Goal: Task Accomplishment & Management: Use online tool/utility

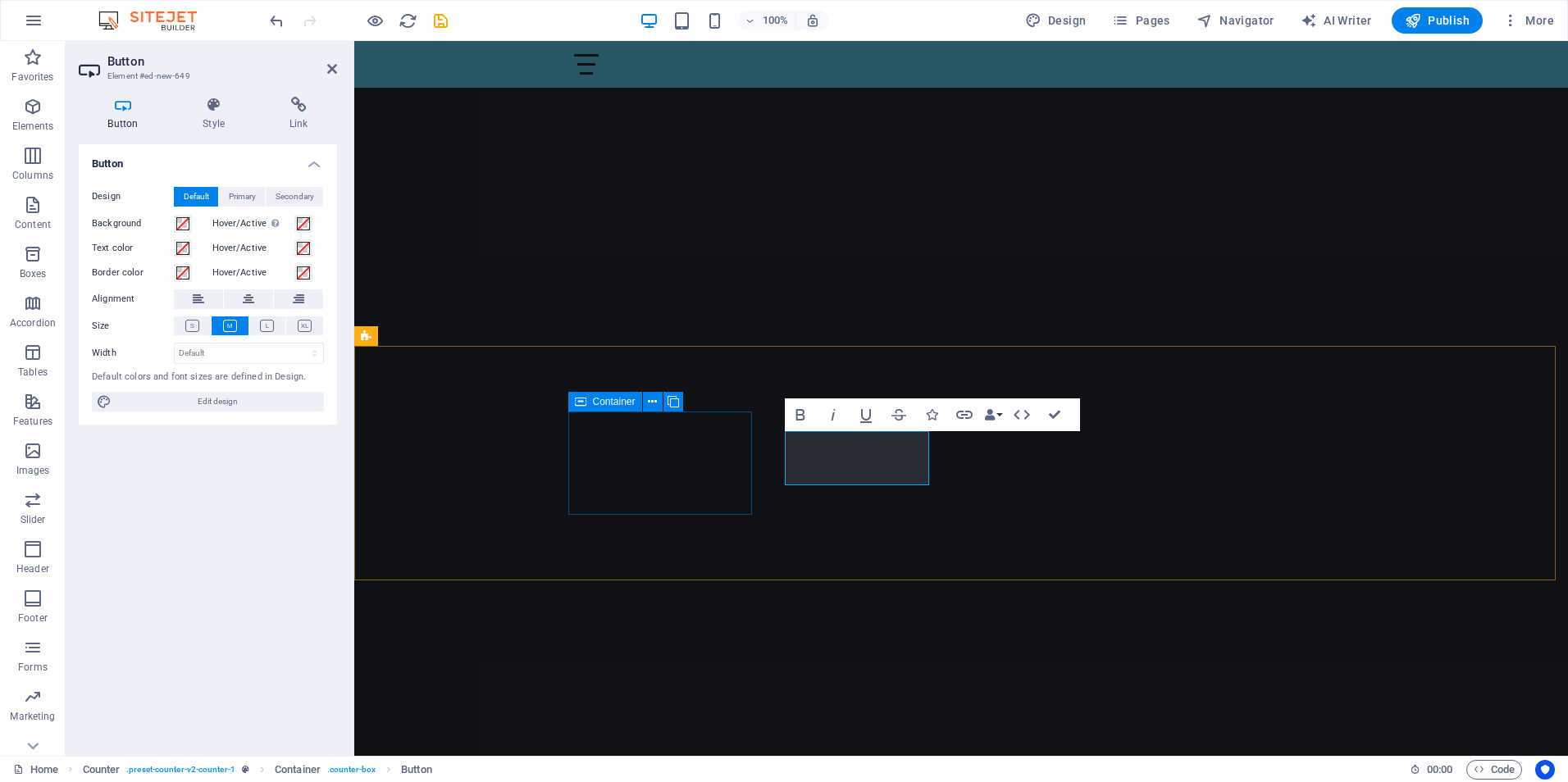
scroll to position [410, 0]
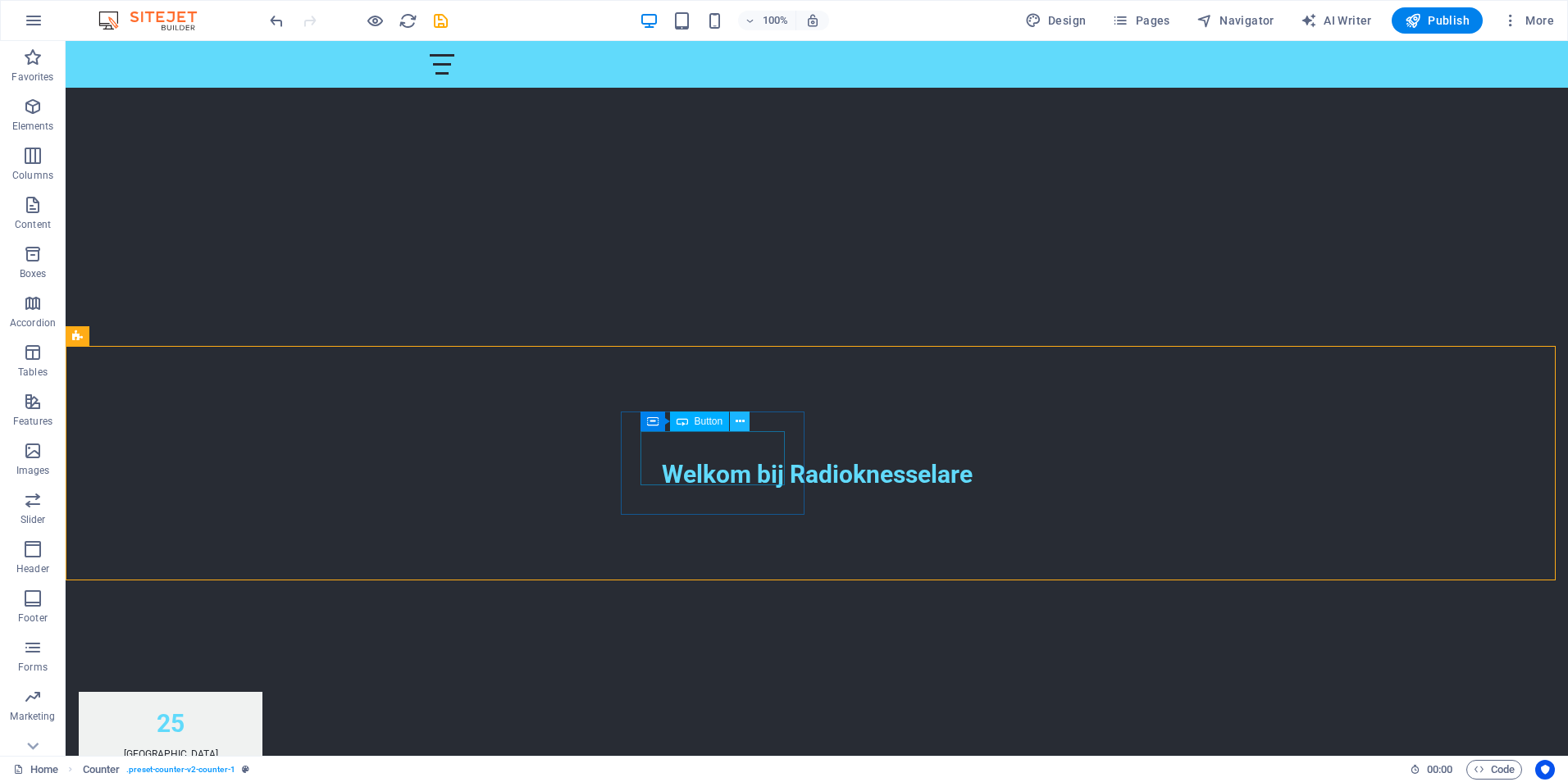
click at [742, 415] on icon at bounding box center [740, 422] width 9 height 18
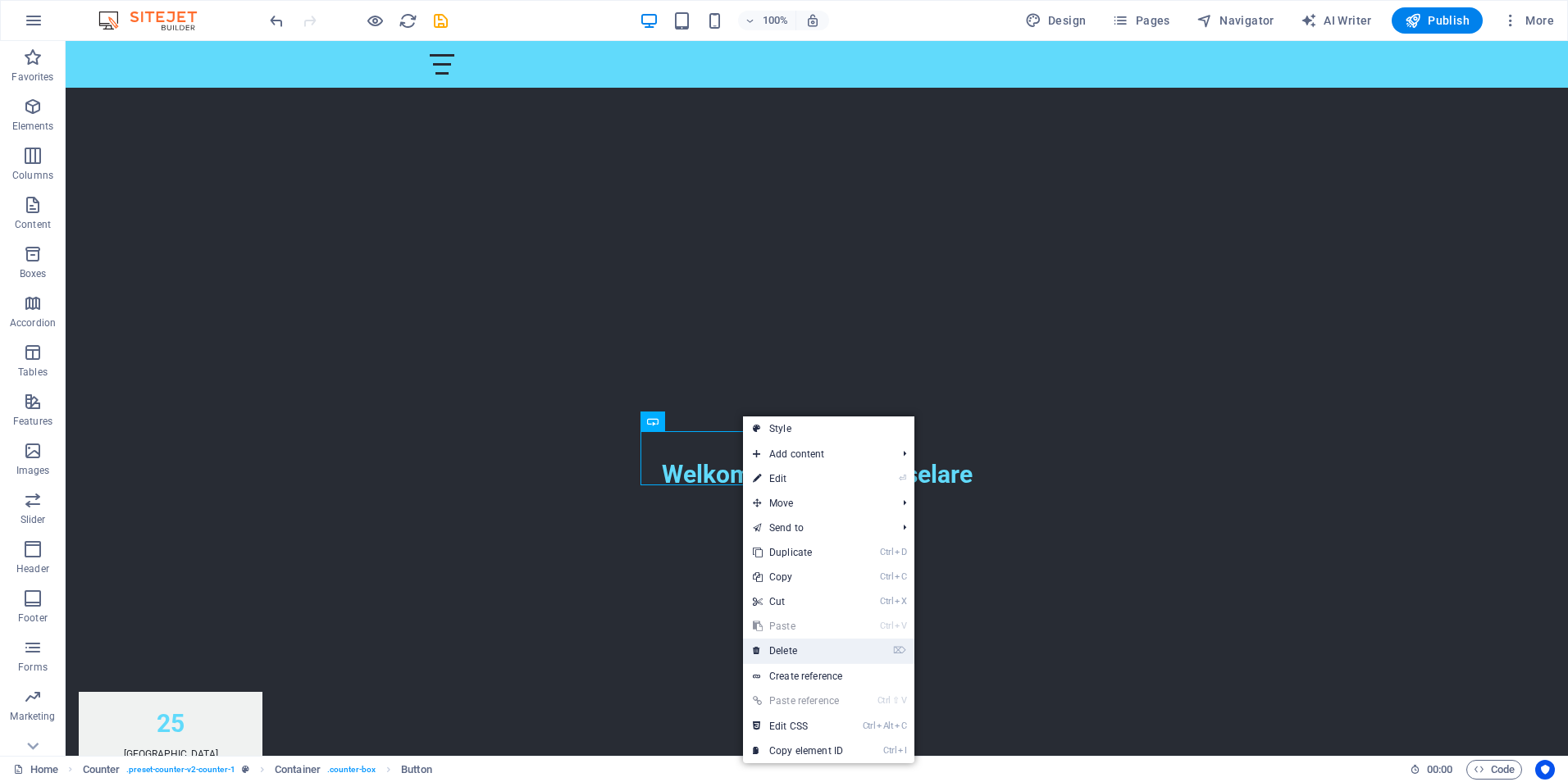
click at [780, 645] on link "⌦ Delete" at bounding box center [798, 651] width 110 height 24
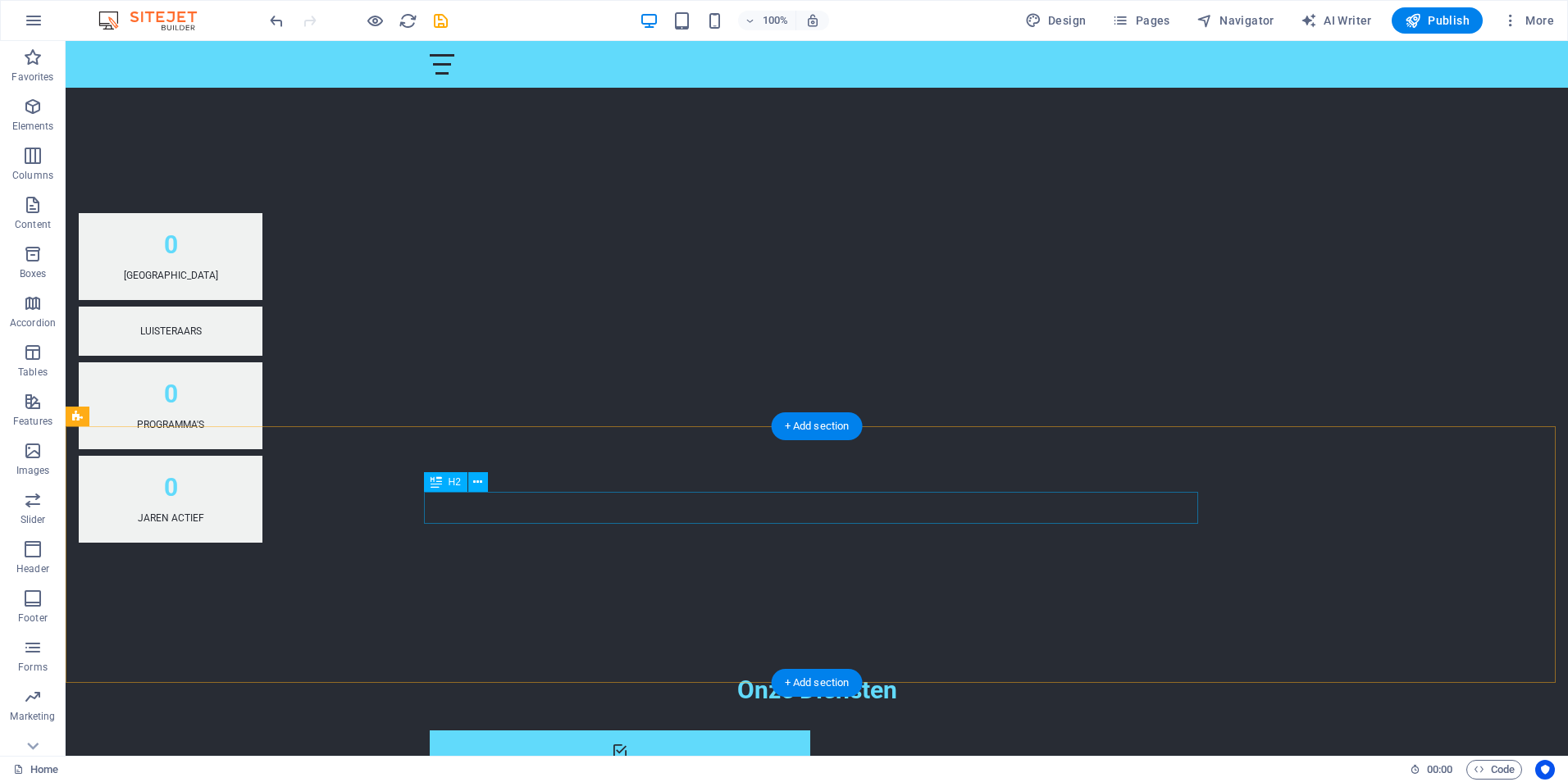
scroll to position [902, 0]
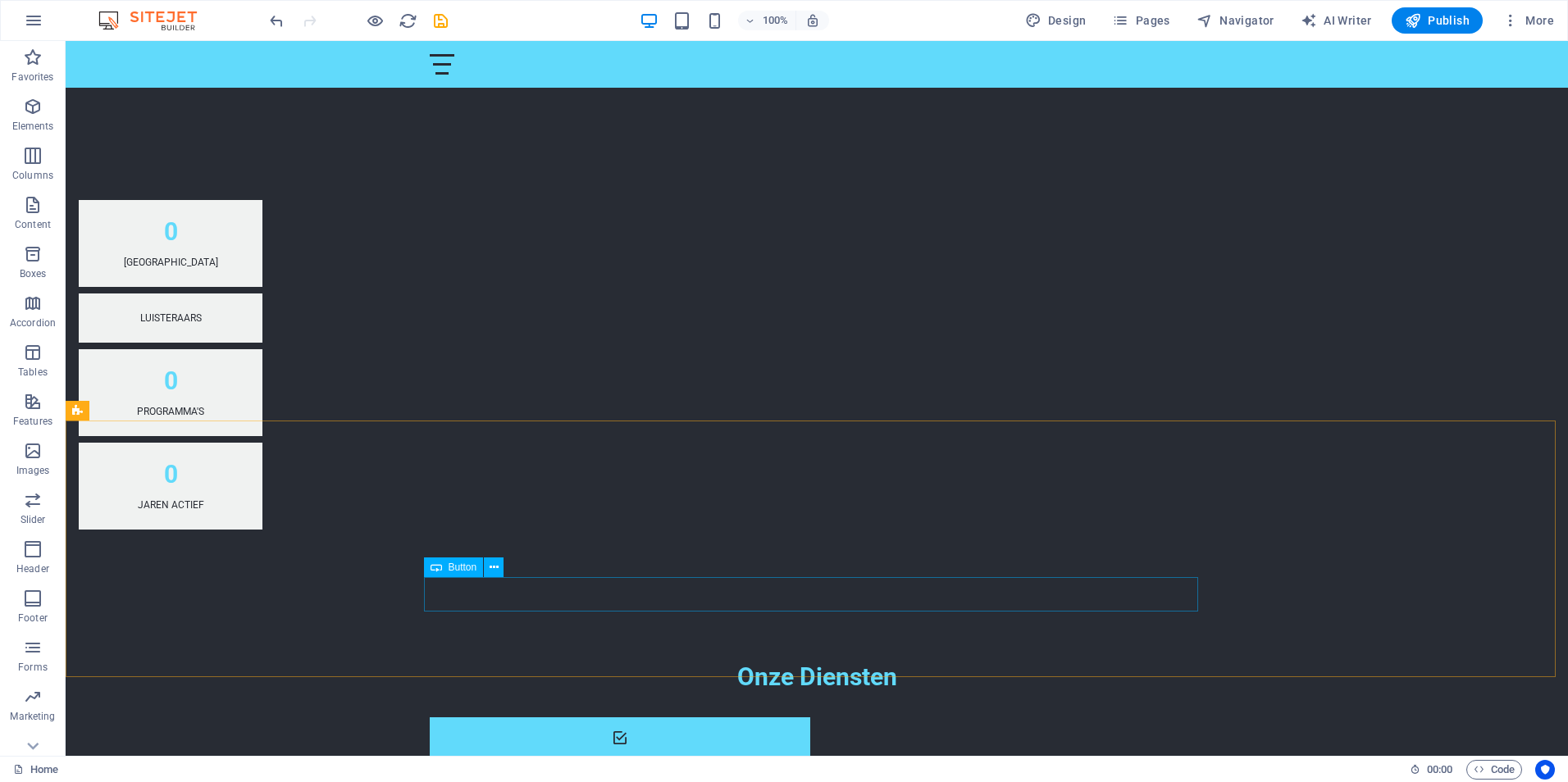
click at [458, 569] on span "Button" at bounding box center [463, 568] width 29 height 10
click at [490, 569] on icon at bounding box center [494, 568] width 9 height 18
click at [495, 571] on icon at bounding box center [494, 568] width 9 height 18
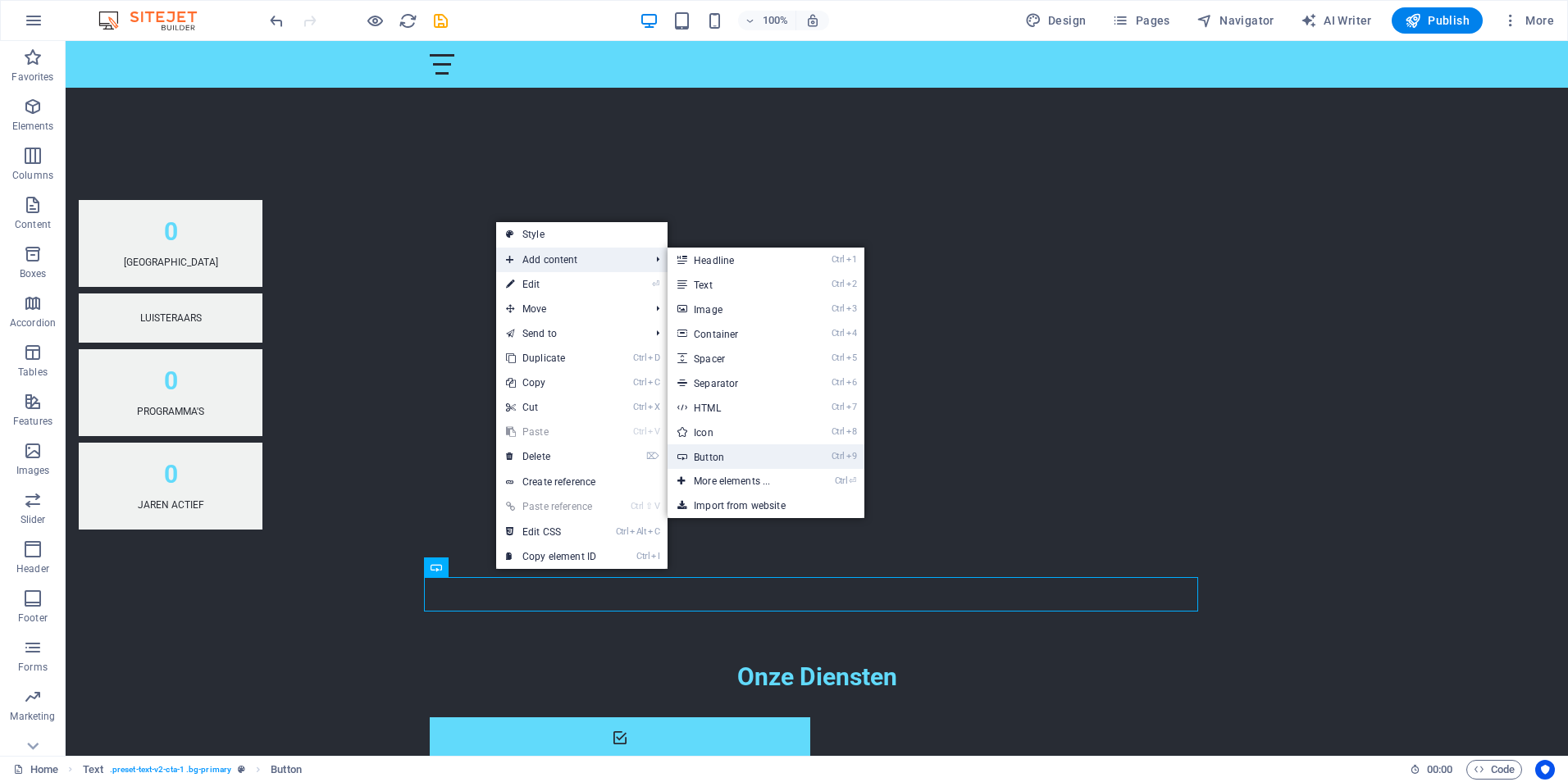
click at [712, 454] on link "Ctrl 9 Button" at bounding box center [735, 456] width 135 height 24
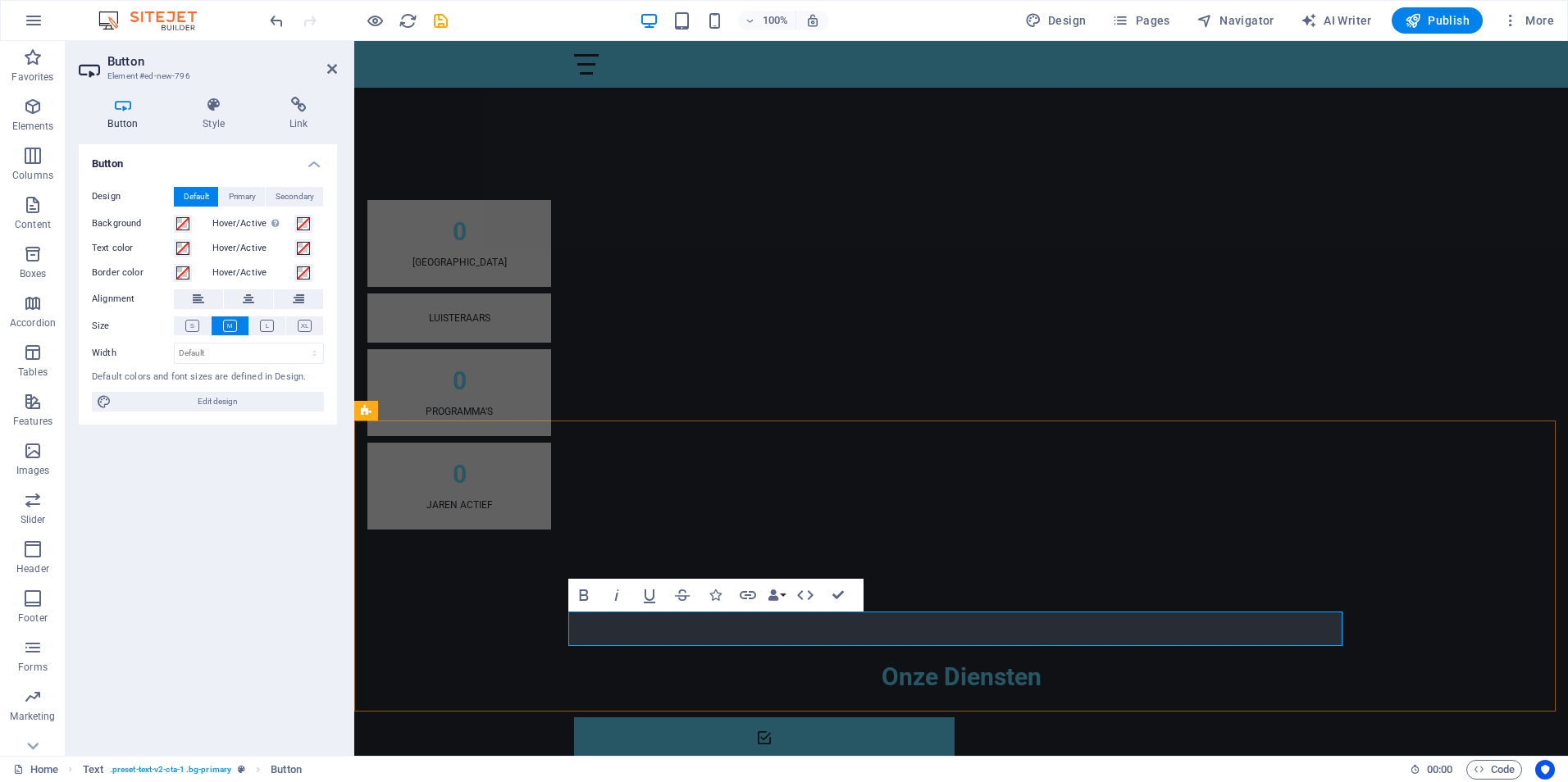
click at [741, 594] on icon "button" at bounding box center [748, 596] width 17 height 8
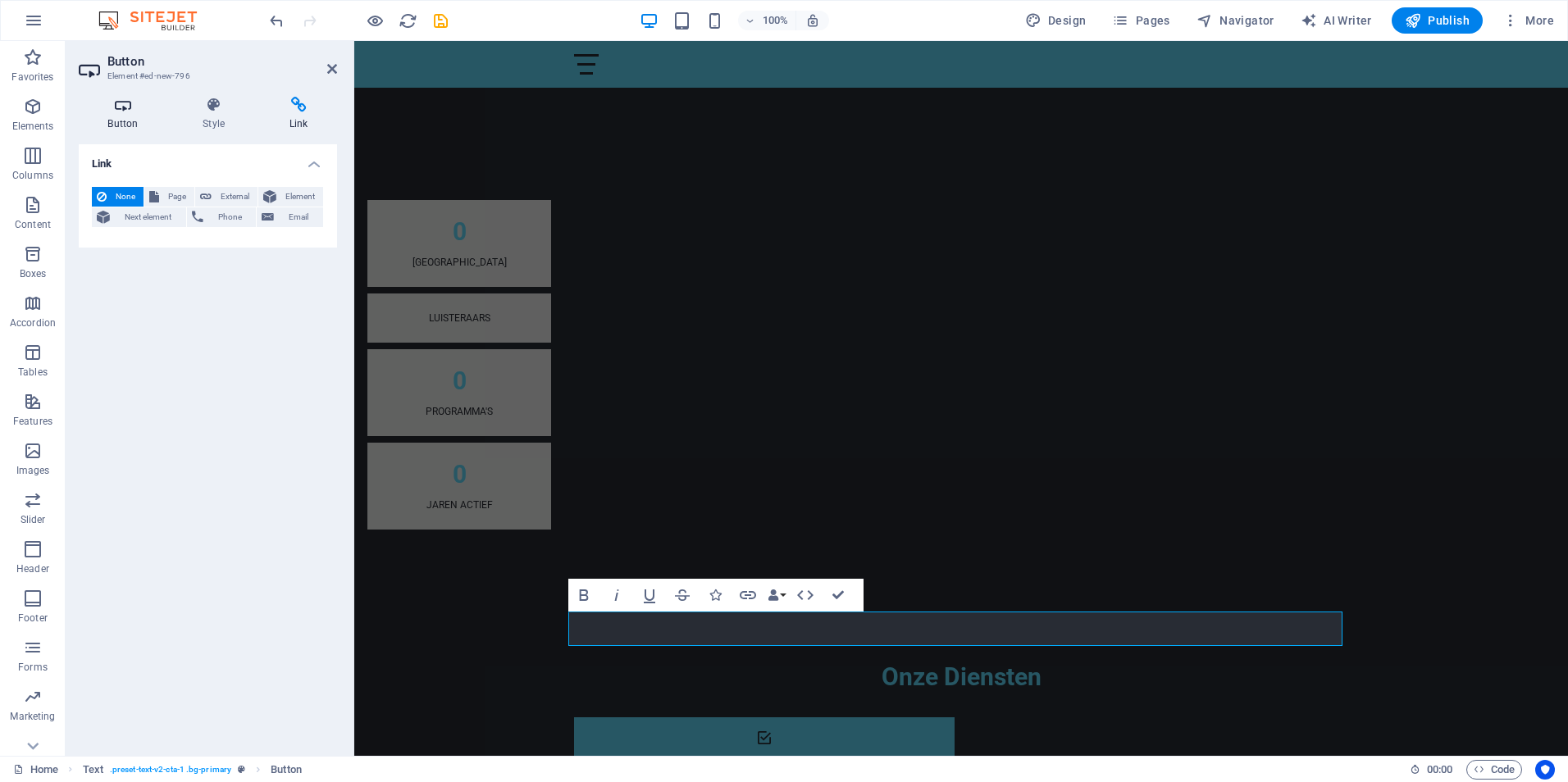
click at [129, 108] on icon at bounding box center [123, 105] width 88 height 17
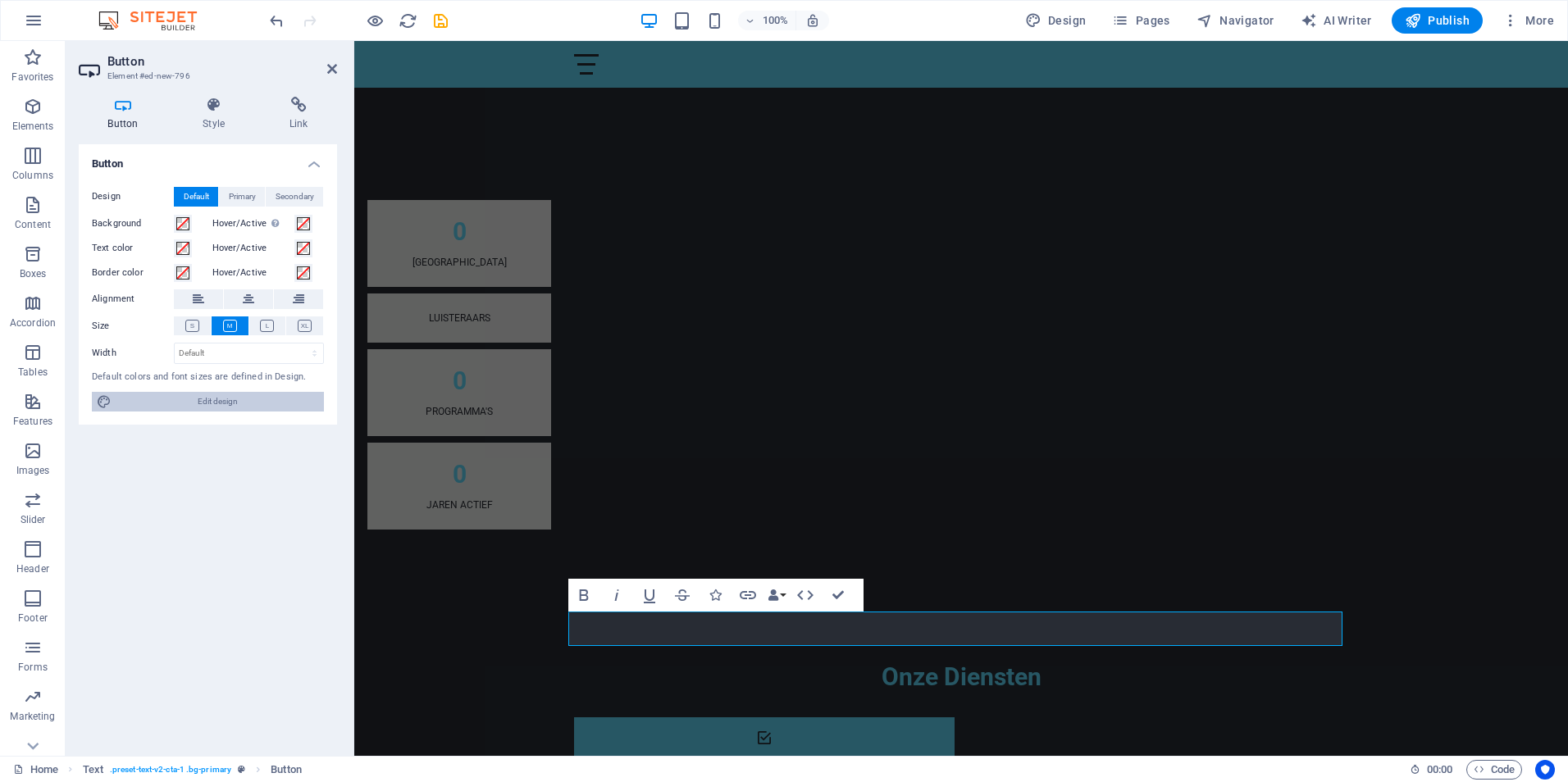
click at [212, 399] on span "Edit design" at bounding box center [218, 401] width 202 height 19
select select "px"
select select "200"
select select "px"
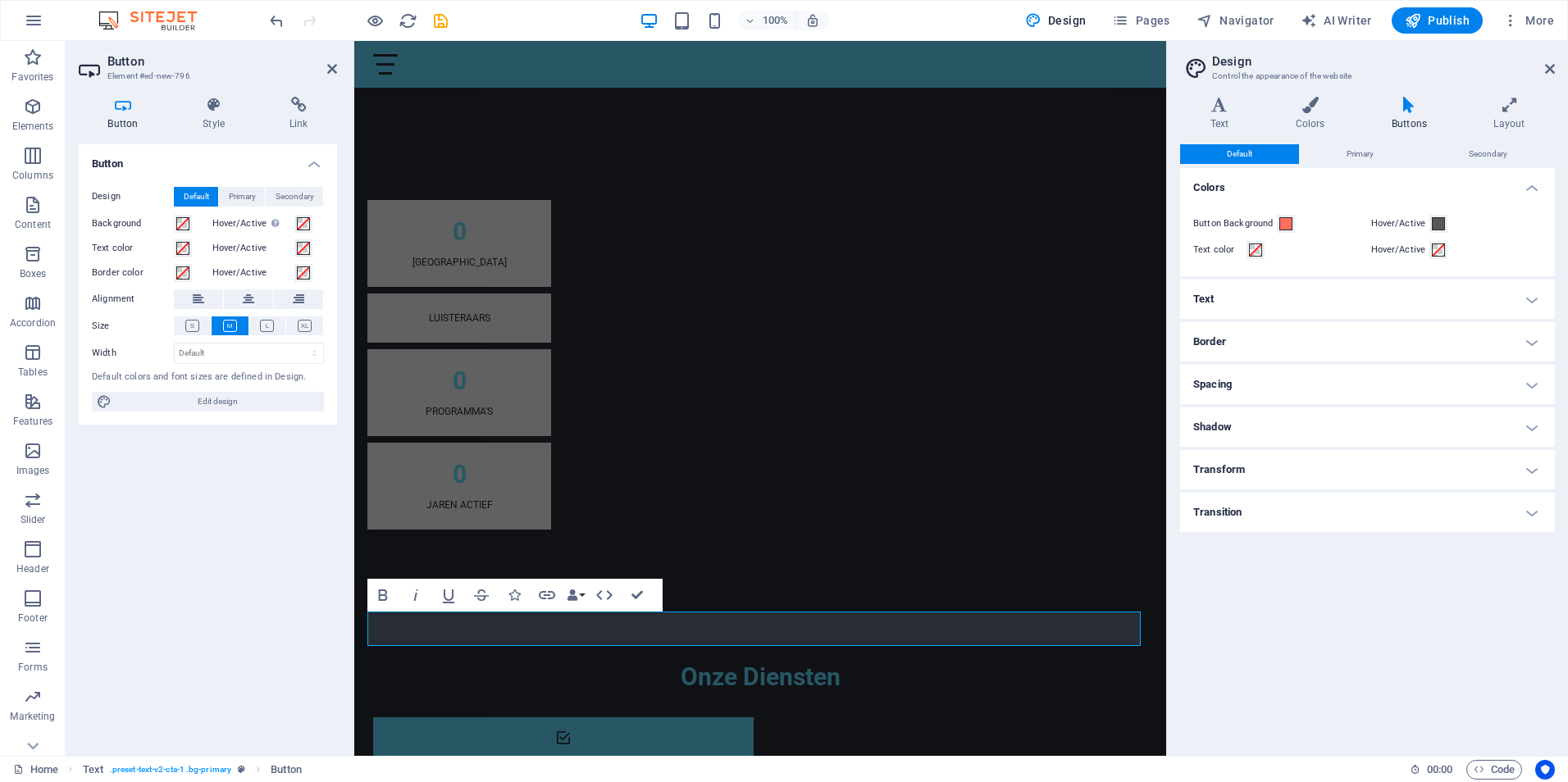
click at [1414, 109] on icon at bounding box center [1408, 105] width 95 height 17
click at [1408, 113] on icon at bounding box center [1408, 105] width 95 height 17
click at [1537, 516] on h4 "Transition" at bounding box center [1367, 512] width 375 height 39
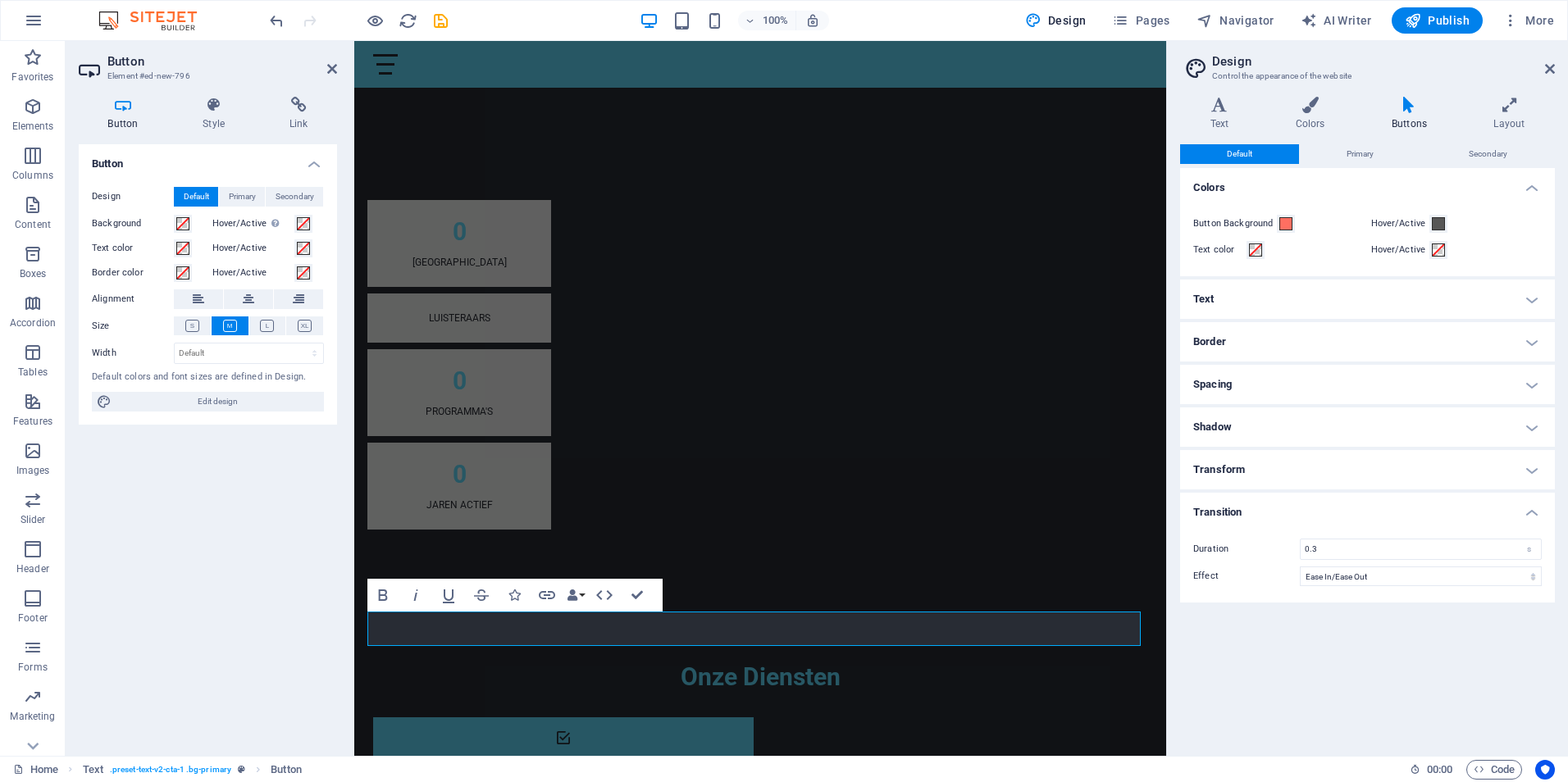
click at [1537, 516] on h4 "Transition" at bounding box center [1367, 507] width 375 height 29
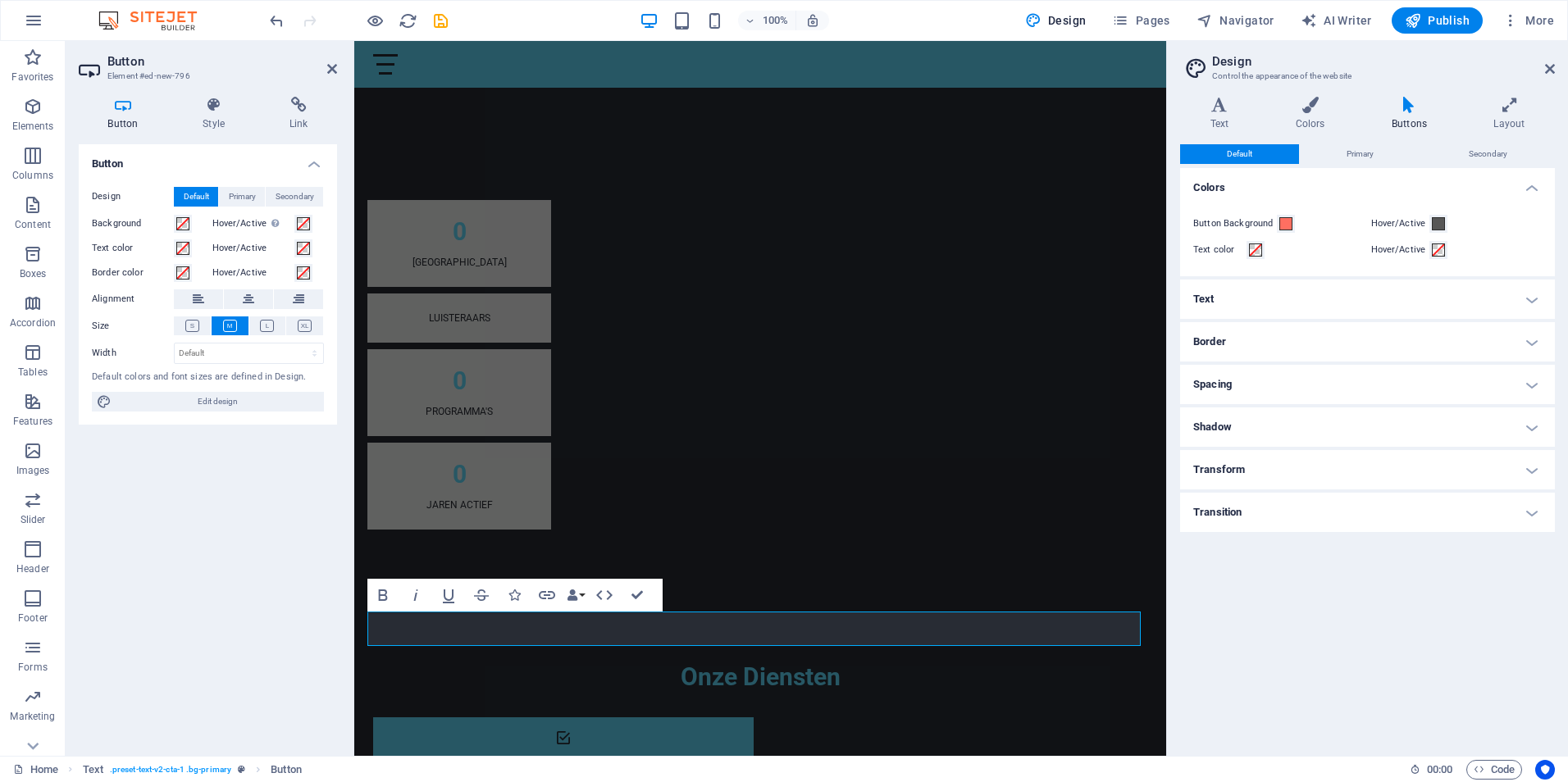
click at [1534, 481] on h4 "Transform" at bounding box center [1367, 470] width 375 height 39
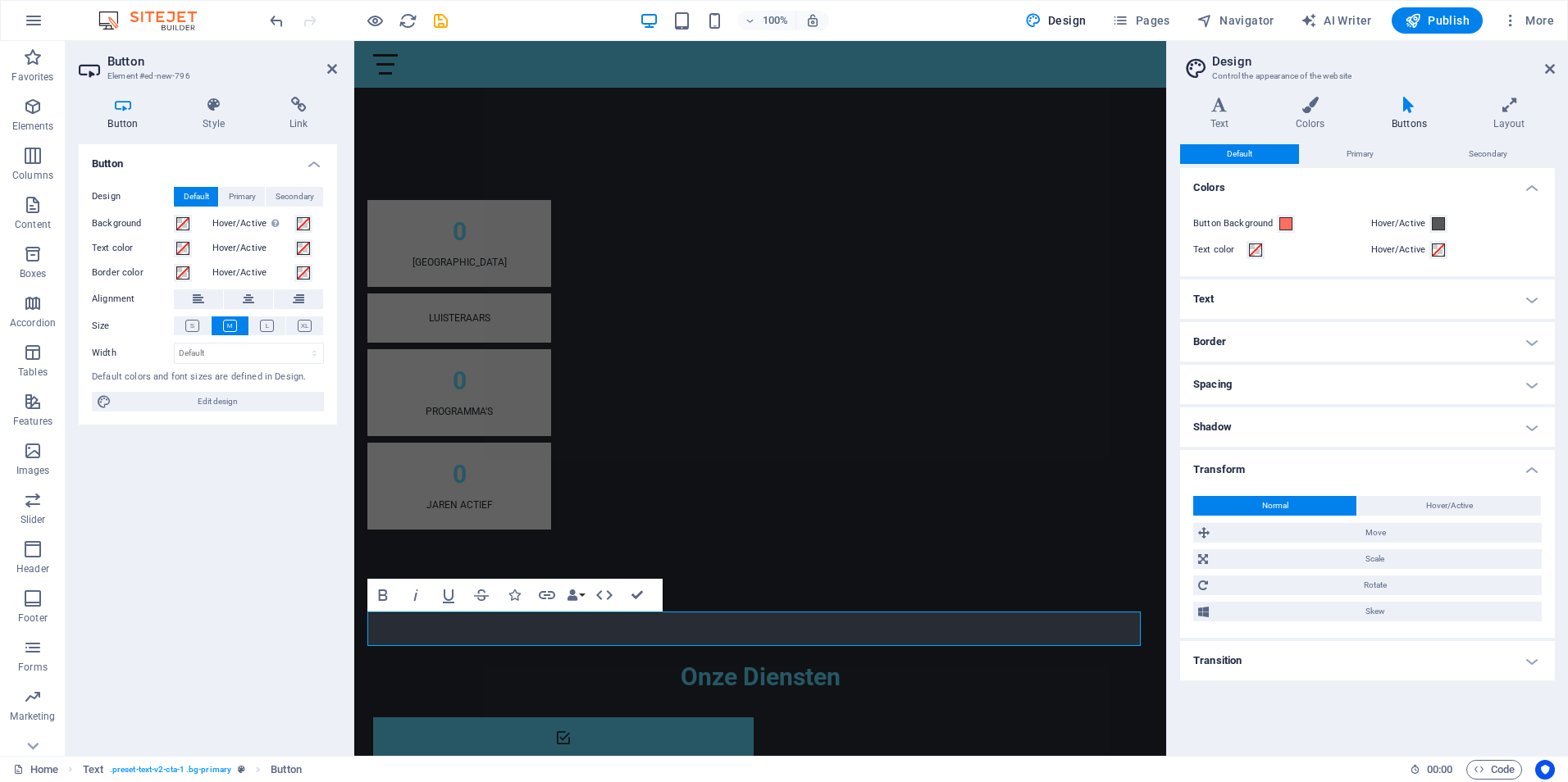
click at [1534, 481] on div "Normal Hover/Active Move X offset 0 px rem % em vh vw Y offset 0 px rem % em vh…" at bounding box center [1367, 559] width 381 height 158
click at [1522, 441] on h4 "Shadow" at bounding box center [1367, 427] width 375 height 39
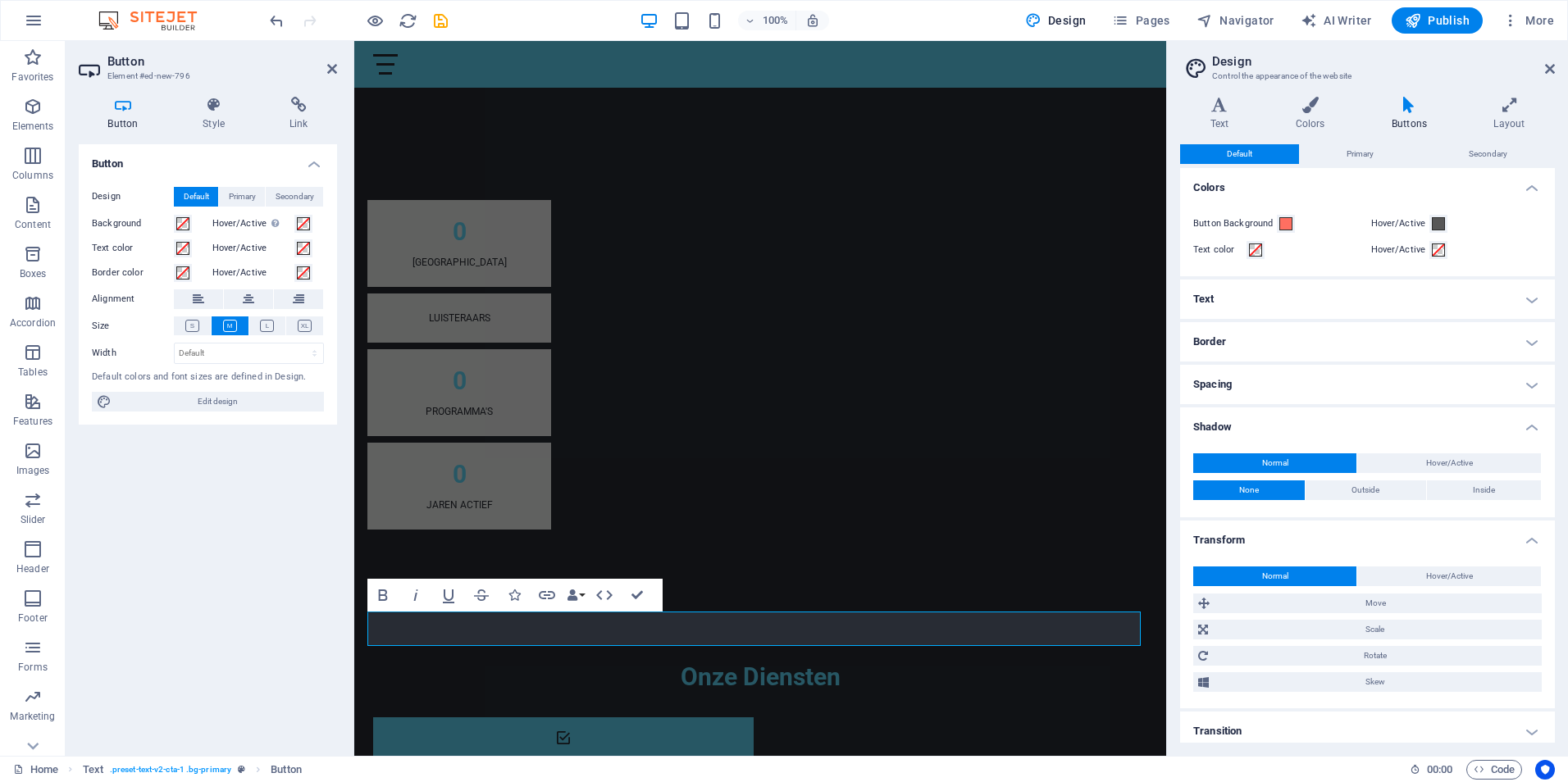
click at [1522, 441] on div "Normal Hover/Active None Outside Inside Color X offset 0 px rem vh vw Y offset …" at bounding box center [1367, 477] width 381 height 81
click at [1529, 390] on h4 "Spacing" at bounding box center [1367, 384] width 375 height 39
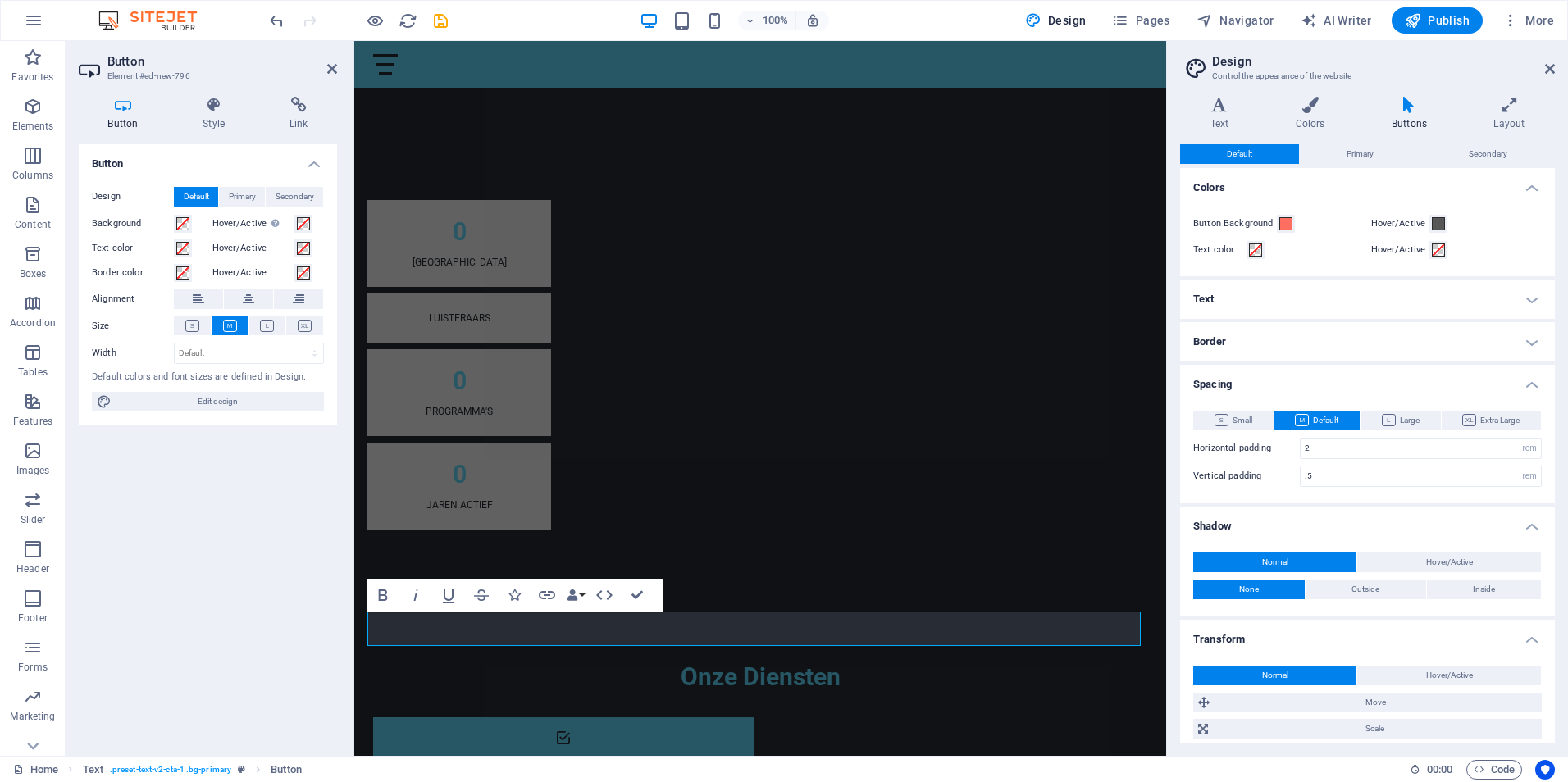
click at [1531, 344] on h4 "Border" at bounding box center [1367, 342] width 375 height 39
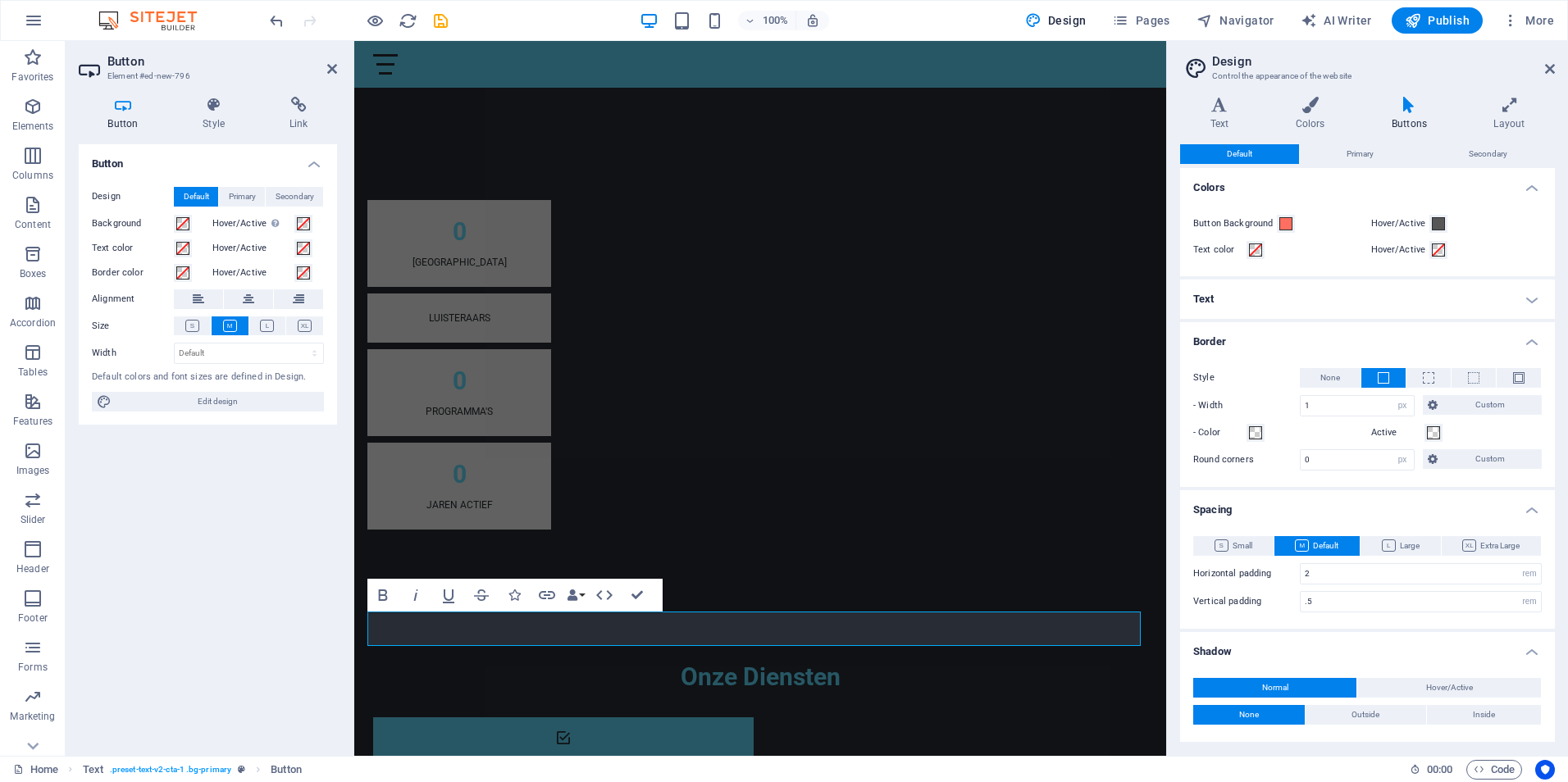
click at [1534, 303] on h4 "Text" at bounding box center [1367, 299] width 375 height 39
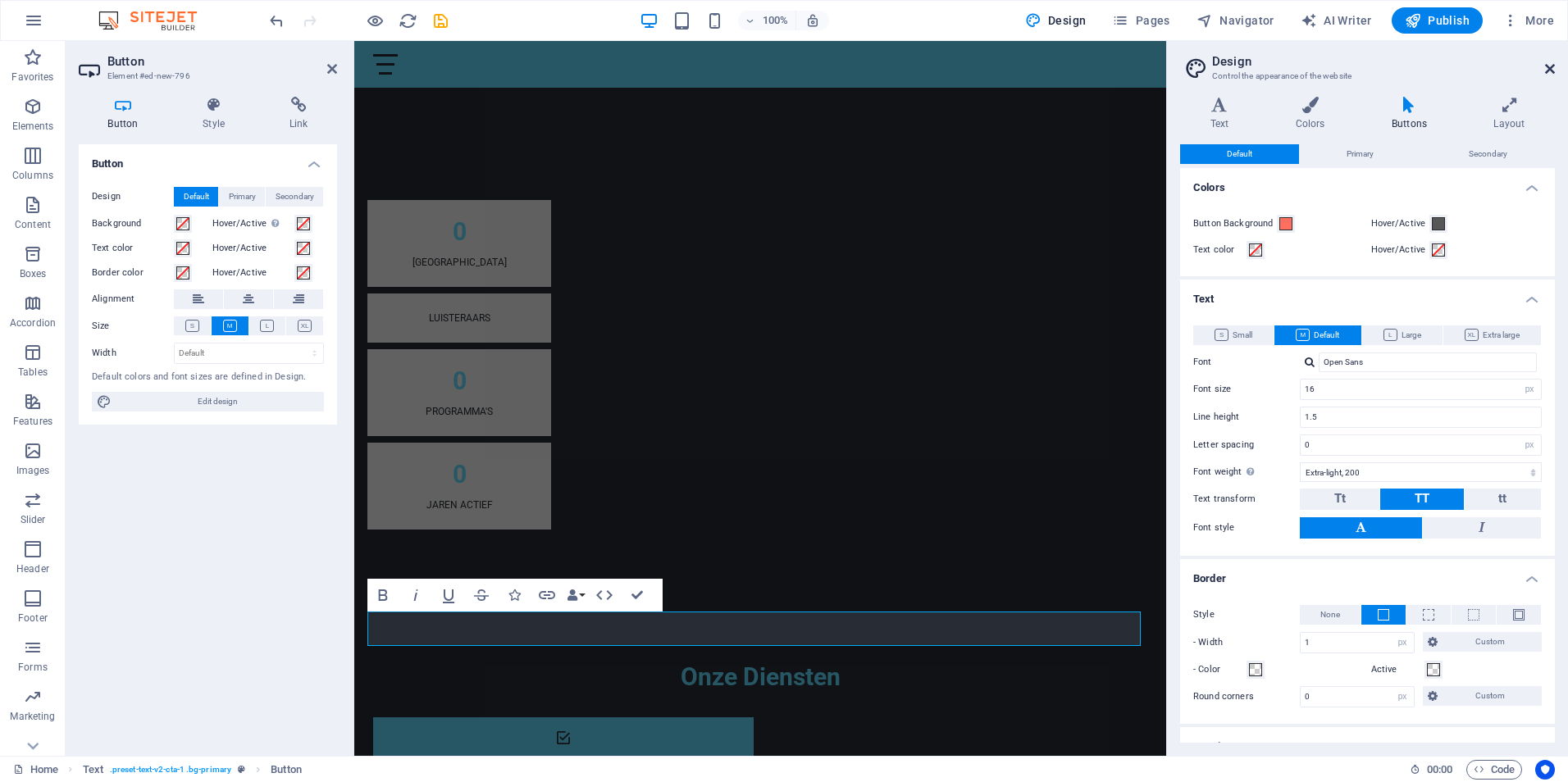
click at [1548, 66] on icon at bounding box center [1550, 69] width 10 height 13
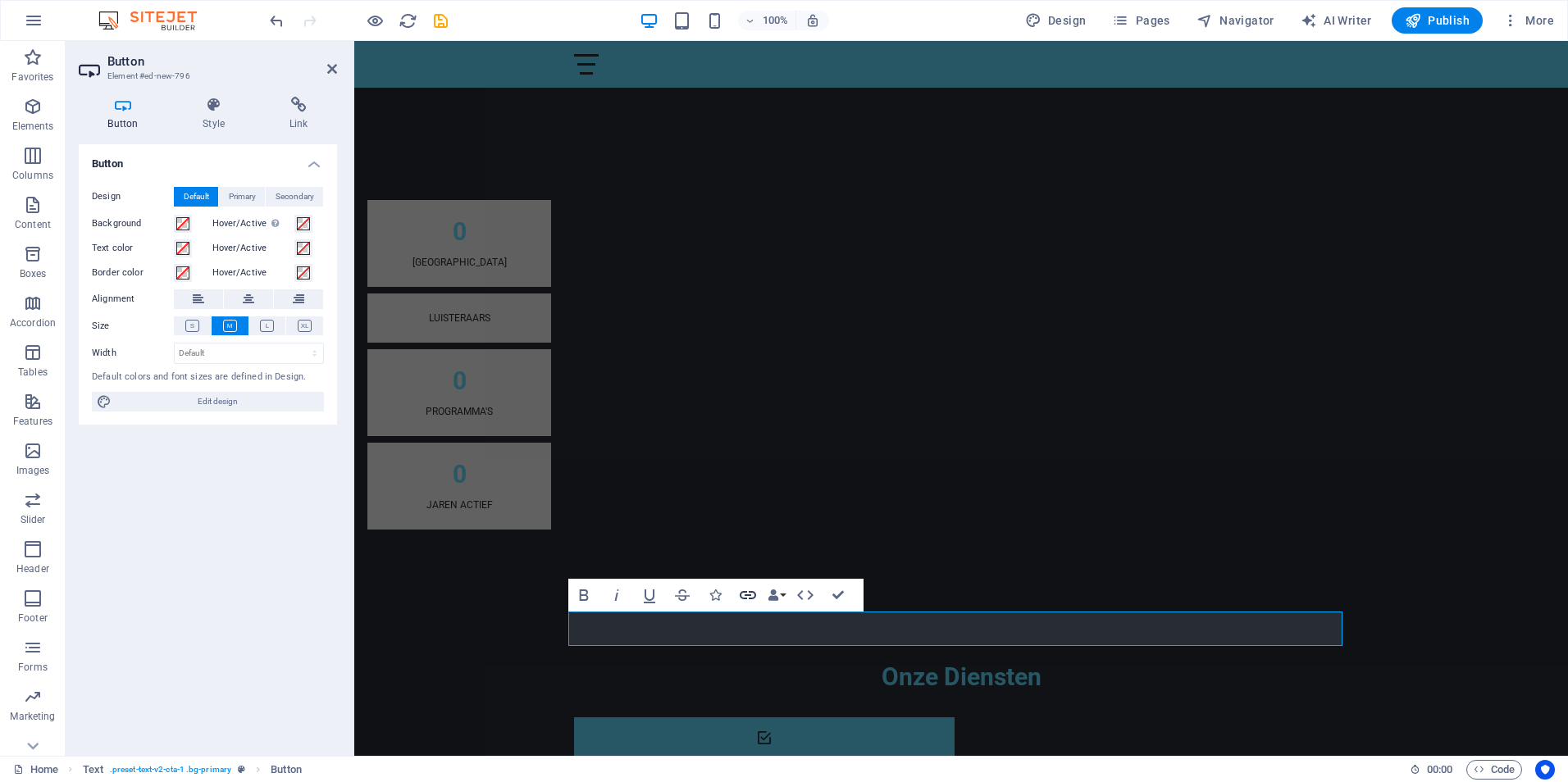
click at [745, 589] on icon "button" at bounding box center [747, 595] width 19 height 19
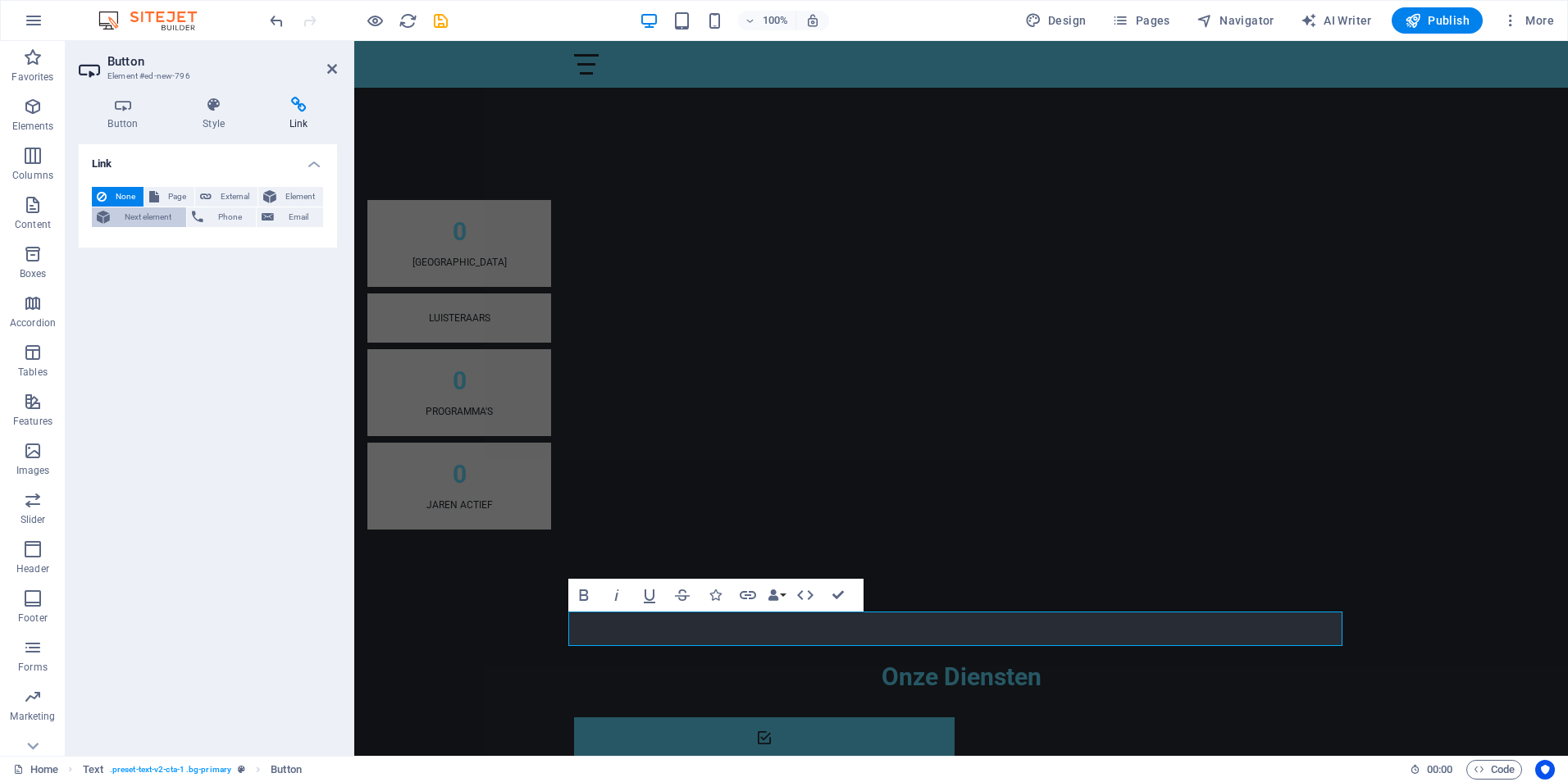
click at [147, 216] on span "Next element" at bounding box center [148, 217] width 66 height 19
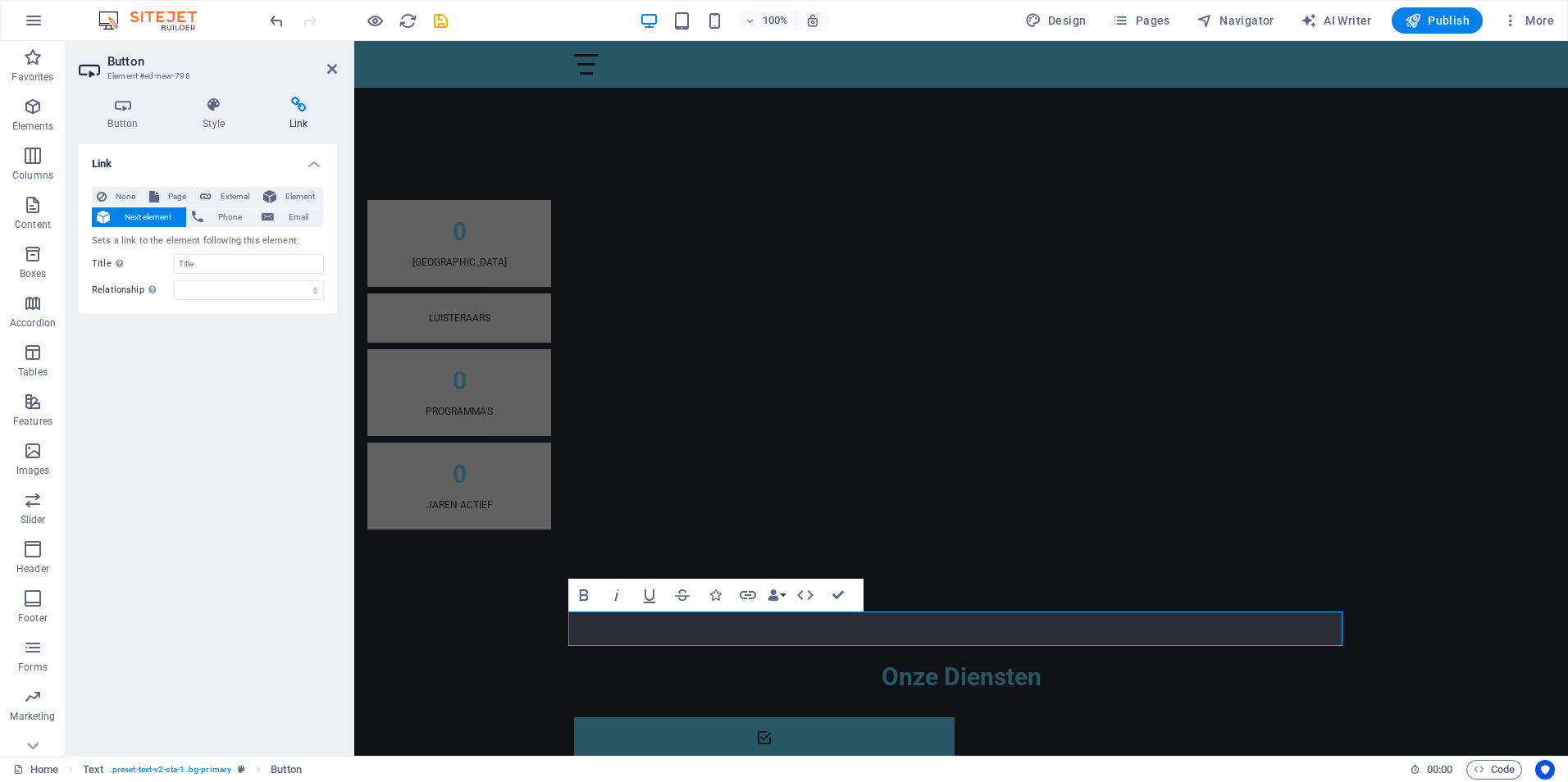
click at [139, 371] on div "Link None Page External Element Next element Phone Email Sets a link to the ele…" at bounding box center [208, 443] width 259 height 599
click at [170, 191] on span "Page" at bounding box center [176, 197] width 25 height 19
select select
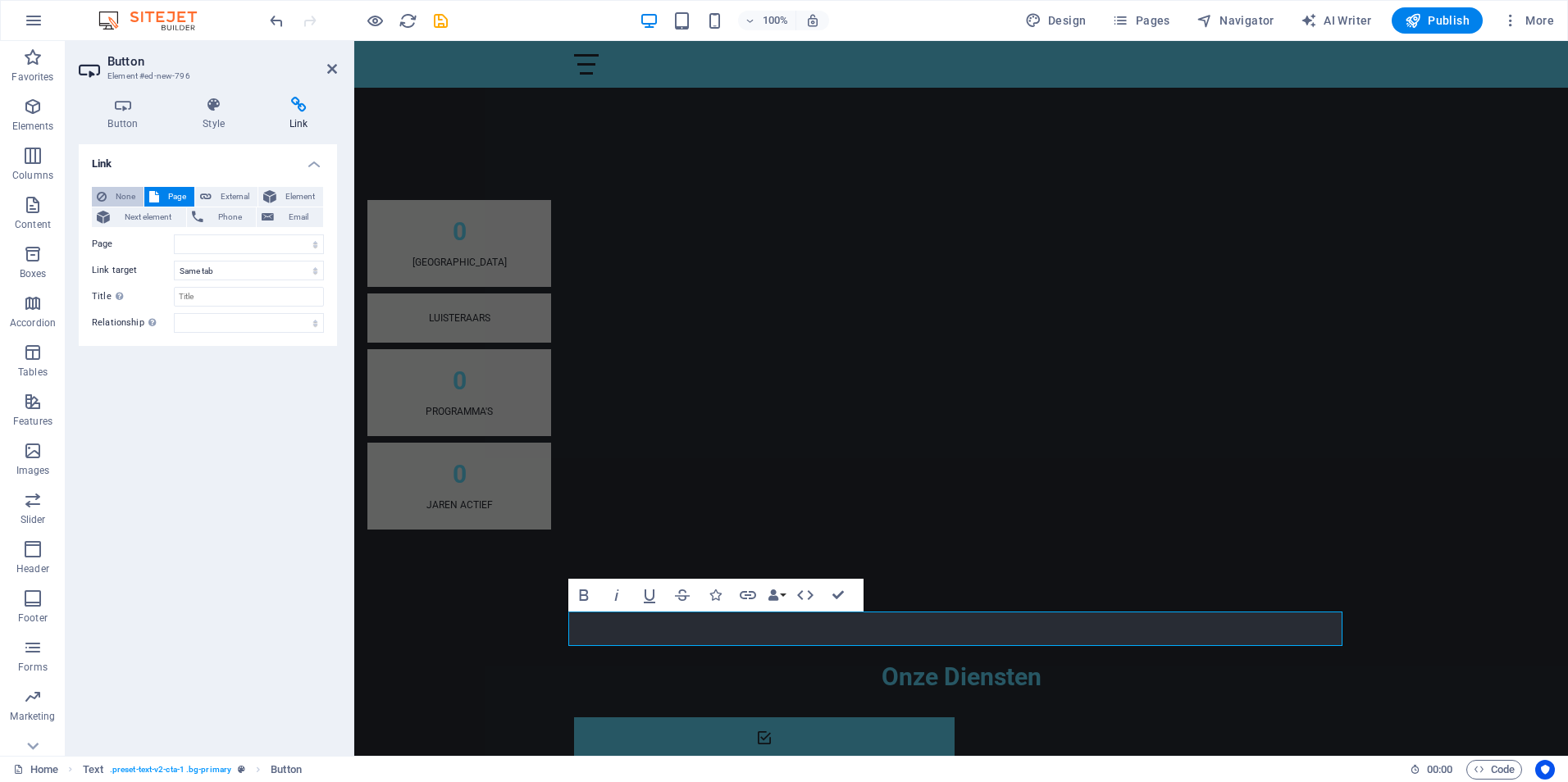
click at [121, 194] on span "None" at bounding box center [125, 197] width 27 height 19
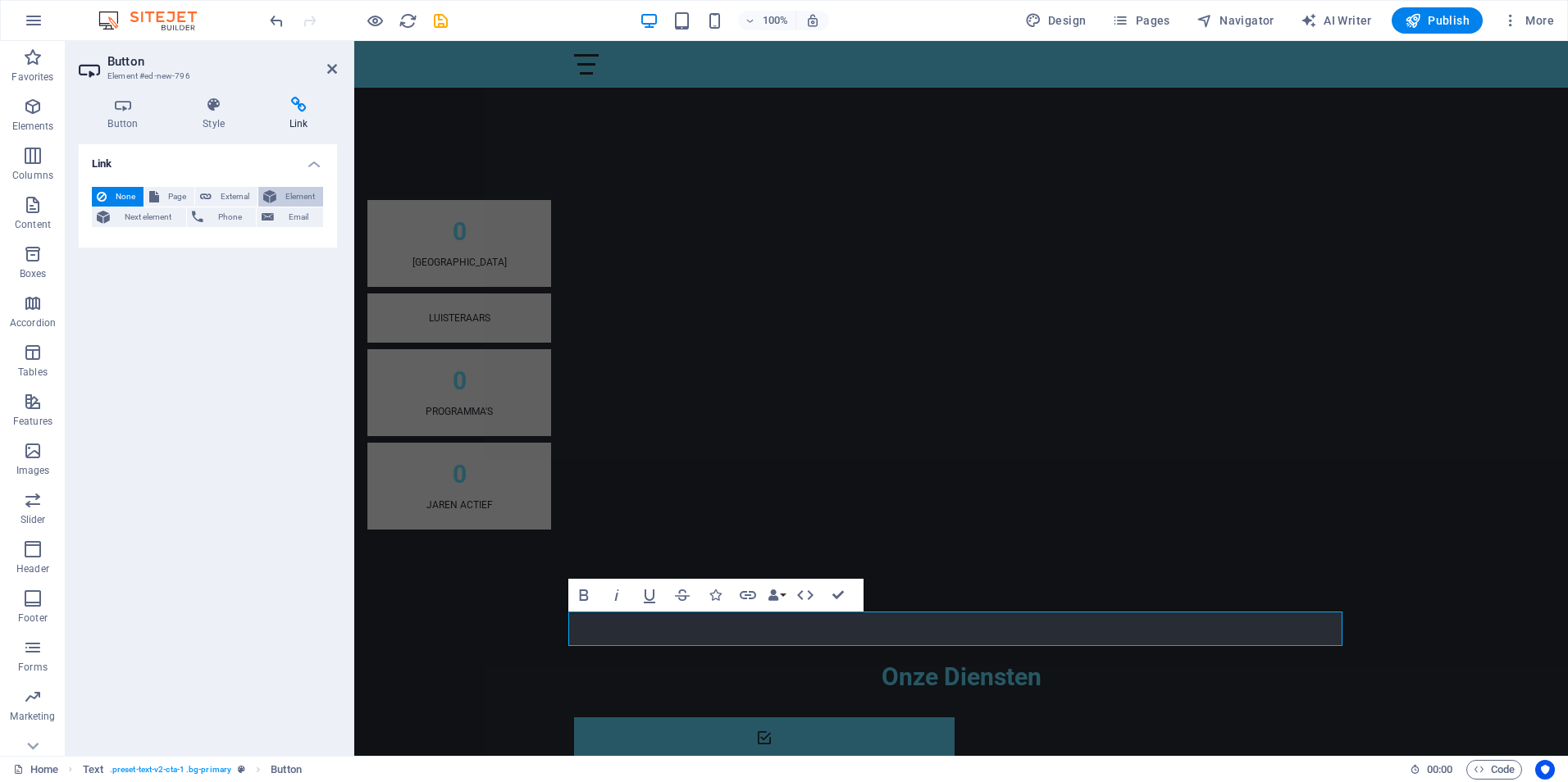
click at [305, 196] on span "Element" at bounding box center [300, 197] width 37 height 19
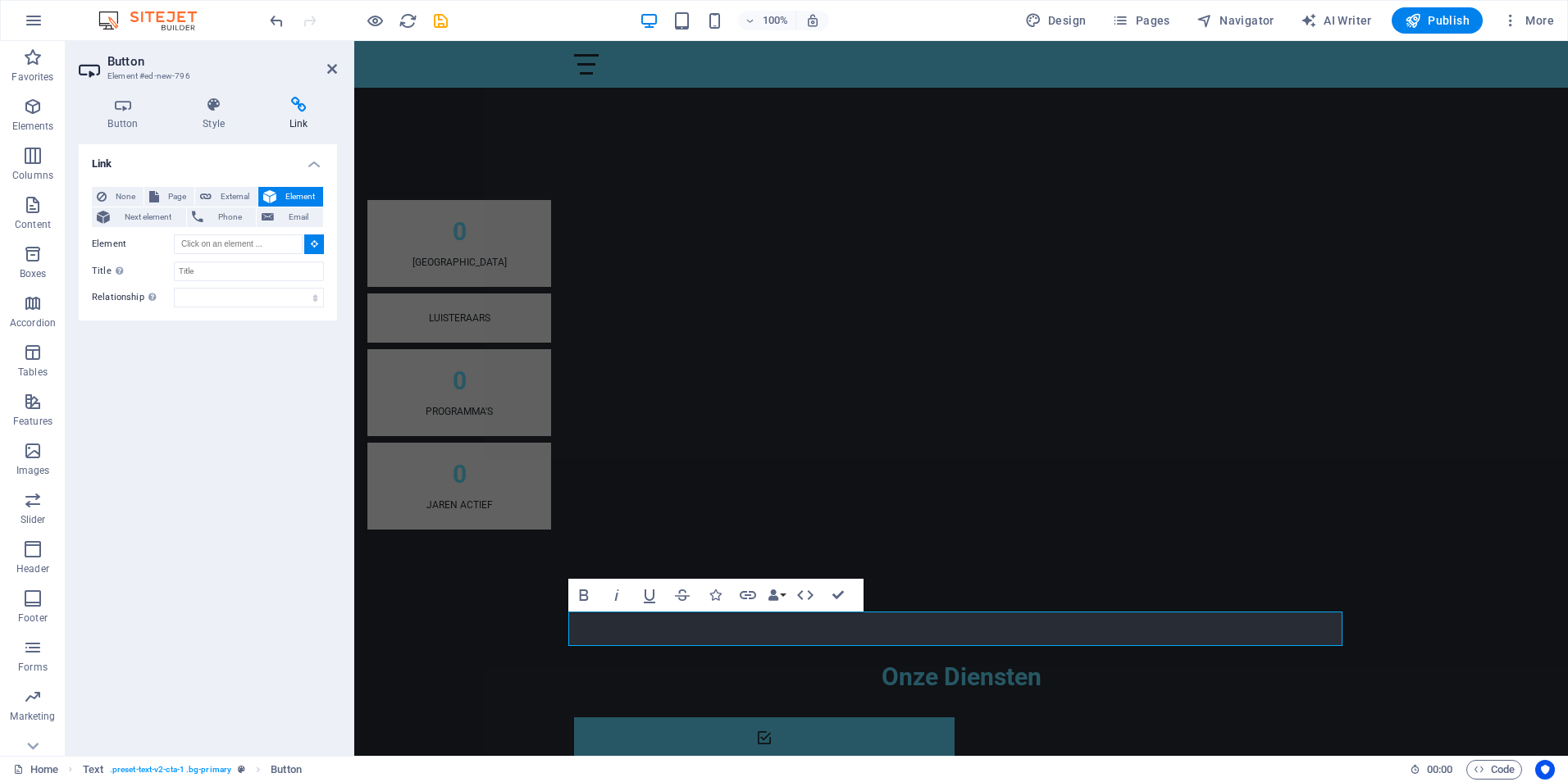
click at [308, 162] on h4 "Link" at bounding box center [208, 159] width 259 height 29
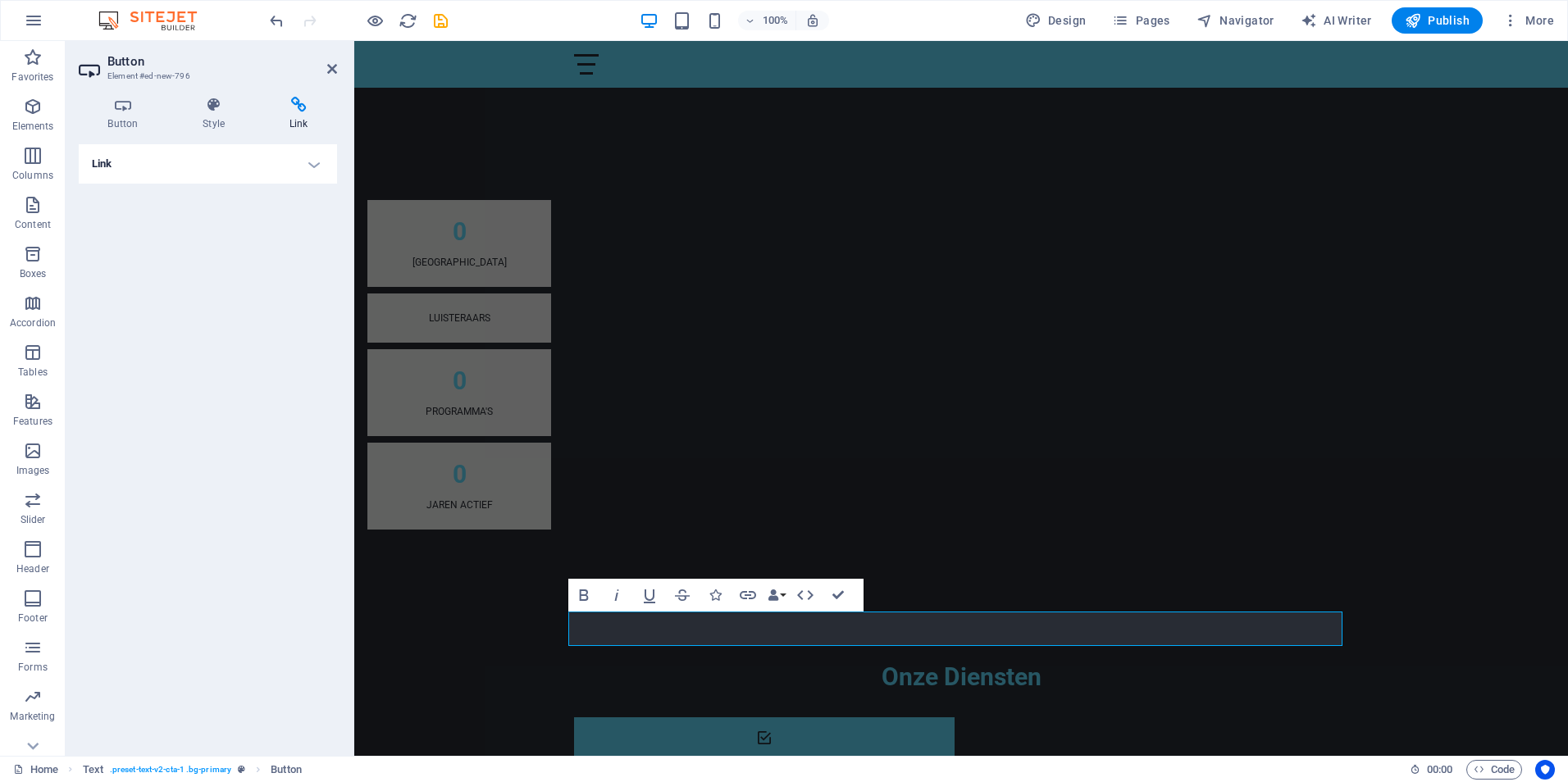
click at [298, 106] on icon at bounding box center [299, 105] width 77 height 17
click at [301, 773] on span "Button" at bounding box center [286, 769] width 31 height 19
click at [290, 773] on span "Button" at bounding box center [286, 769] width 31 height 19
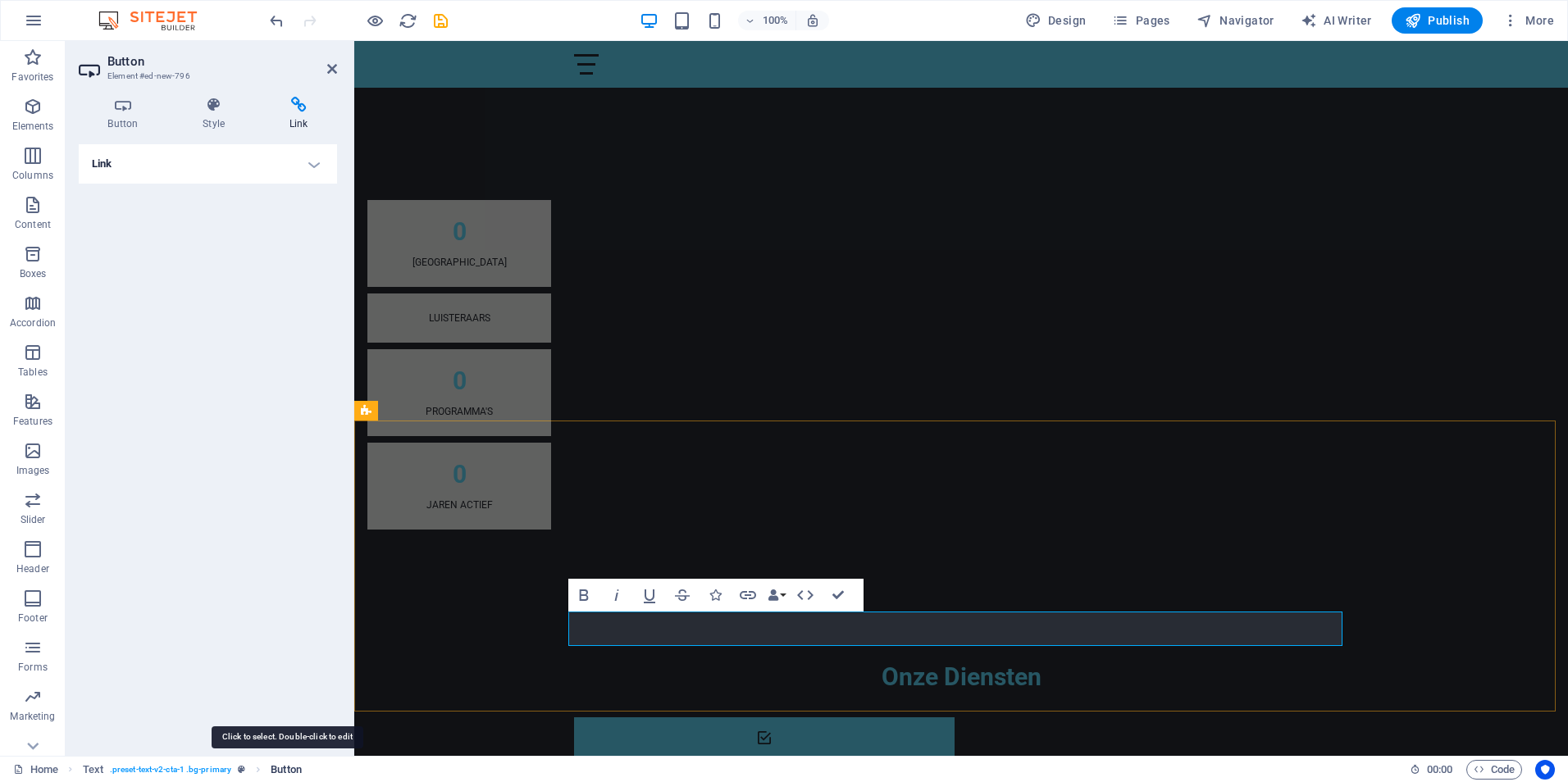
click at [290, 773] on span "Button" at bounding box center [286, 769] width 31 height 19
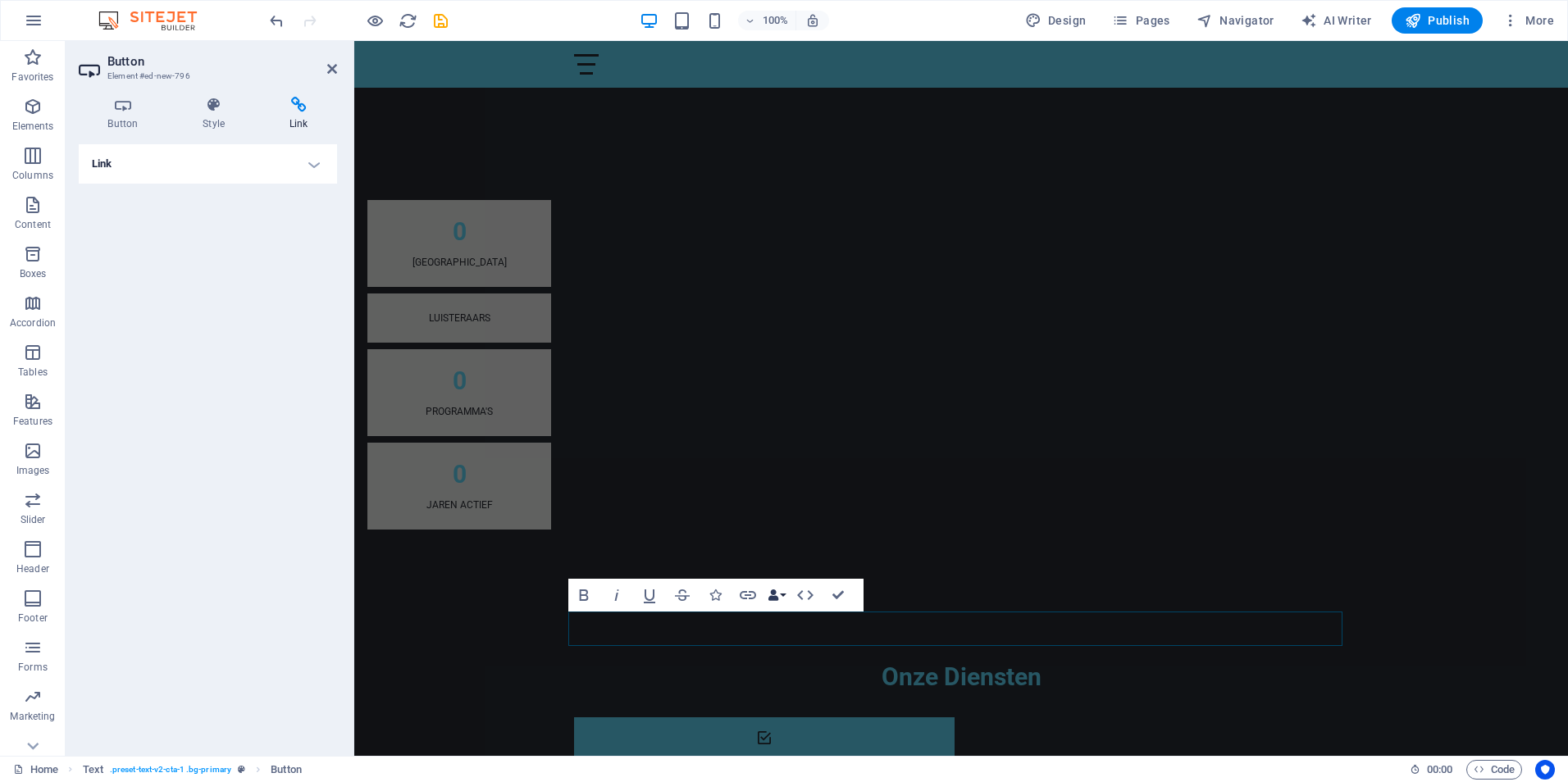
click at [774, 597] on icon "button" at bounding box center [774, 596] width 12 height 12
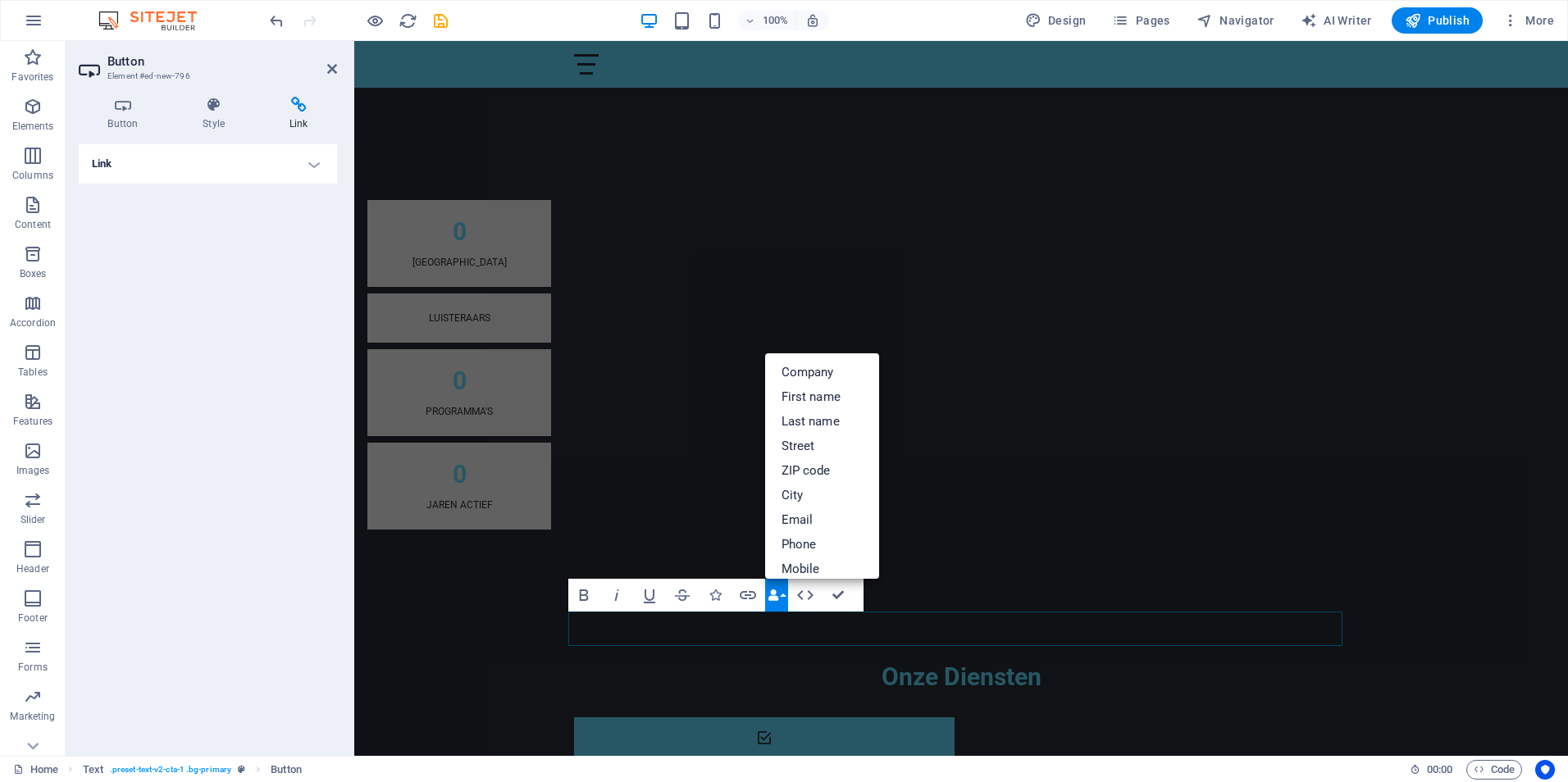
click at [774, 596] on icon "button" at bounding box center [774, 596] width 12 height 12
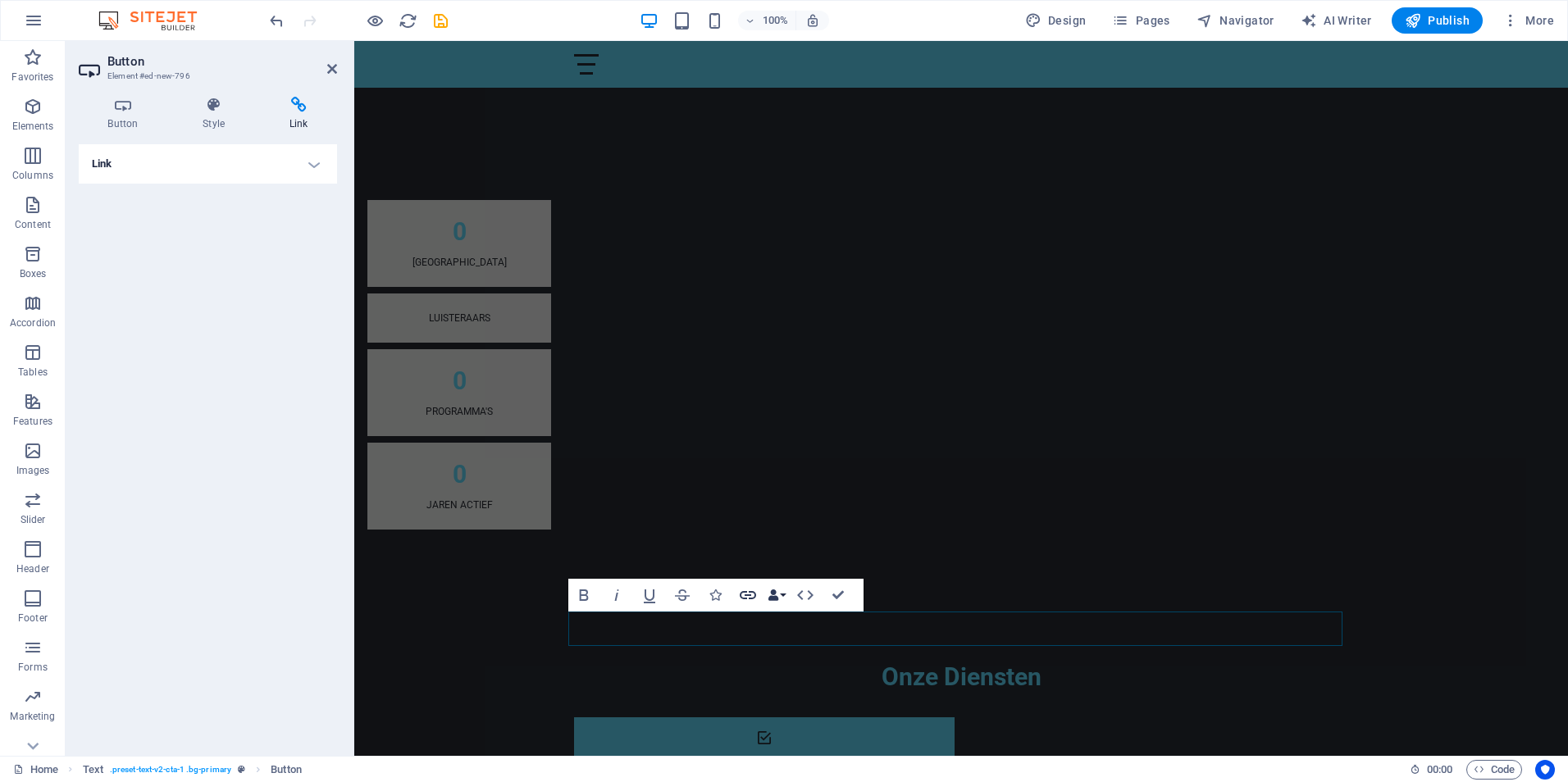
click at [740, 591] on icon "button" at bounding box center [747, 595] width 19 height 19
click at [310, 161] on h4 "Link" at bounding box center [208, 164] width 259 height 39
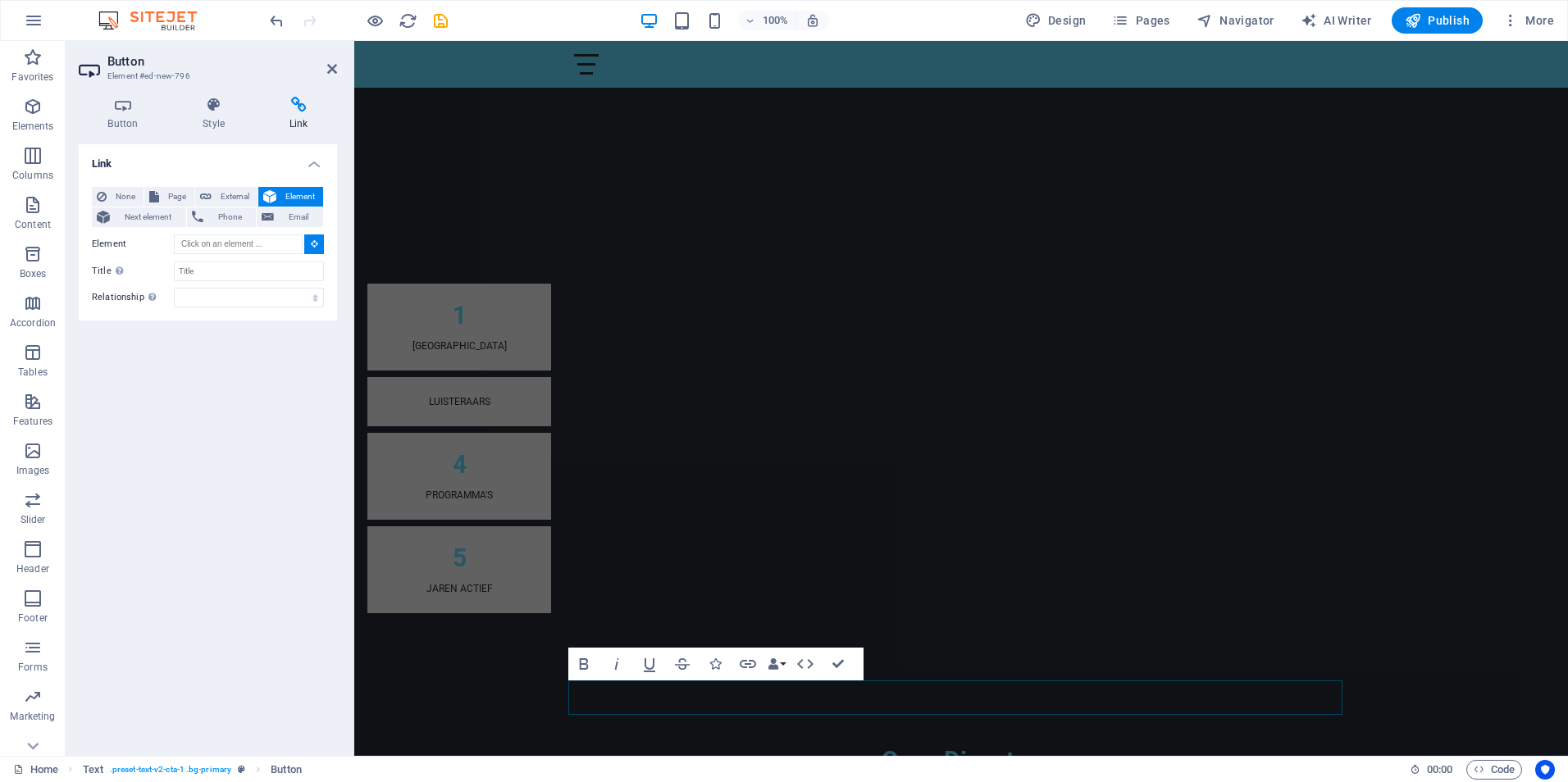
scroll to position [809, 0]
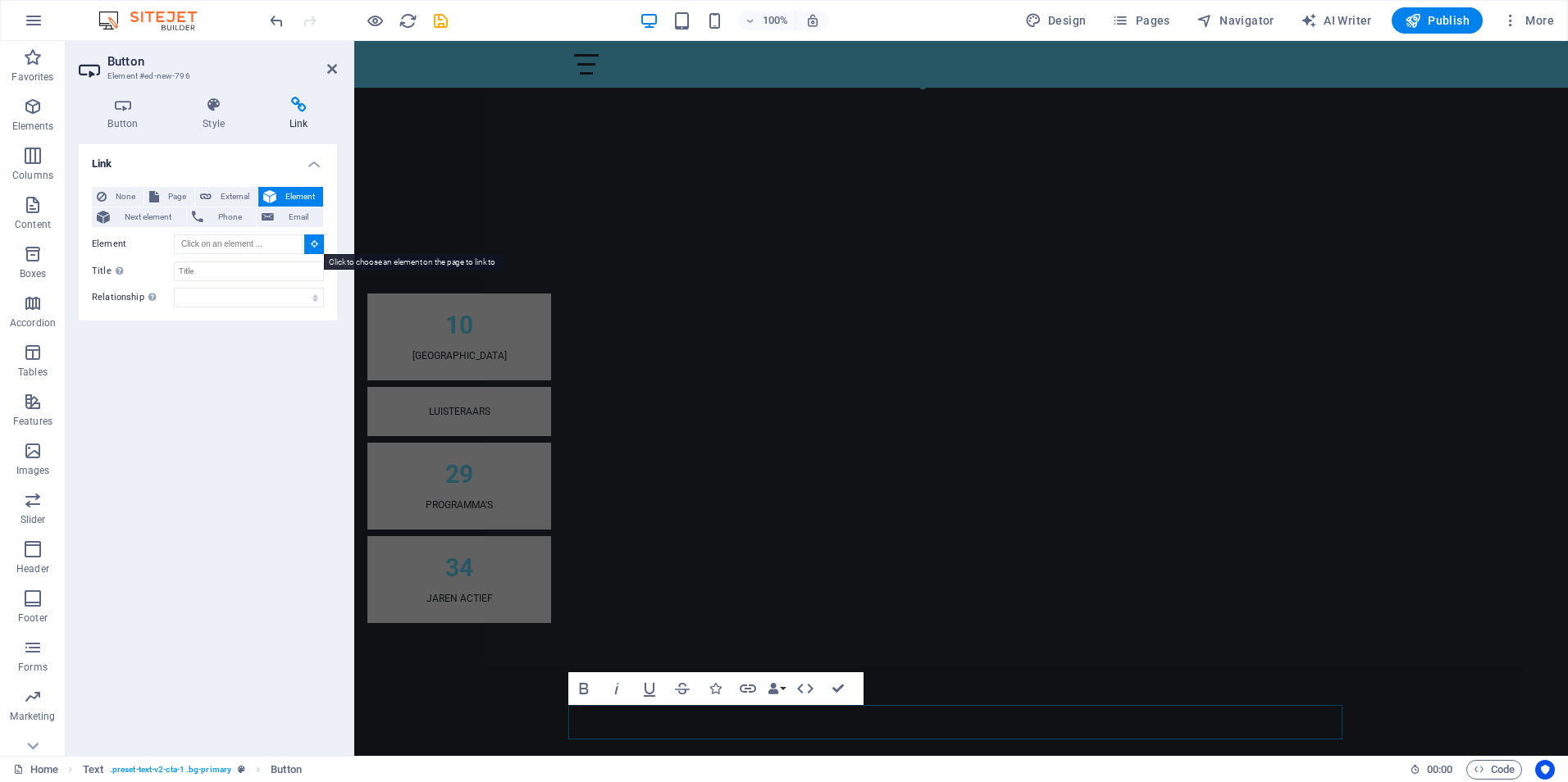
click at [316, 248] on icon at bounding box center [314, 244] width 8 height 8
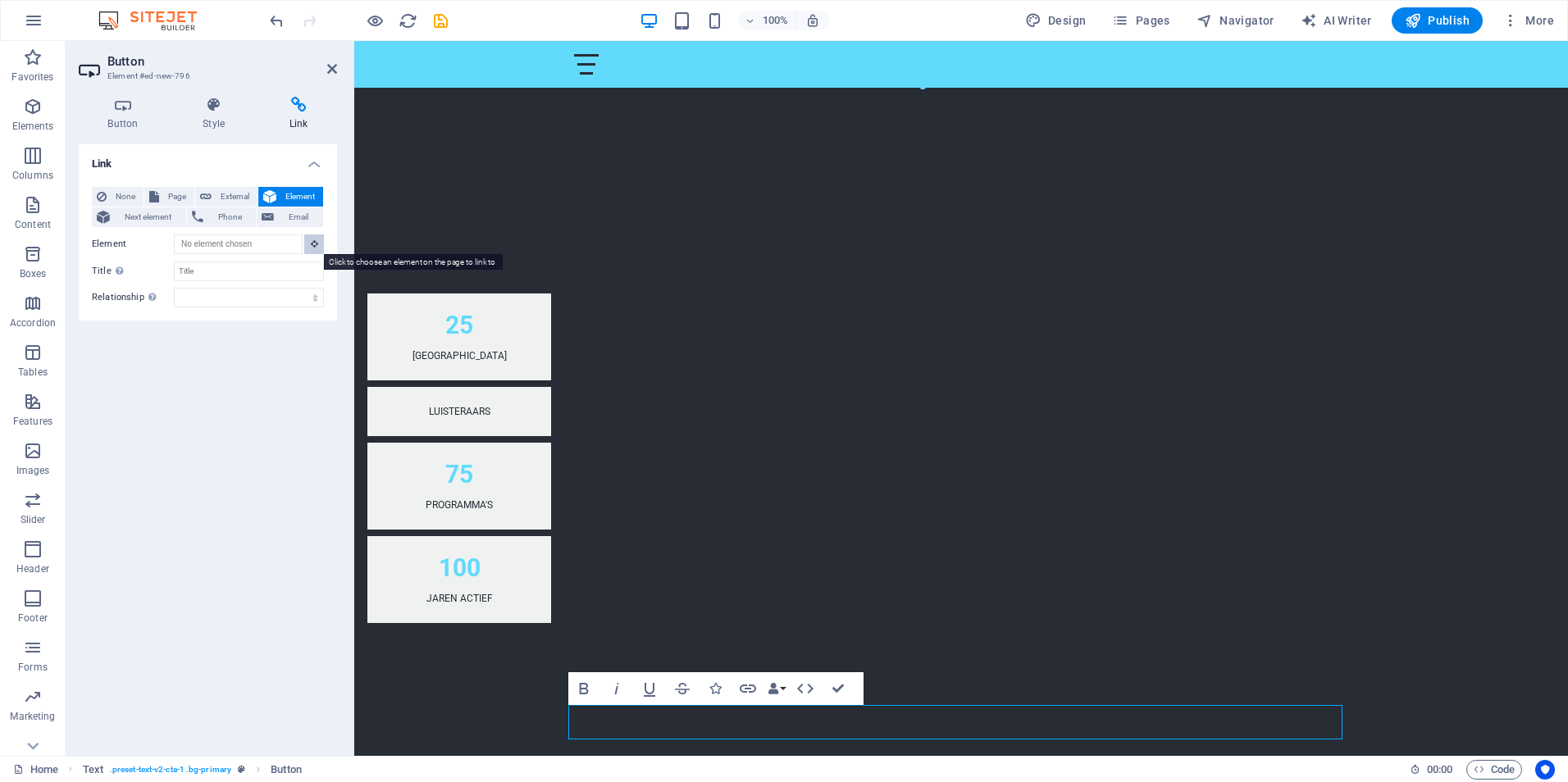
click at [316, 248] on icon at bounding box center [314, 244] width 8 height 8
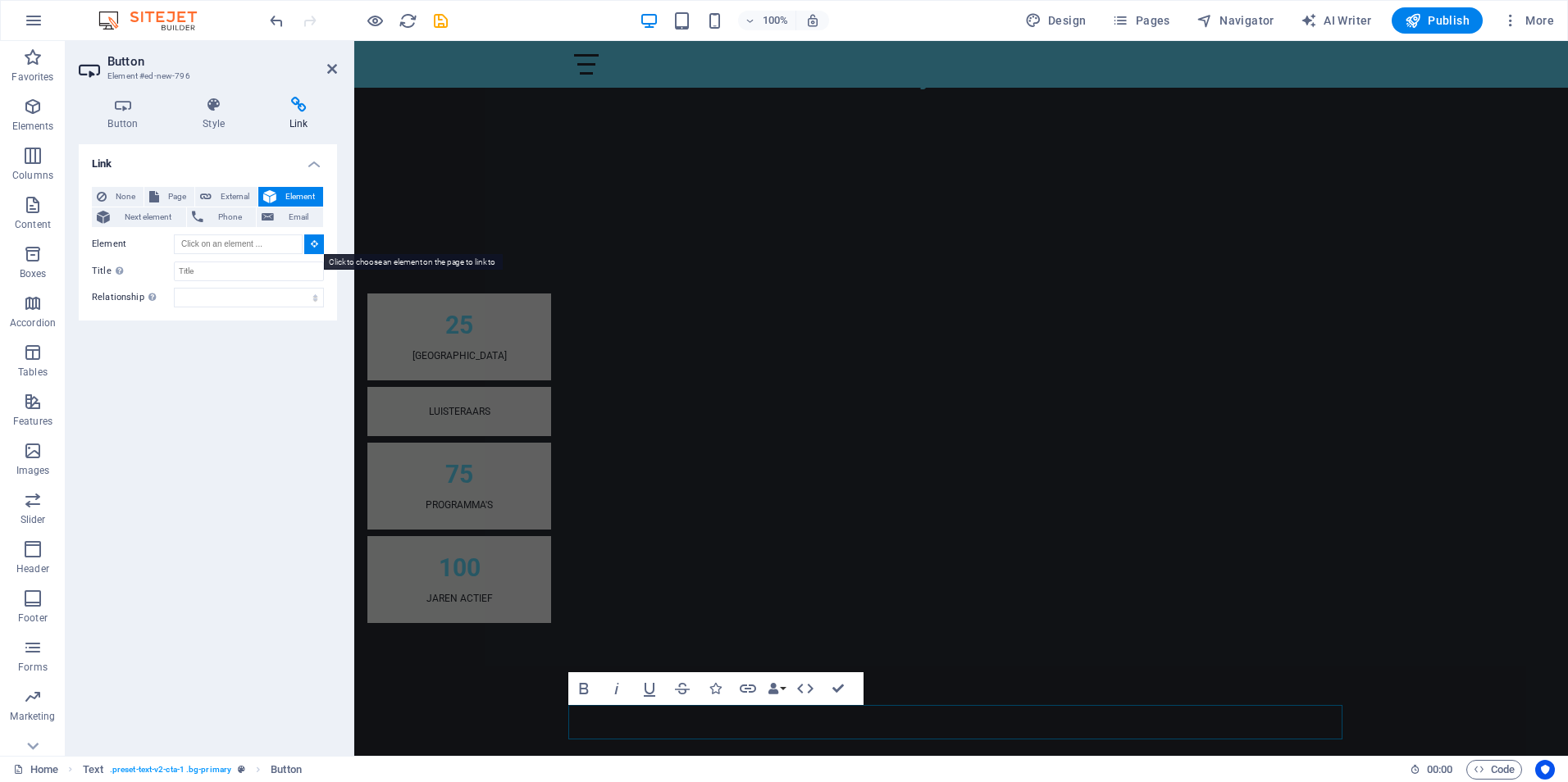
click at [316, 248] on icon at bounding box center [314, 244] width 8 height 8
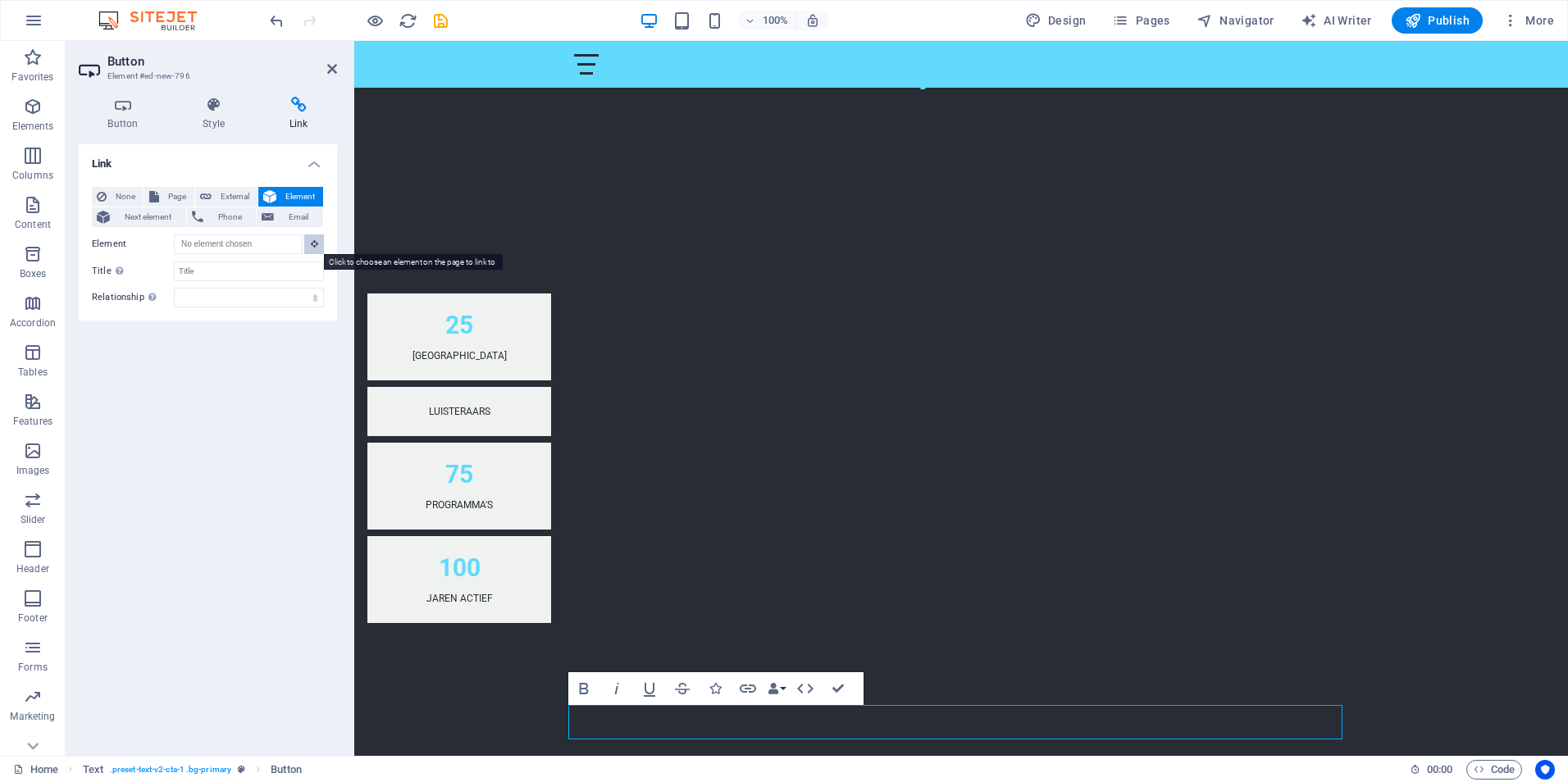
click at [317, 248] on icon at bounding box center [314, 244] width 8 height 8
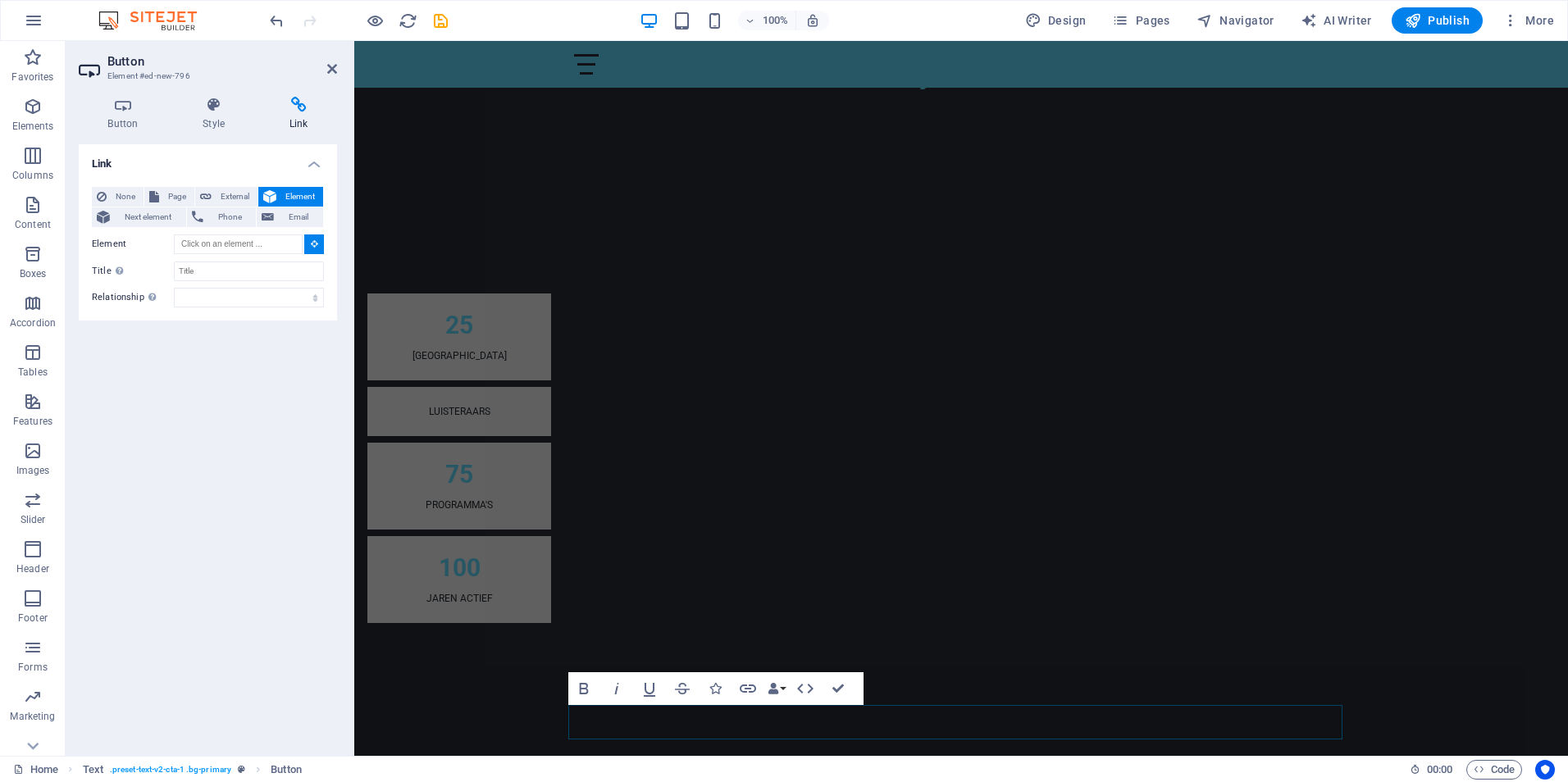
click at [317, 248] on icon at bounding box center [314, 244] width 8 height 8
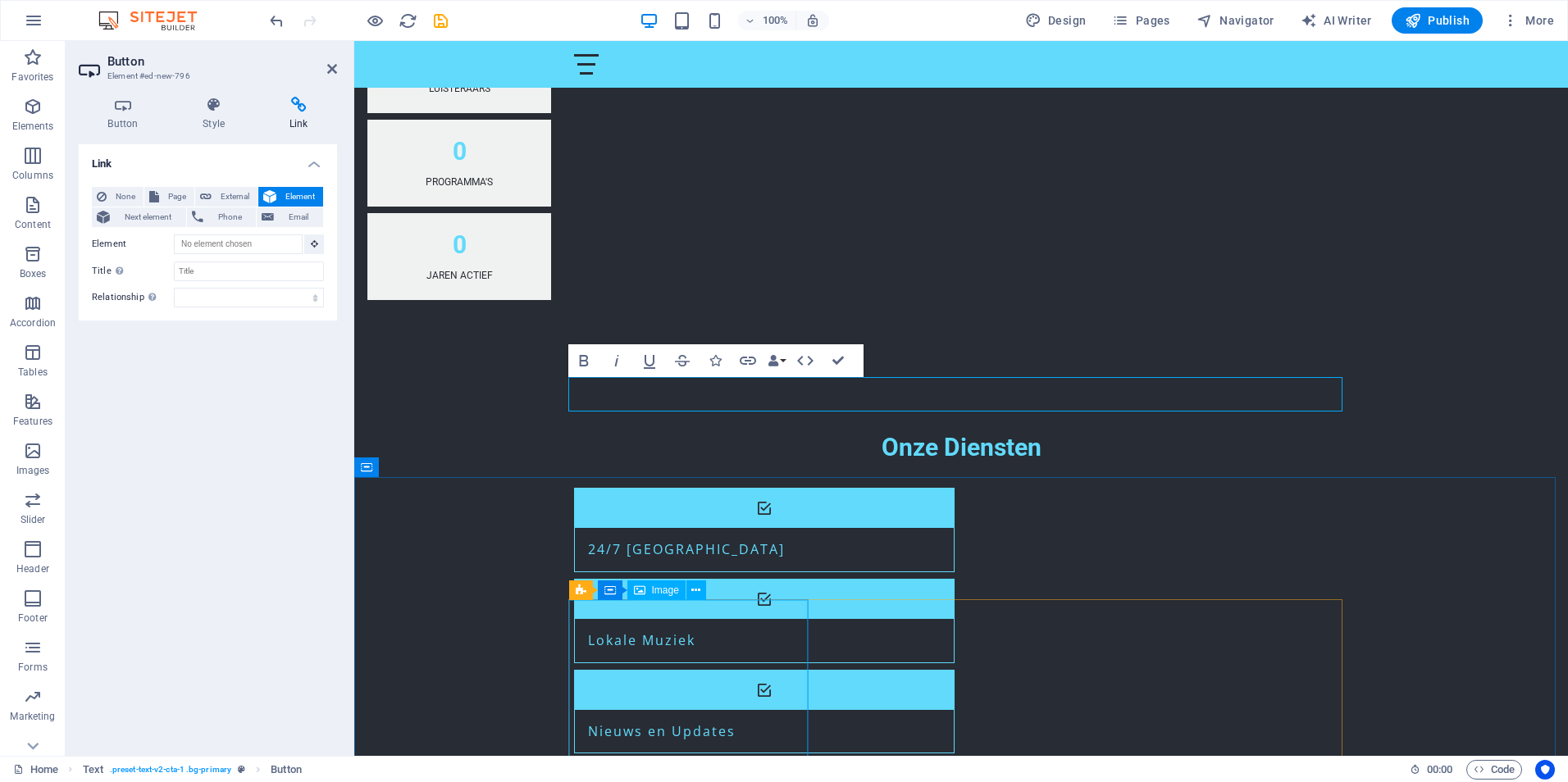
scroll to position [1136, 0]
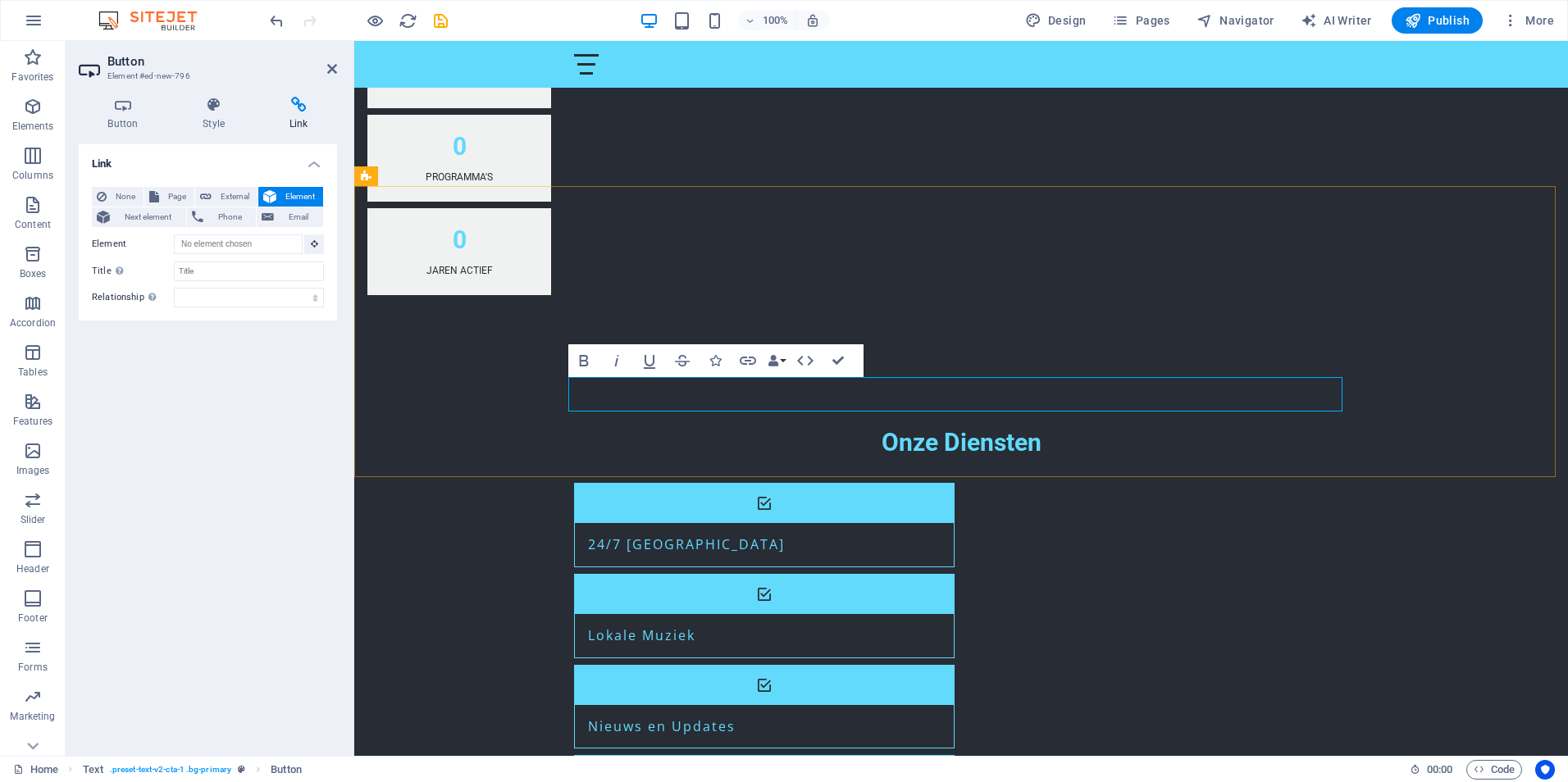
click at [330, 64] on icon at bounding box center [333, 69] width 10 height 13
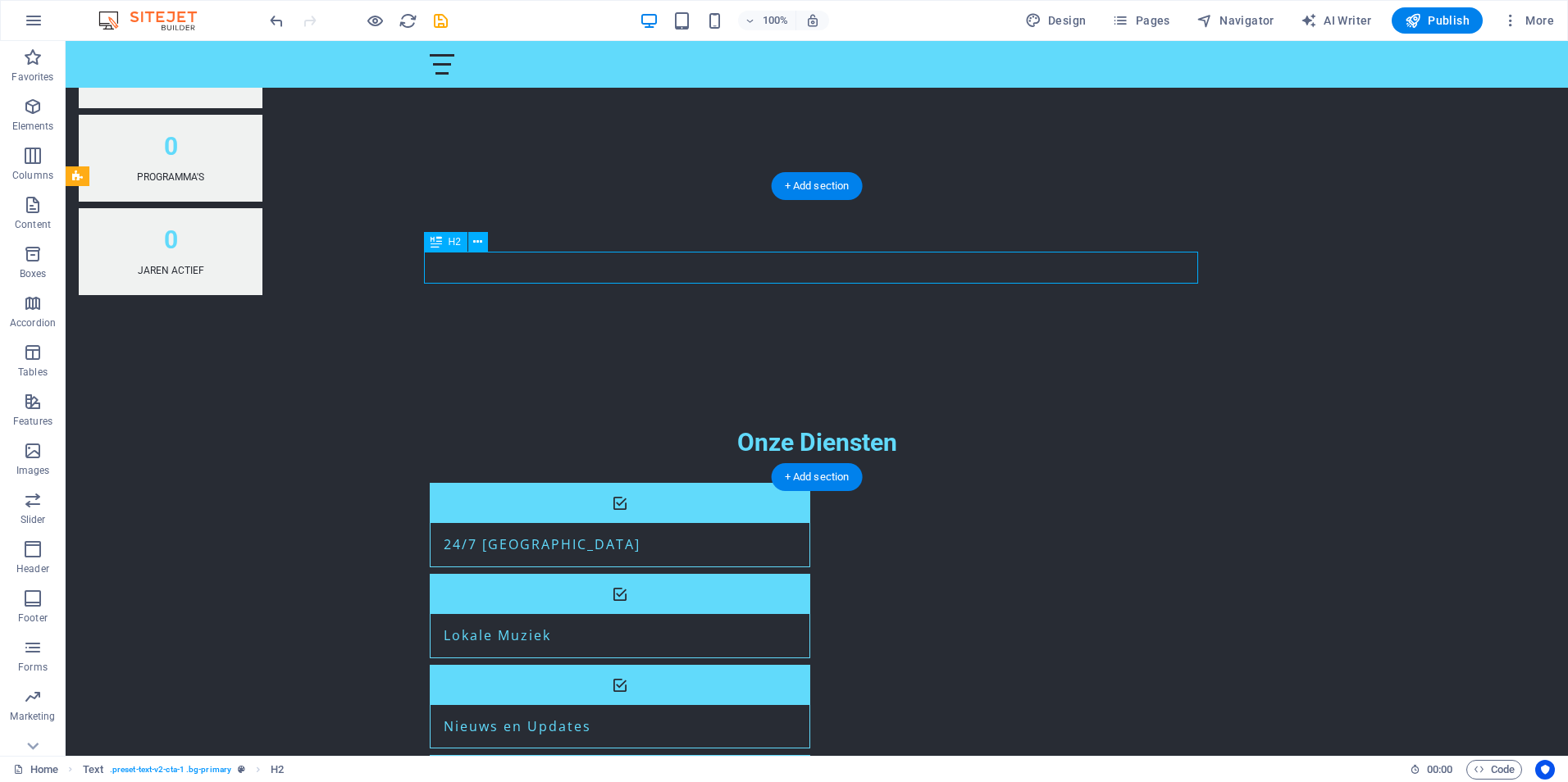
click at [460, 364] on span "Button" at bounding box center [463, 368] width 29 height 10
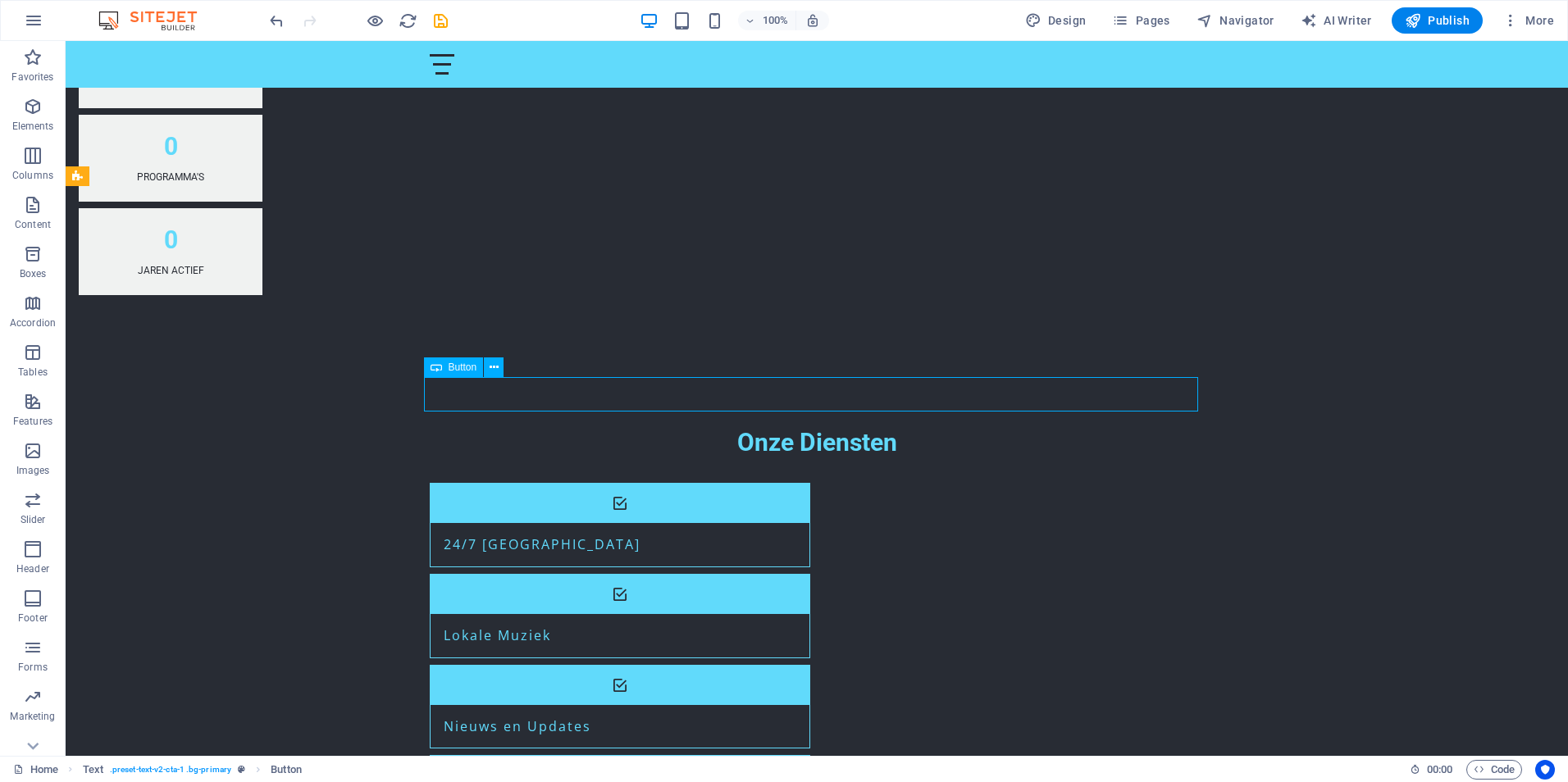
click at [460, 364] on span "Button" at bounding box center [463, 368] width 29 height 10
click at [433, 369] on icon at bounding box center [437, 367] width 12 height 19
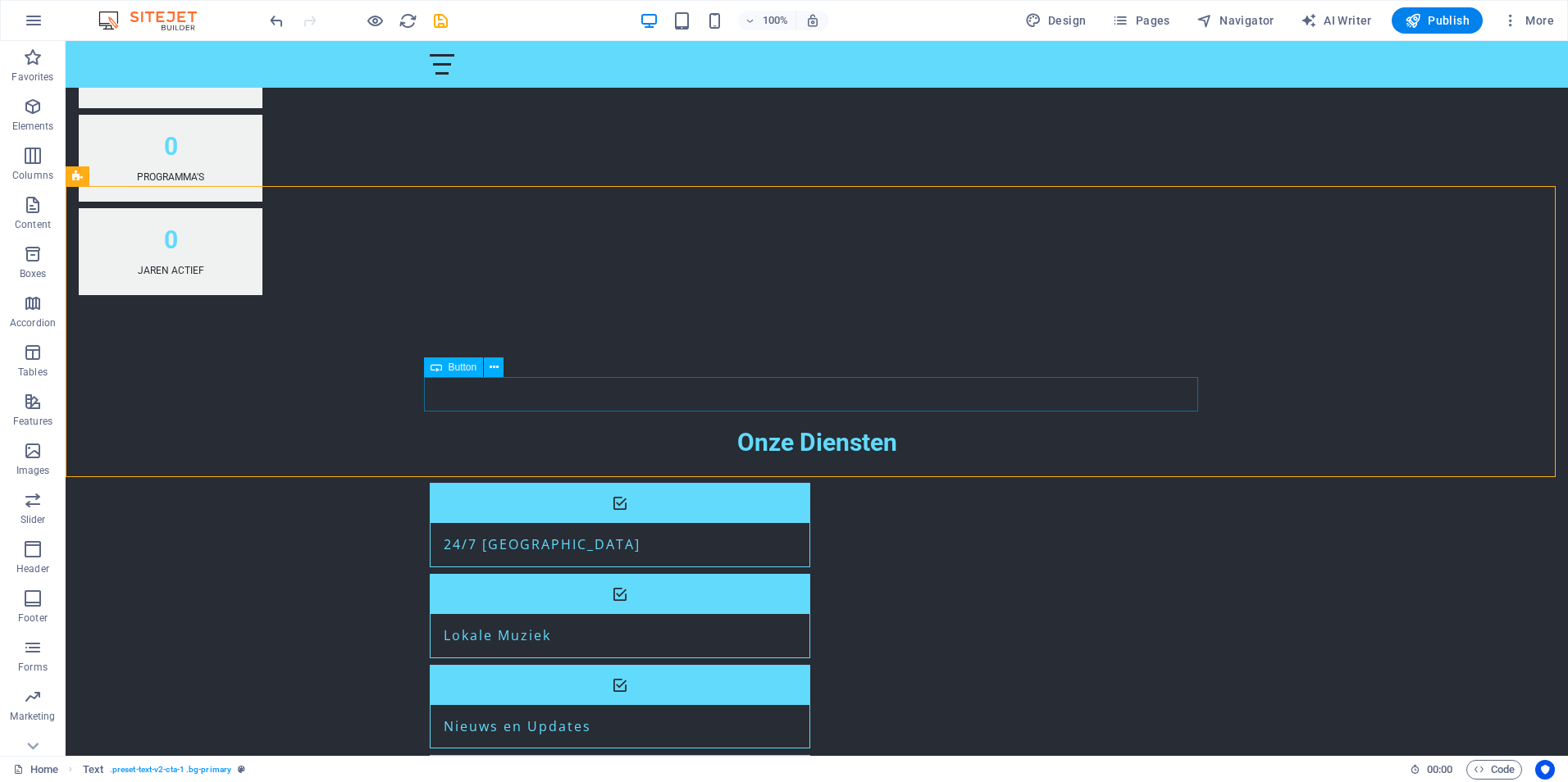
click at [435, 364] on icon at bounding box center [437, 367] width 12 height 19
click at [457, 334] on span "Button" at bounding box center [463, 333] width 29 height 10
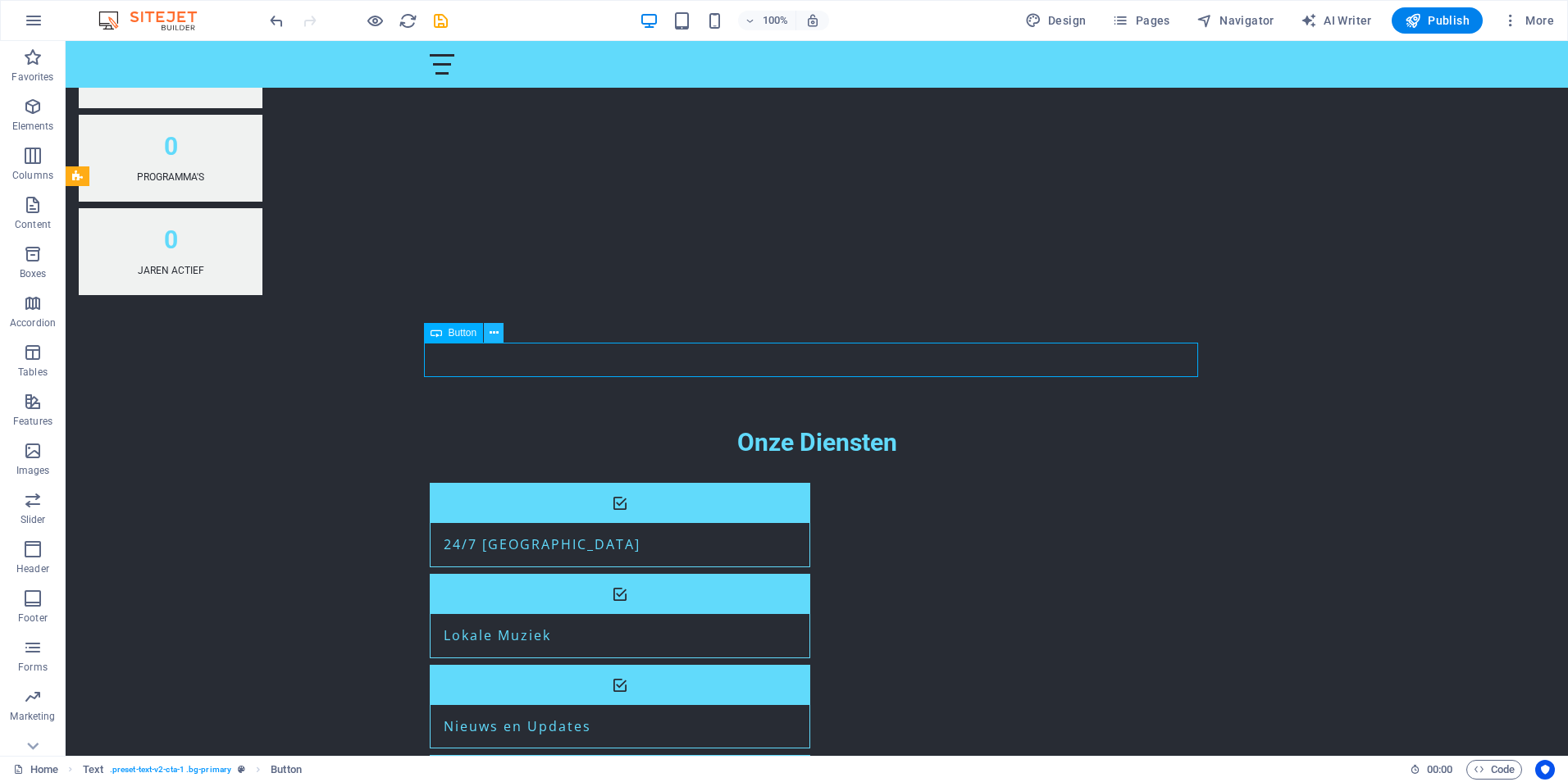
click at [492, 333] on icon at bounding box center [494, 333] width 9 height 18
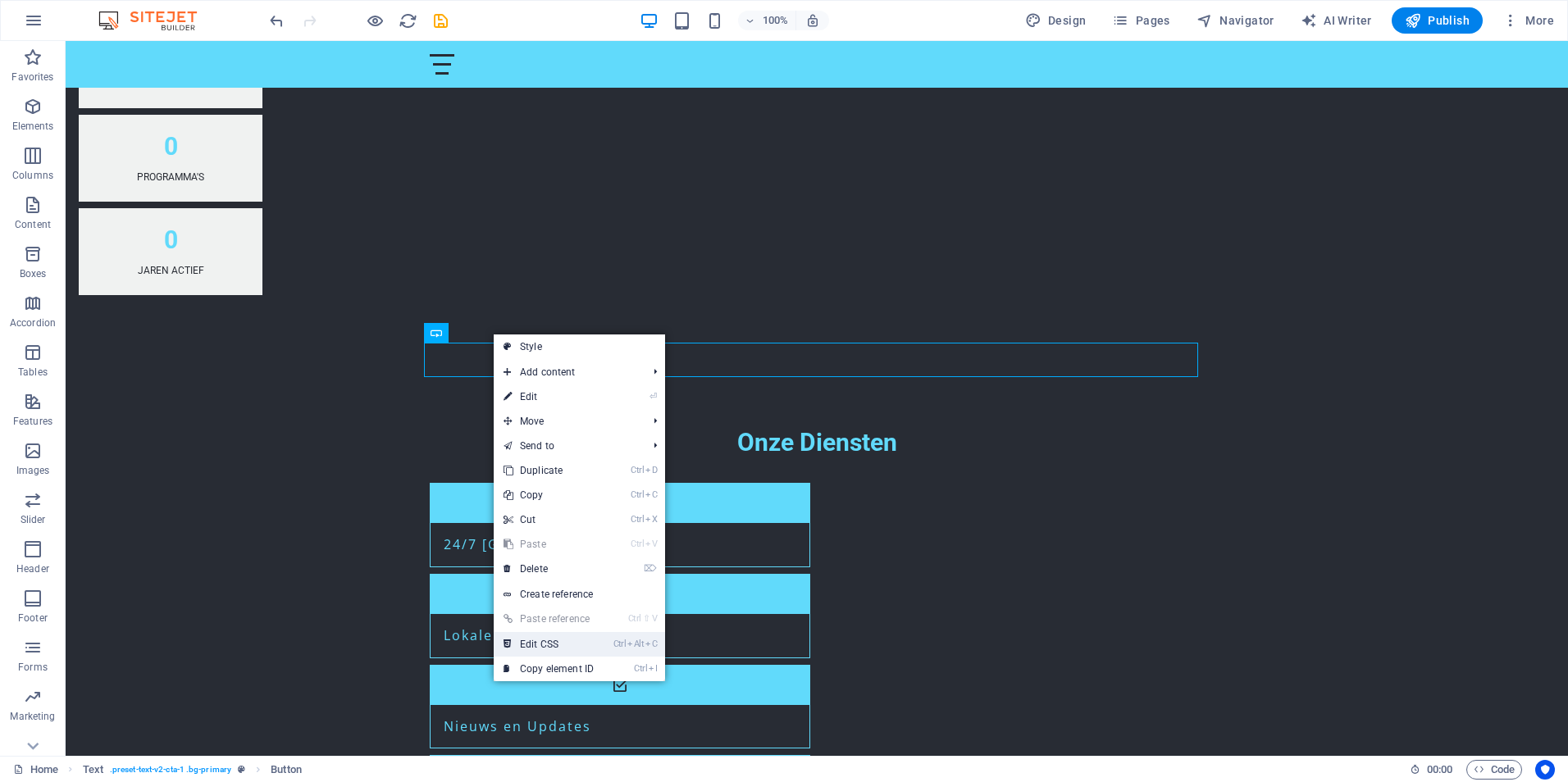
click at [542, 646] on link "Ctrl Alt C Edit CSS" at bounding box center [548, 644] width 110 height 24
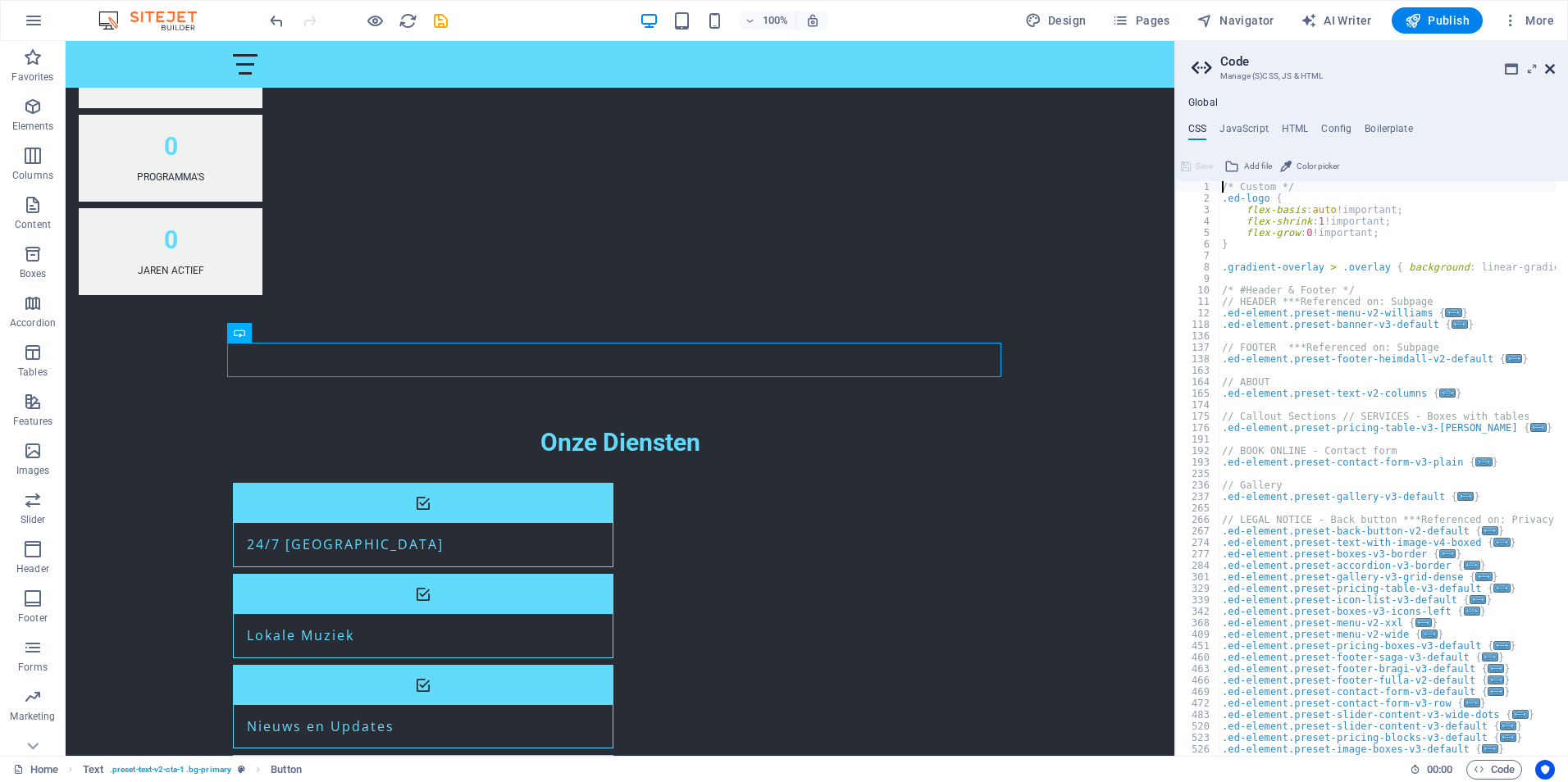
click at [1546, 66] on icon at bounding box center [1550, 69] width 10 height 13
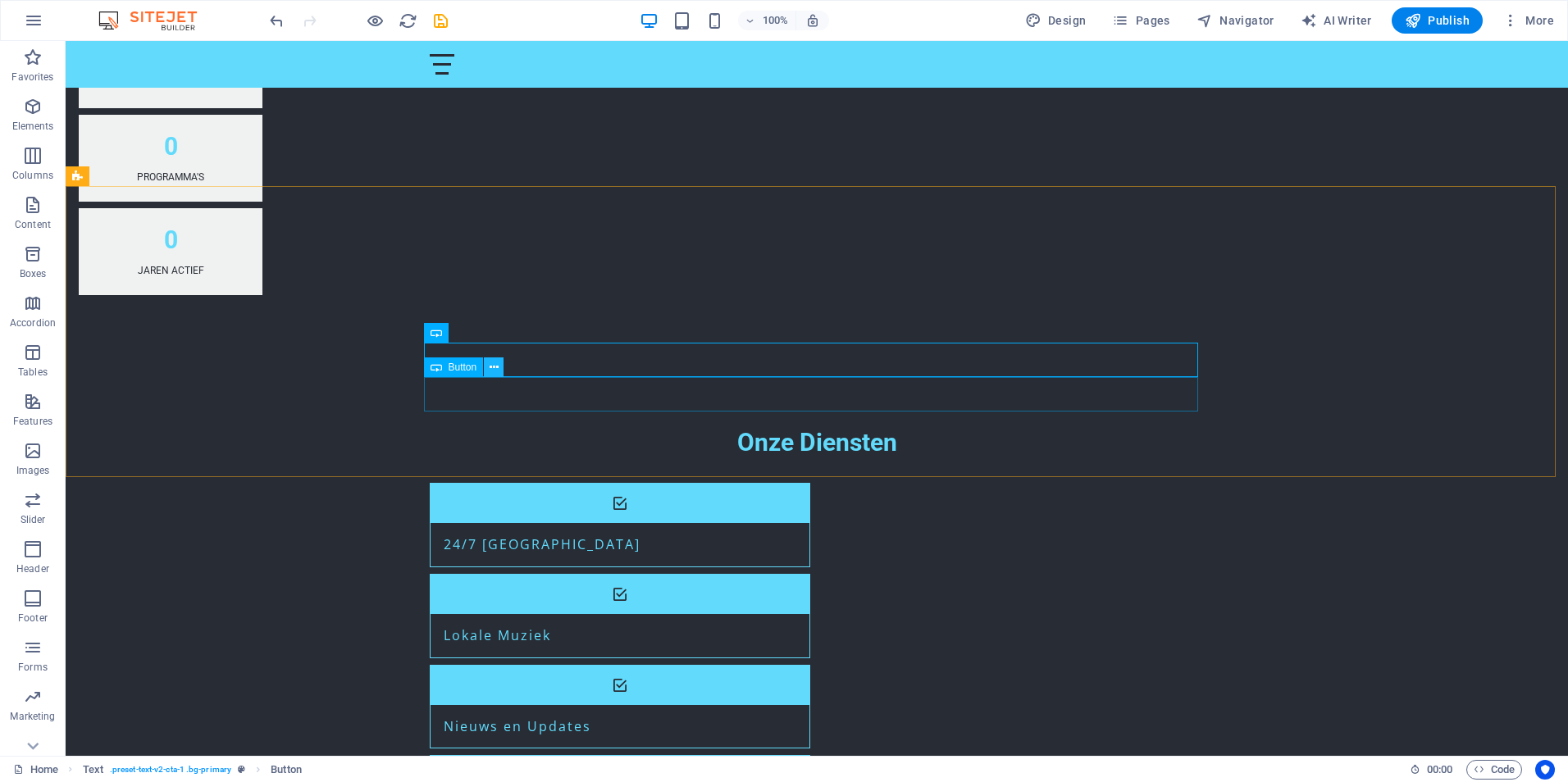
click at [496, 364] on icon at bounding box center [494, 368] width 9 height 18
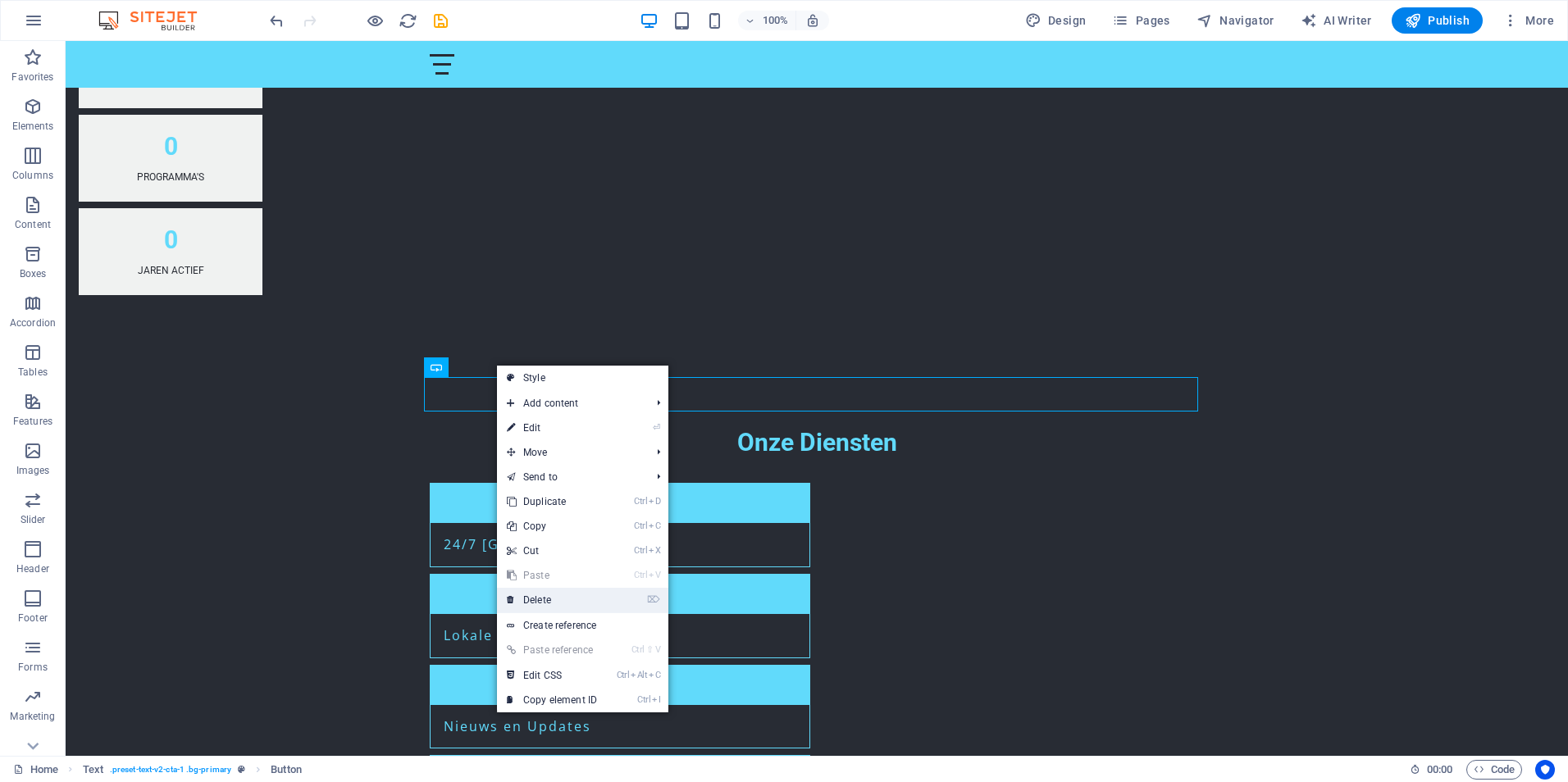
click at [538, 601] on link "⌦ Delete" at bounding box center [552, 600] width 110 height 24
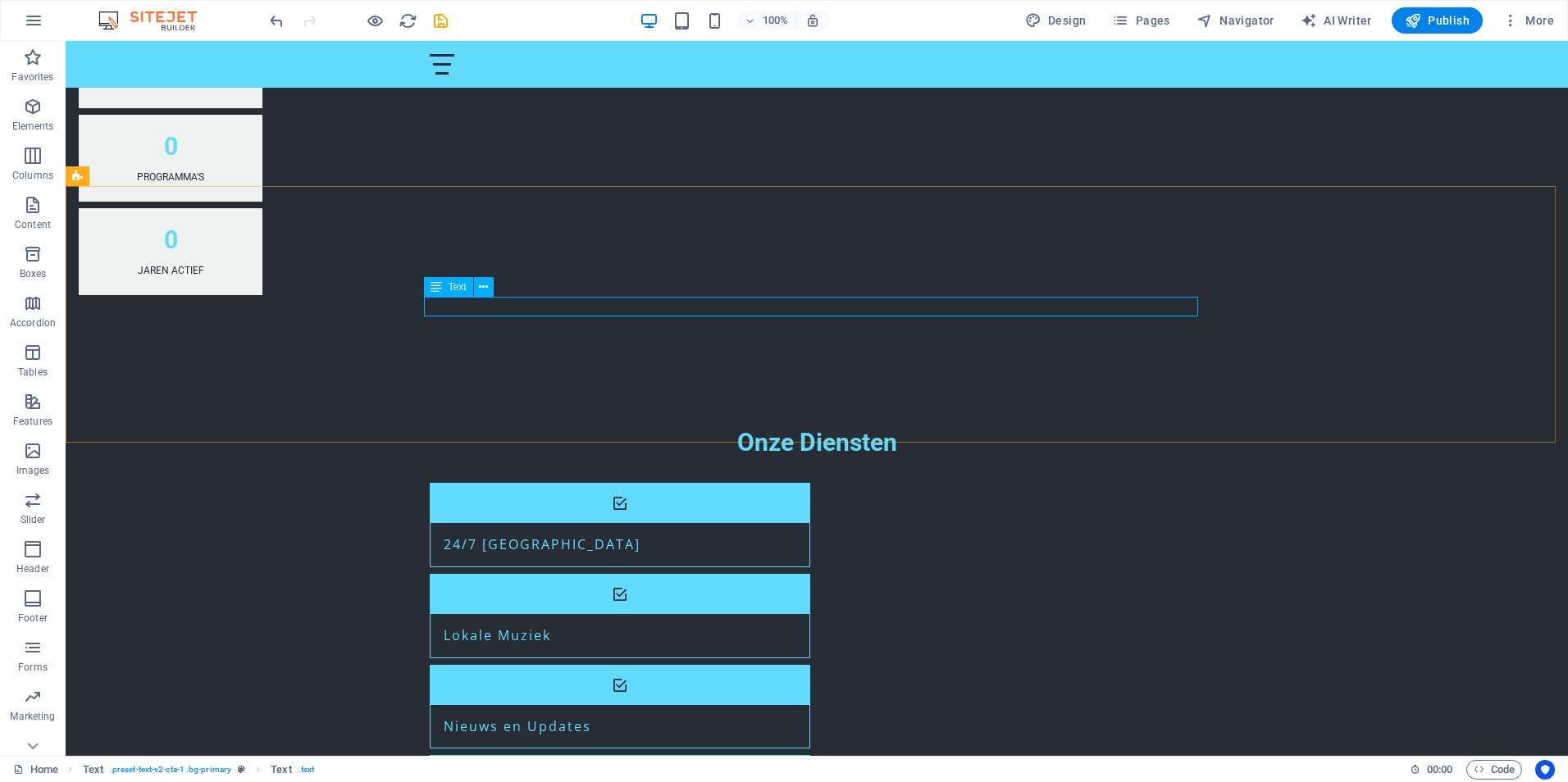
click at [458, 288] on span "Text" at bounding box center [457, 287] width 18 height 10
click at [459, 283] on span "Text" at bounding box center [457, 287] width 18 height 10
click at [480, 284] on icon at bounding box center [483, 287] width 9 height 18
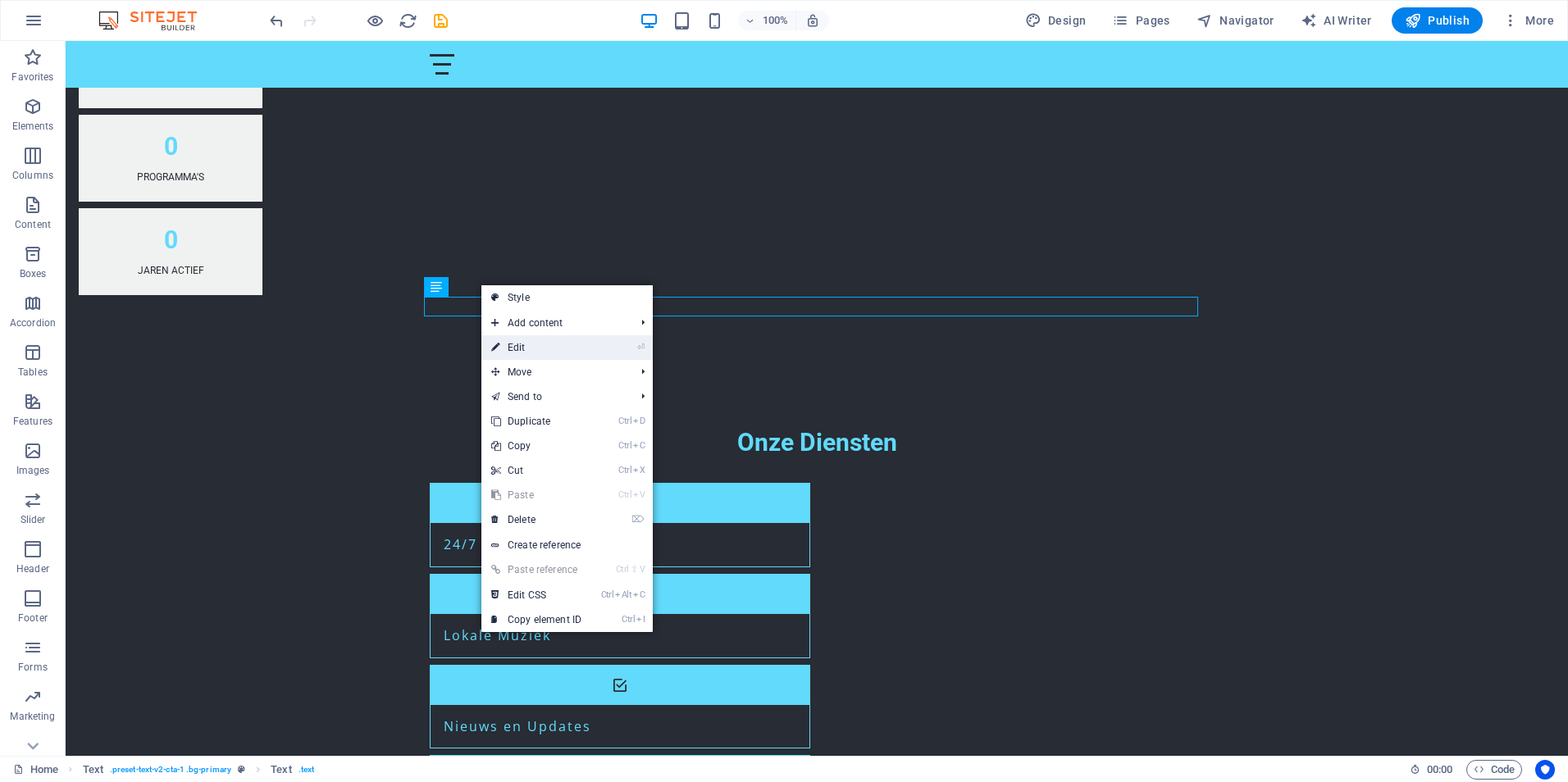
click at [512, 344] on link "⏎ Edit" at bounding box center [536, 347] width 110 height 24
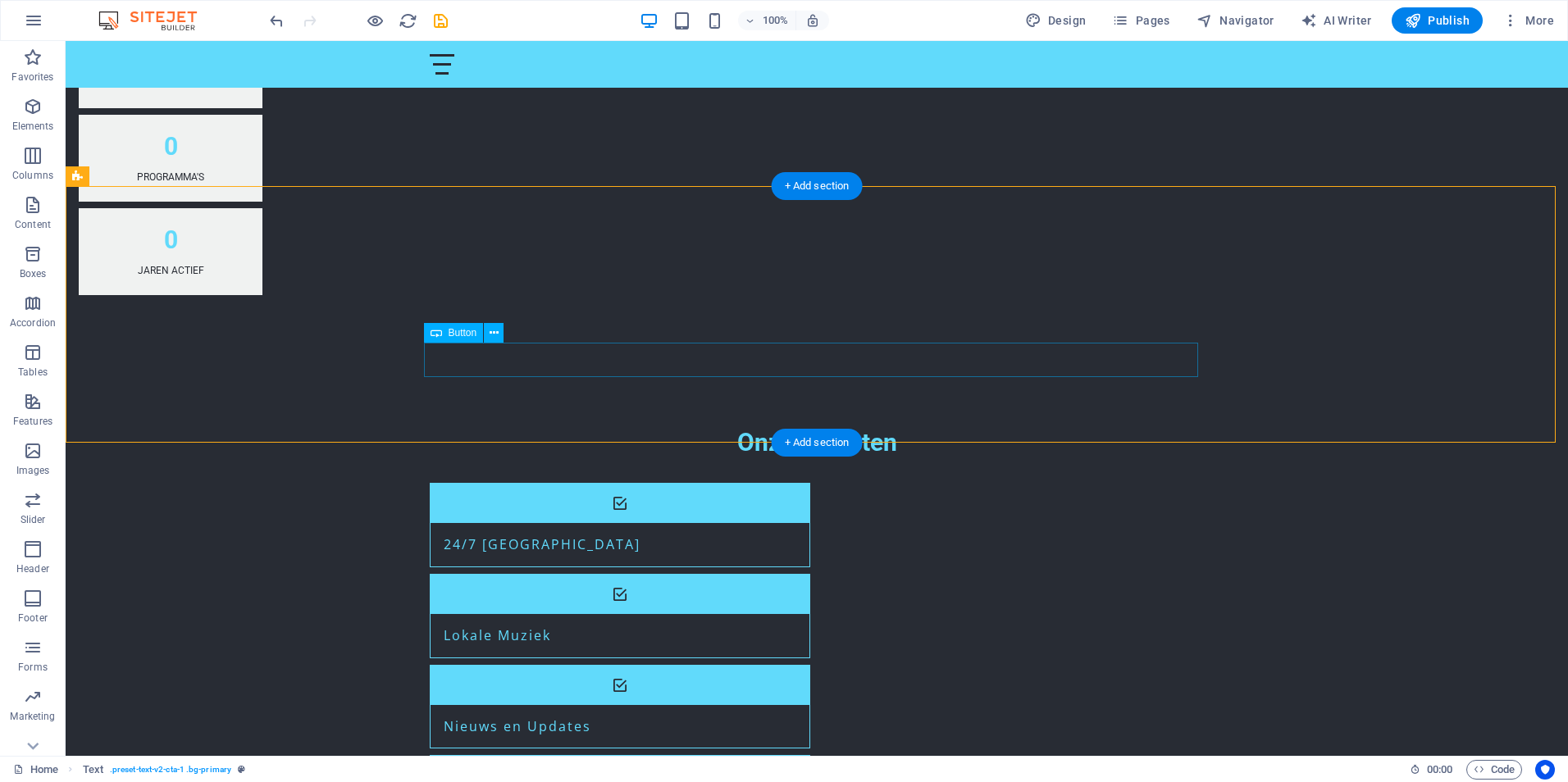
click at [464, 339] on div "Button" at bounding box center [454, 333] width 60 height 19
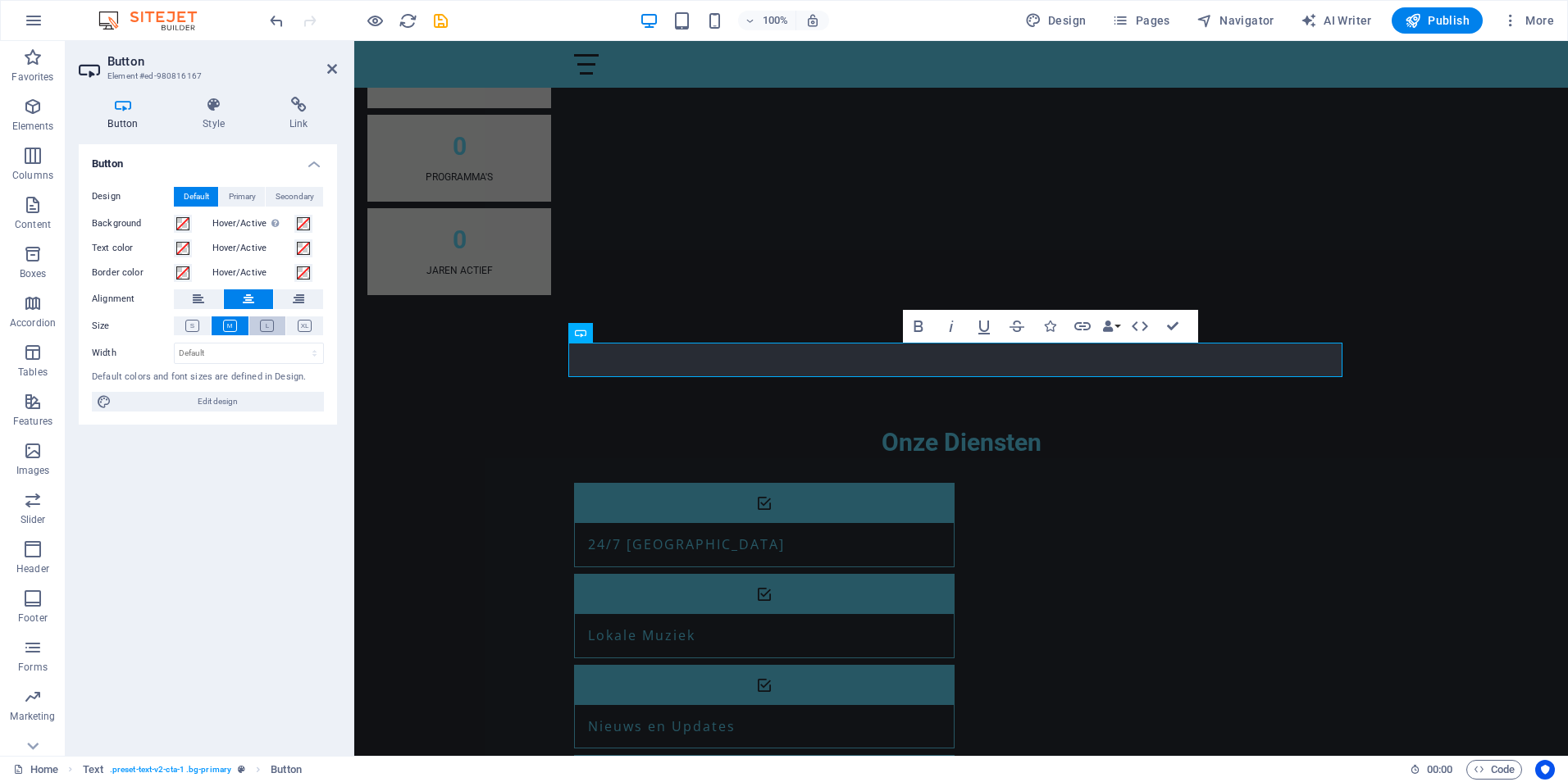
click at [270, 329] on icon at bounding box center [267, 326] width 14 height 13
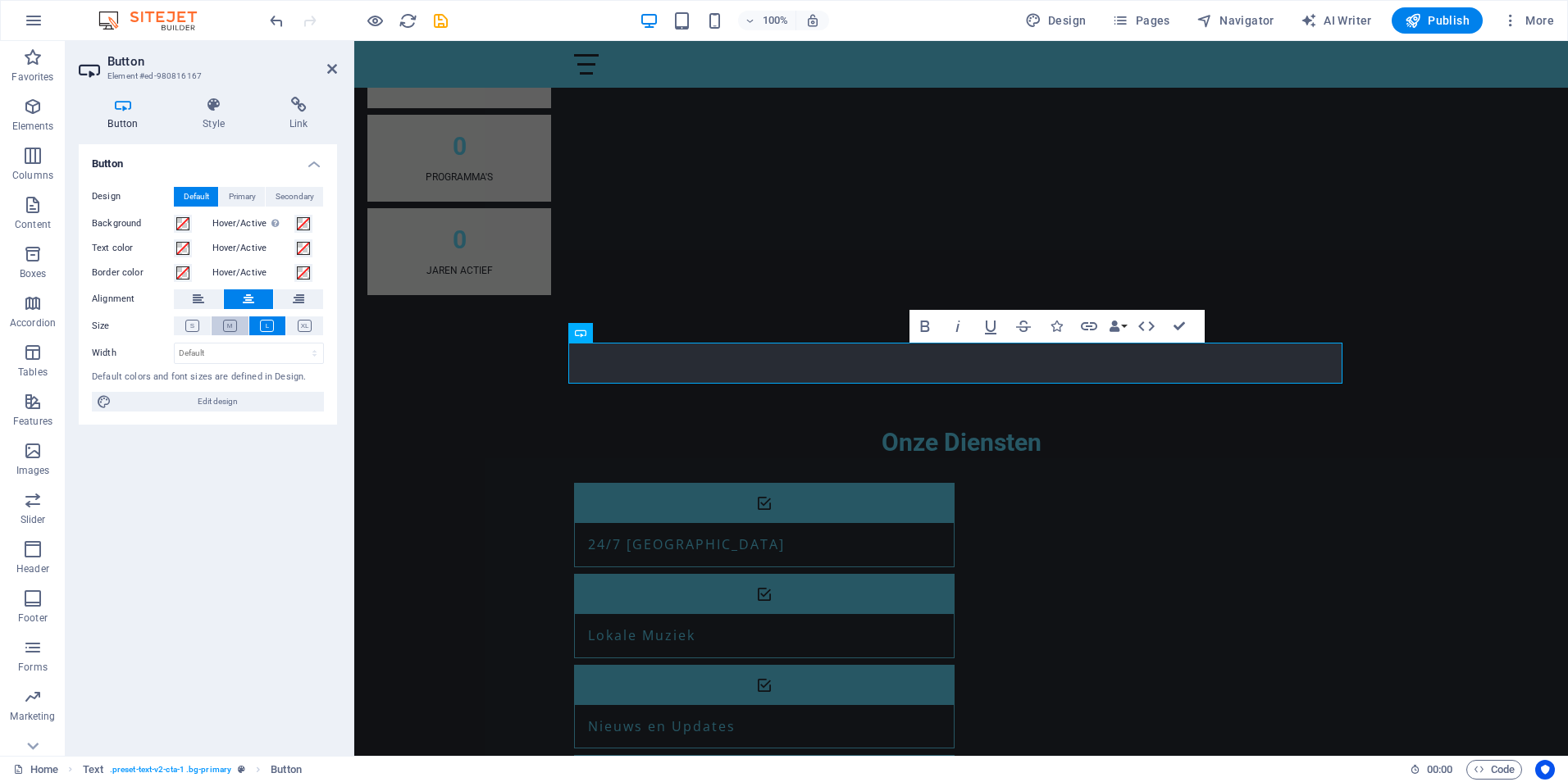
click at [234, 332] on button at bounding box center [230, 326] width 37 height 18
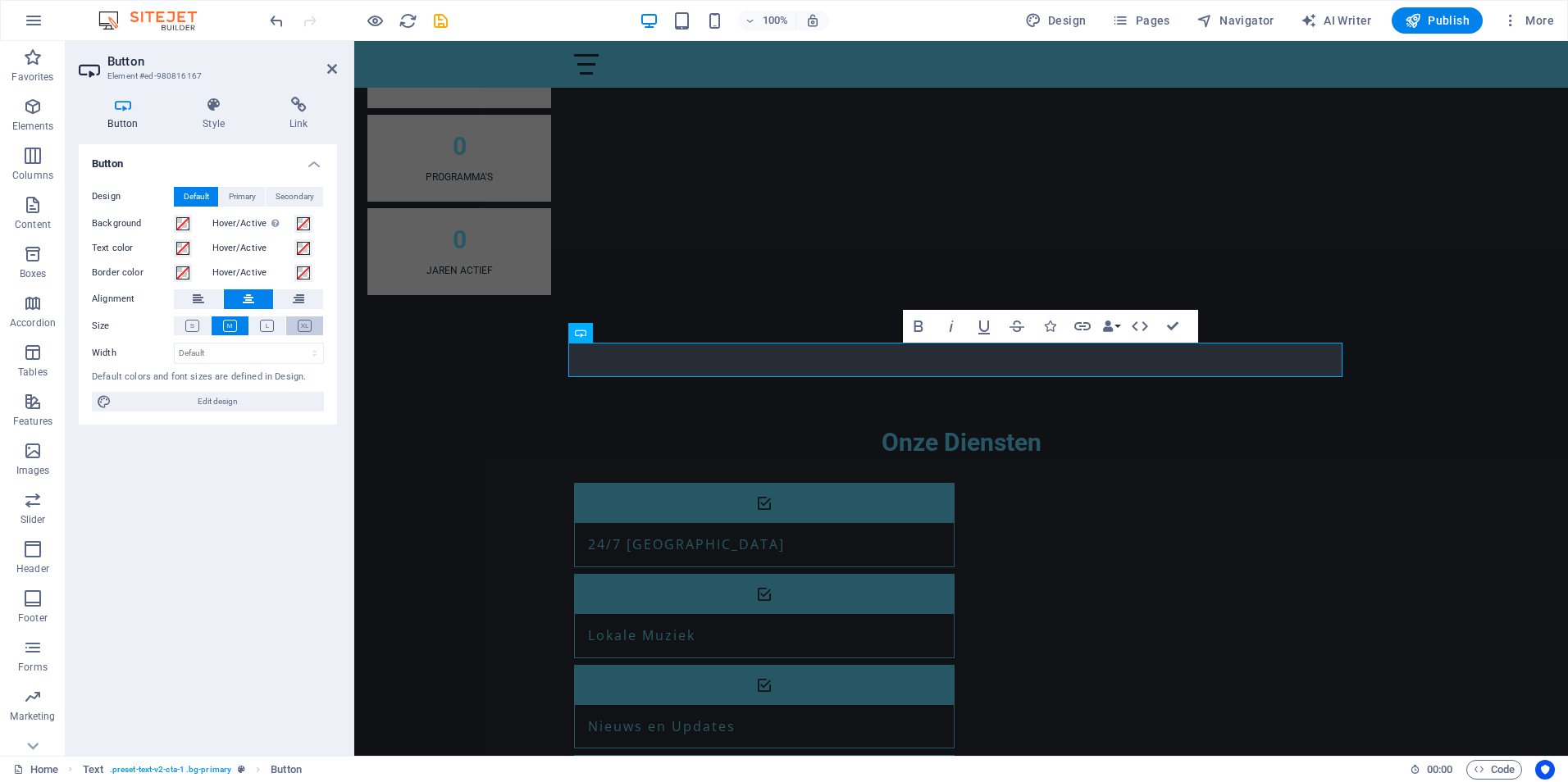
click at [298, 330] on icon at bounding box center [304, 326] width 14 height 13
click at [267, 331] on icon at bounding box center [267, 326] width 14 height 13
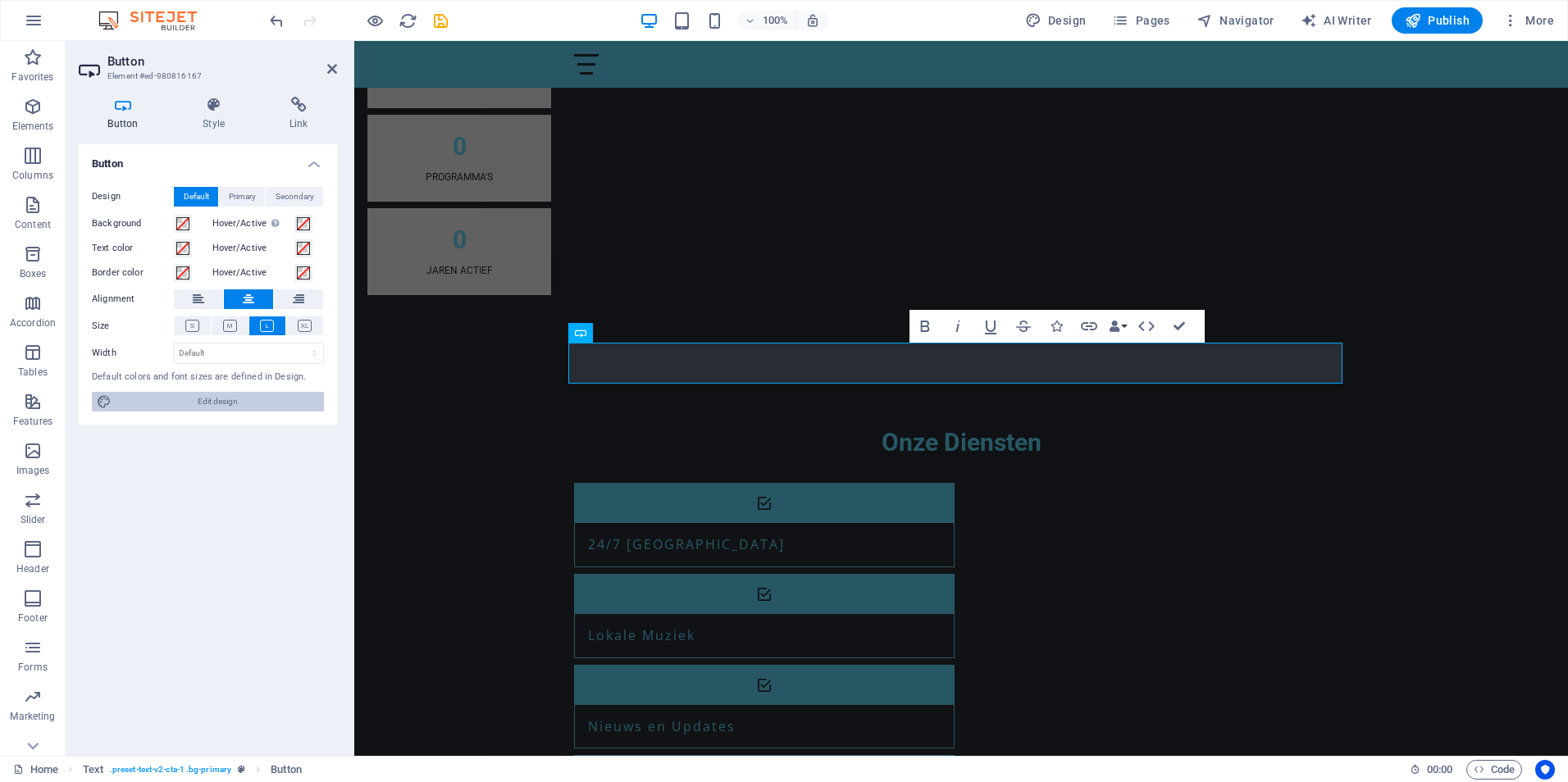
click at [214, 407] on span "Edit design" at bounding box center [218, 401] width 202 height 19
select select "px"
select select "200"
select select "px"
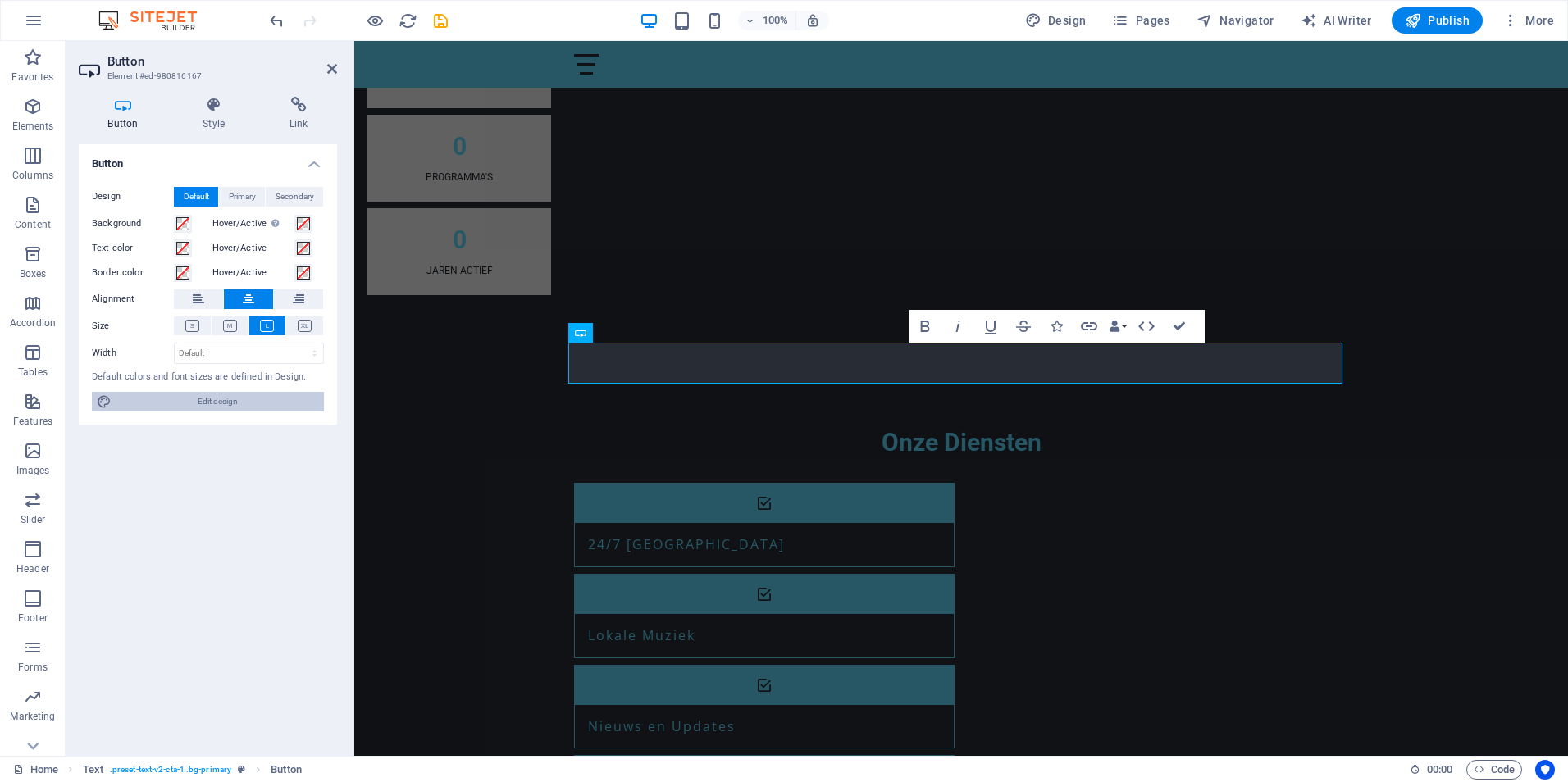
select select "px"
select select "rem"
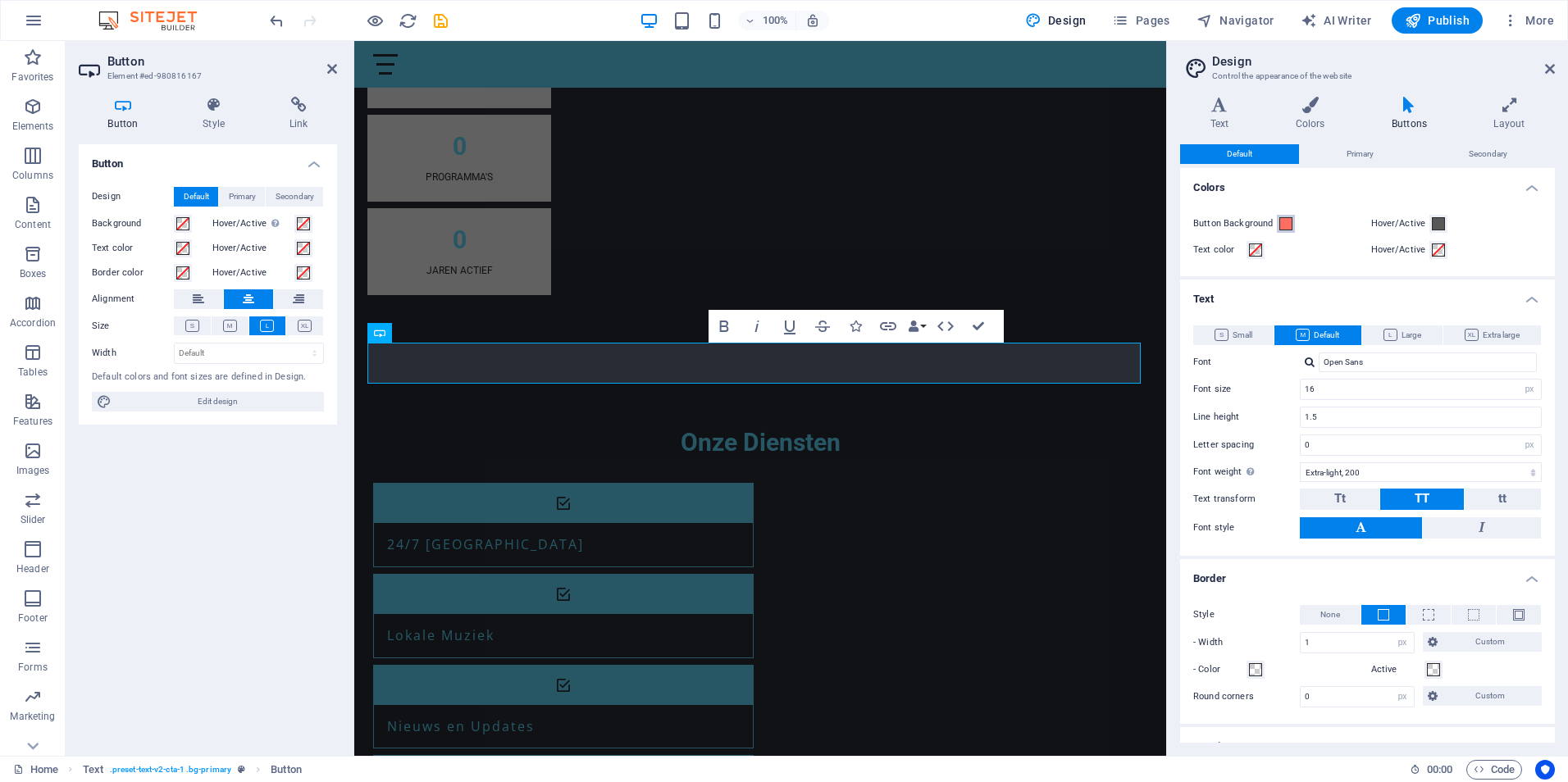
click at [1279, 225] on span at bounding box center [1286, 224] width 13 height 13
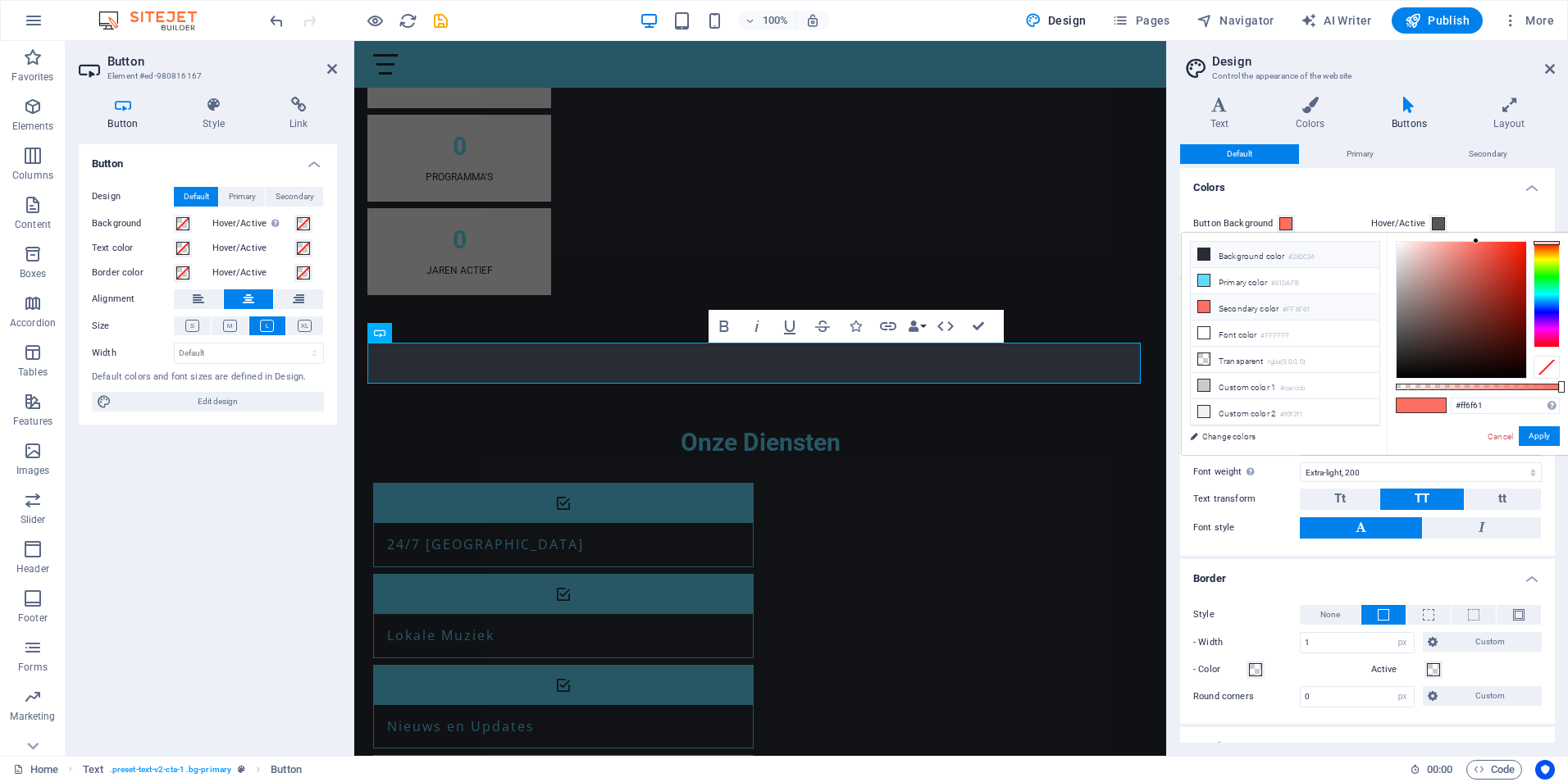
click at [1200, 250] on icon at bounding box center [1204, 255] width 12 height 12
type input "#282c34"
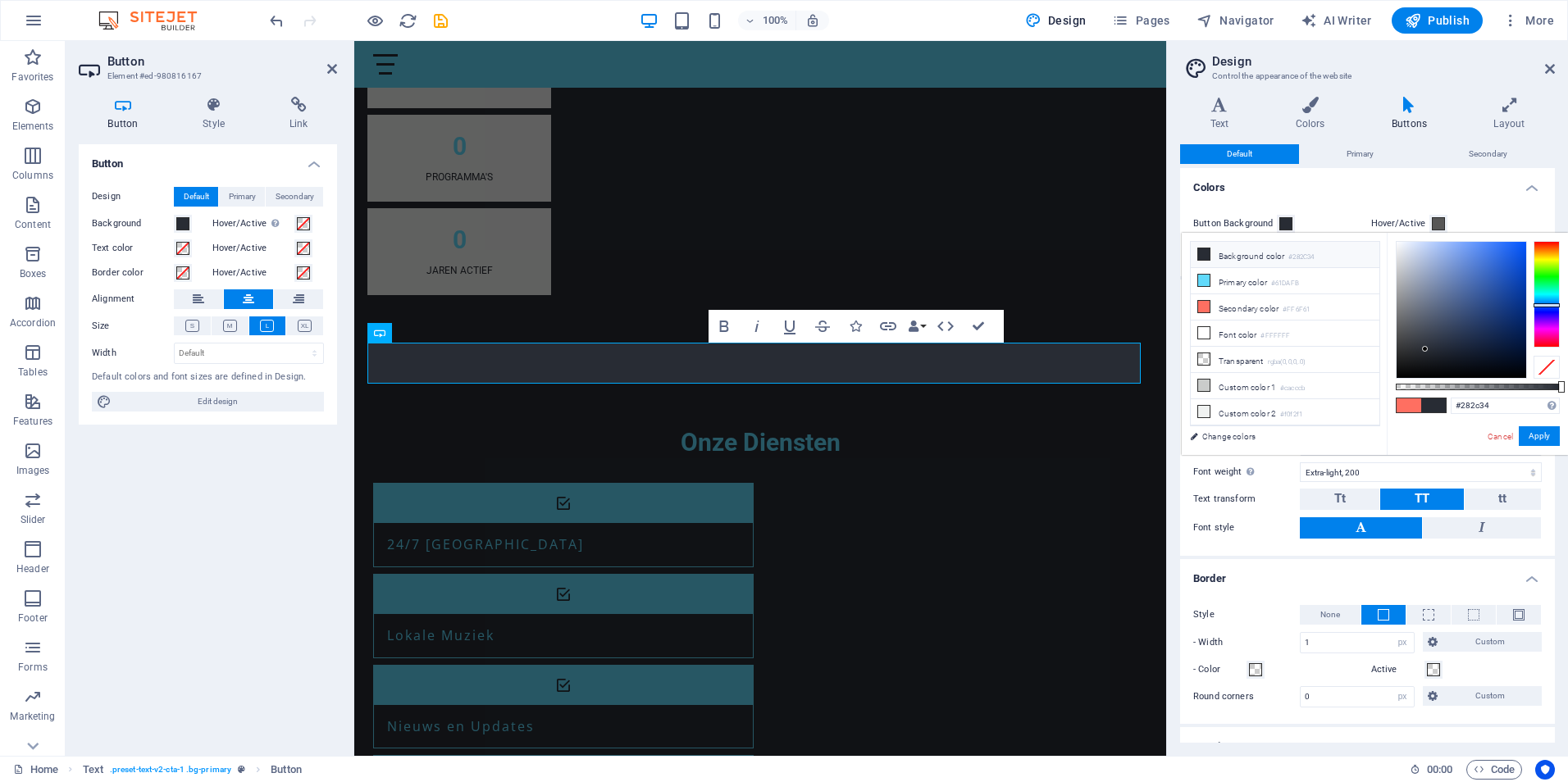
click at [1415, 103] on icon at bounding box center [1408, 105] width 95 height 17
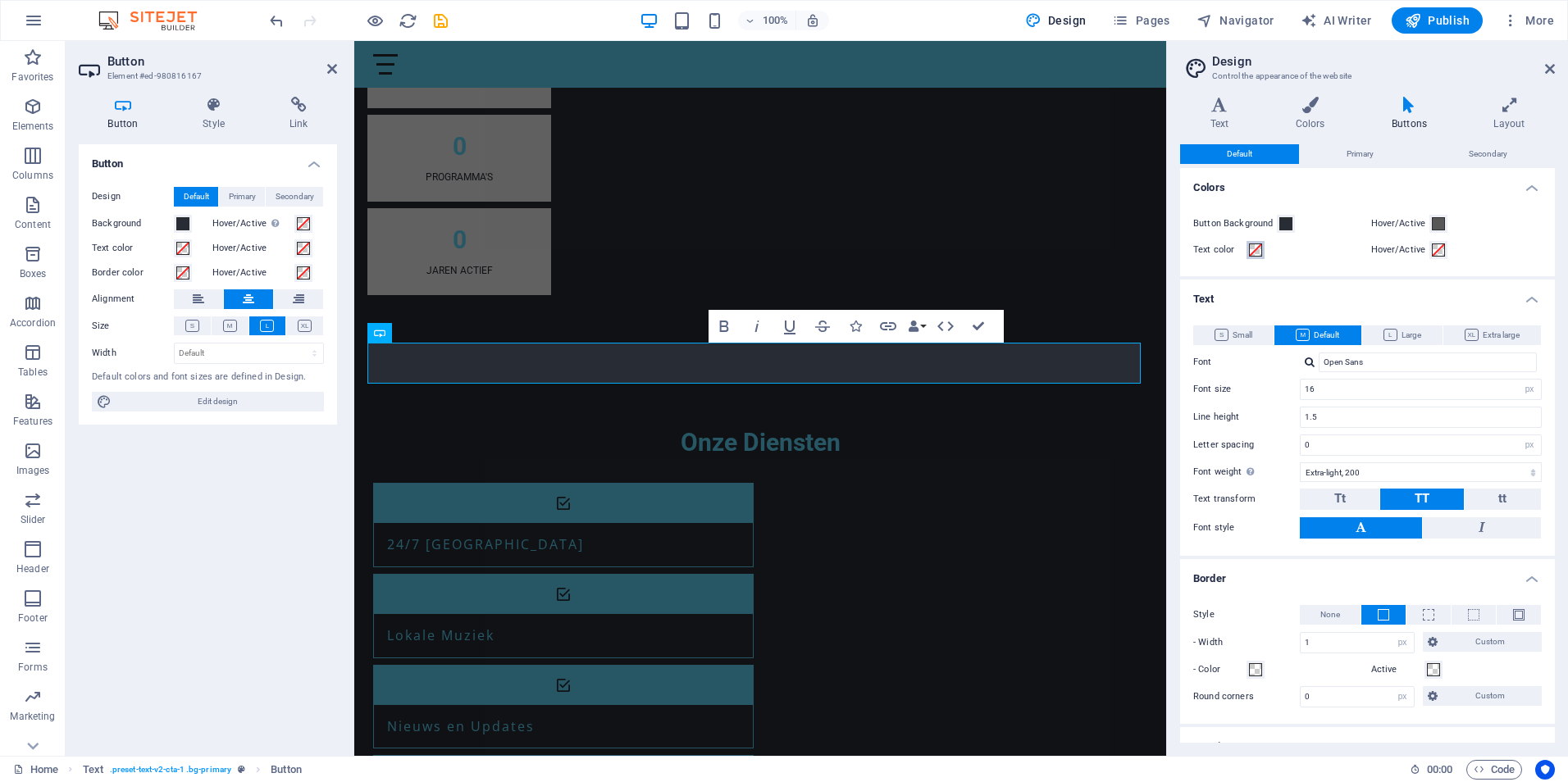
click at [1251, 254] on span at bounding box center [1256, 250] width 13 height 13
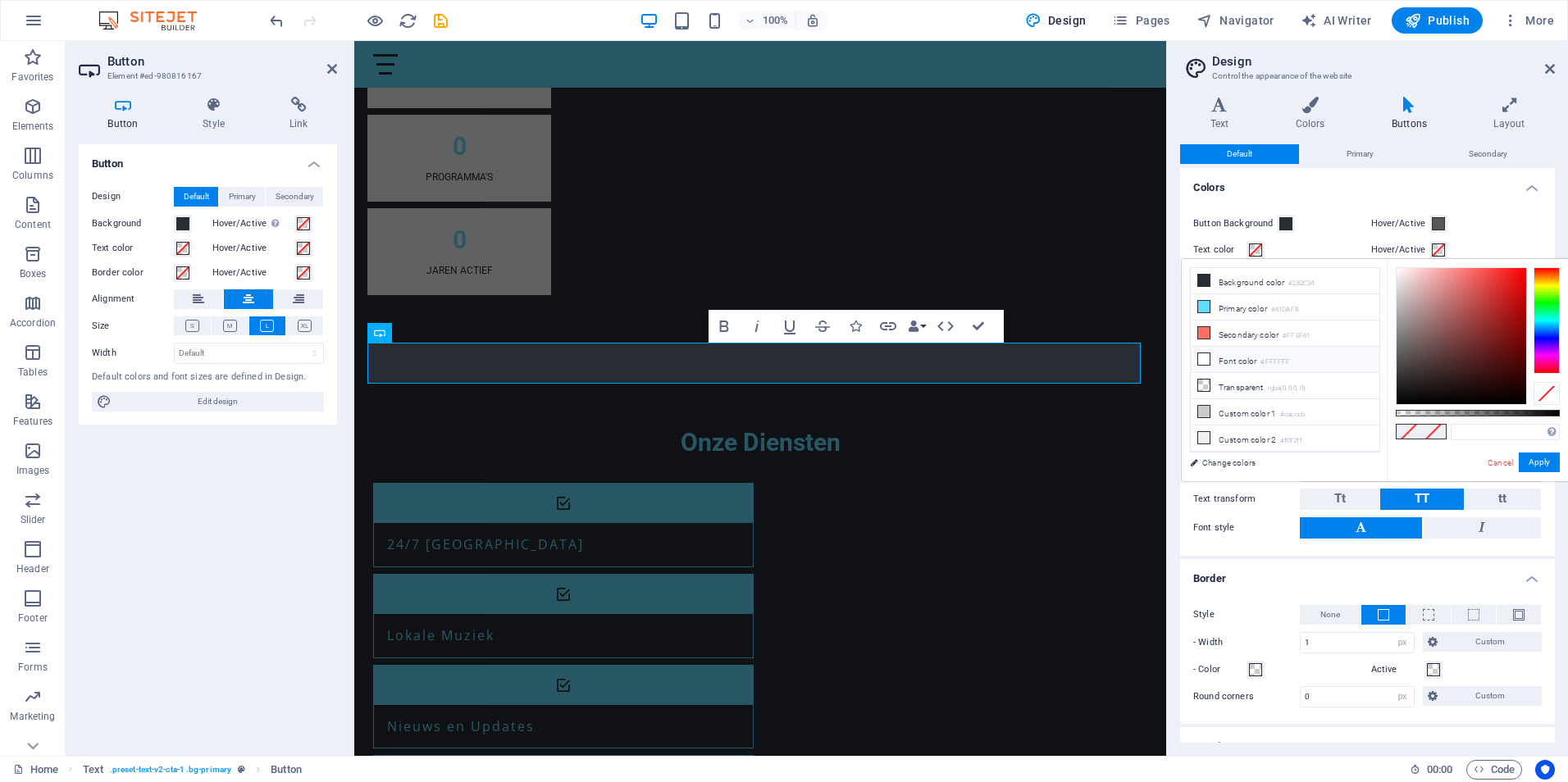
click at [1200, 355] on icon at bounding box center [1204, 360] width 12 height 12
type input "#ffffff"
click at [1480, 206] on div "Button Background Hover/Active Text color Hover/Active" at bounding box center [1367, 237] width 381 height 79
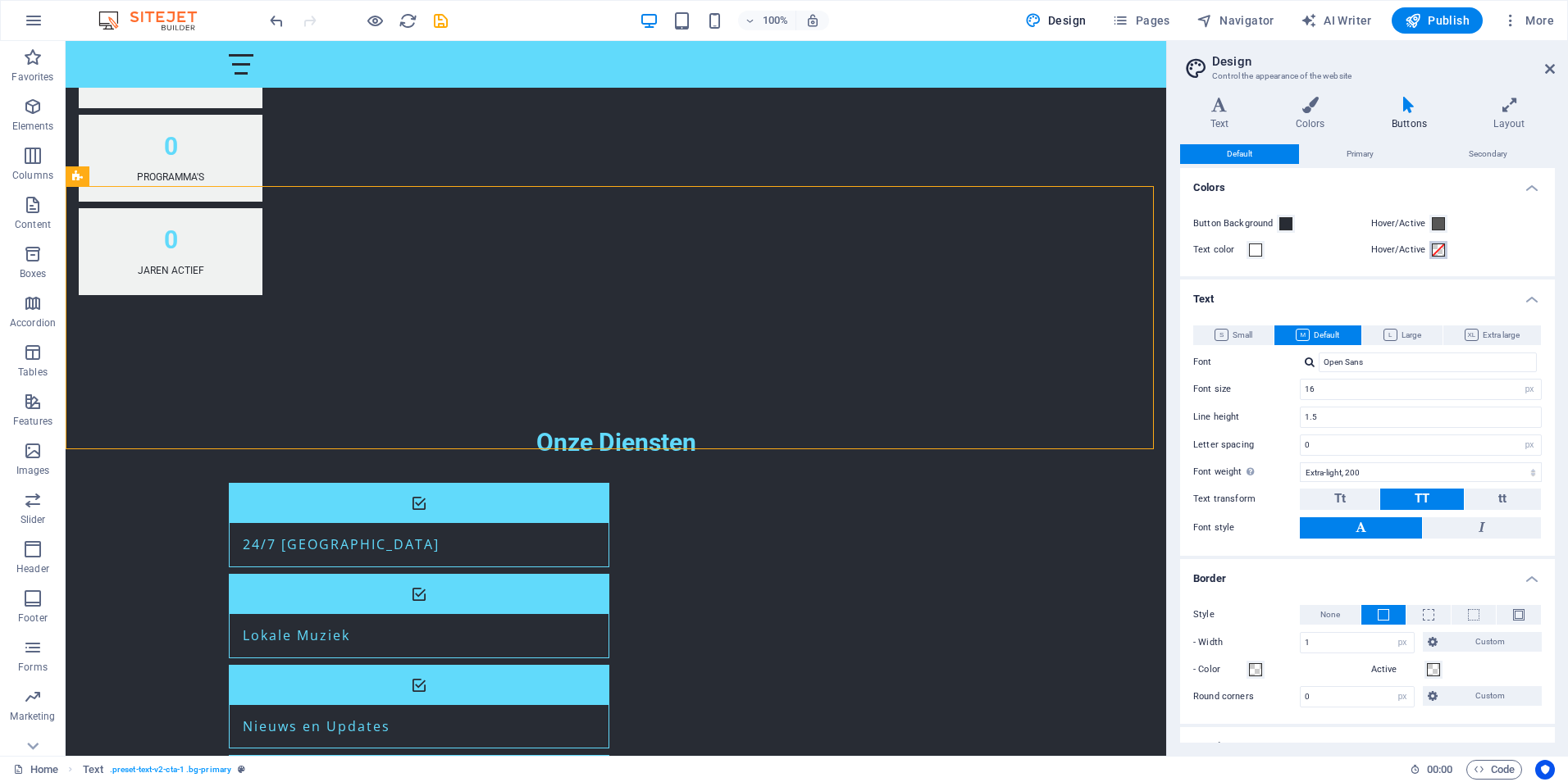
click at [1435, 250] on span at bounding box center [1439, 250] width 13 height 13
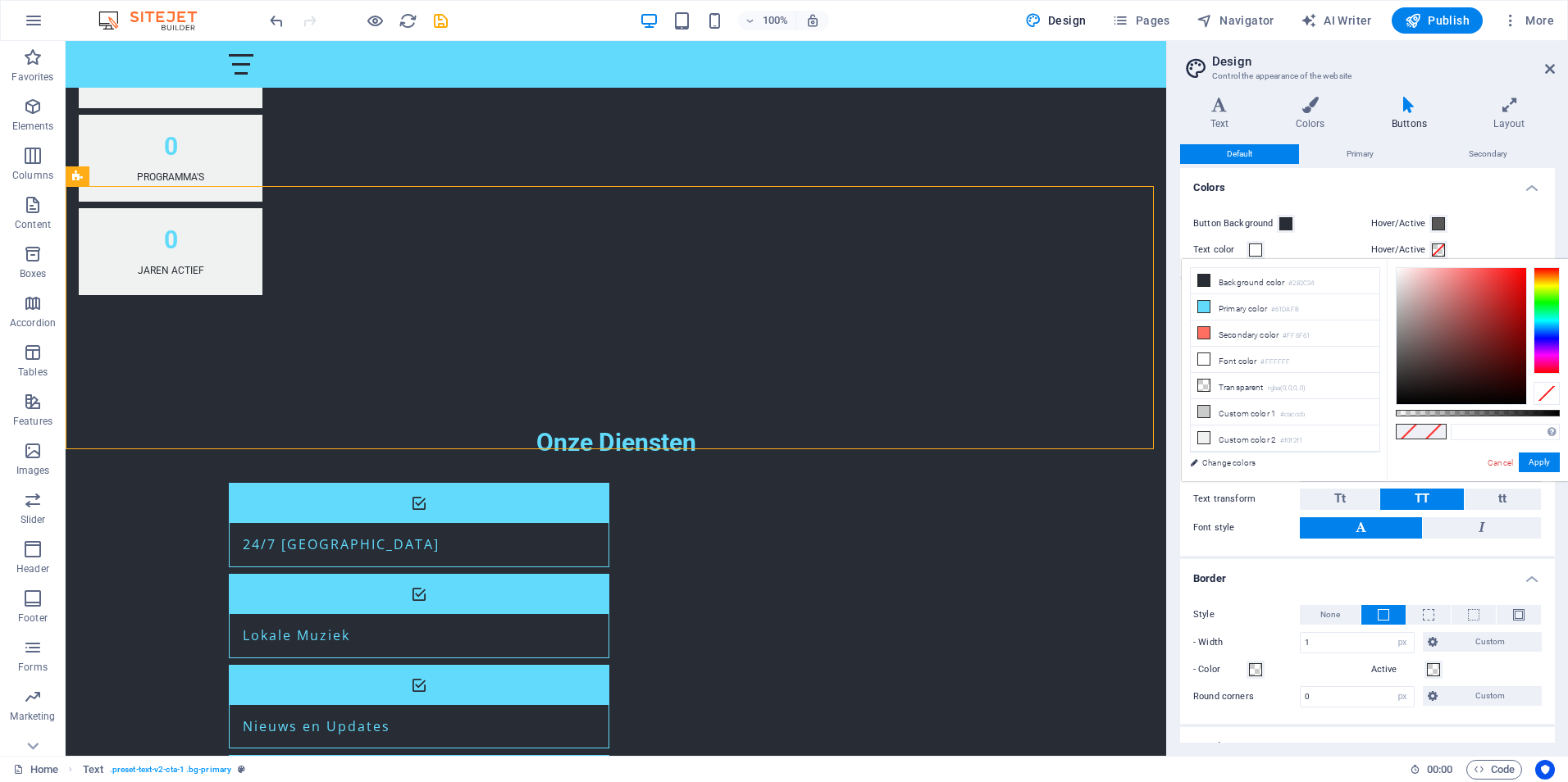
click at [1435, 250] on span at bounding box center [1439, 250] width 13 height 13
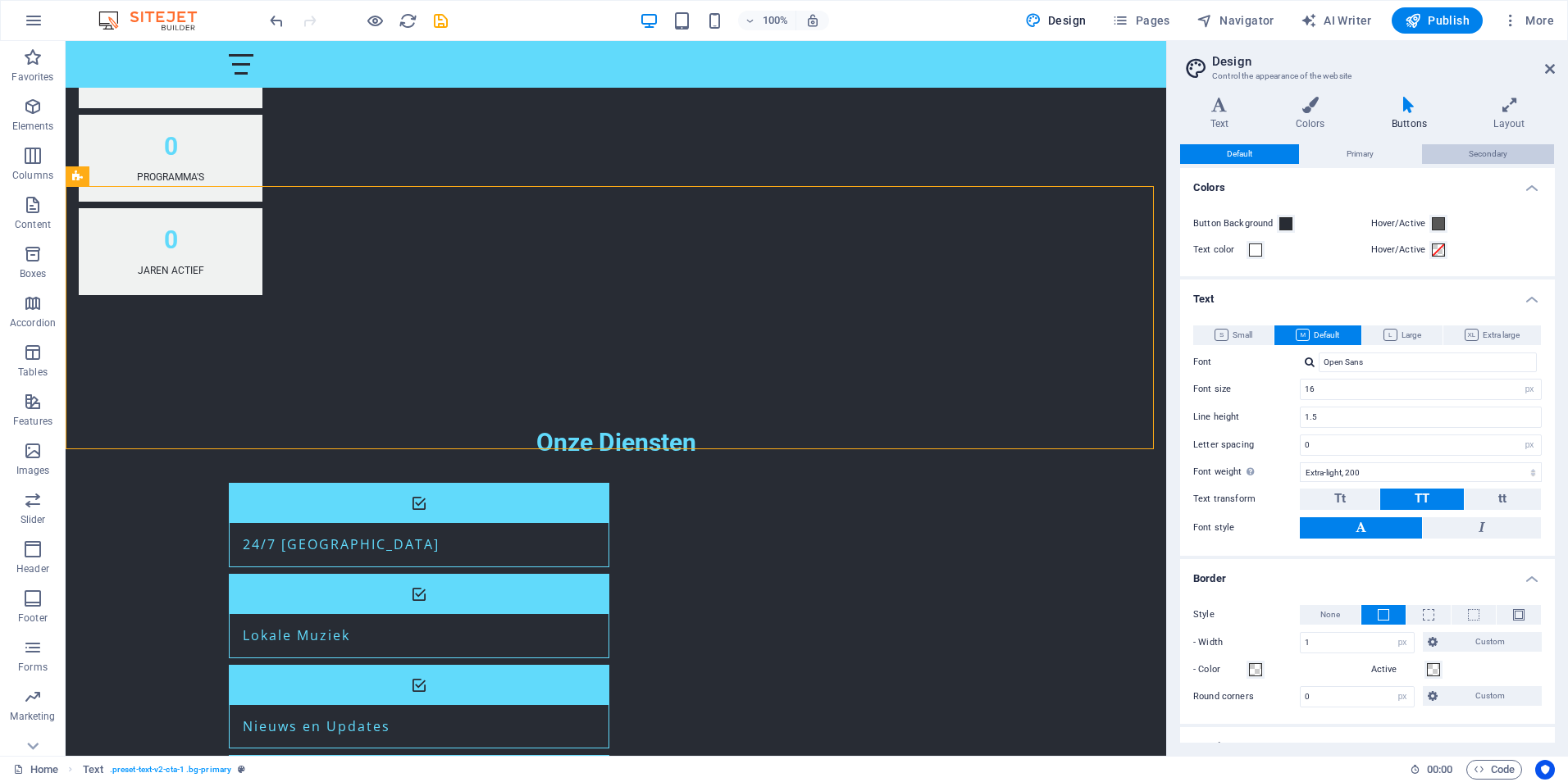
click at [1492, 152] on span "Secondary" at bounding box center [1488, 154] width 39 height 19
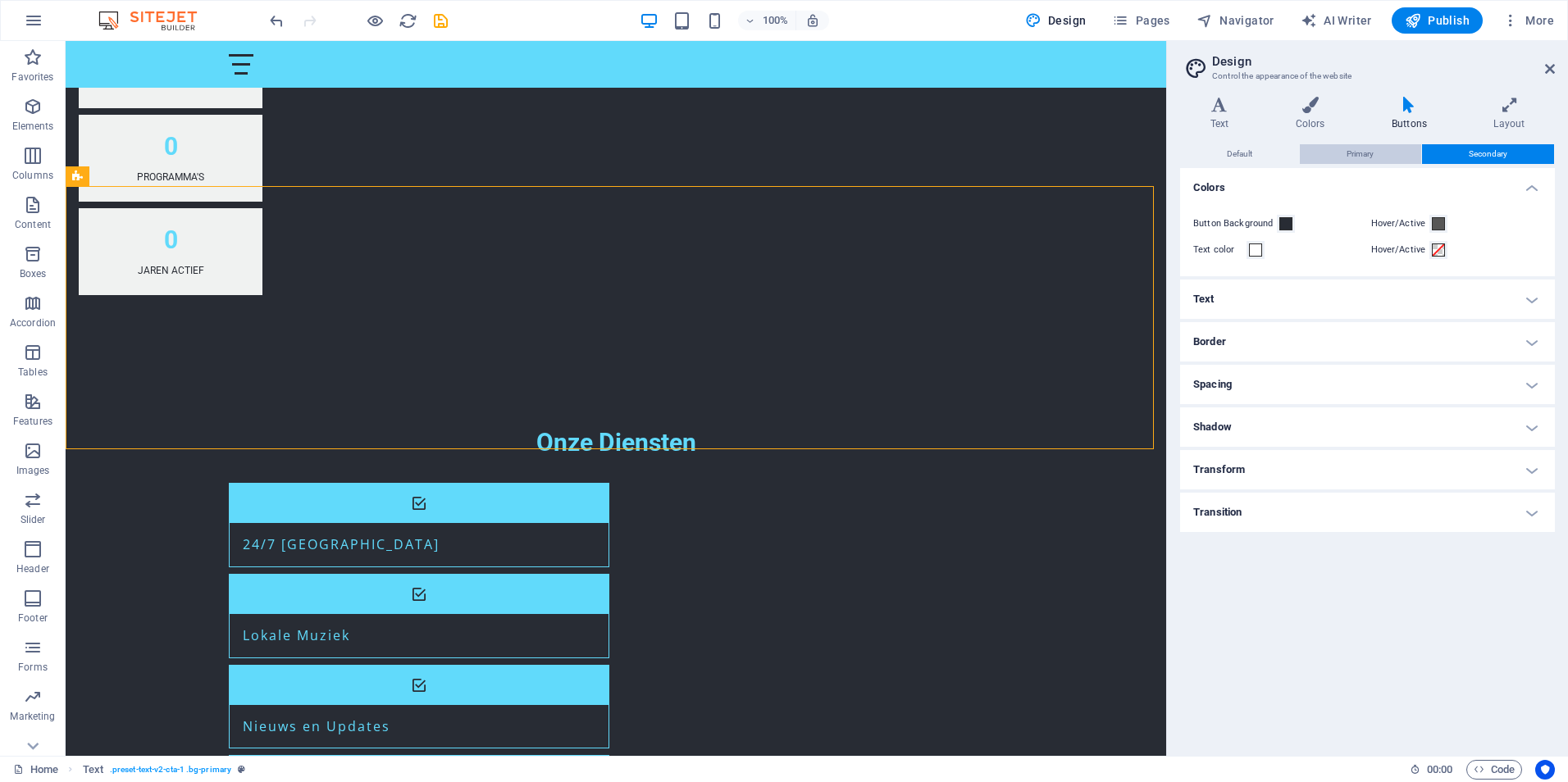
click at [1362, 158] on span "Primary" at bounding box center [1360, 154] width 27 height 19
click at [1403, 108] on icon at bounding box center [1408, 105] width 95 height 17
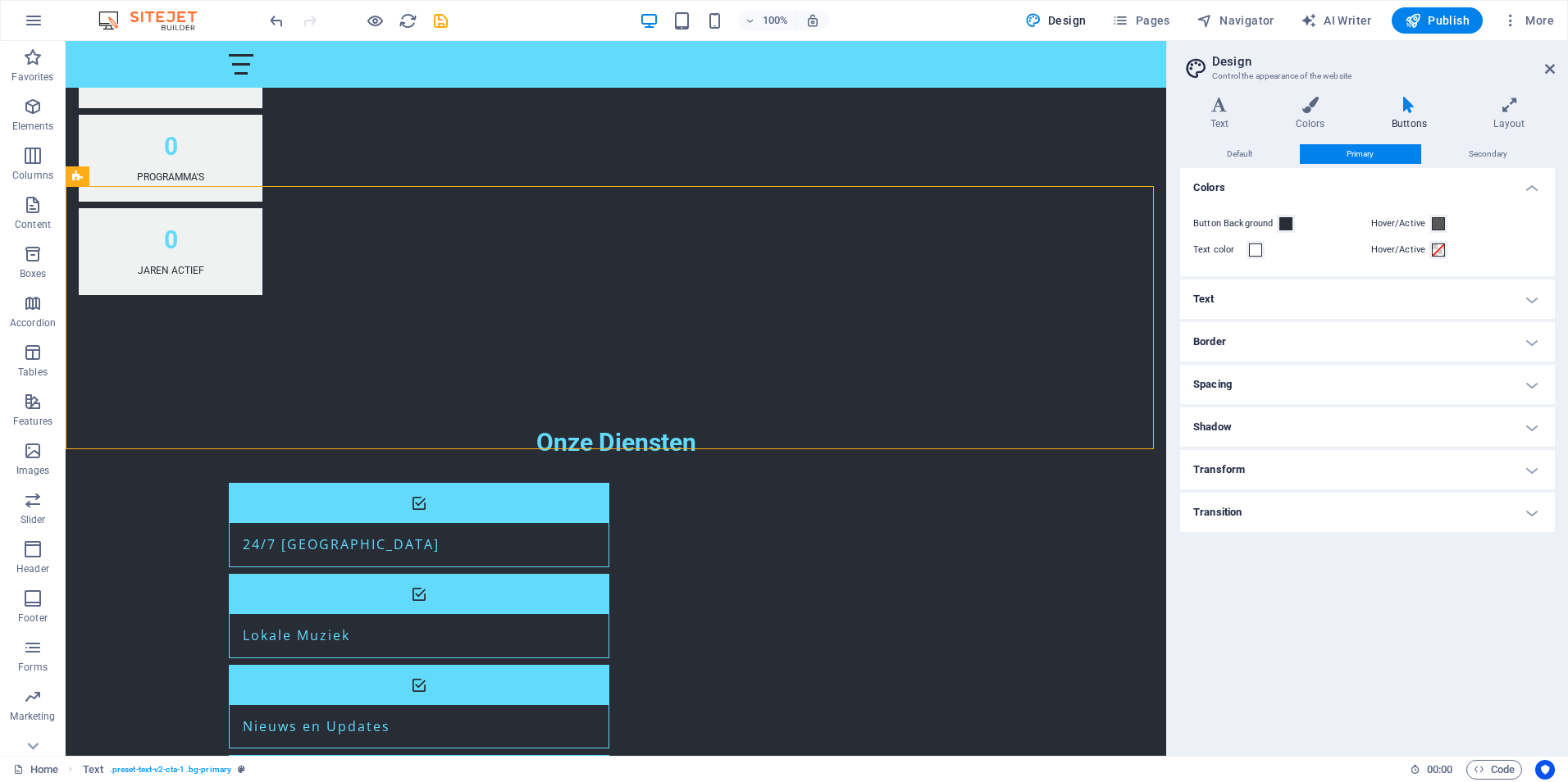
click at [1403, 108] on icon at bounding box center [1408, 105] width 95 height 17
click at [1550, 68] on icon at bounding box center [1550, 69] width 10 height 13
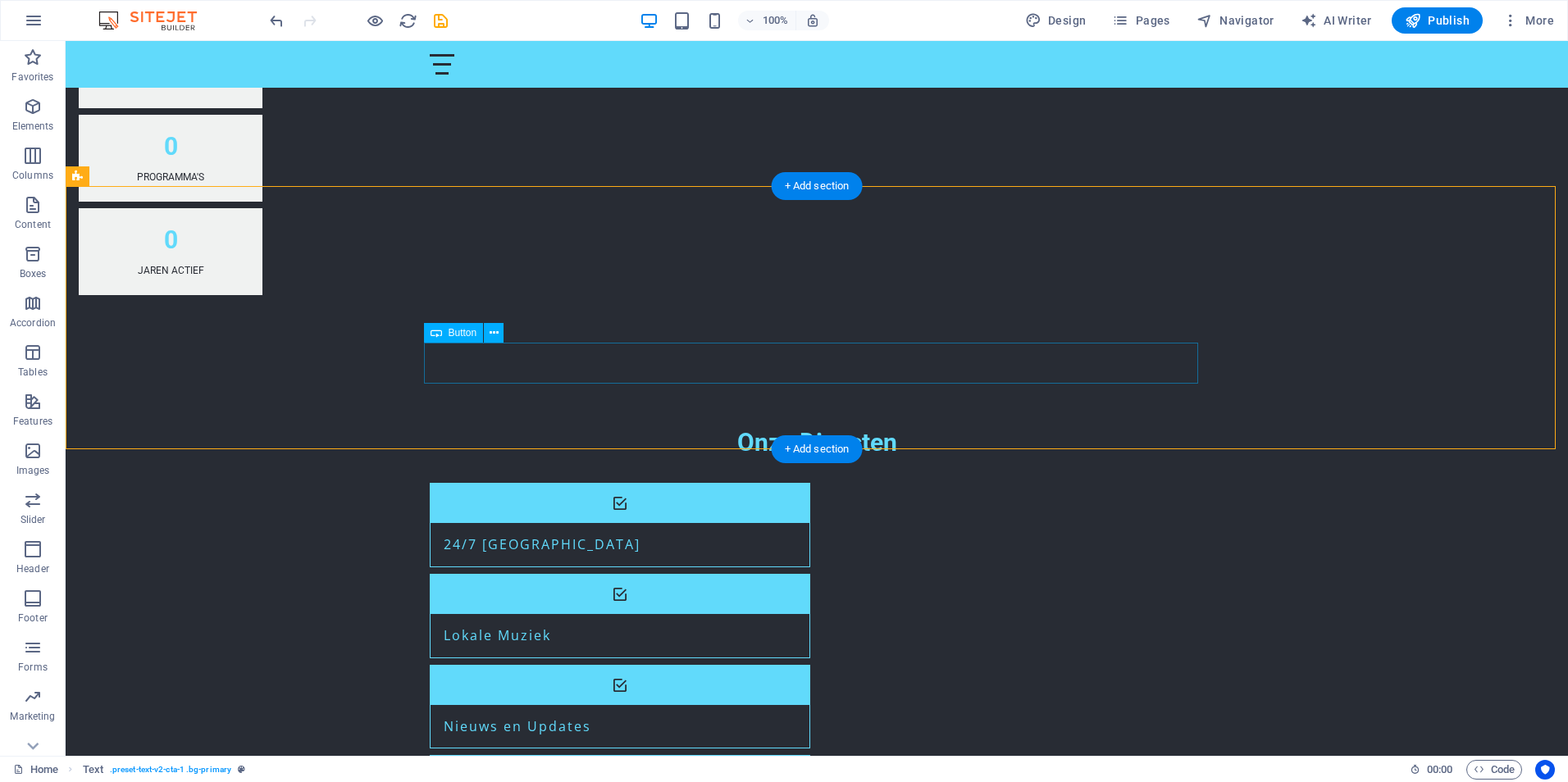
click at [469, 338] on span "Button" at bounding box center [463, 333] width 29 height 10
click at [497, 333] on icon at bounding box center [494, 333] width 9 height 18
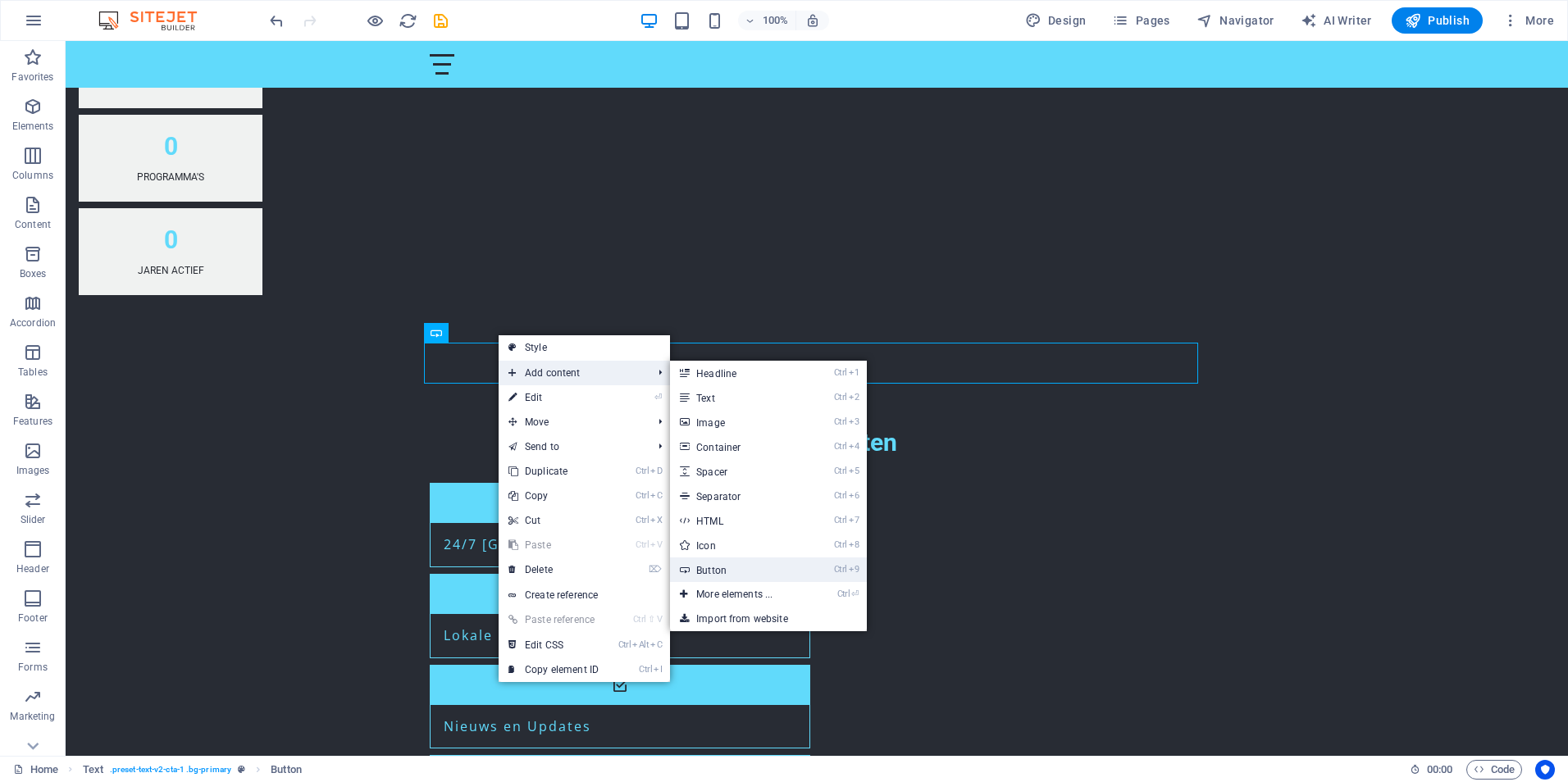
click at [724, 567] on link "Ctrl 9 Button" at bounding box center [737, 569] width 135 height 24
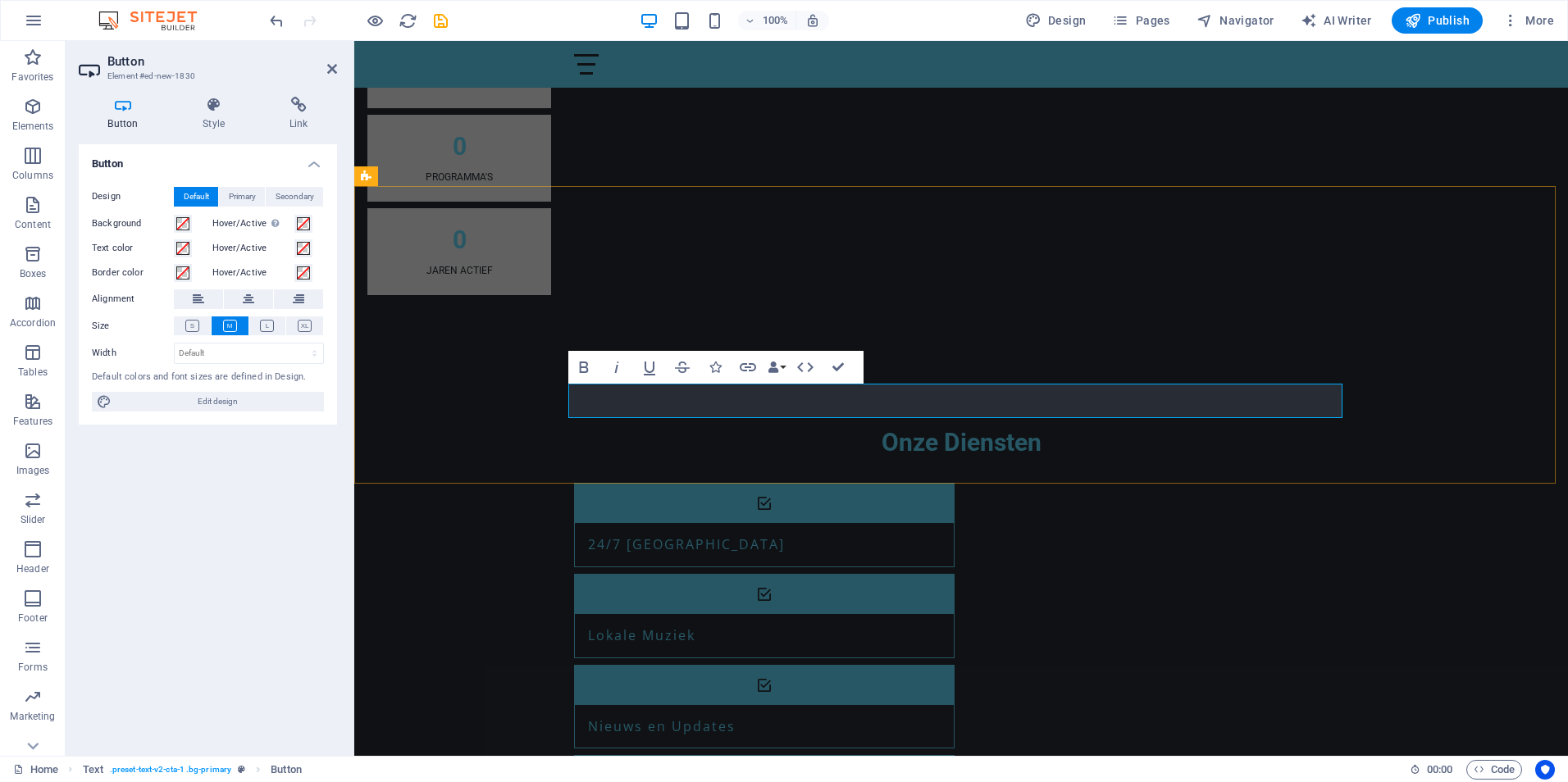
click at [752, 365] on icon "button" at bounding box center [747, 367] width 19 height 19
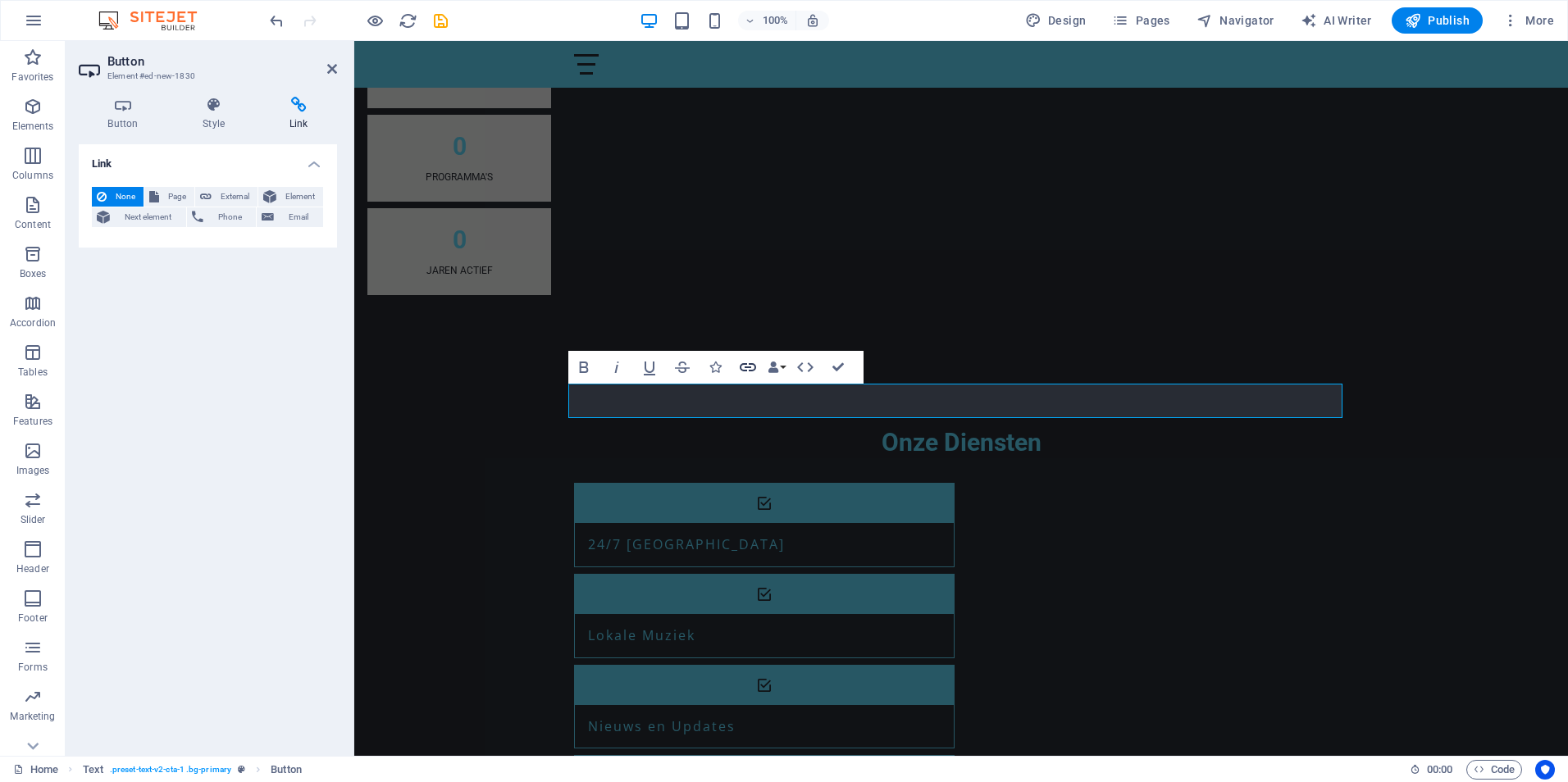
click at [752, 365] on icon "button" at bounding box center [747, 367] width 19 height 19
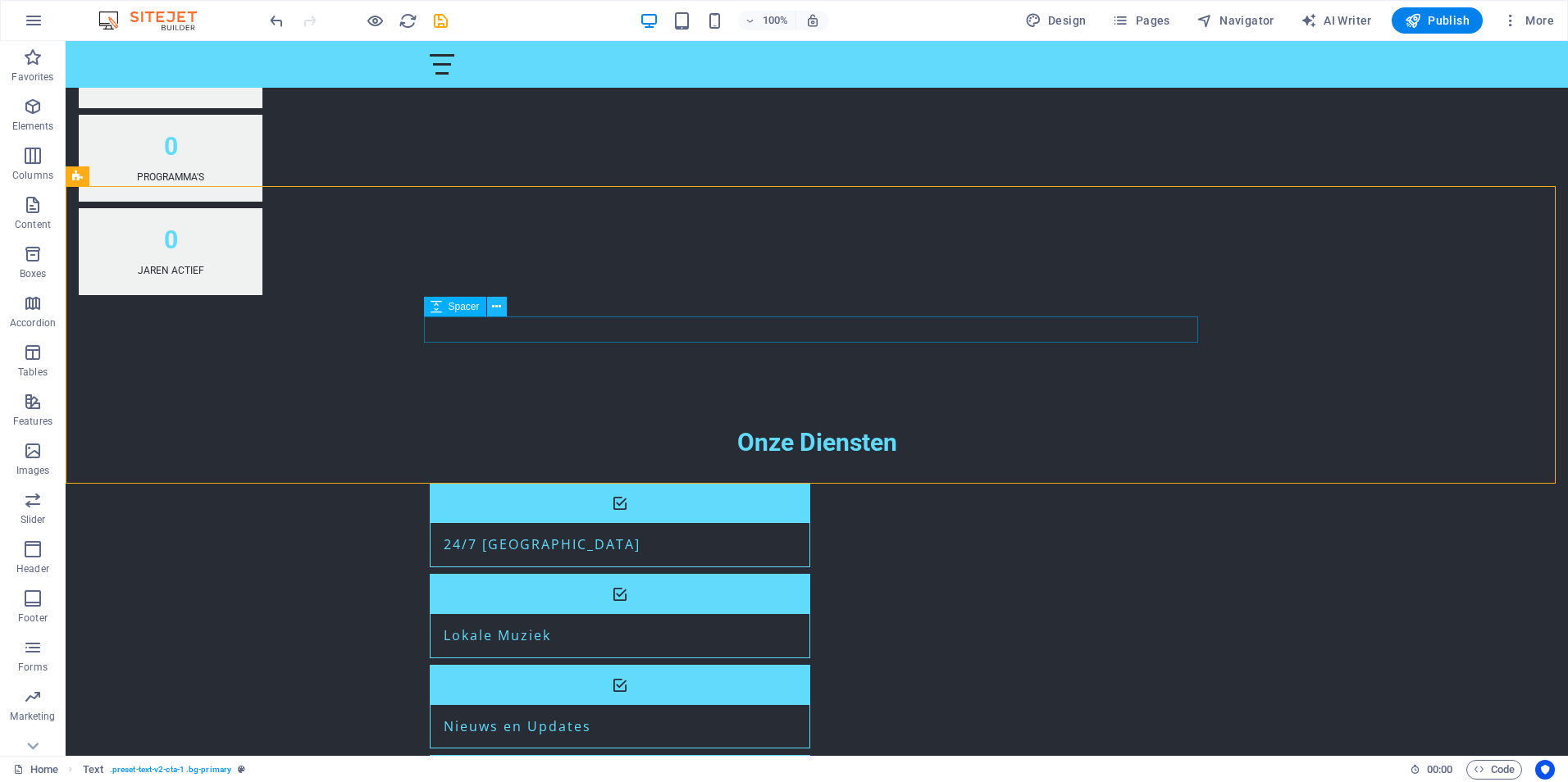
click at [500, 309] on icon at bounding box center [496, 307] width 9 height 18
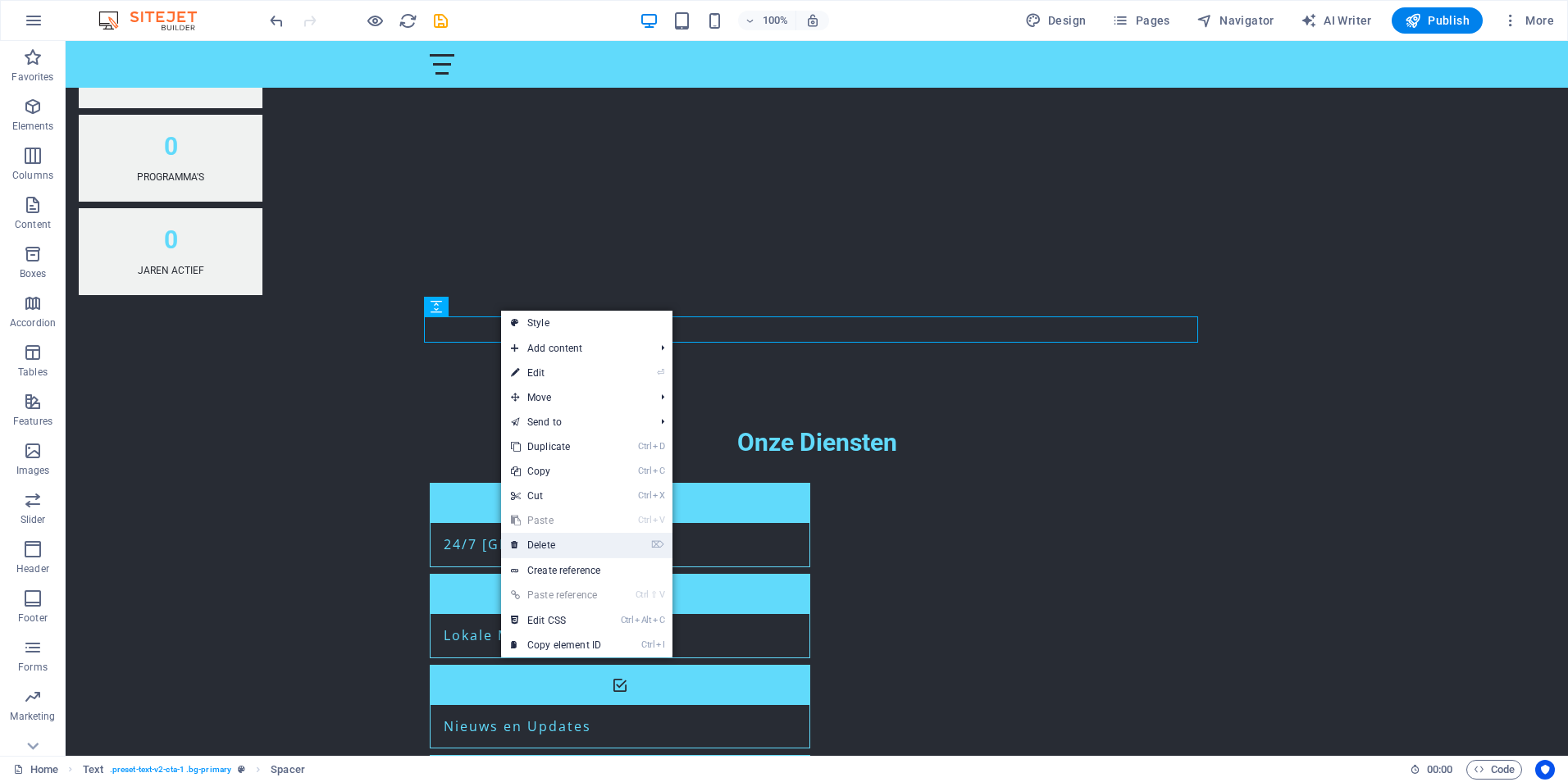
click at [543, 538] on link "⌦ Delete" at bounding box center [556, 545] width 110 height 24
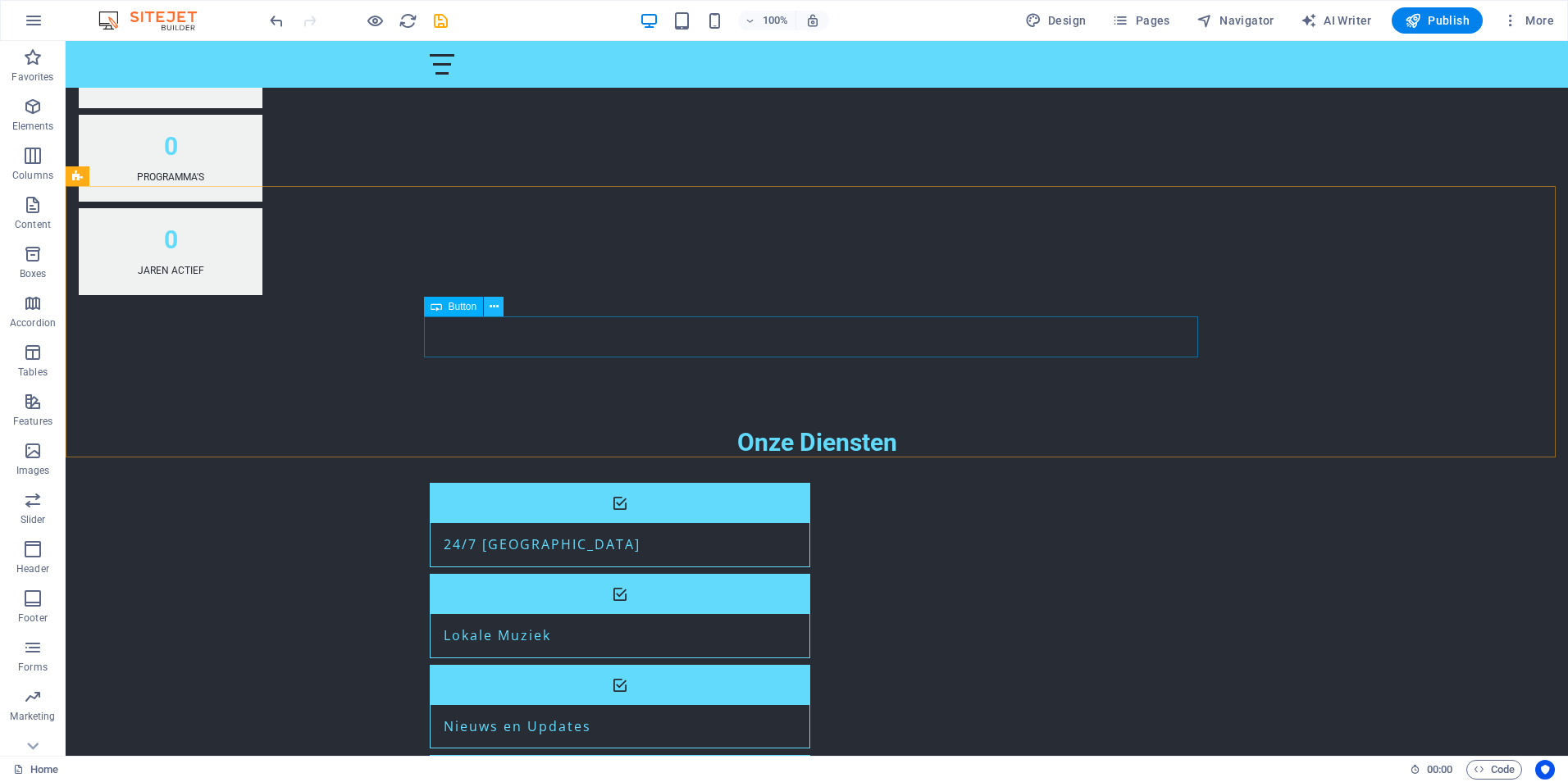
click at [497, 306] on icon at bounding box center [494, 307] width 9 height 18
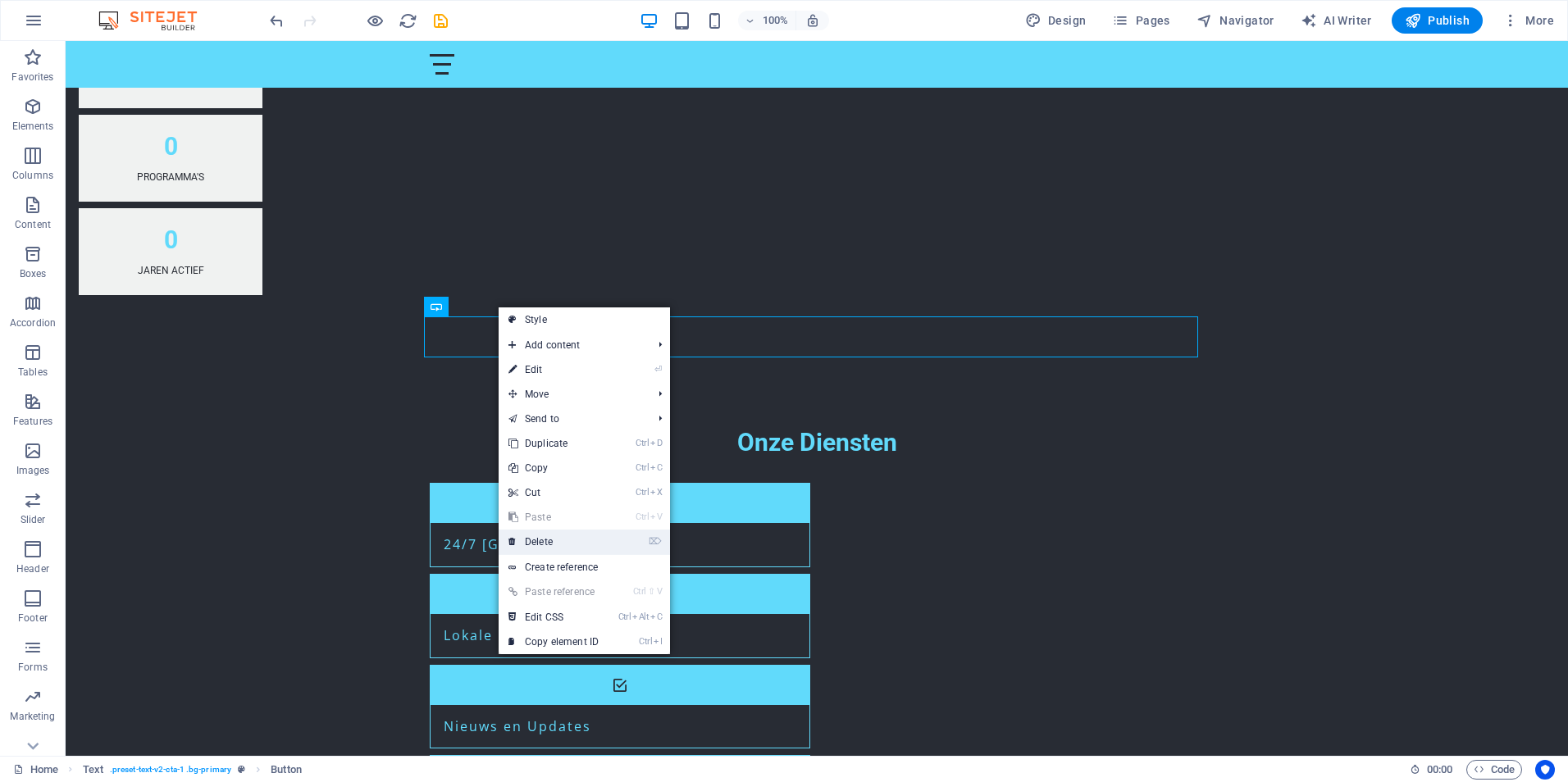
click at [557, 543] on link "⌦ Delete" at bounding box center [553, 542] width 110 height 24
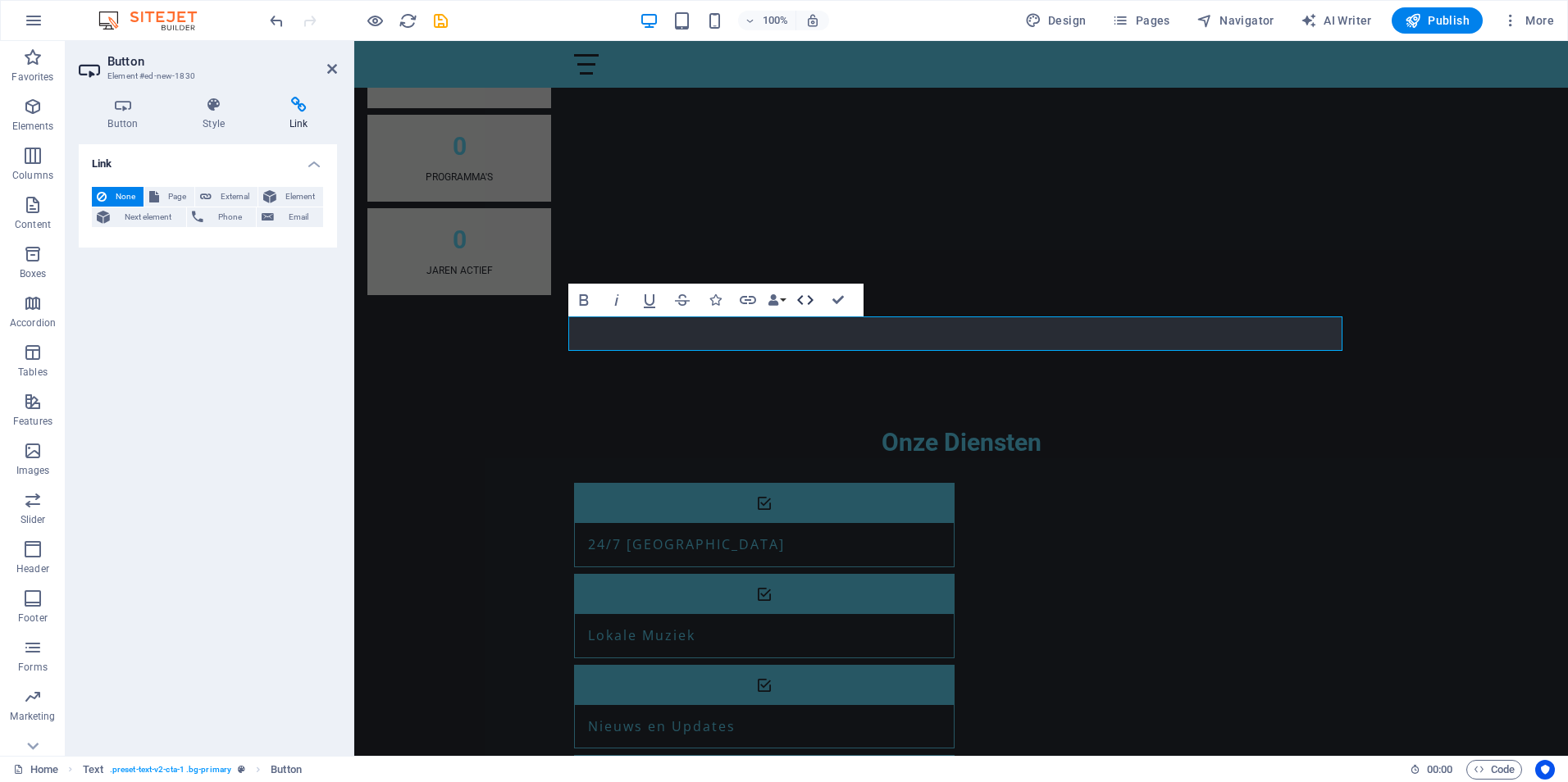
click at [806, 295] on icon "button" at bounding box center [805, 300] width 19 height 19
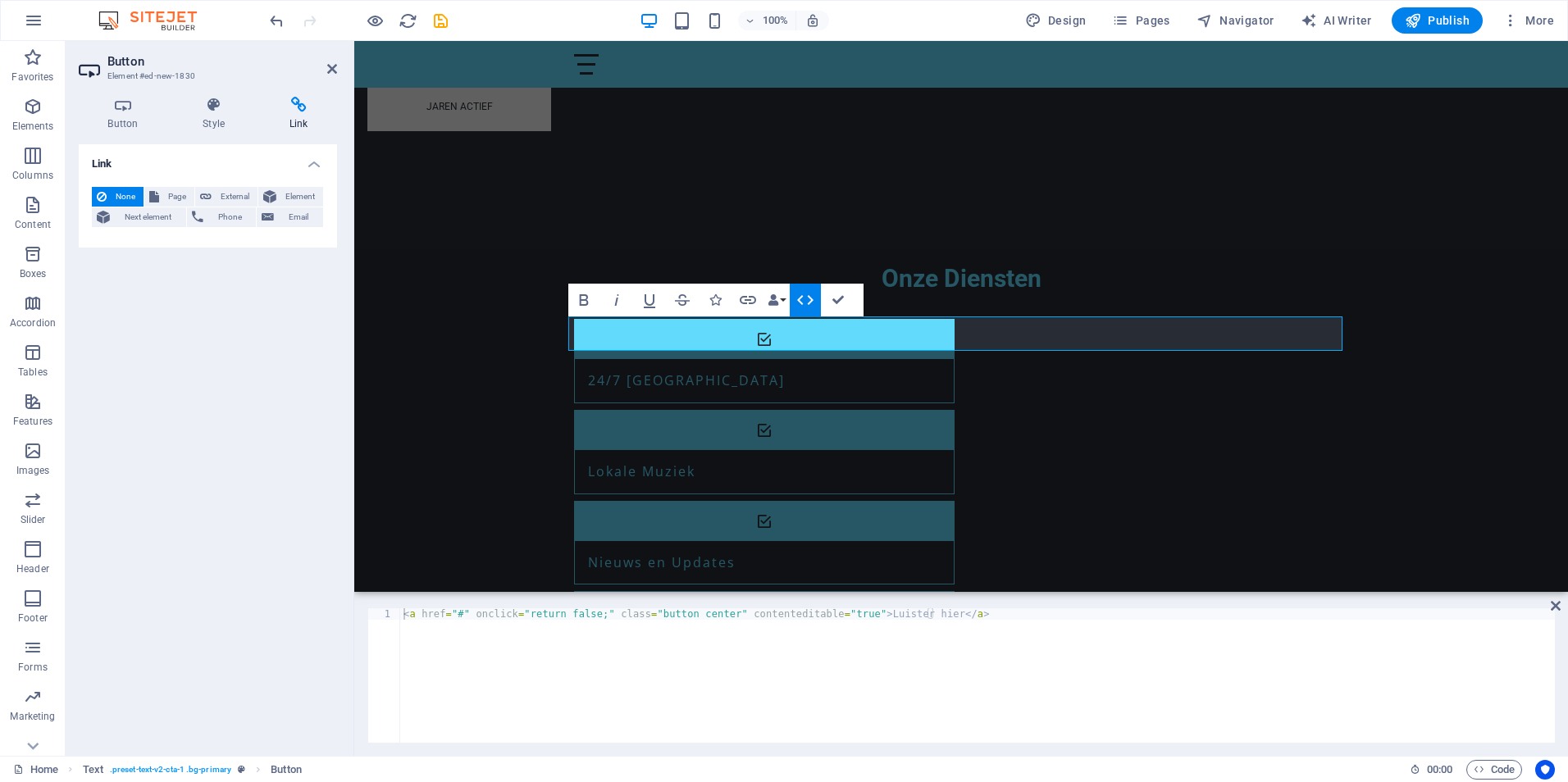
scroll to position [973, 0]
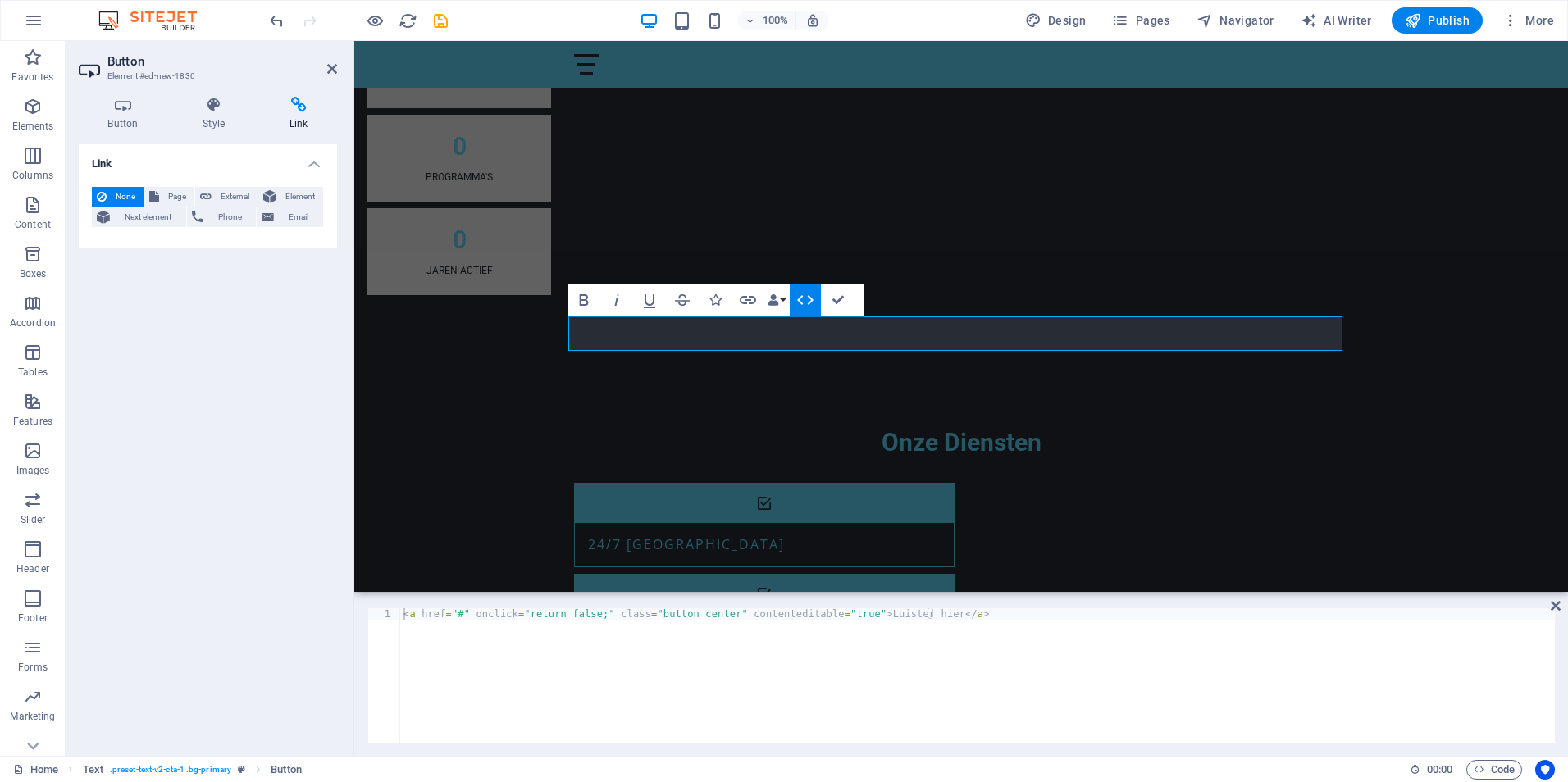
click at [805, 300] on icon "button" at bounding box center [805, 300] width 19 height 19
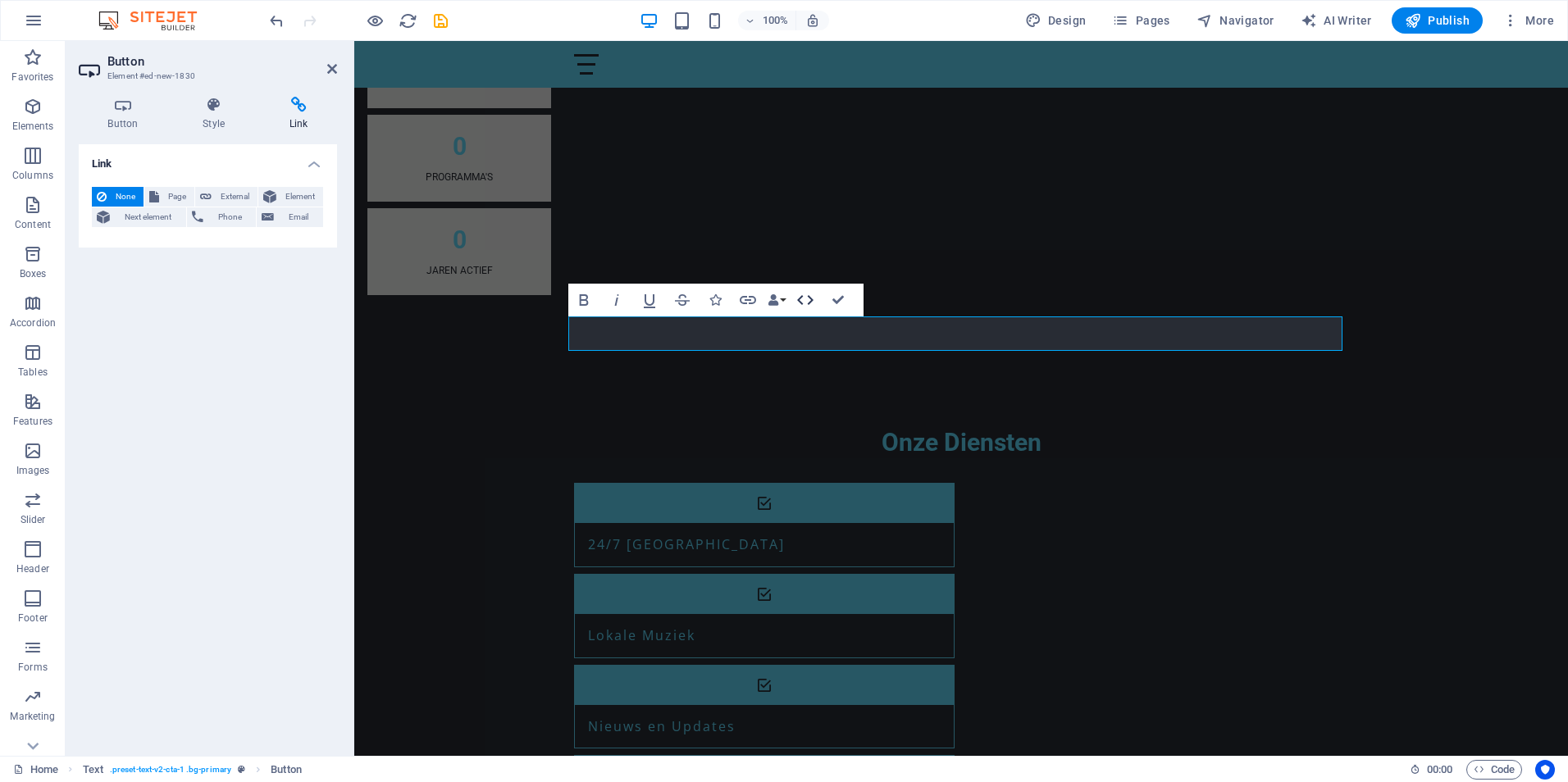
click at [805, 300] on icon "button" at bounding box center [805, 300] width 19 height 19
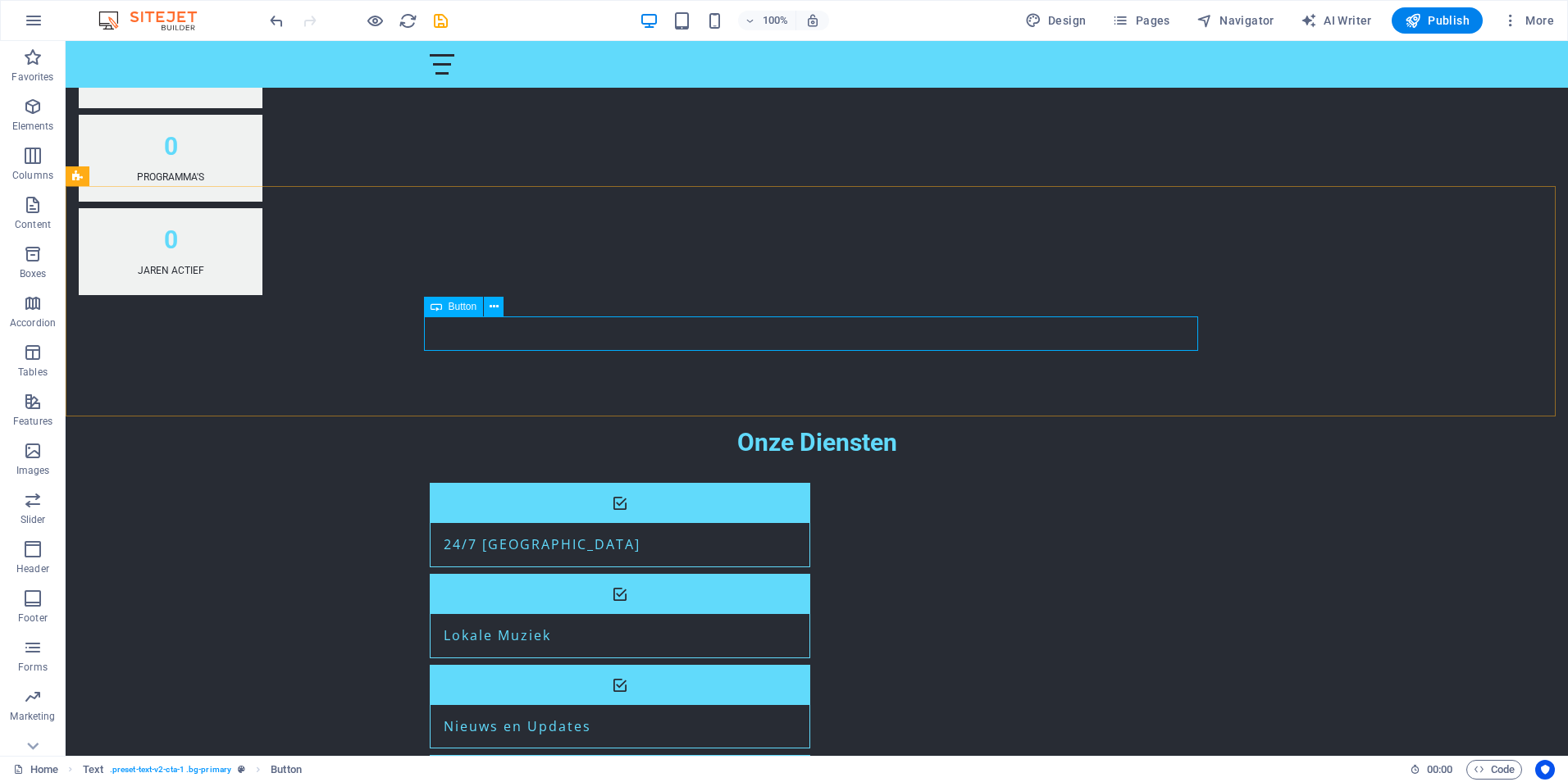
click at [458, 308] on span "Button" at bounding box center [463, 307] width 29 height 10
click at [488, 302] on button at bounding box center [493, 306] width 19 height 19
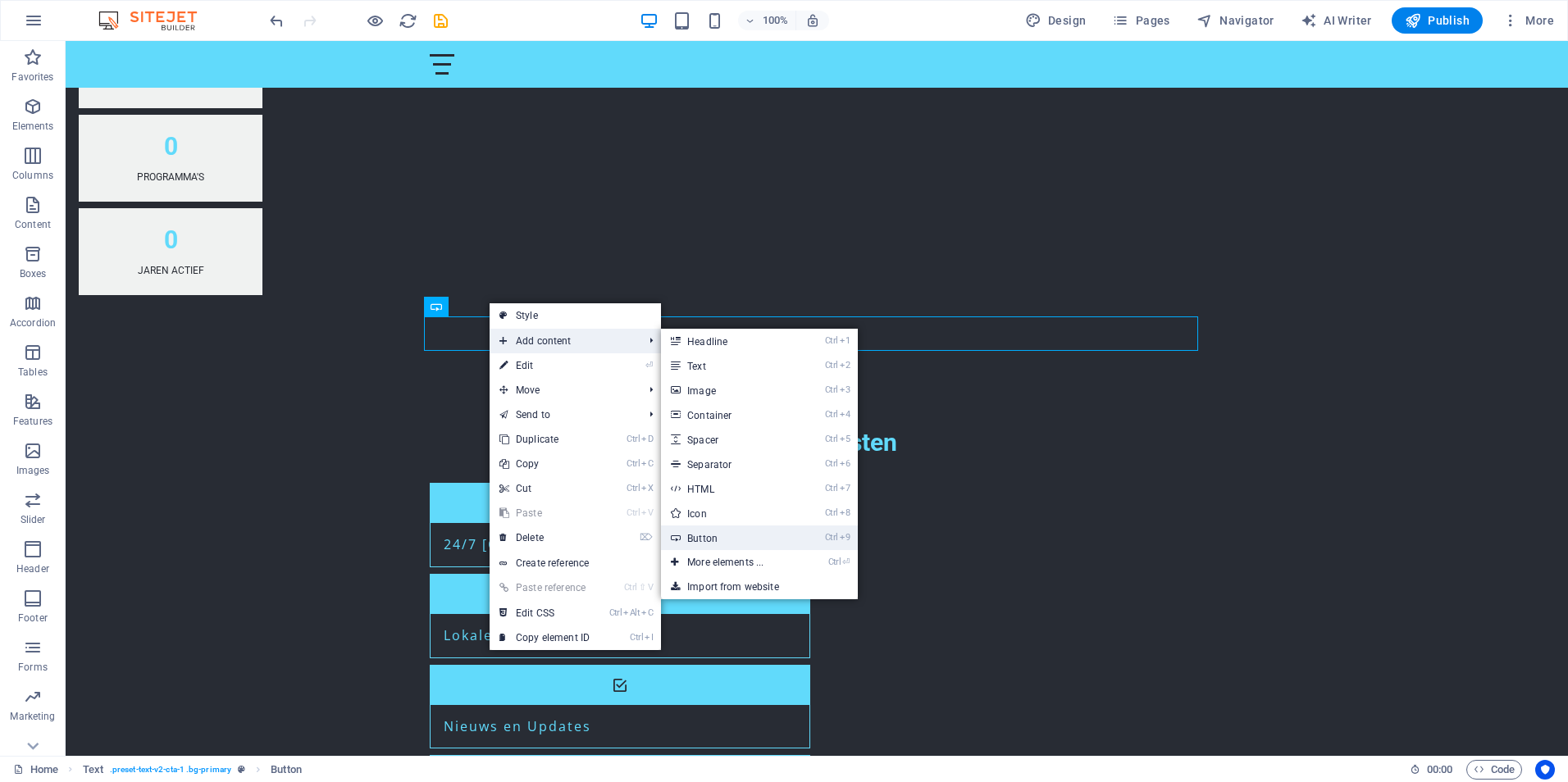
click at [693, 536] on link "Ctrl 9 Button" at bounding box center [728, 538] width 135 height 24
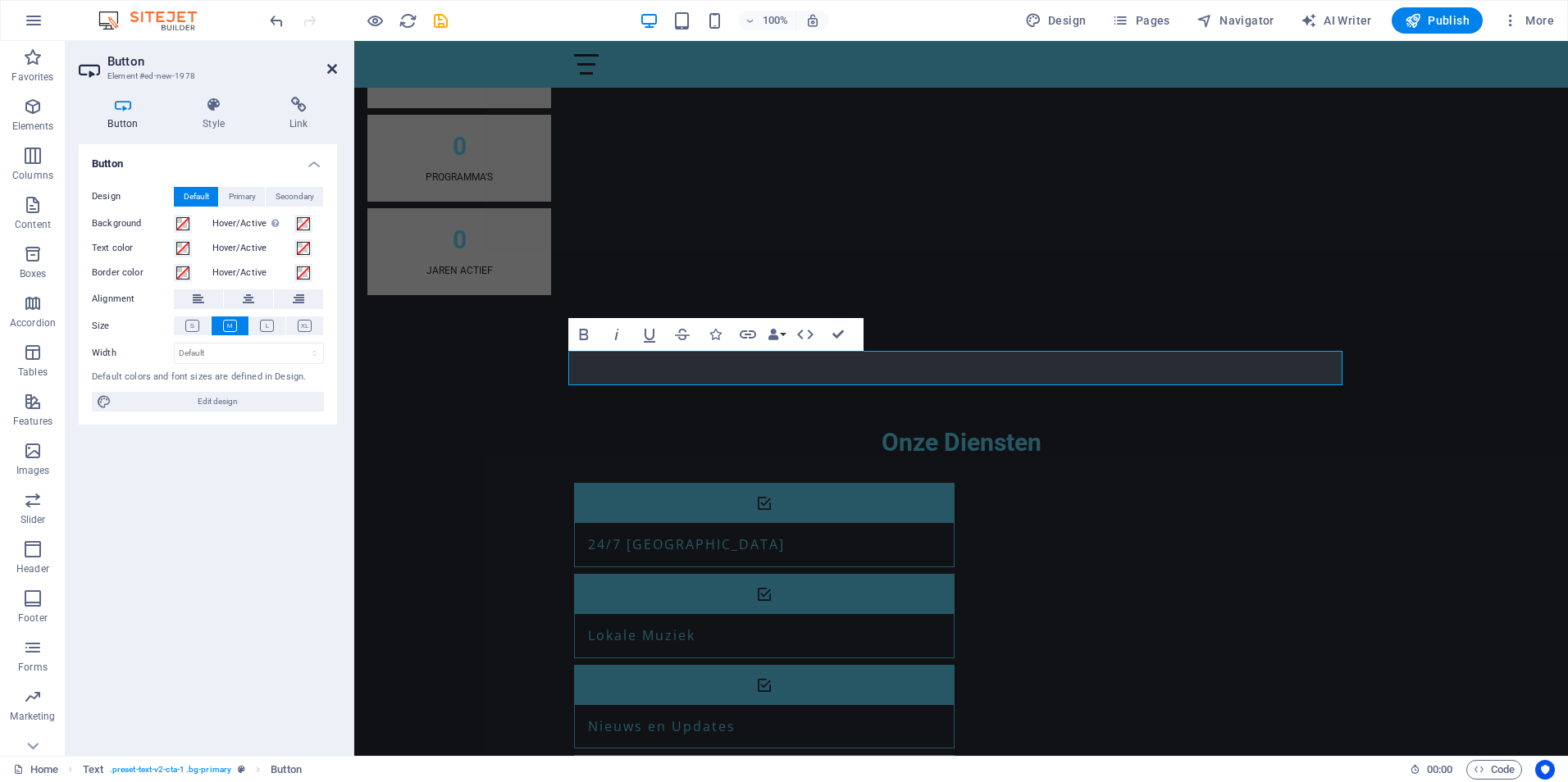
click at [329, 69] on icon at bounding box center [333, 69] width 10 height 13
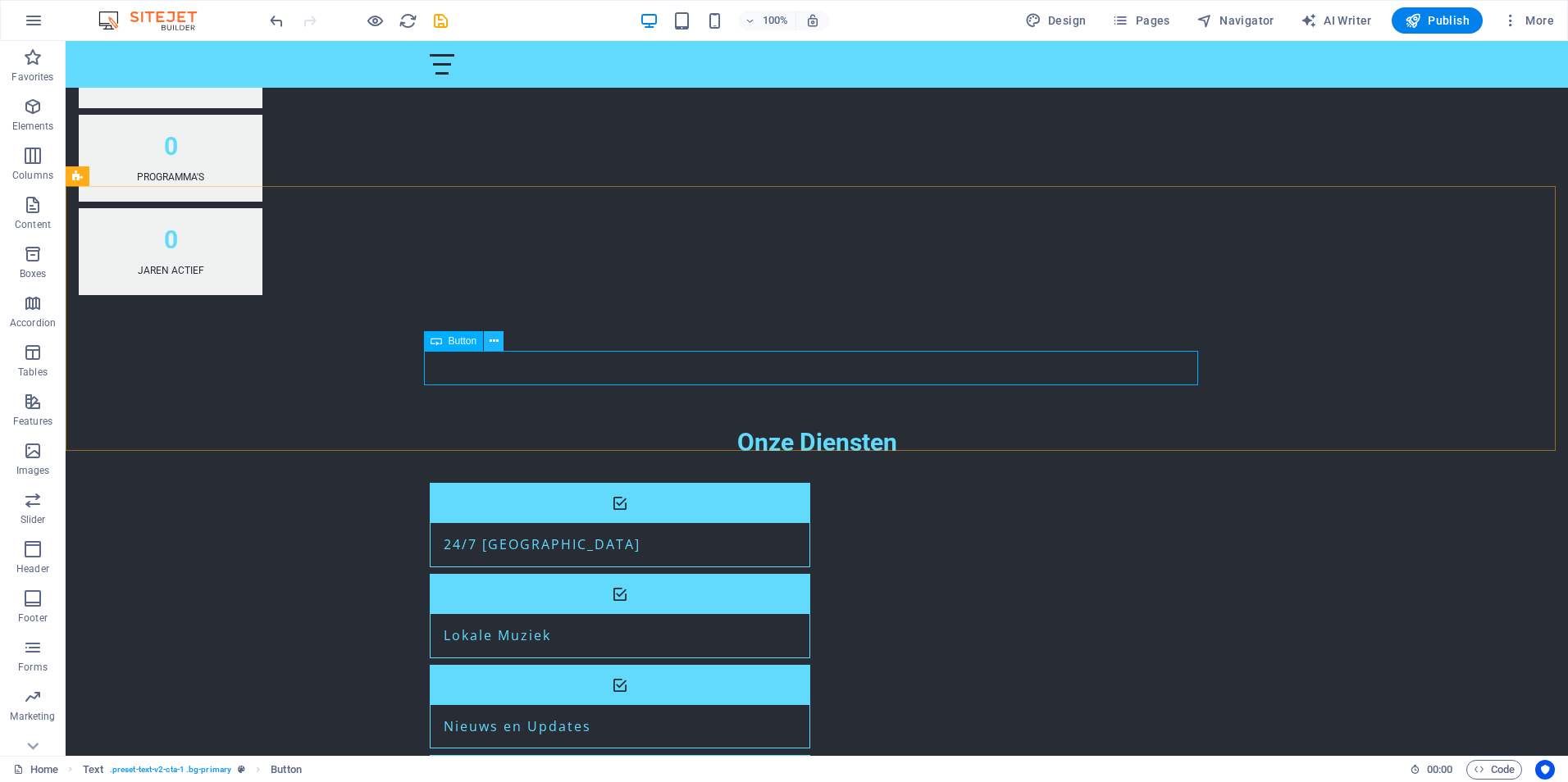
click at [490, 342] on icon at bounding box center [494, 341] width 9 height 18
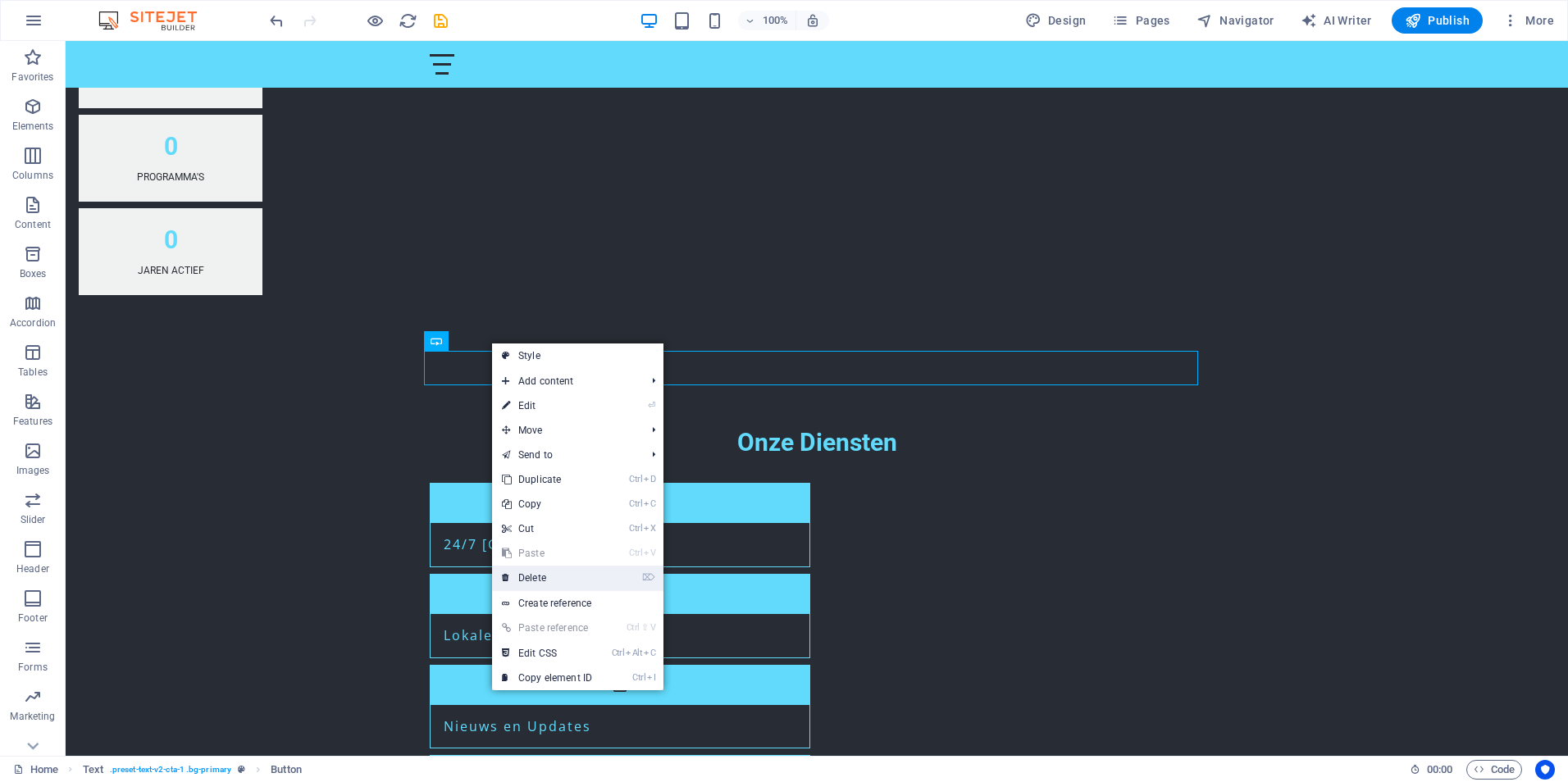
click at [527, 578] on link "⌦ Delete" at bounding box center [547, 578] width 110 height 24
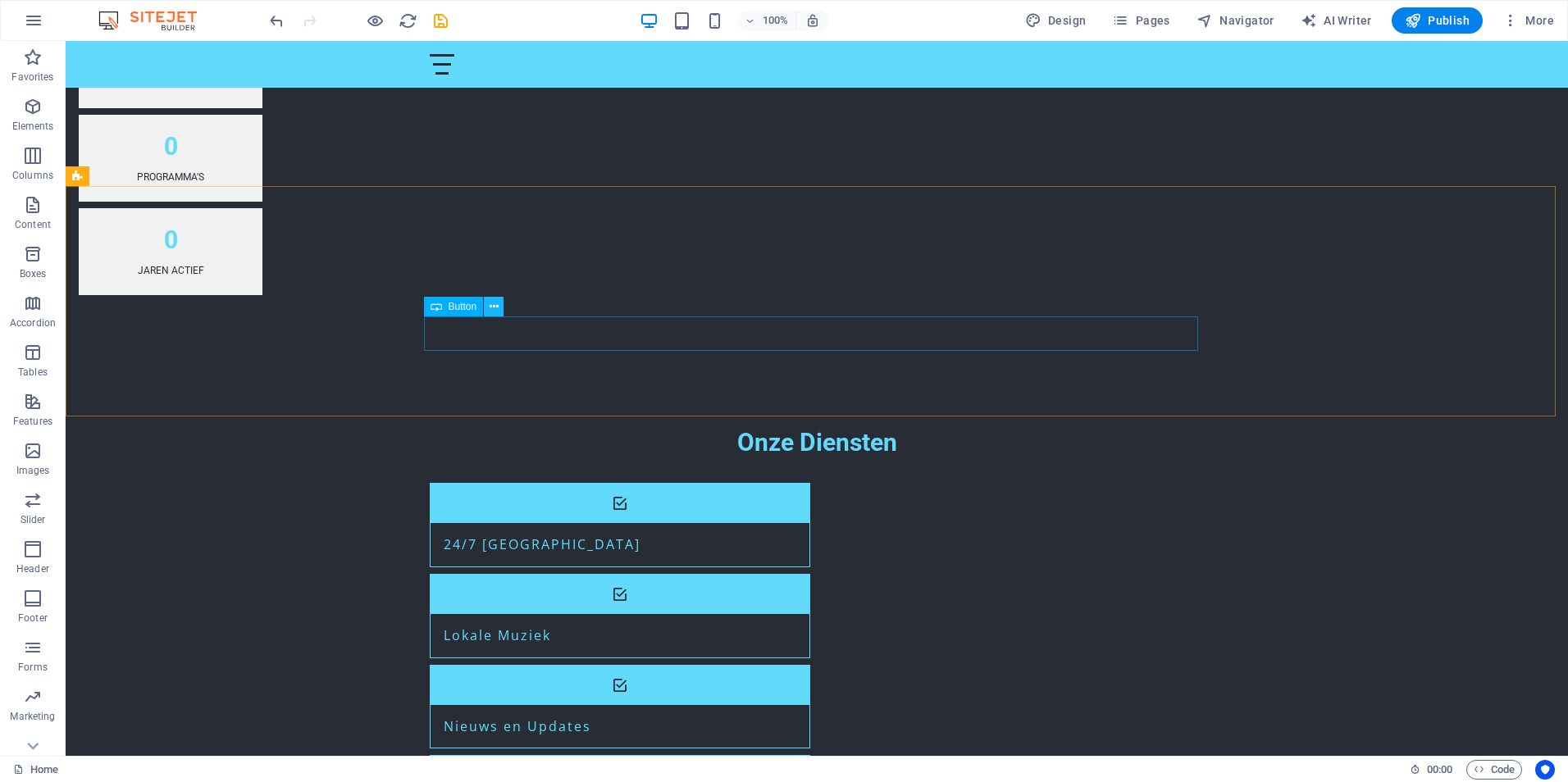
click at [492, 305] on icon at bounding box center [494, 307] width 9 height 18
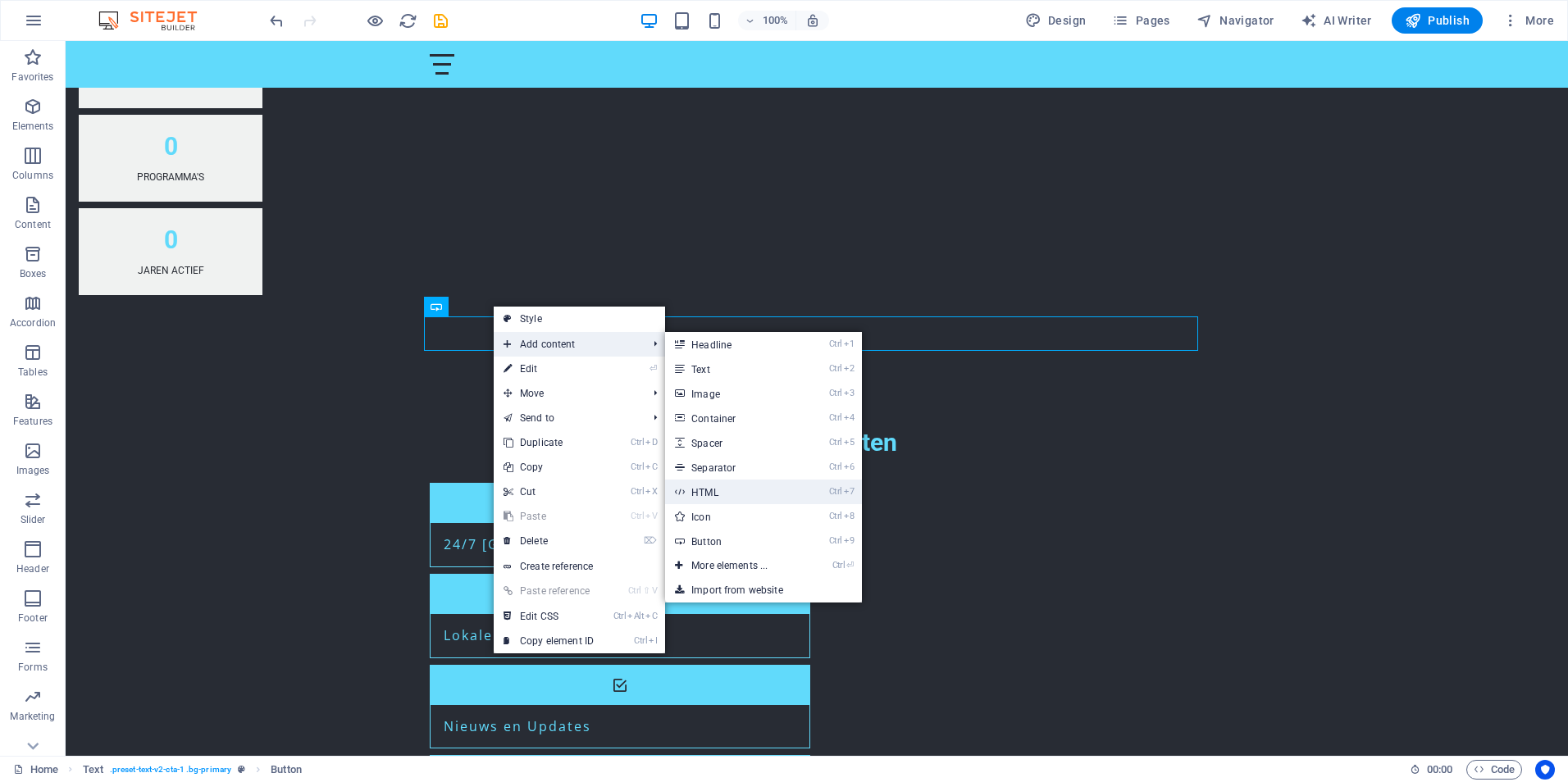
click at [711, 491] on link "Ctrl 7 HTML" at bounding box center [732, 491] width 135 height 24
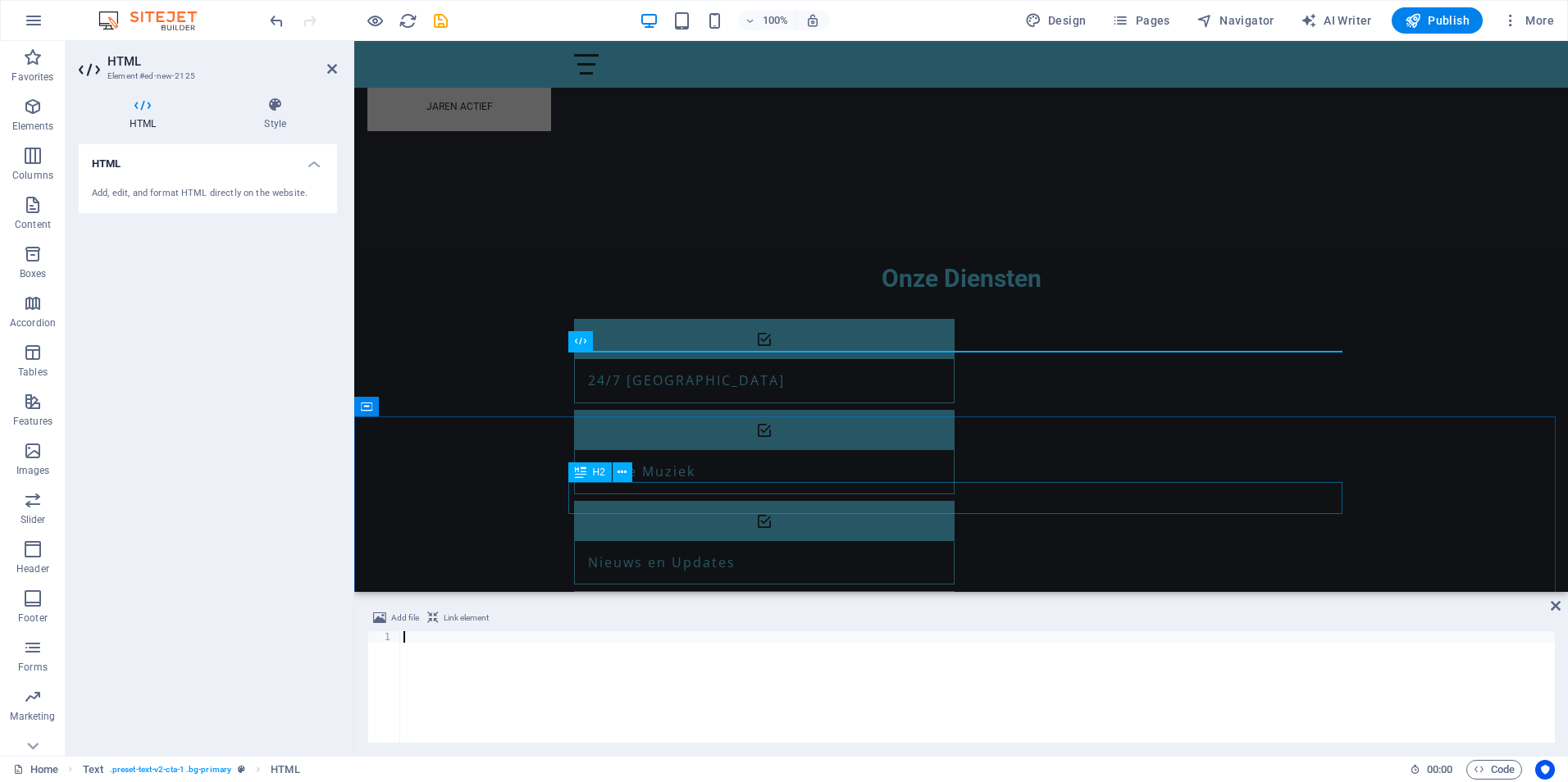
scroll to position [973, 0]
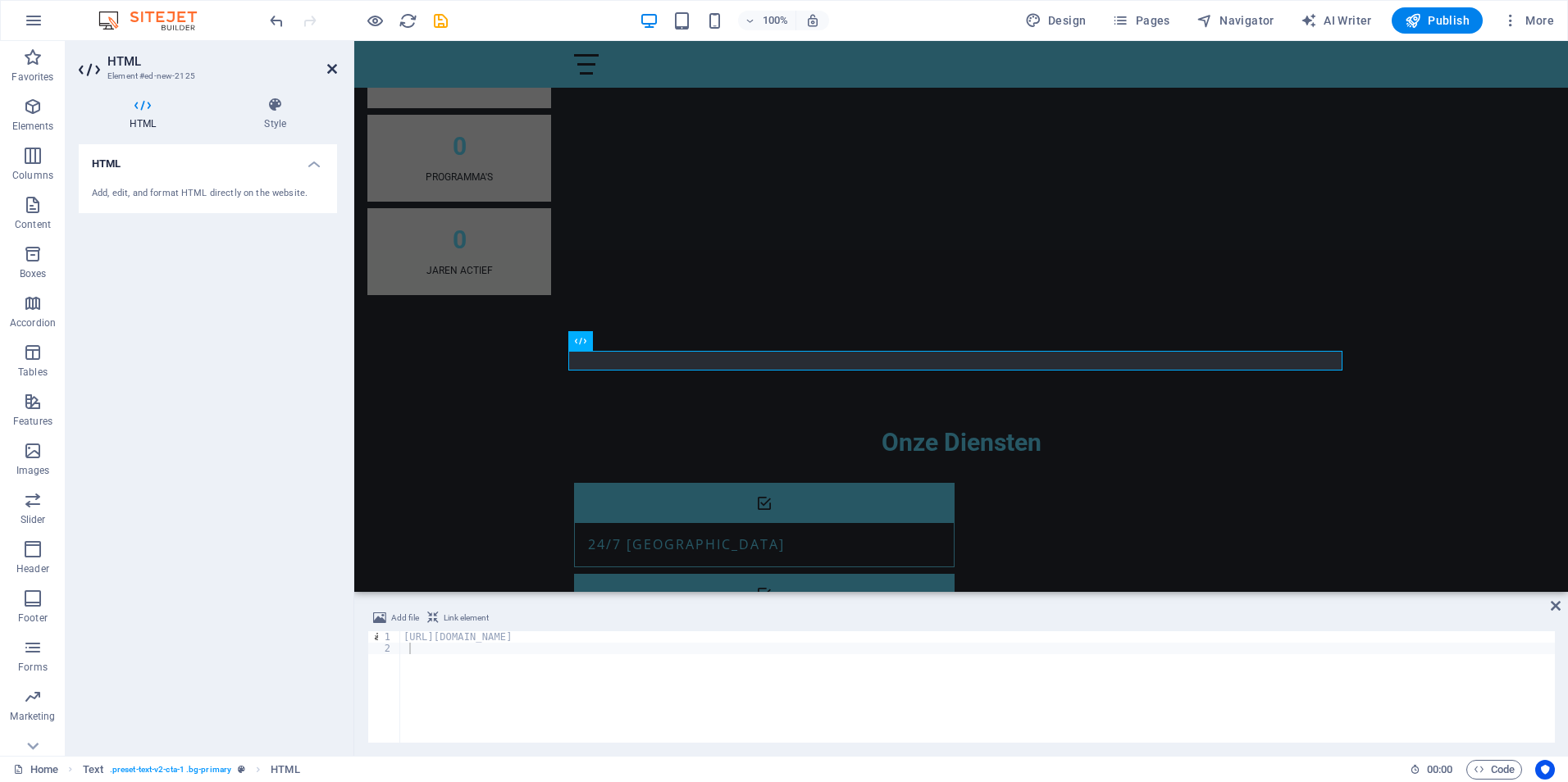
click at [333, 66] on icon at bounding box center [333, 69] width 10 height 13
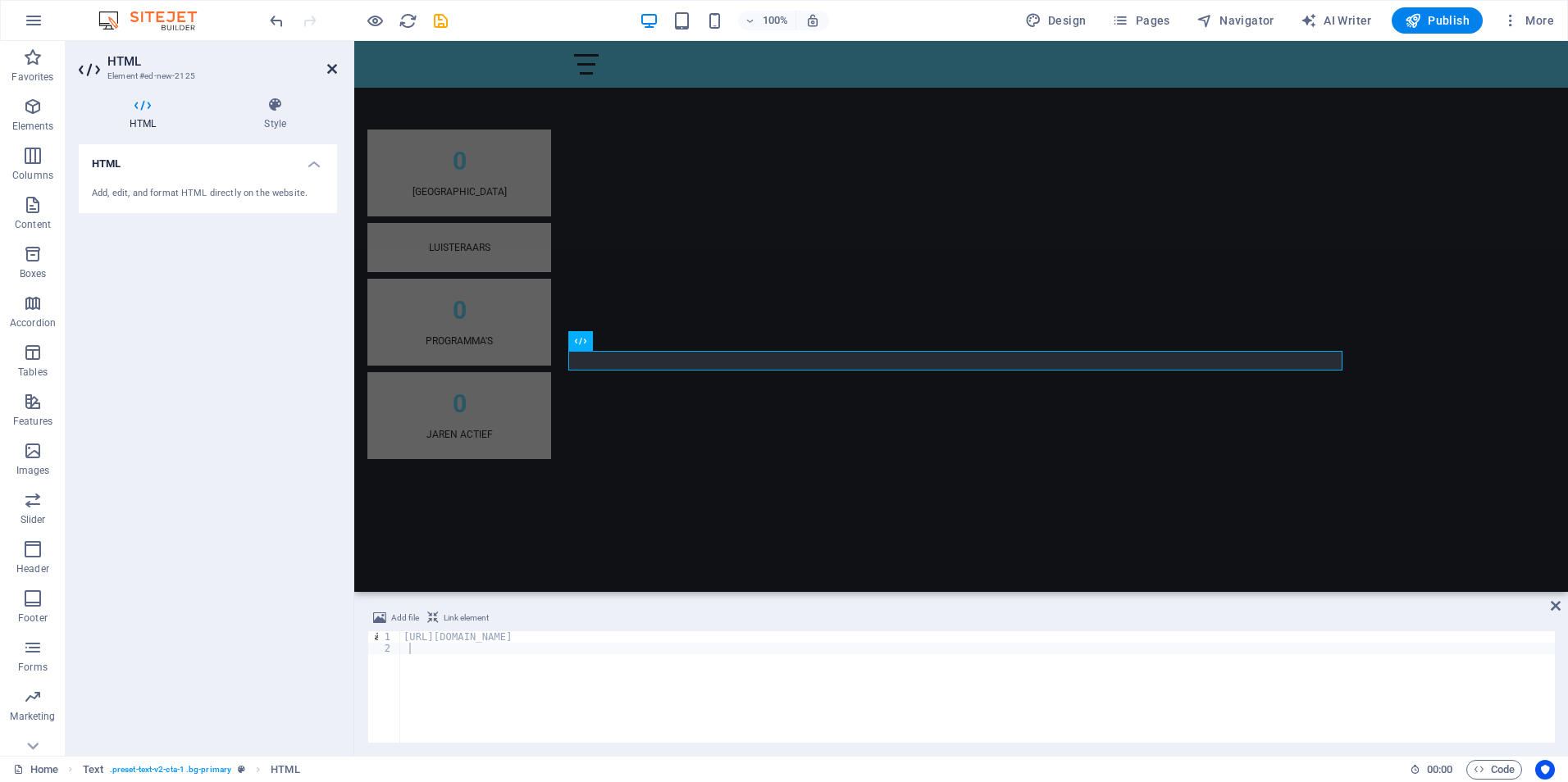
scroll to position [1136, 0]
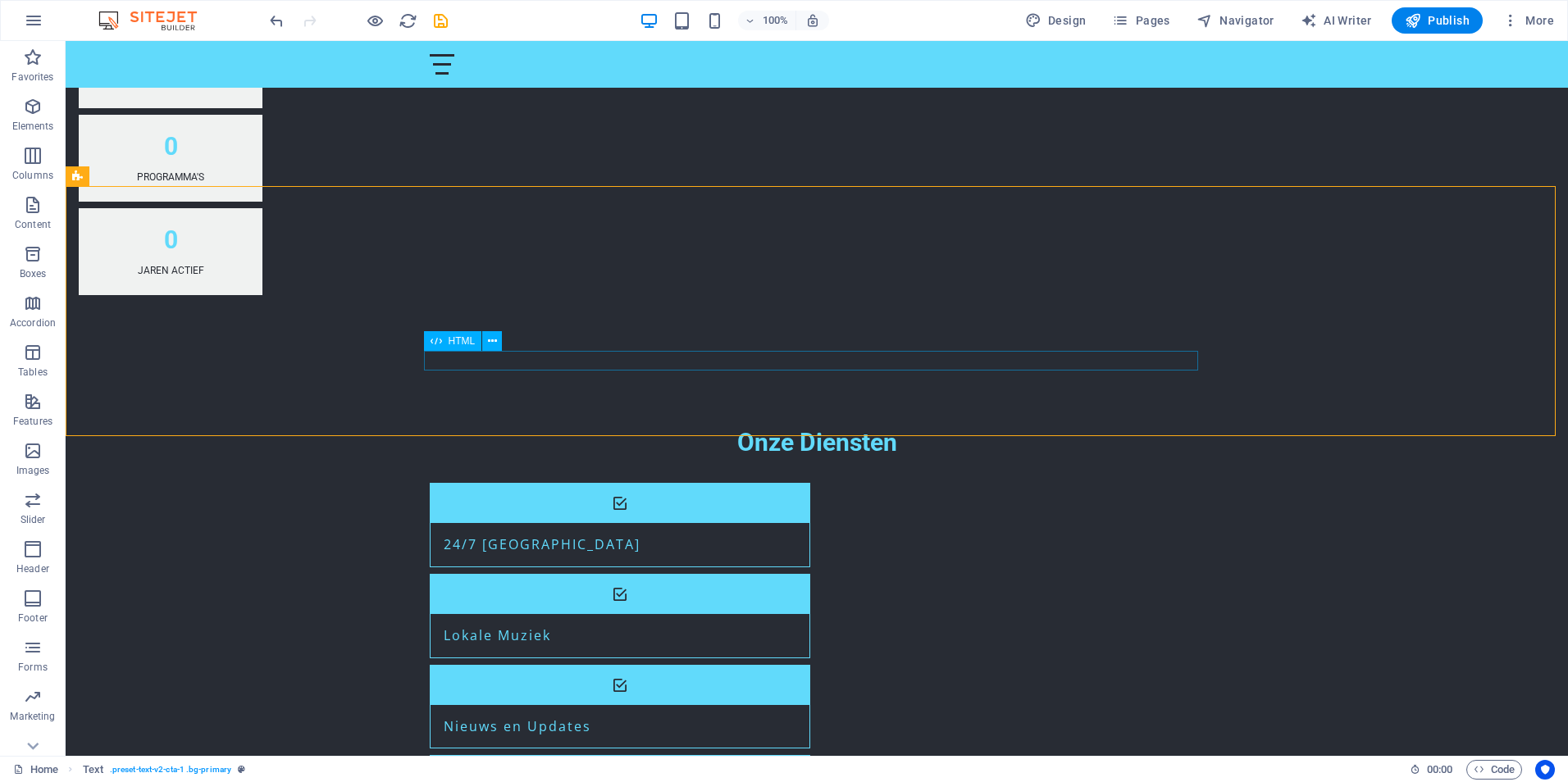
click at [460, 352] on div "HTML" at bounding box center [469, 341] width 89 height 20
click at [460, 348] on div "HTML" at bounding box center [453, 340] width 58 height 19
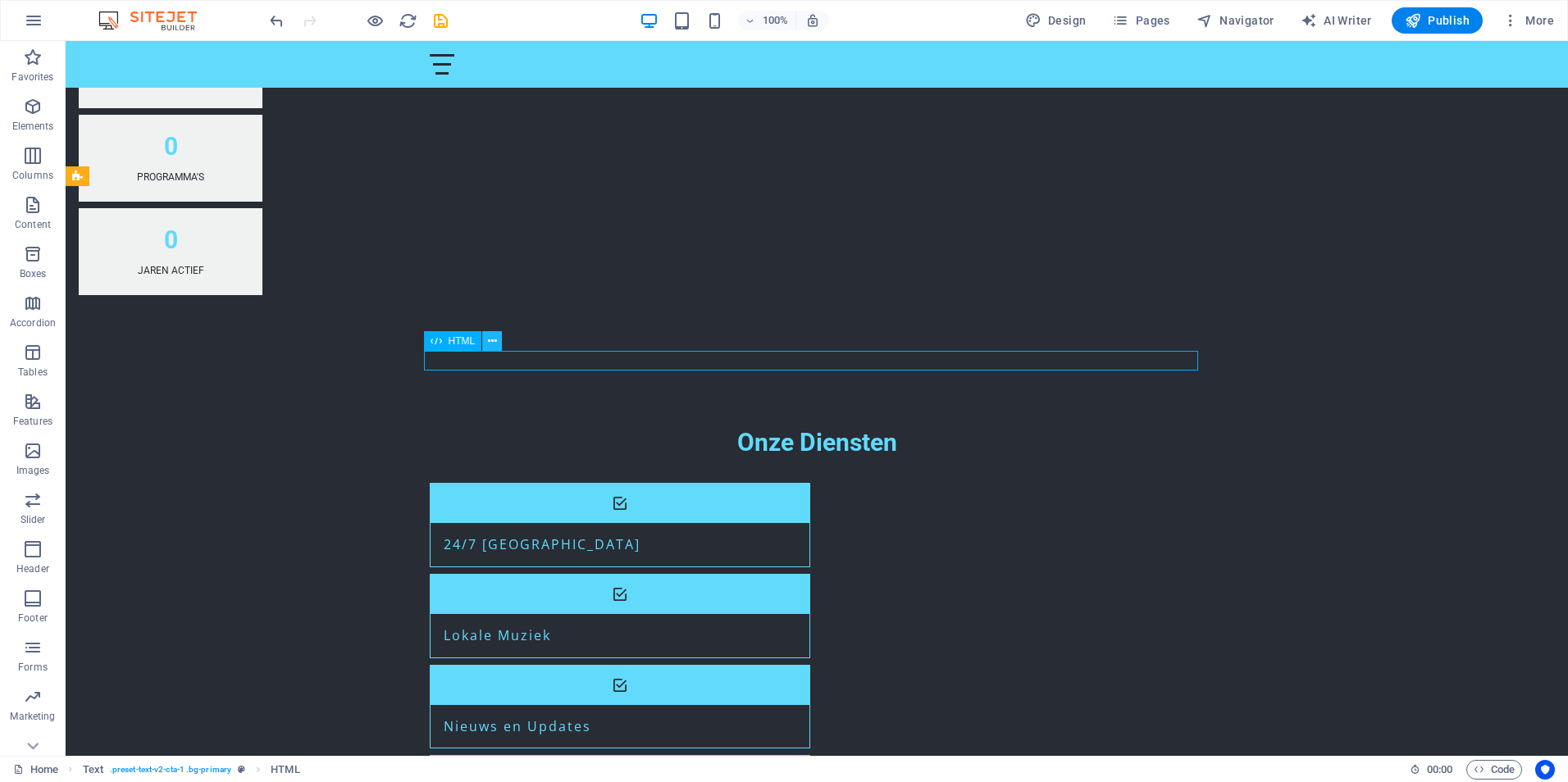
click at [495, 344] on icon at bounding box center [492, 341] width 9 height 18
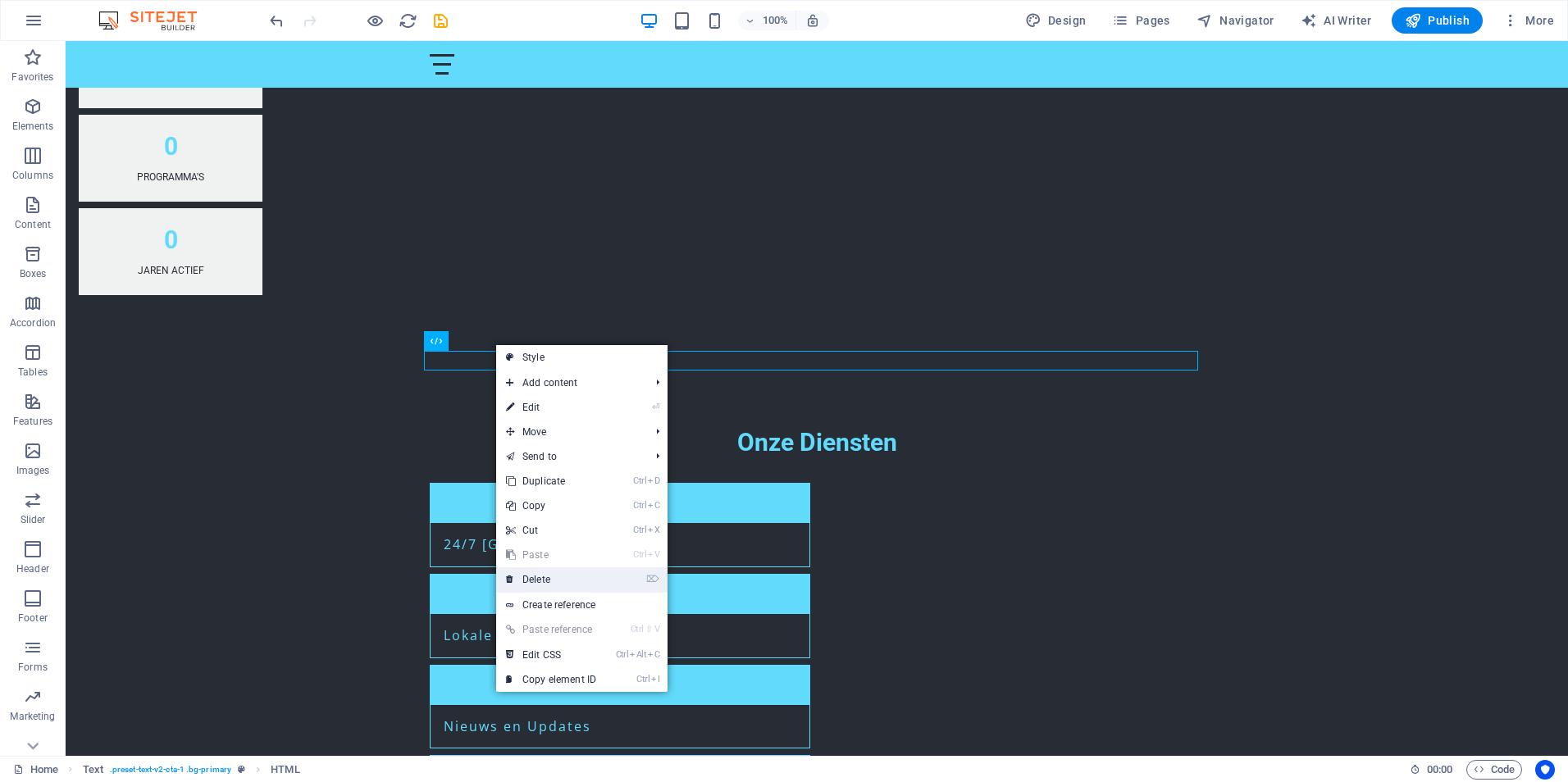
click at [526, 580] on link "⌦ Delete" at bounding box center [551, 580] width 110 height 24
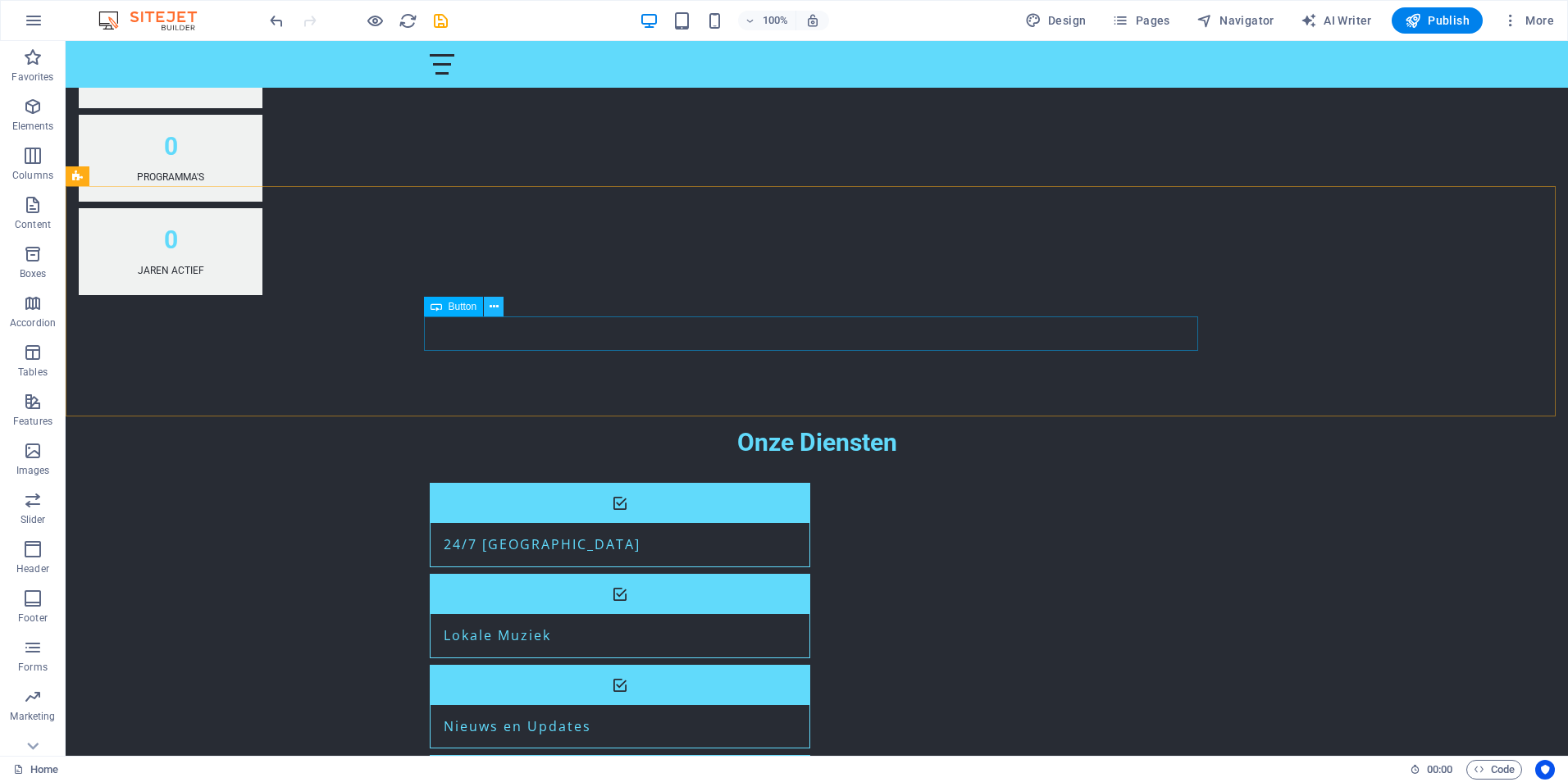
click at [498, 304] on icon at bounding box center [494, 307] width 9 height 18
click at [497, 312] on icon at bounding box center [494, 307] width 9 height 18
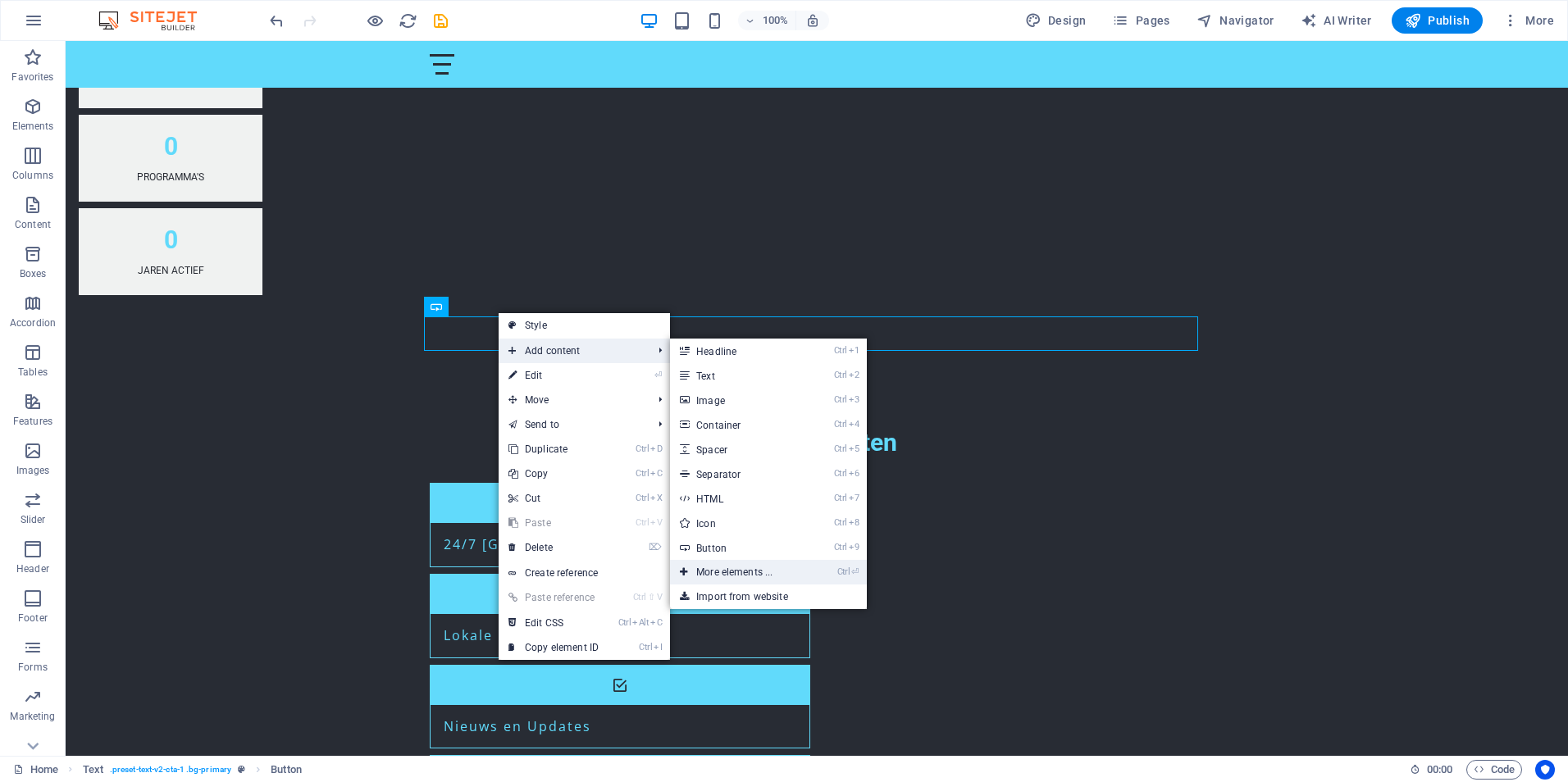
click at [761, 574] on link "Ctrl ⏎ More elements ..." at bounding box center [737, 572] width 135 height 24
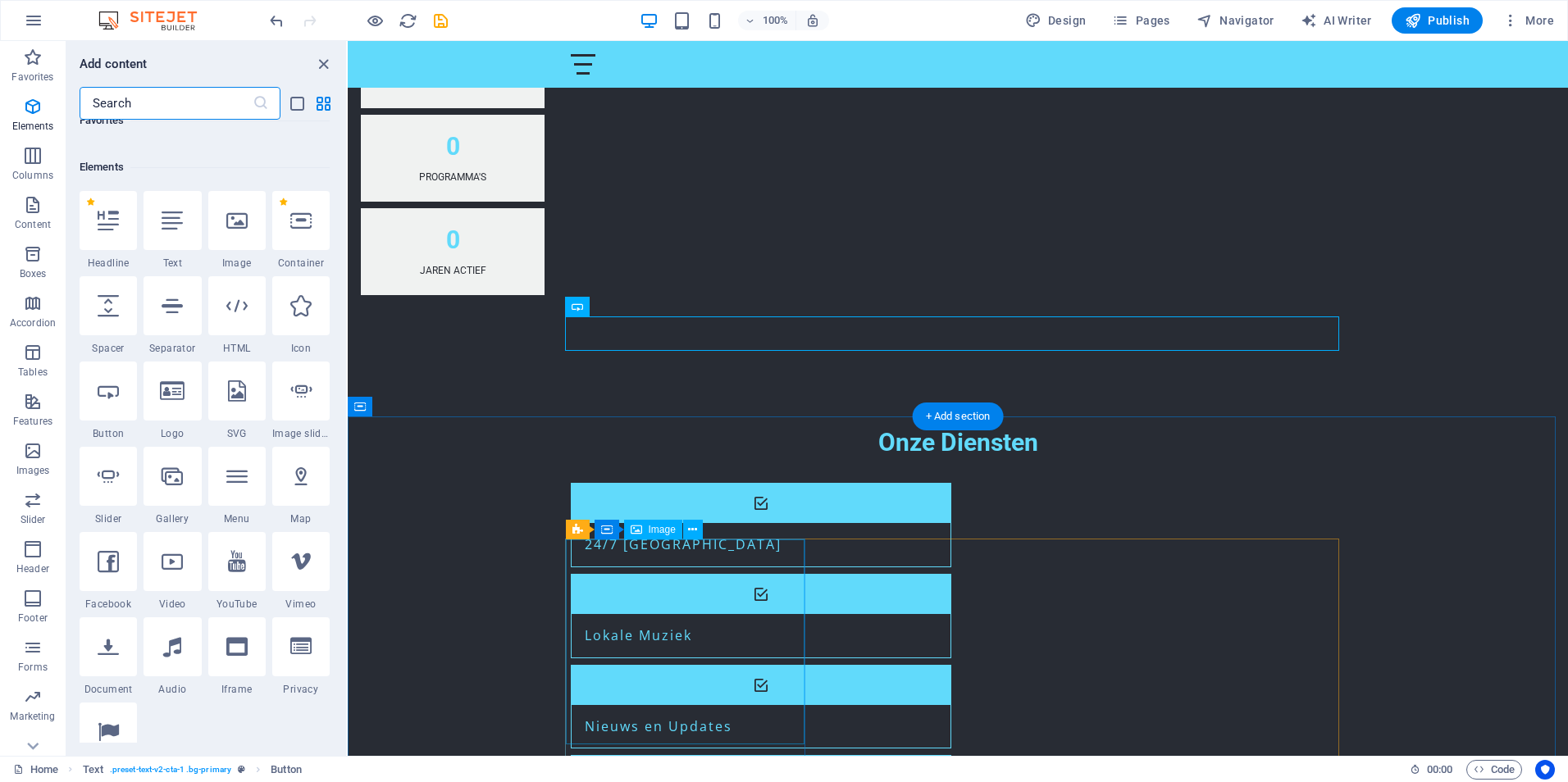
scroll to position [175, 0]
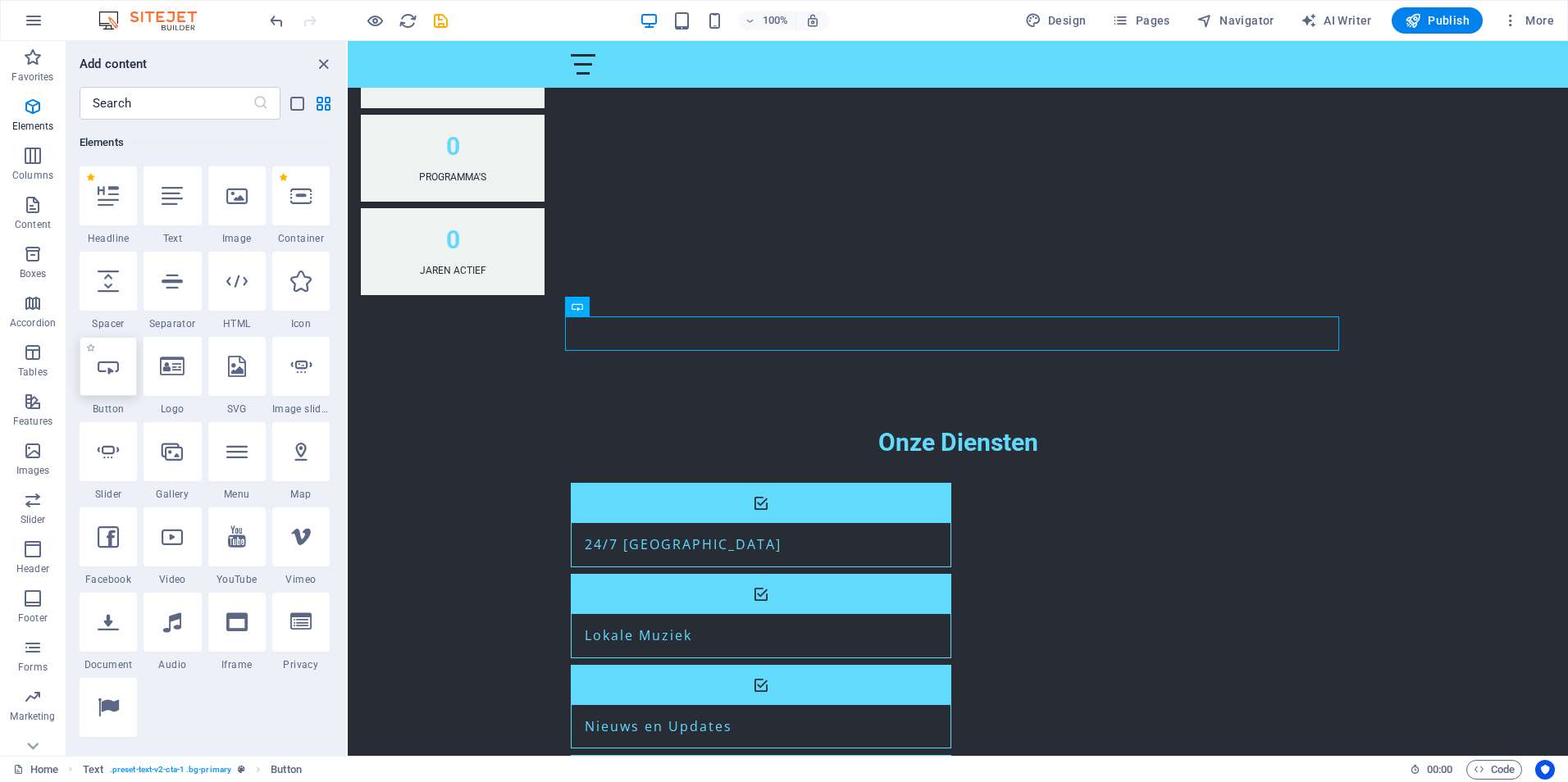
click at [115, 376] on icon at bounding box center [108, 366] width 21 height 21
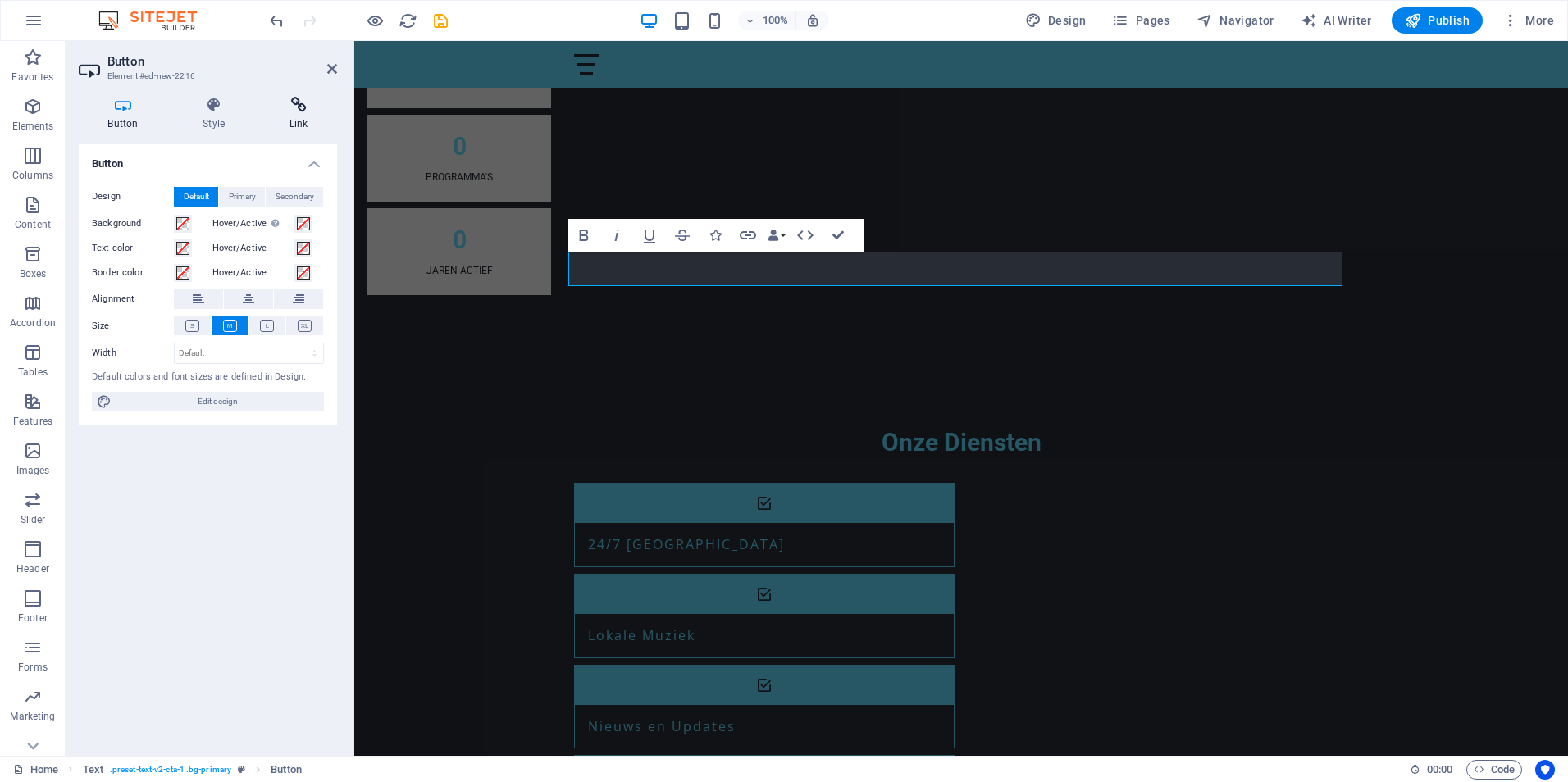
click at [290, 104] on icon at bounding box center [299, 105] width 77 height 17
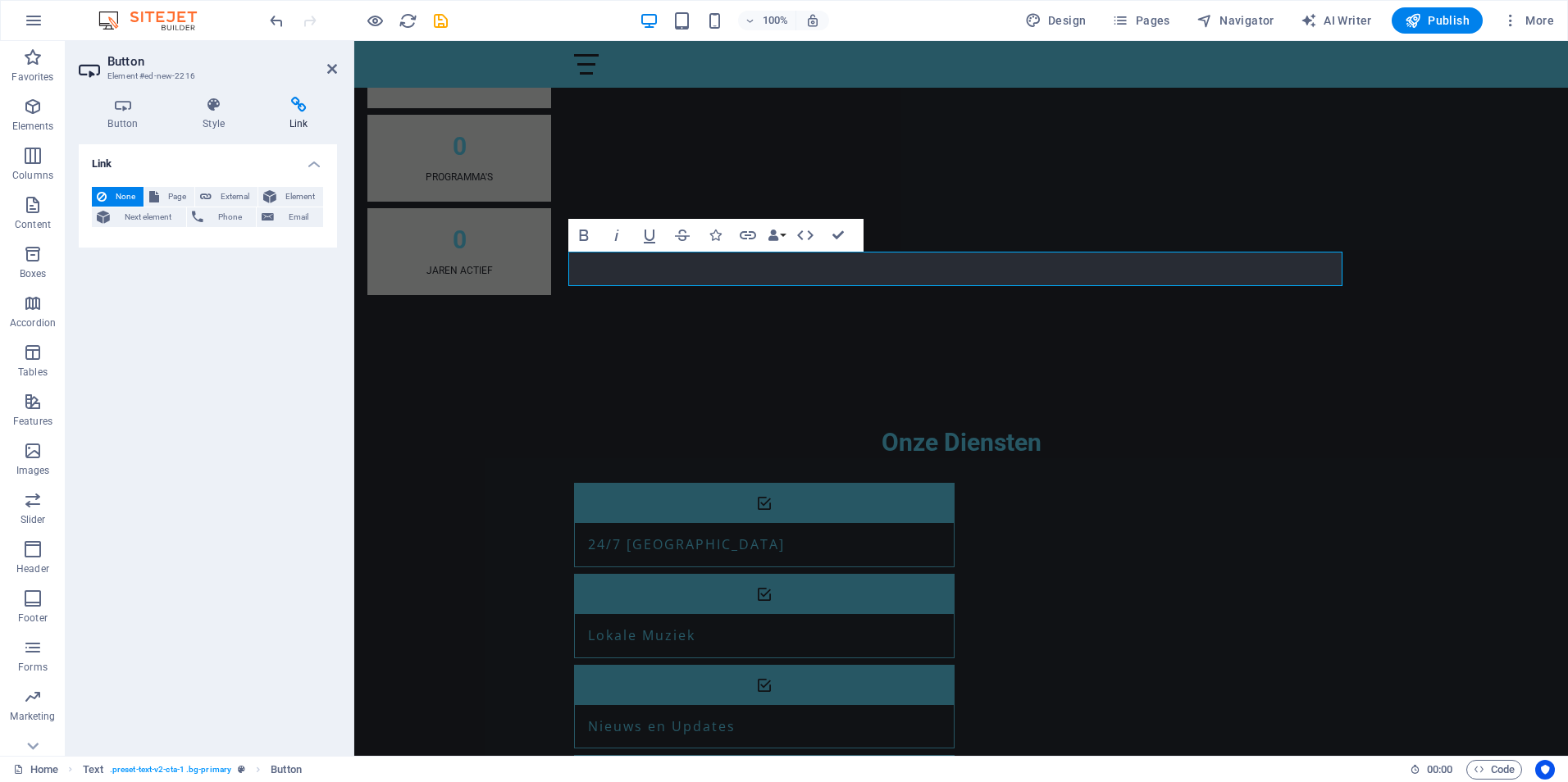
click at [85, 67] on icon at bounding box center [91, 69] width 24 height 26
click at [122, 111] on icon at bounding box center [123, 105] width 88 height 17
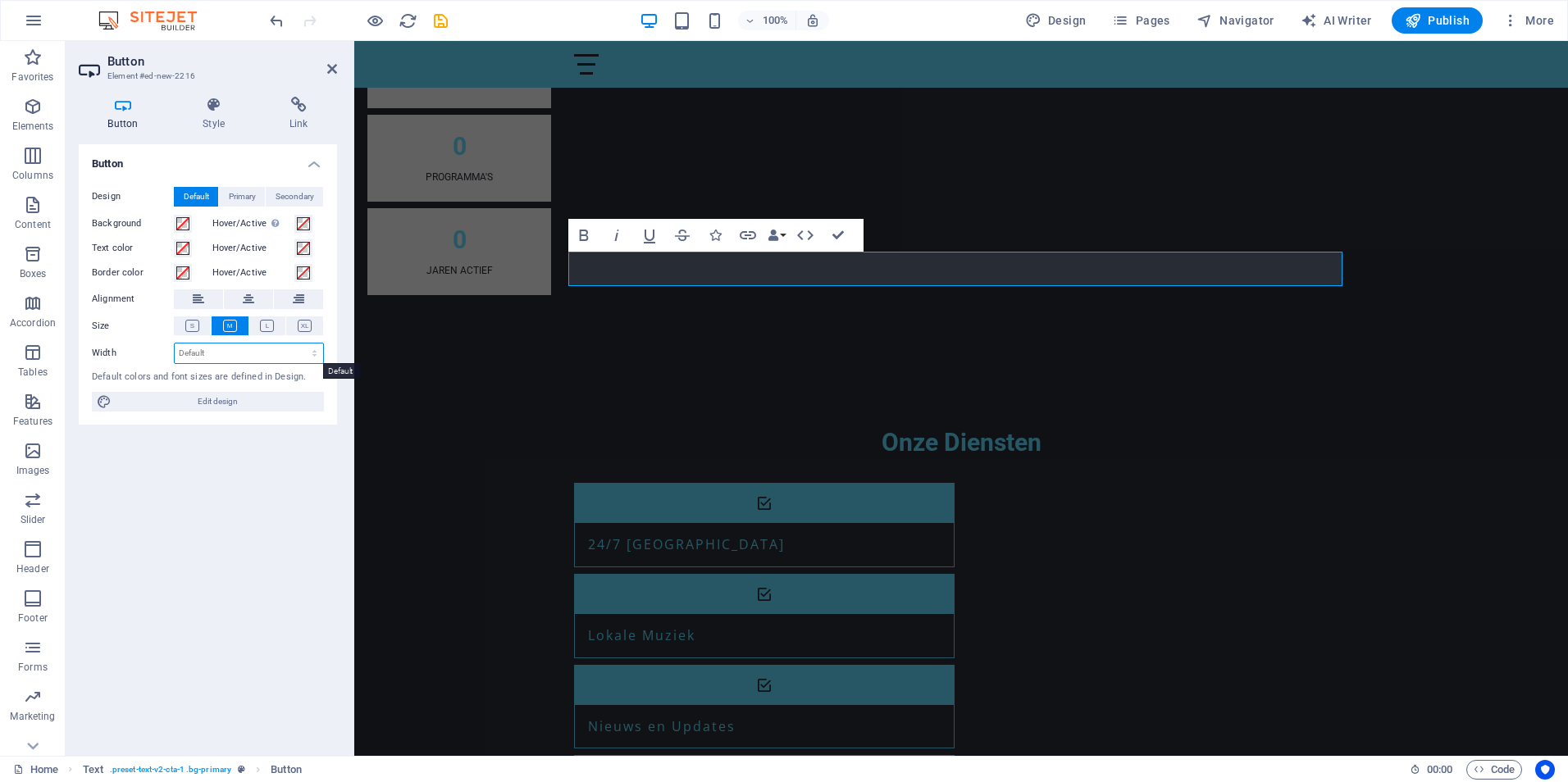
click at [312, 352] on select "Default px rem % em vh vw" at bounding box center [249, 353] width 149 height 19
click at [240, 291] on button at bounding box center [249, 299] width 50 height 19
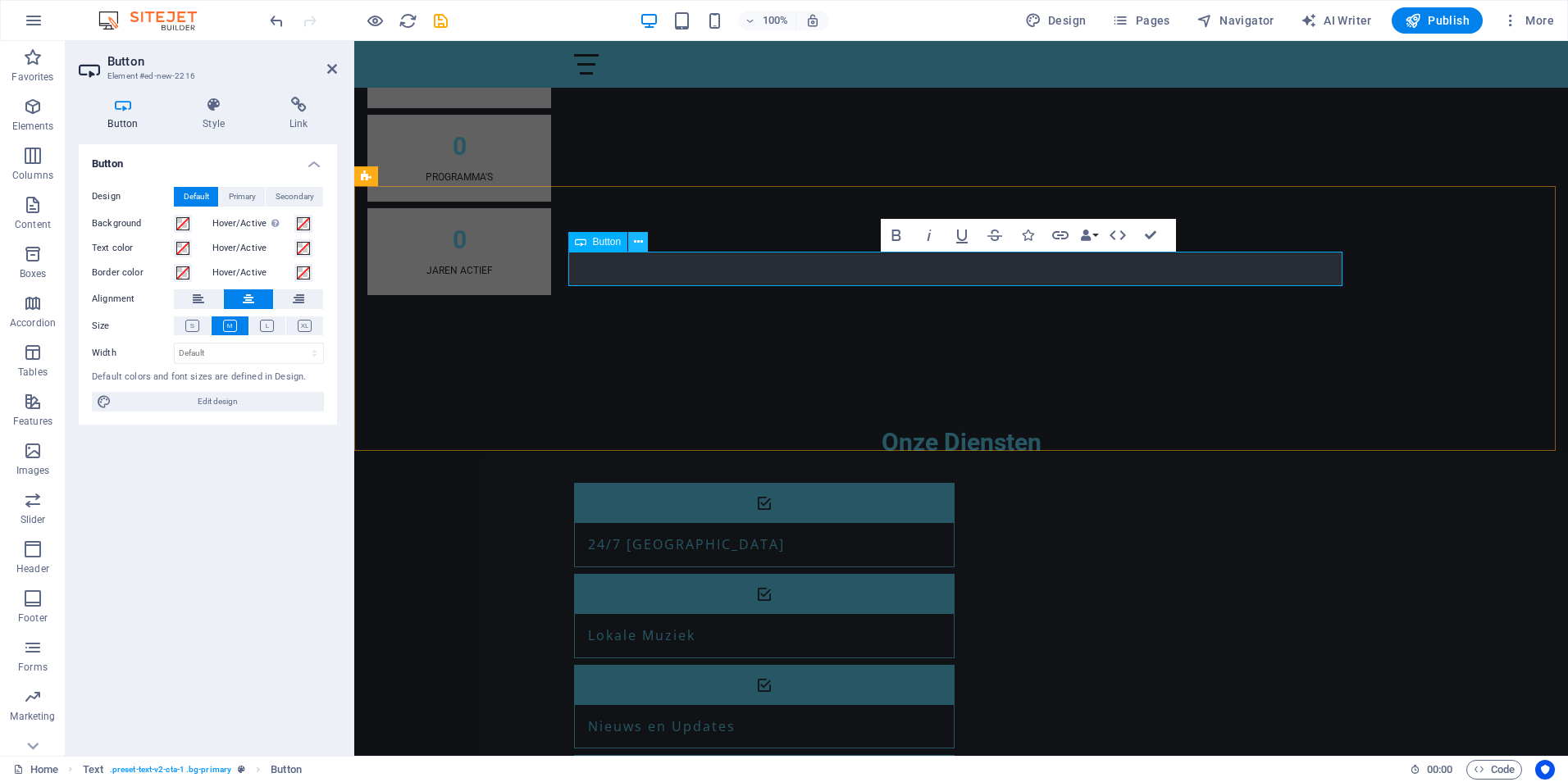
click at [636, 241] on icon at bounding box center [638, 242] width 9 height 18
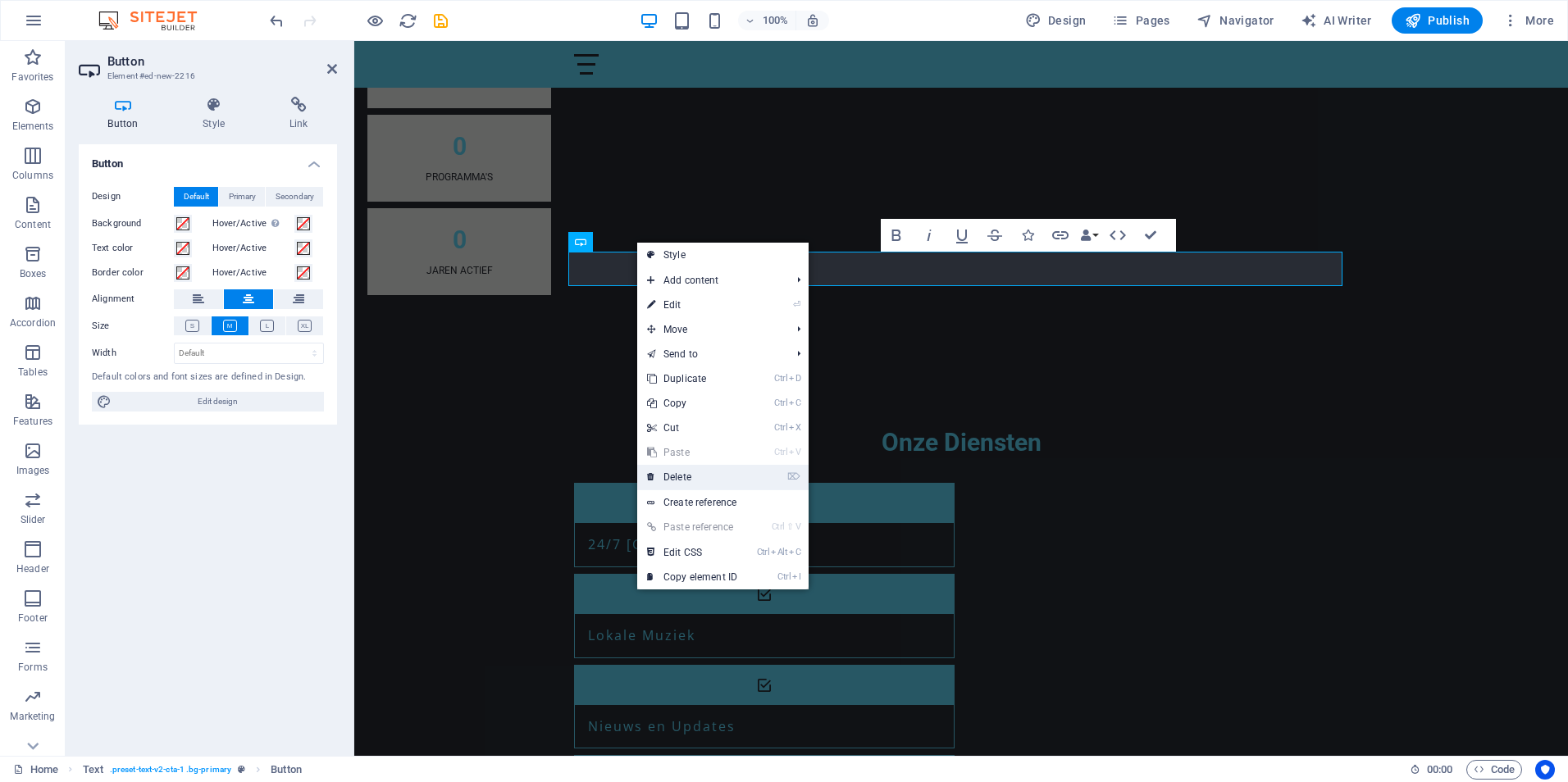
click at [673, 478] on link "⌦ Delete" at bounding box center [692, 477] width 110 height 24
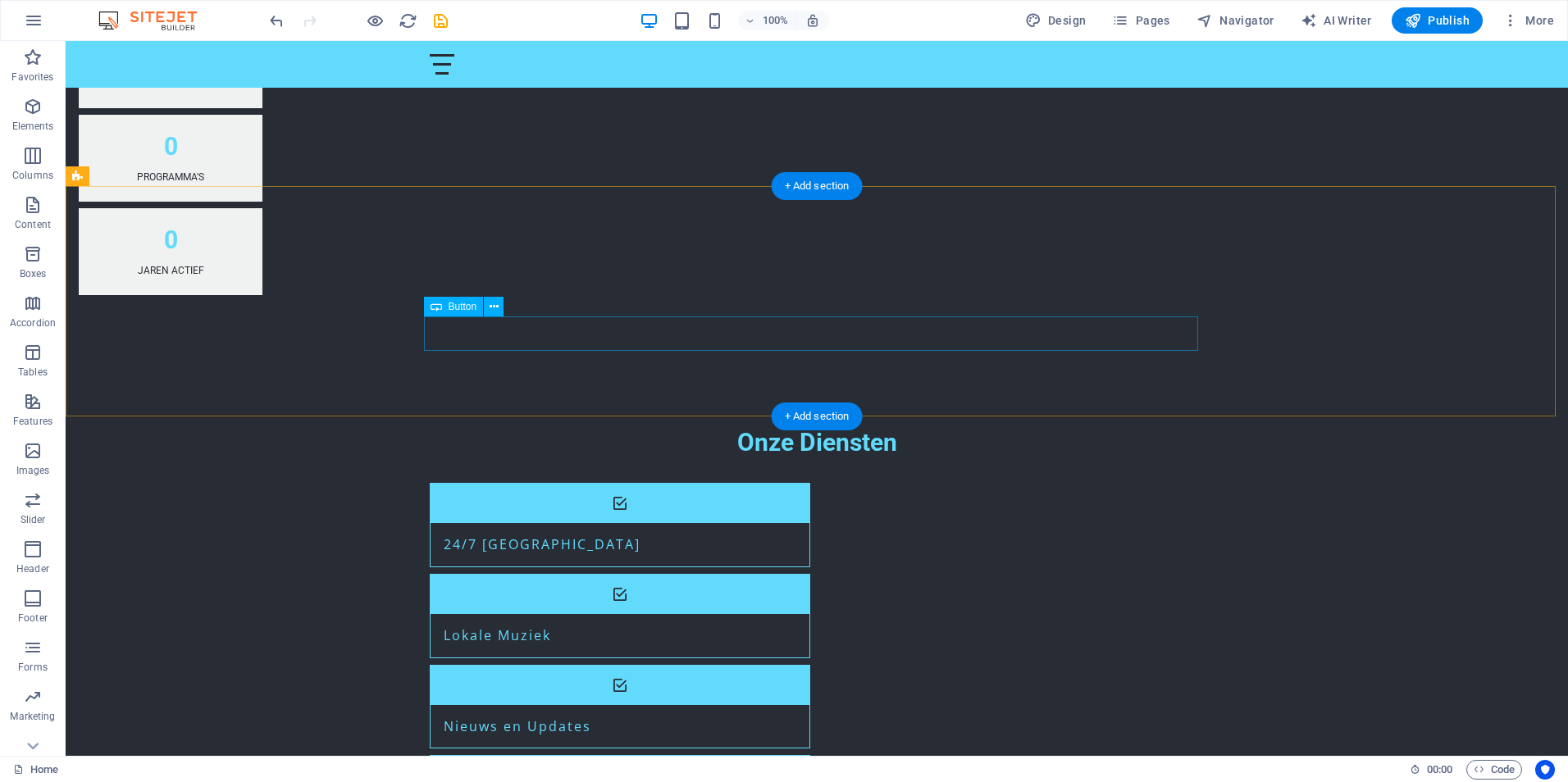
click at [489, 316] on button at bounding box center [493, 306] width 19 height 19
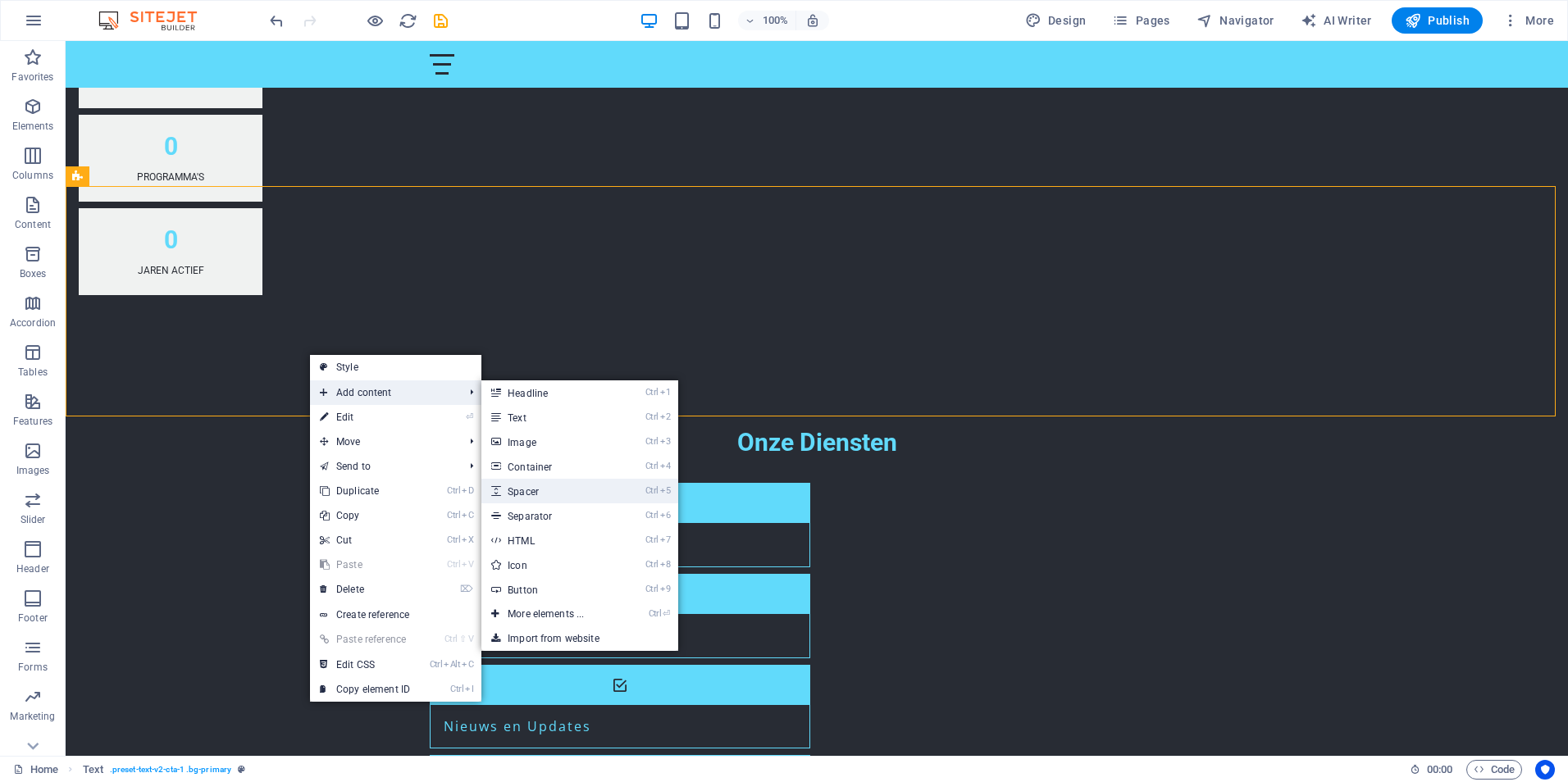
click at [520, 489] on link "Ctrl 5 Spacer" at bounding box center [548, 491] width 135 height 24
select select "px"
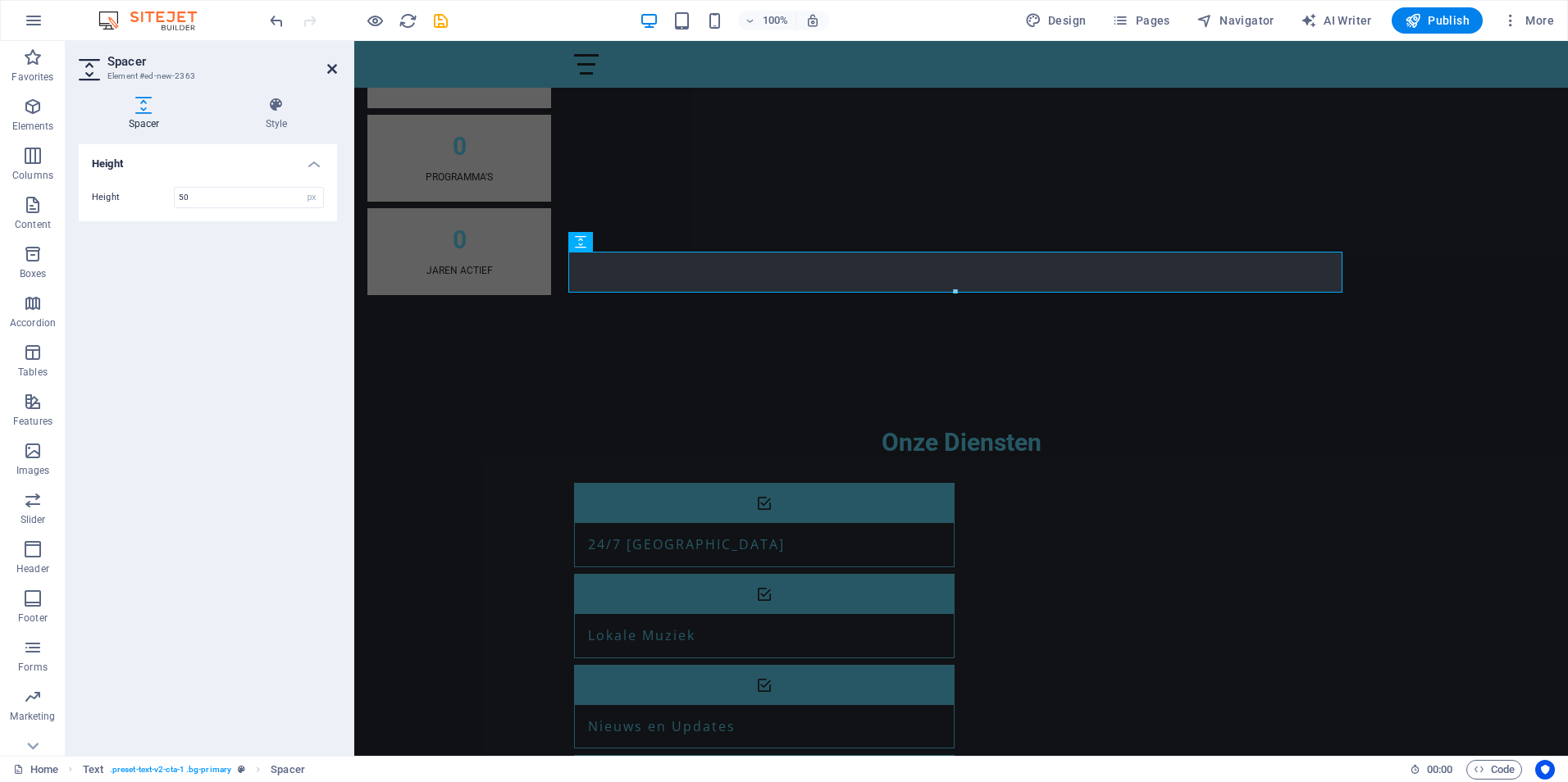
click at [329, 69] on icon at bounding box center [333, 69] width 10 height 13
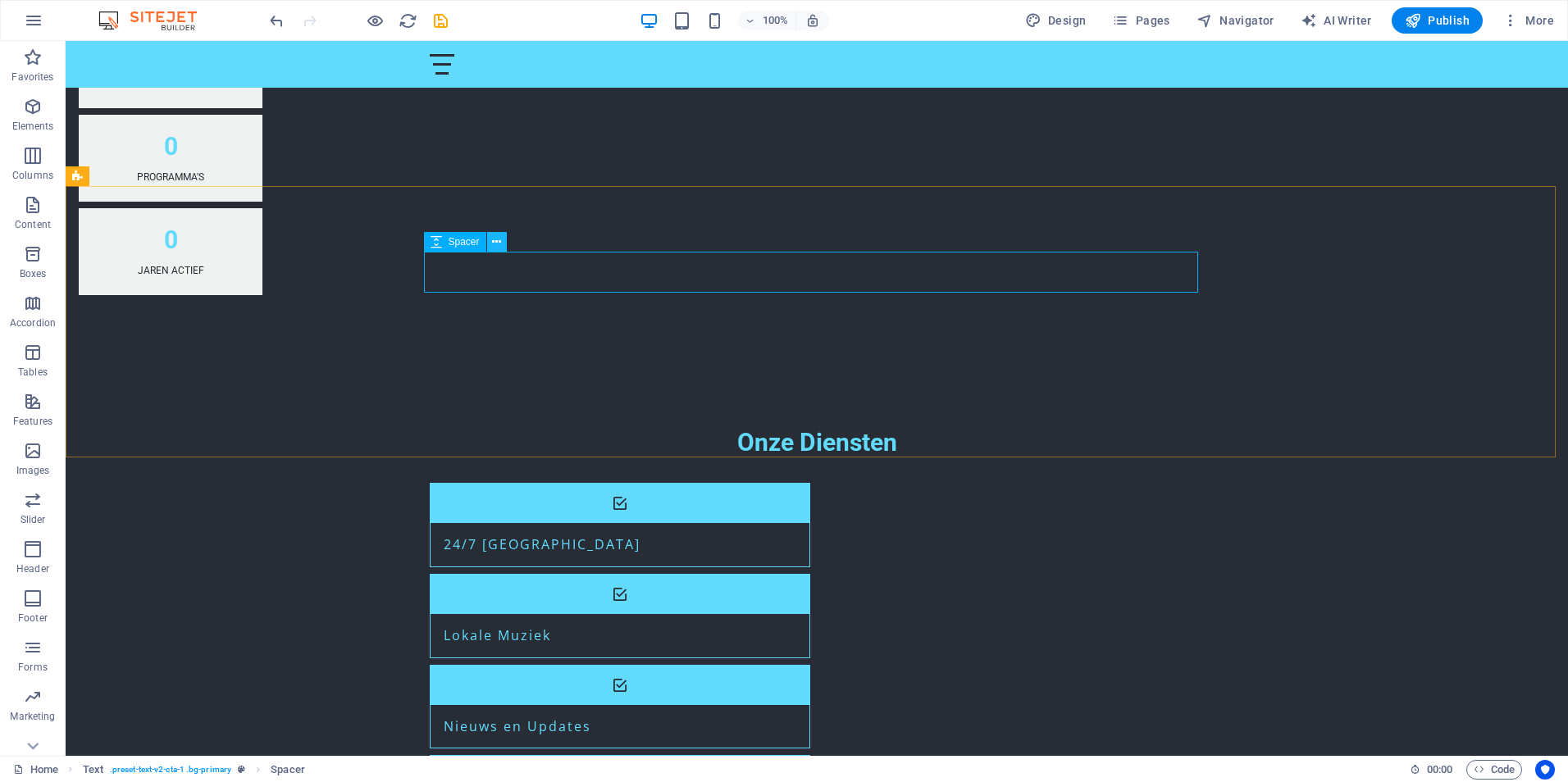
click at [489, 242] on button at bounding box center [496, 241] width 19 height 19
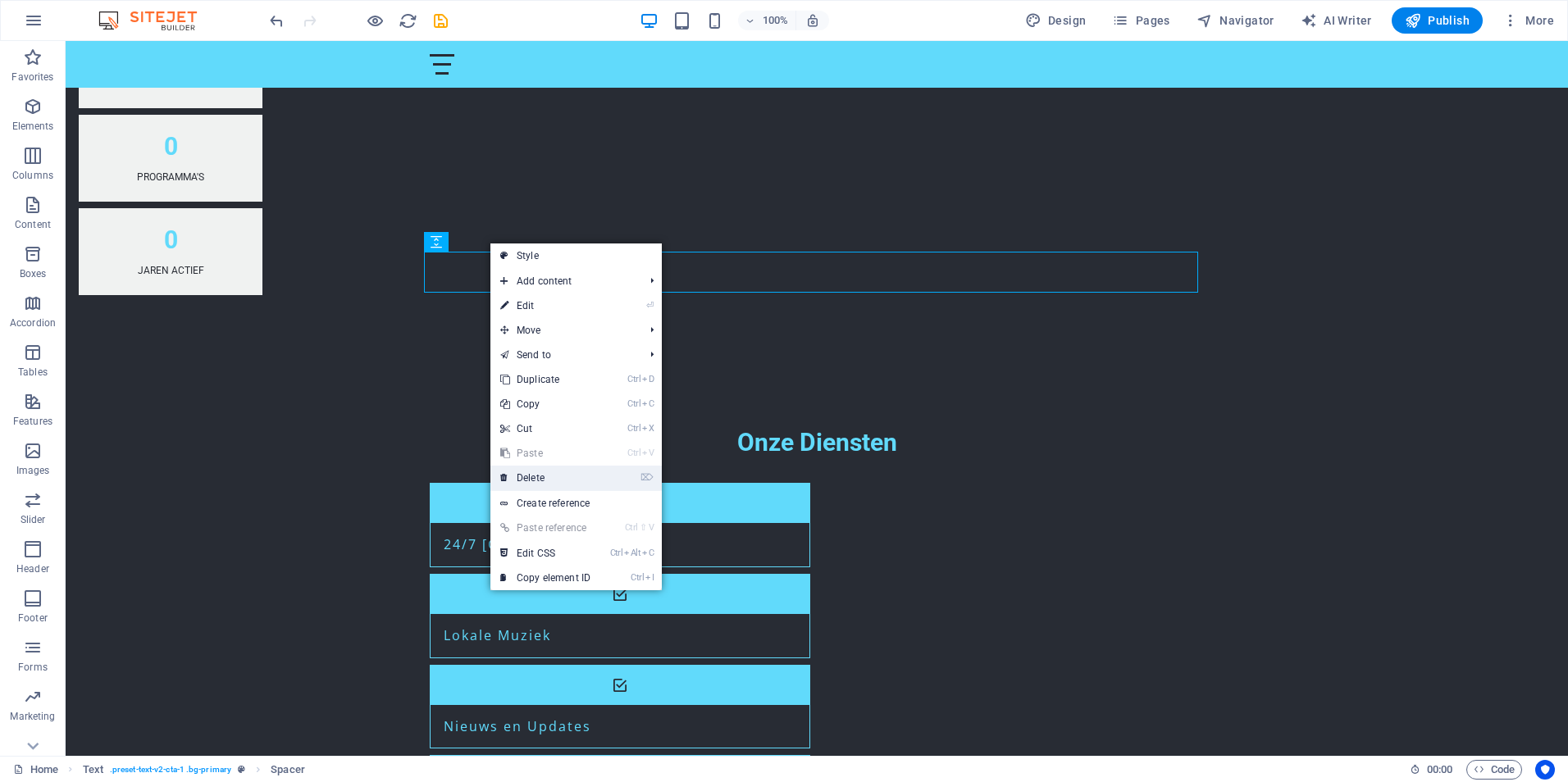
click at [535, 479] on link "⌦ Delete" at bounding box center [545, 478] width 110 height 24
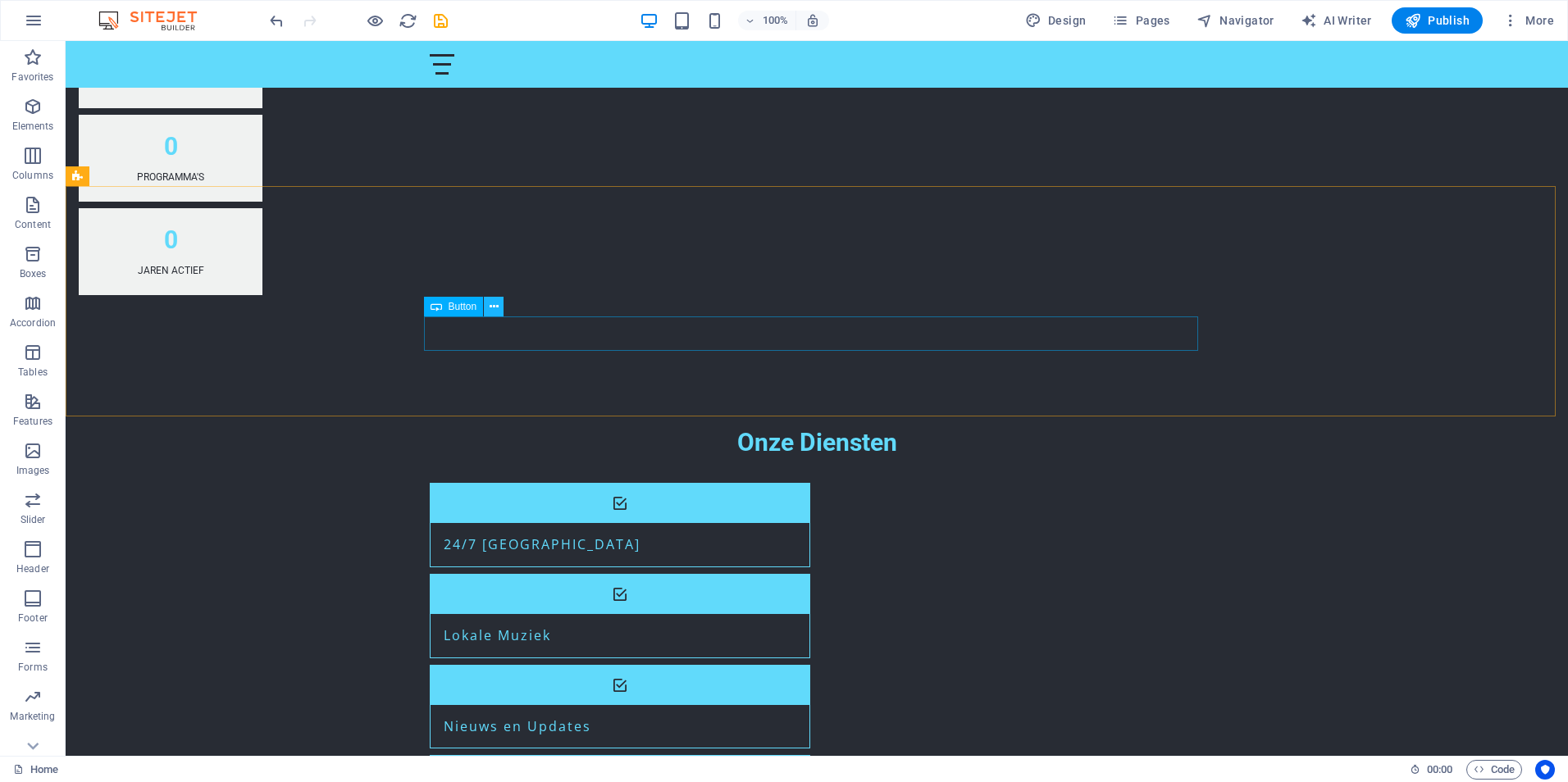
click at [494, 308] on icon at bounding box center [494, 307] width 9 height 18
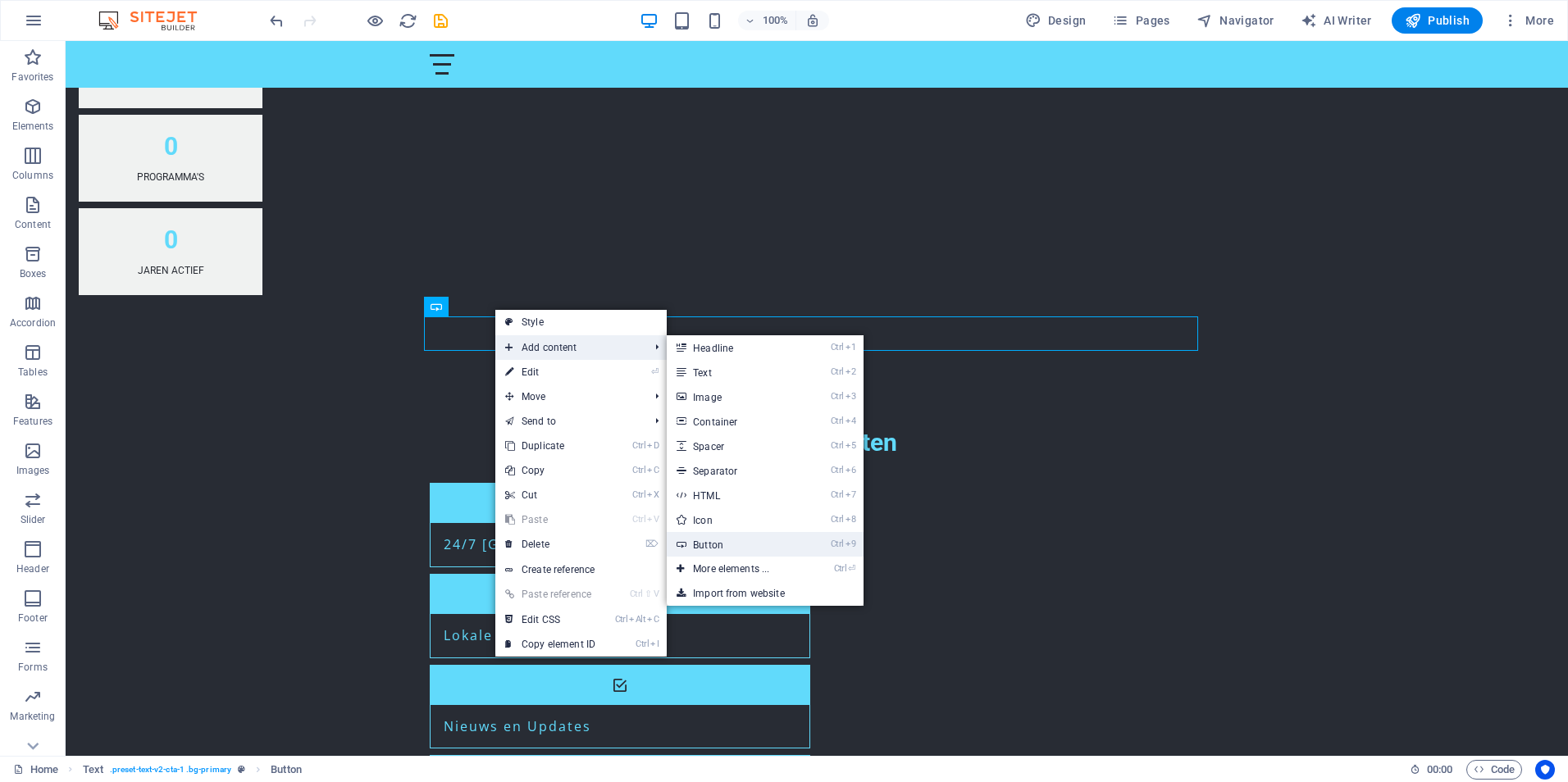
drag, startPoint x: 721, startPoint y: 541, endPoint x: 366, endPoint y: 502, distance: 357.1
click at [721, 541] on link "Ctrl 9 Button" at bounding box center [734, 544] width 135 height 24
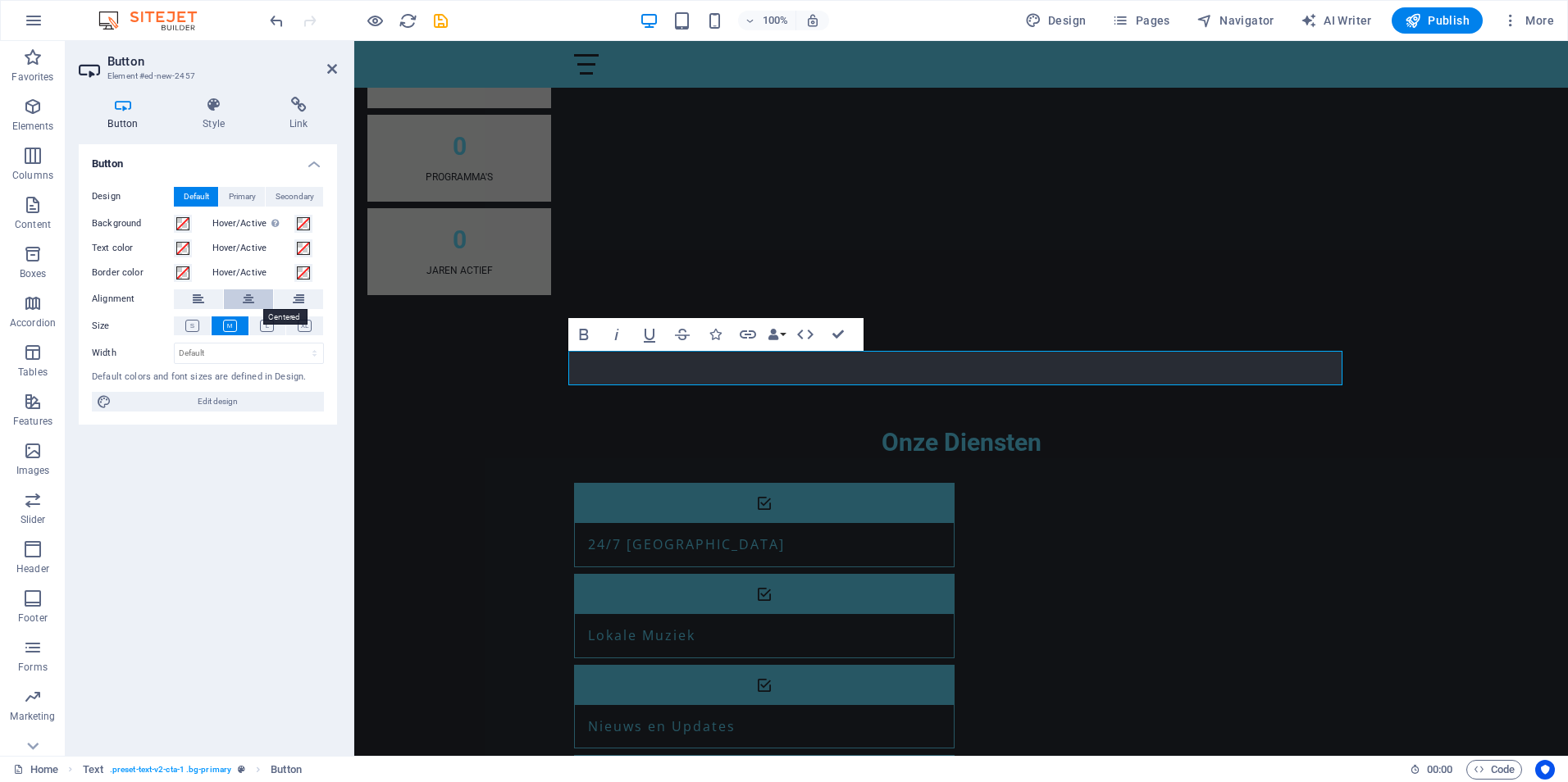
click at [240, 301] on button at bounding box center [249, 299] width 50 height 19
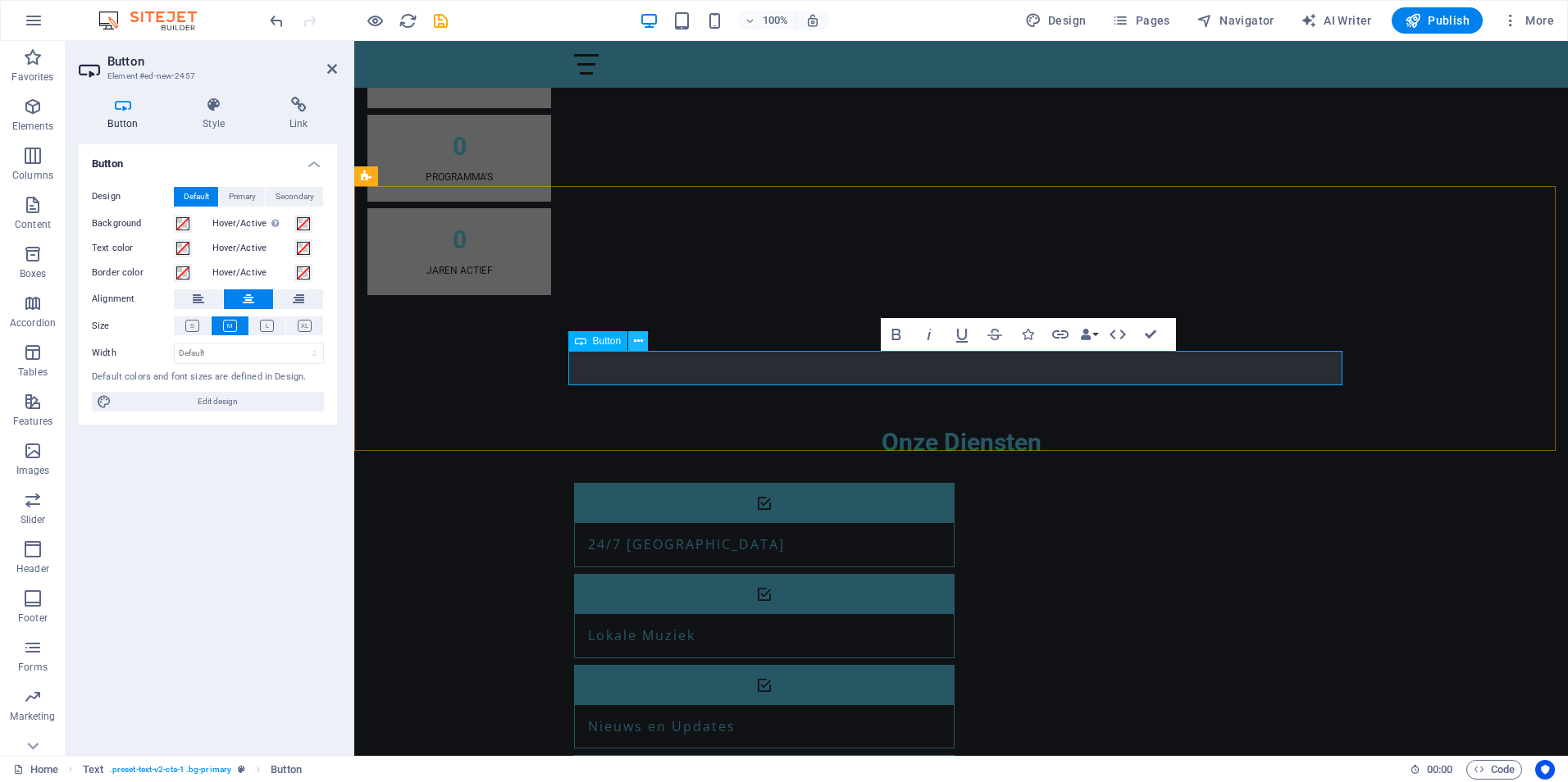
click at [635, 344] on icon at bounding box center [638, 341] width 9 height 18
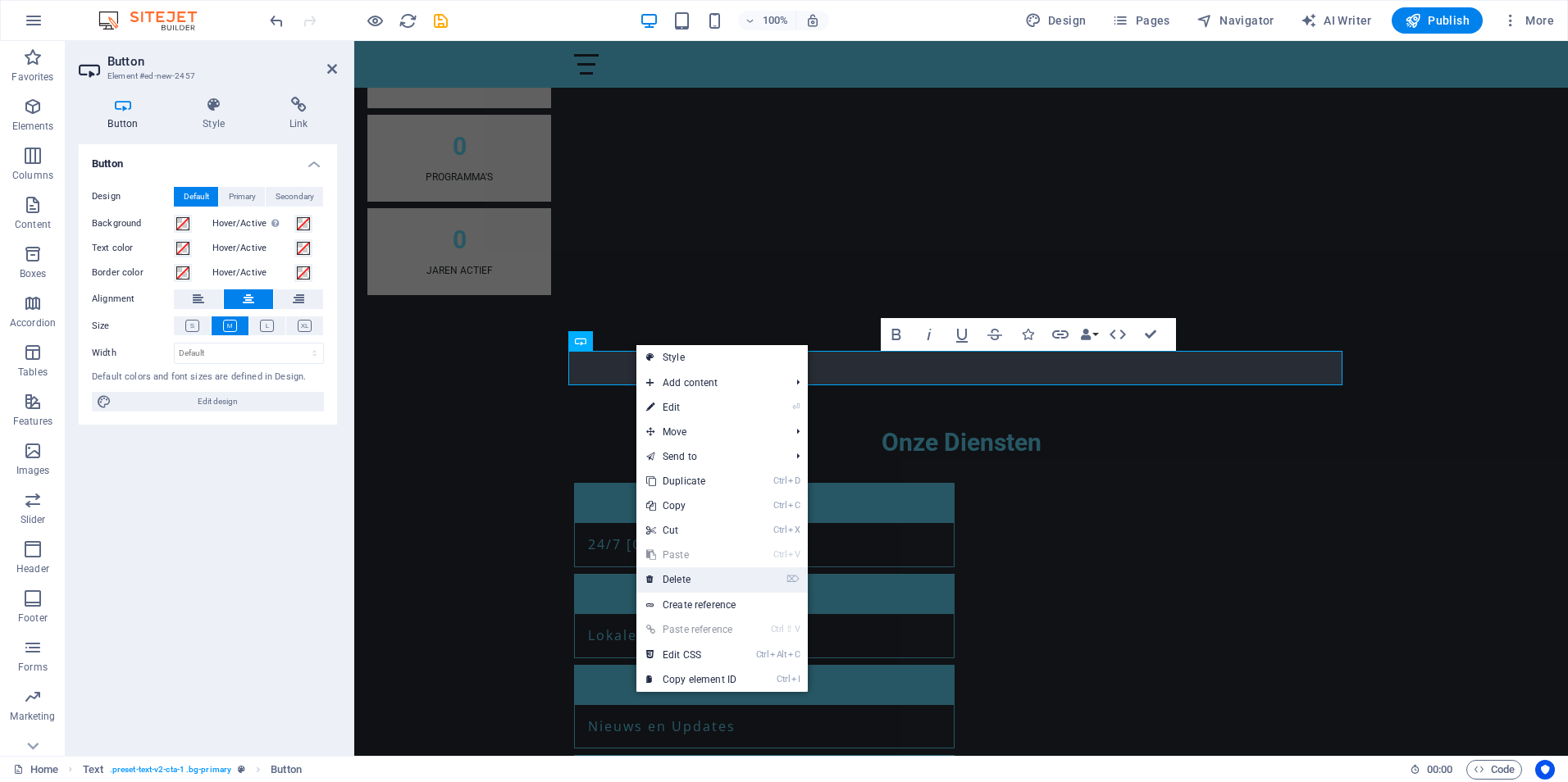
click at [670, 578] on link "⌦ Delete" at bounding box center [691, 580] width 110 height 24
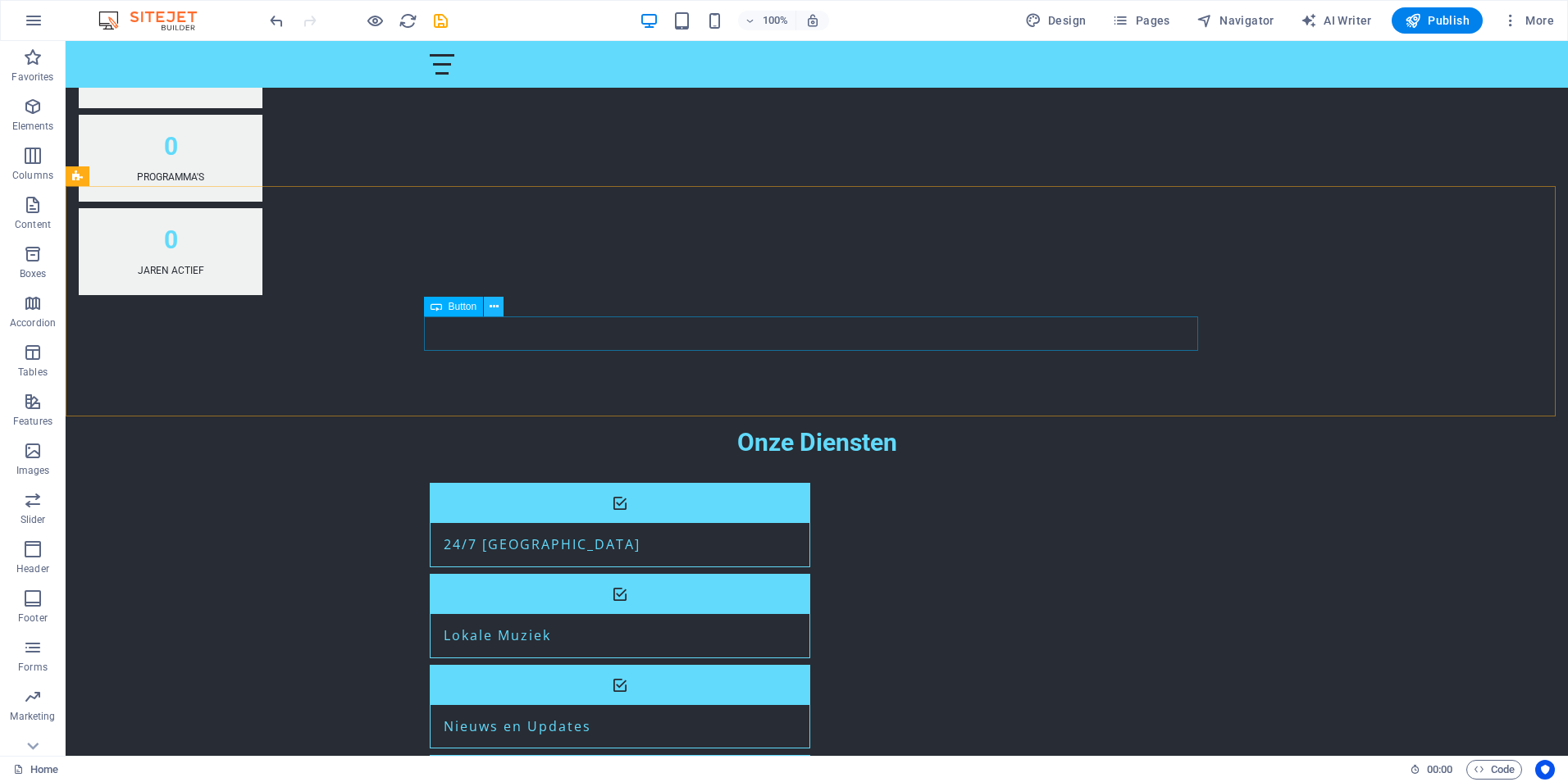
click at [491, 309] on icon at bounding box center [494, 307] width 9 height 18
click at [490, 310] on icon at bounding box center [494, 307] width 9 height 18
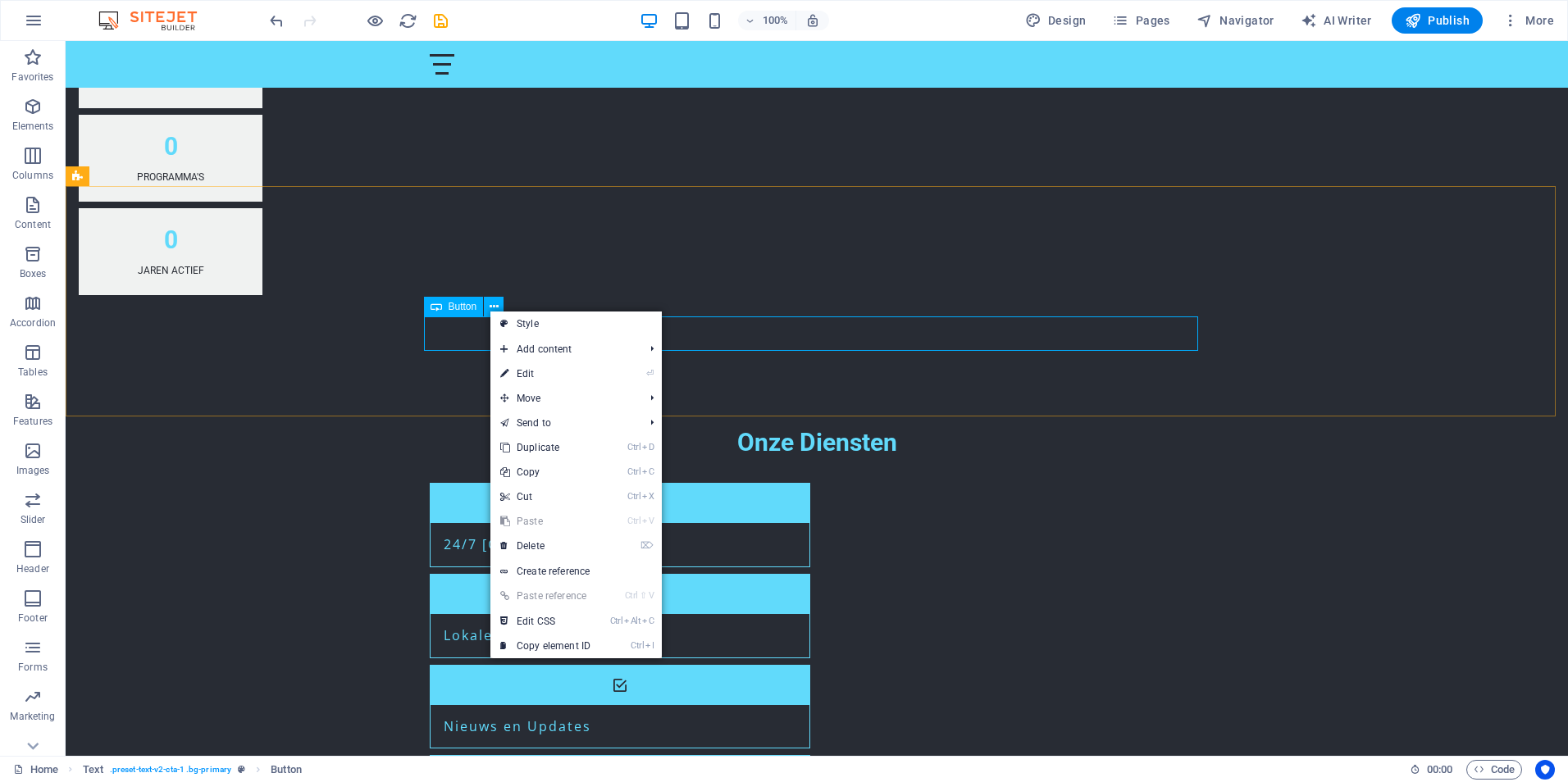
click at [463, 310] on span "Button" at bounding box center [463, 307] width 29 height 10
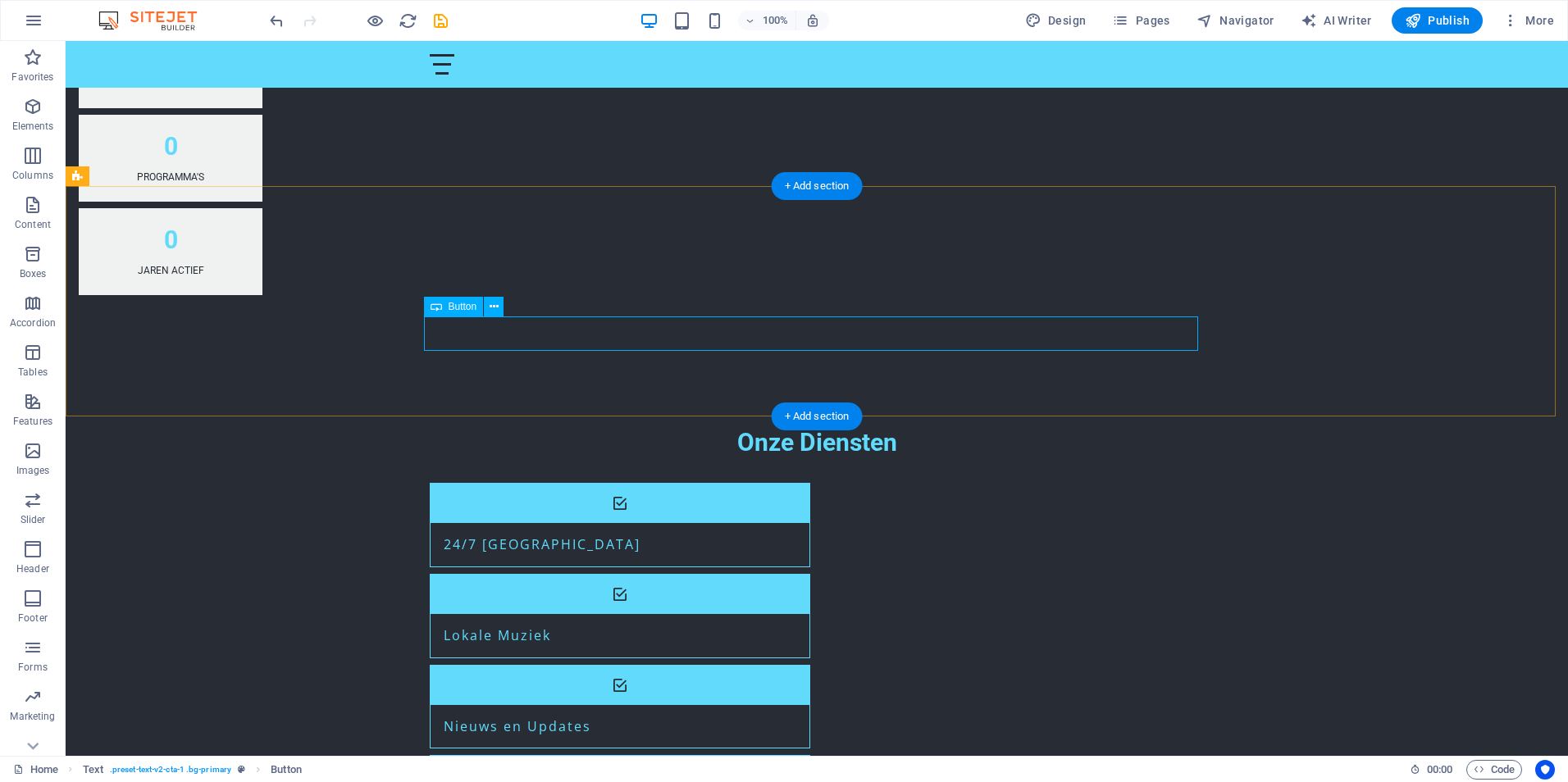
click at [805, 406] on div "+ Add section" at bounding box center [817, 416] width 91 height 28
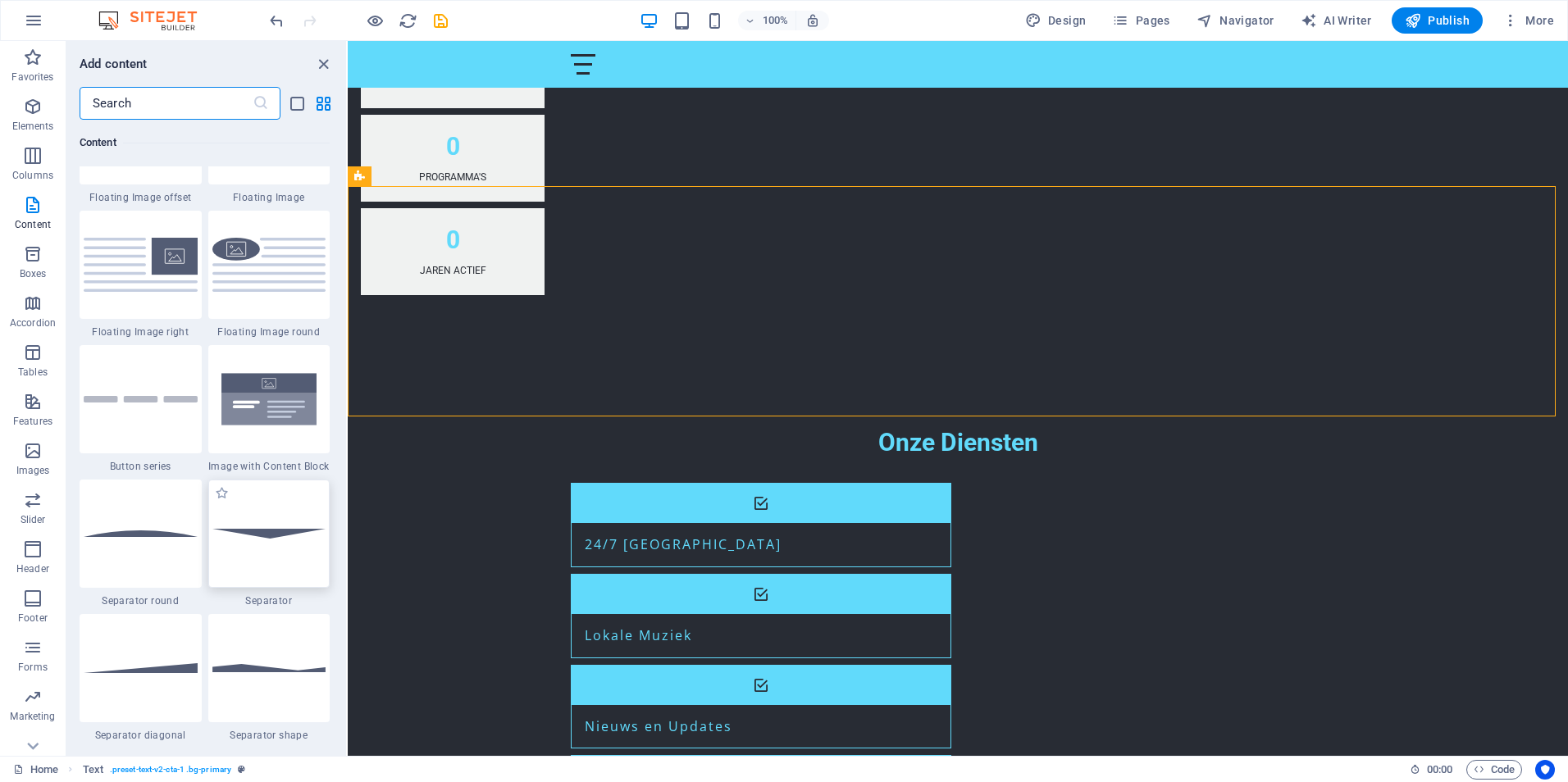
scroll to position [3608, 0]
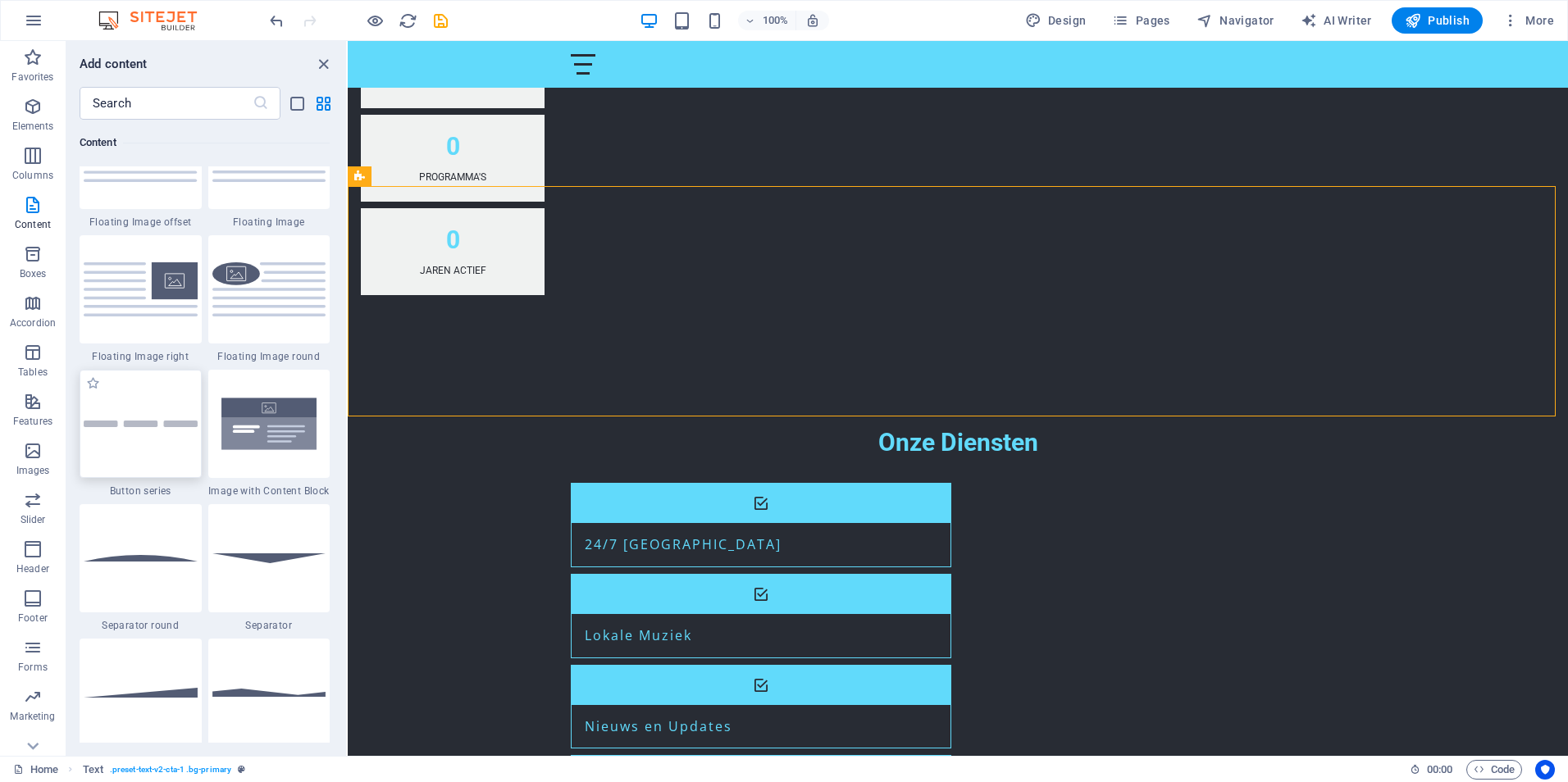
click at [174, 458] on div at bounding box center [140, 423] width 122 height 108
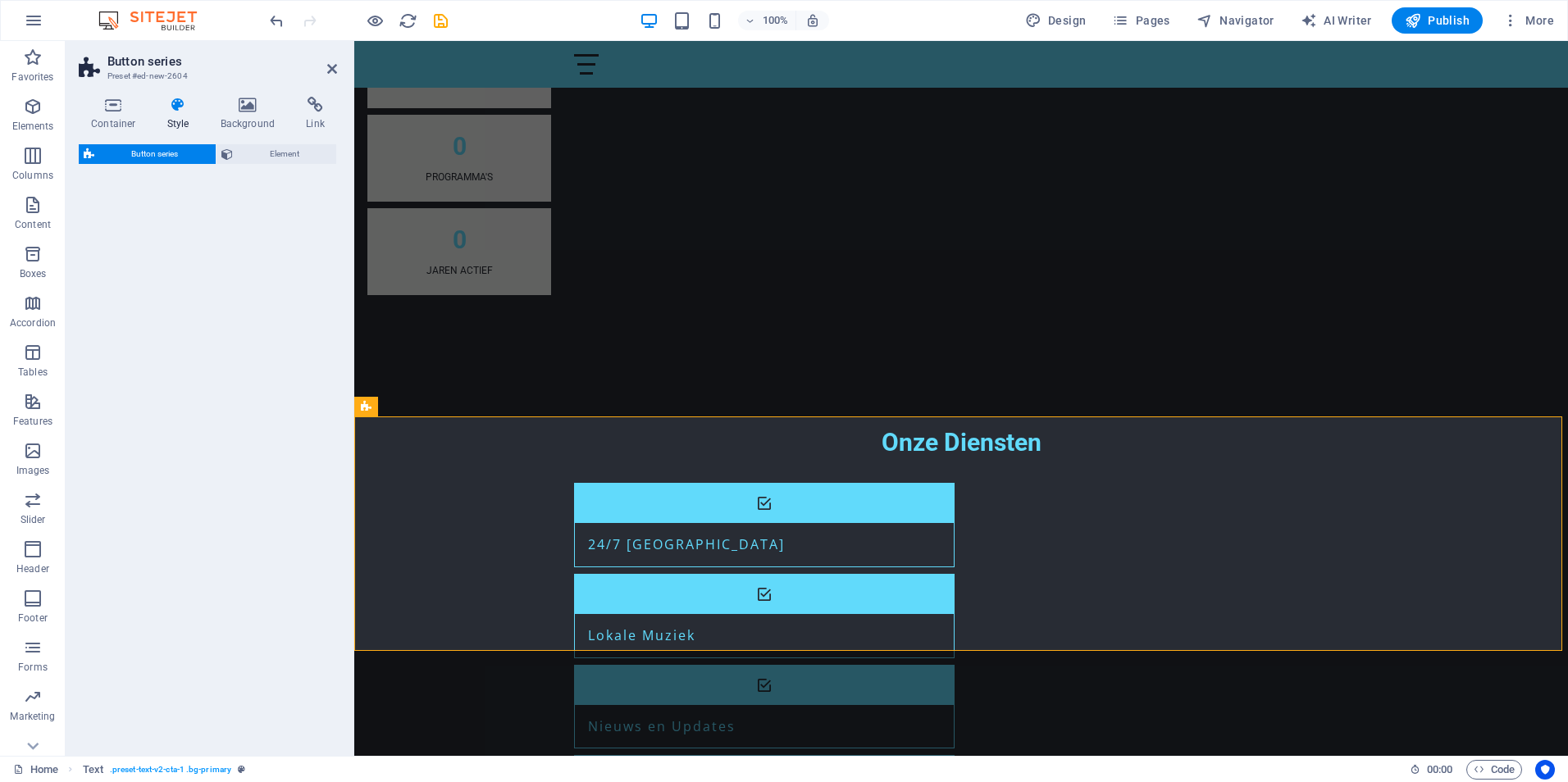
select select "rem"
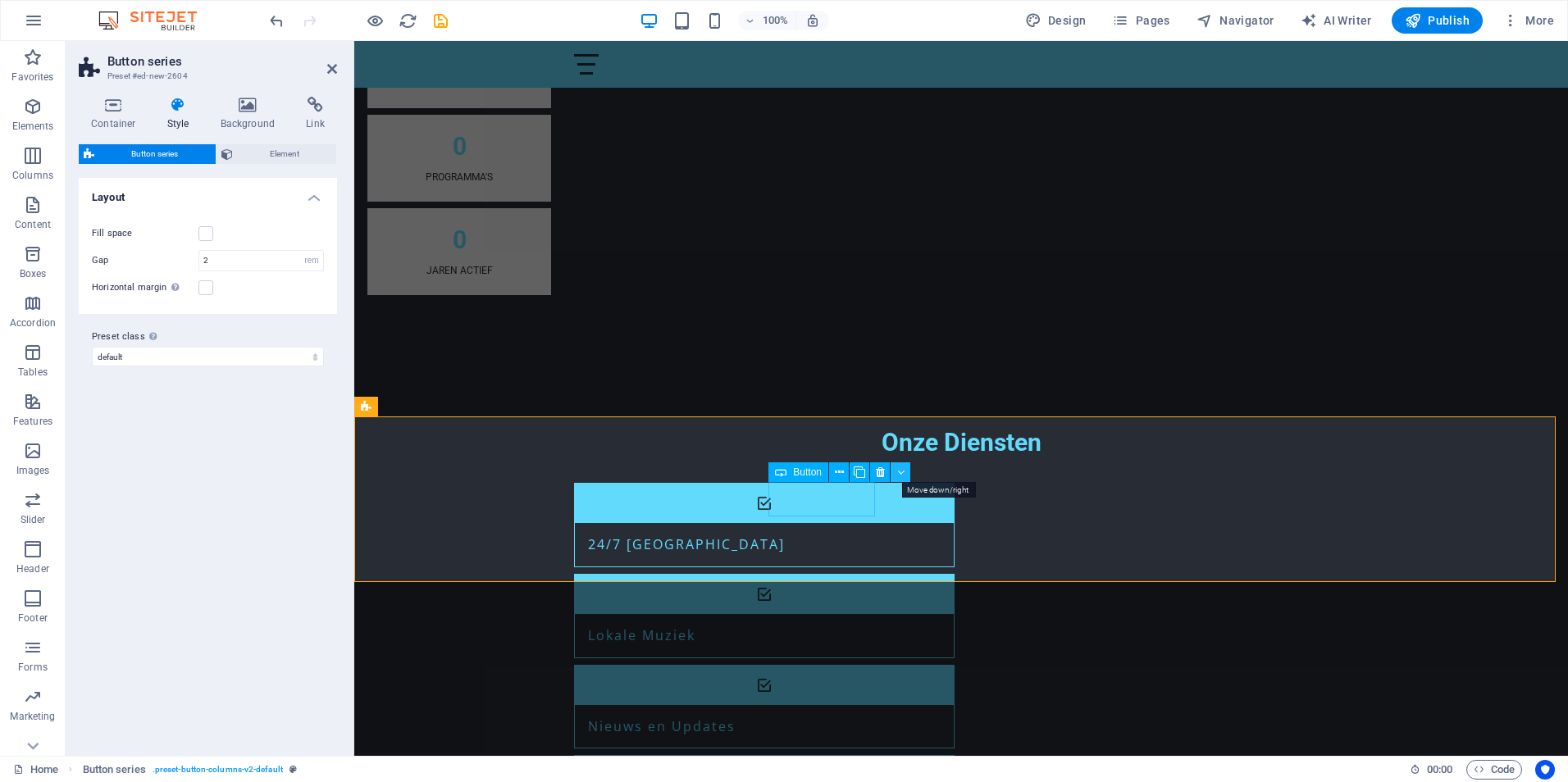
click at [897, 468] on icon at bounding box center [900, 473] width 8 height 18
click at [397, 406] on span "Button series" at bounding box center [406, 407] width 57 height 10
click at [475, 408] on icon at bounding box center [473, 407] width 9 height 18
click at [307, 112] on icon at bounding box center [316, 105] width 44 height 17
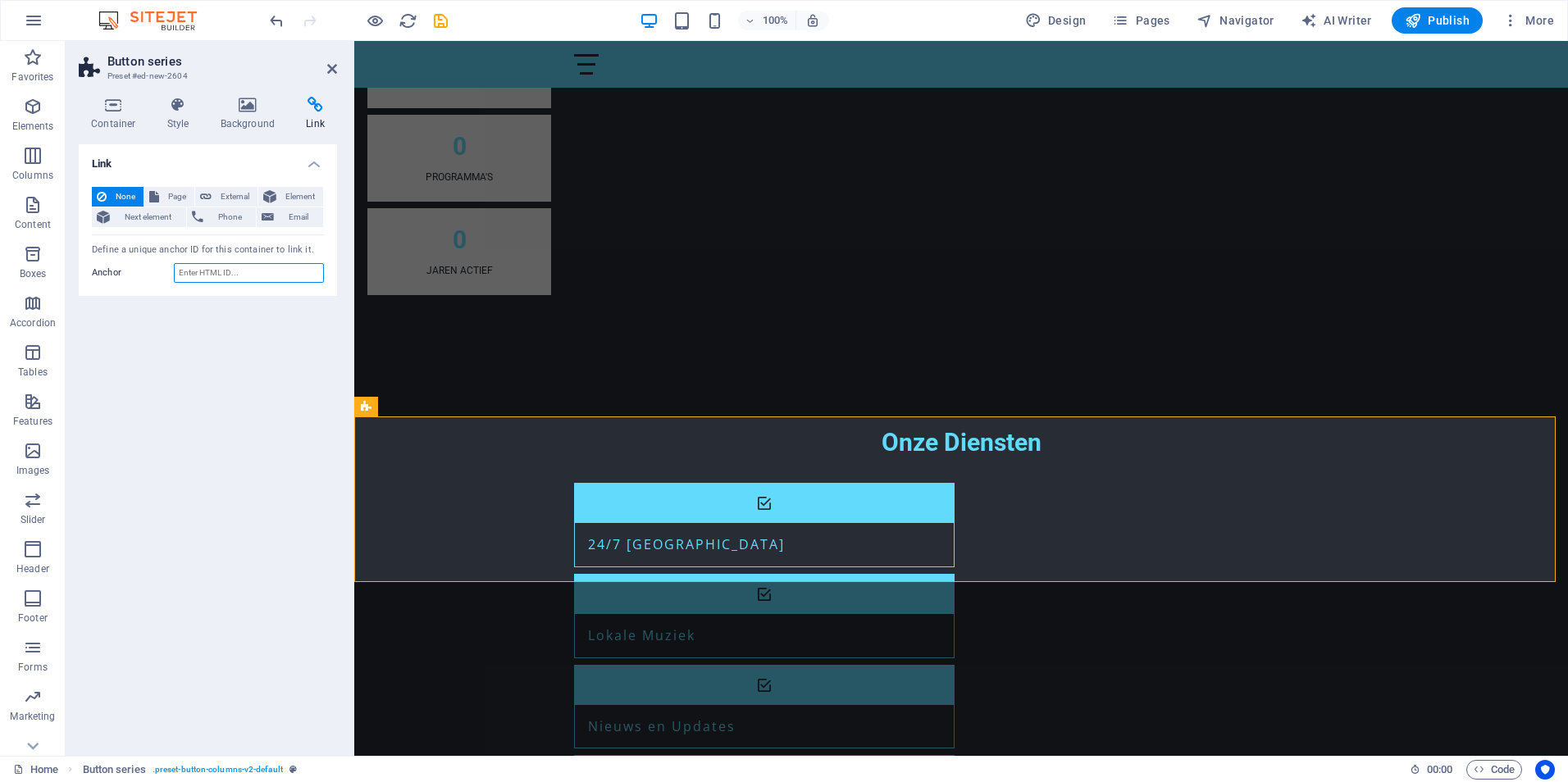
click at [197, 271] on input "Anchor" at bounding box center [249, 272] width 150 height 19
paste input "[URL][DOMAIN_NAME]"
type input "[URL][DOMAIN_NAME]"
click at [328, 67] on icon at bounding box center [333, 69] width 10 height 13
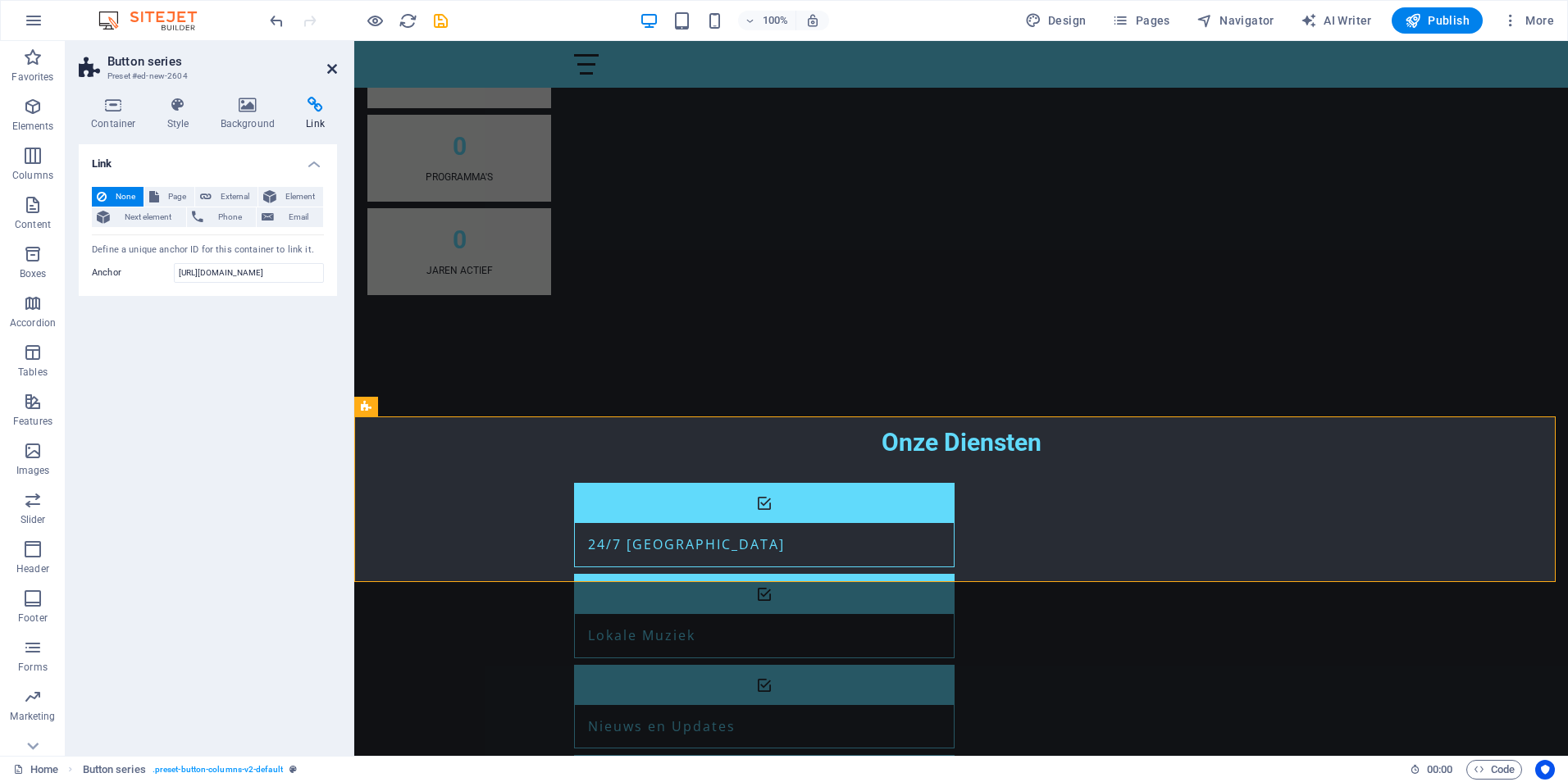
scroll to position [0, 0]
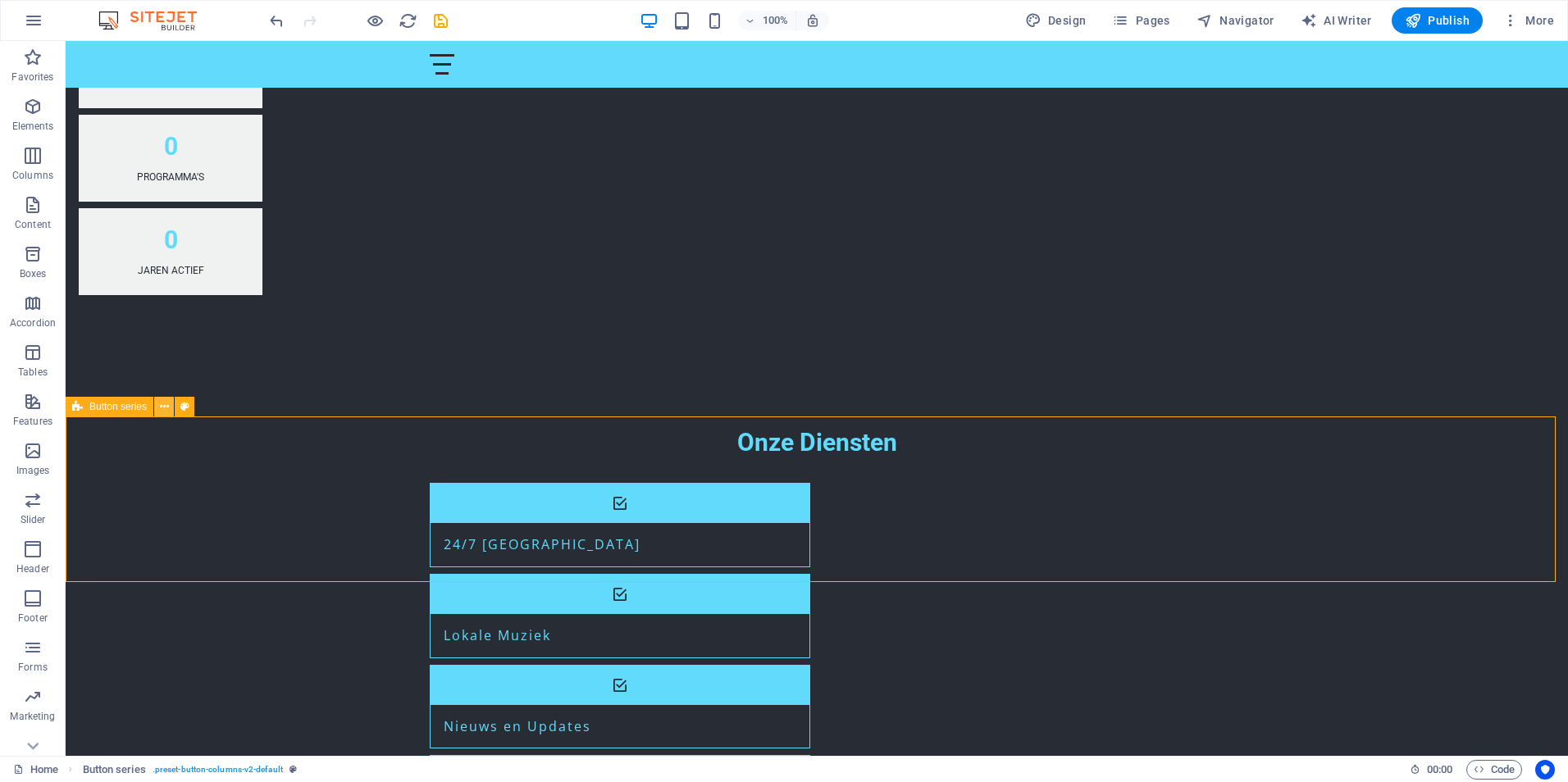
click at [165, 408] on icon at bounding box center [164, 407] width 9 height 18
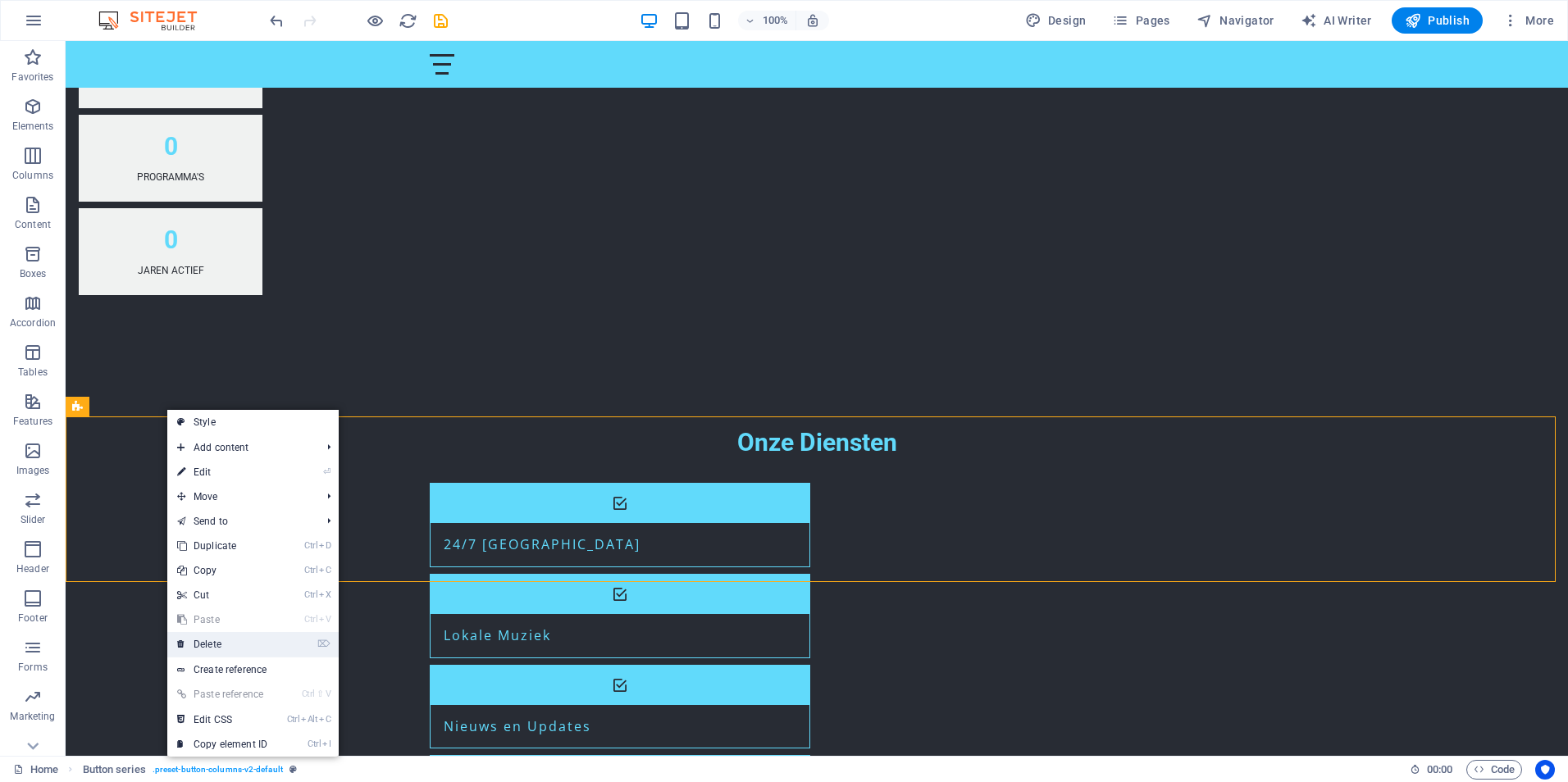
click at [222, 643] on link "⌦ Delete" at bounding box center [222, 644] width 110 height 24
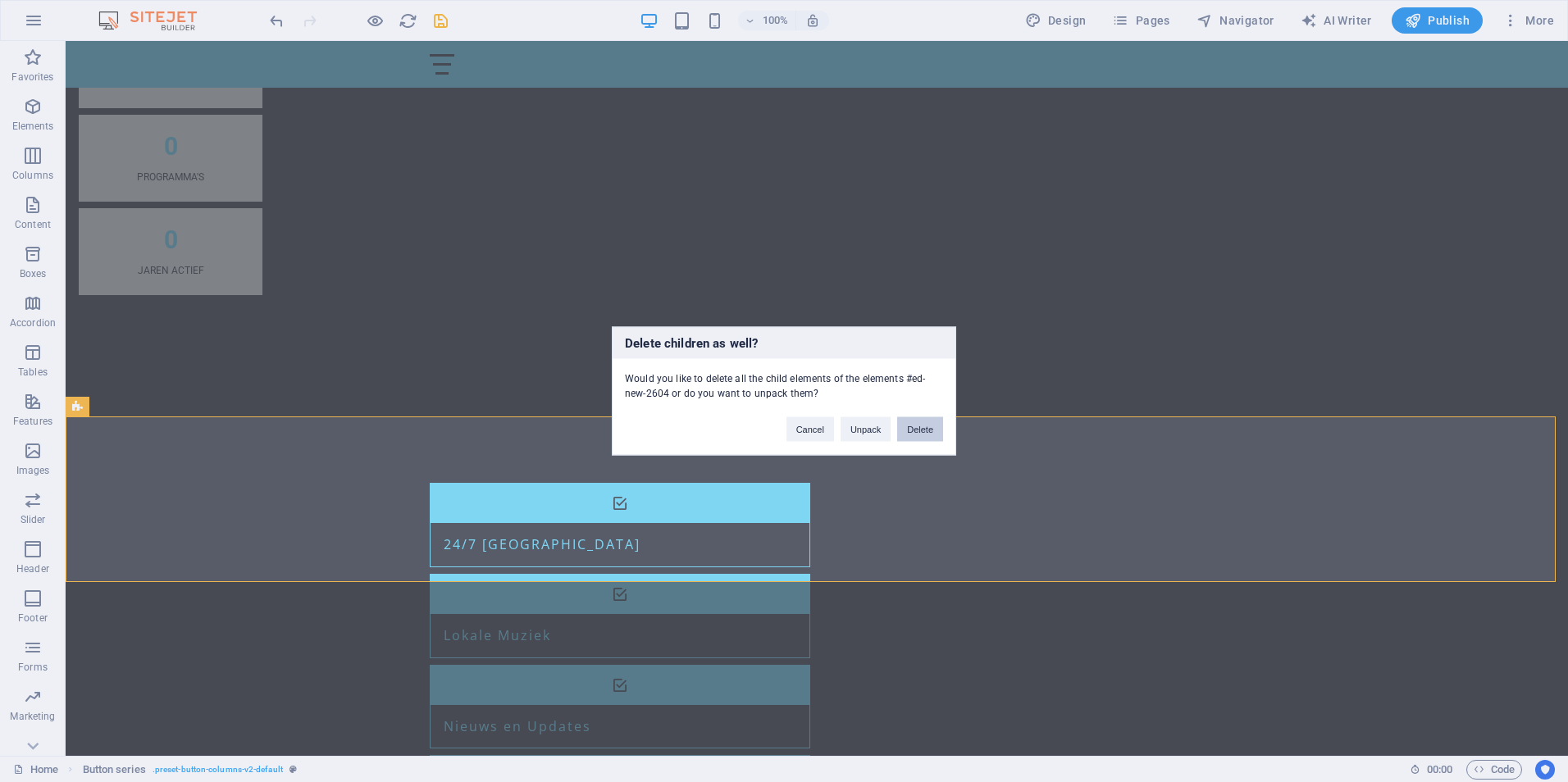
click at [913, 432] on button "Delete" at bounding box center [920, 429] width 46 height 24
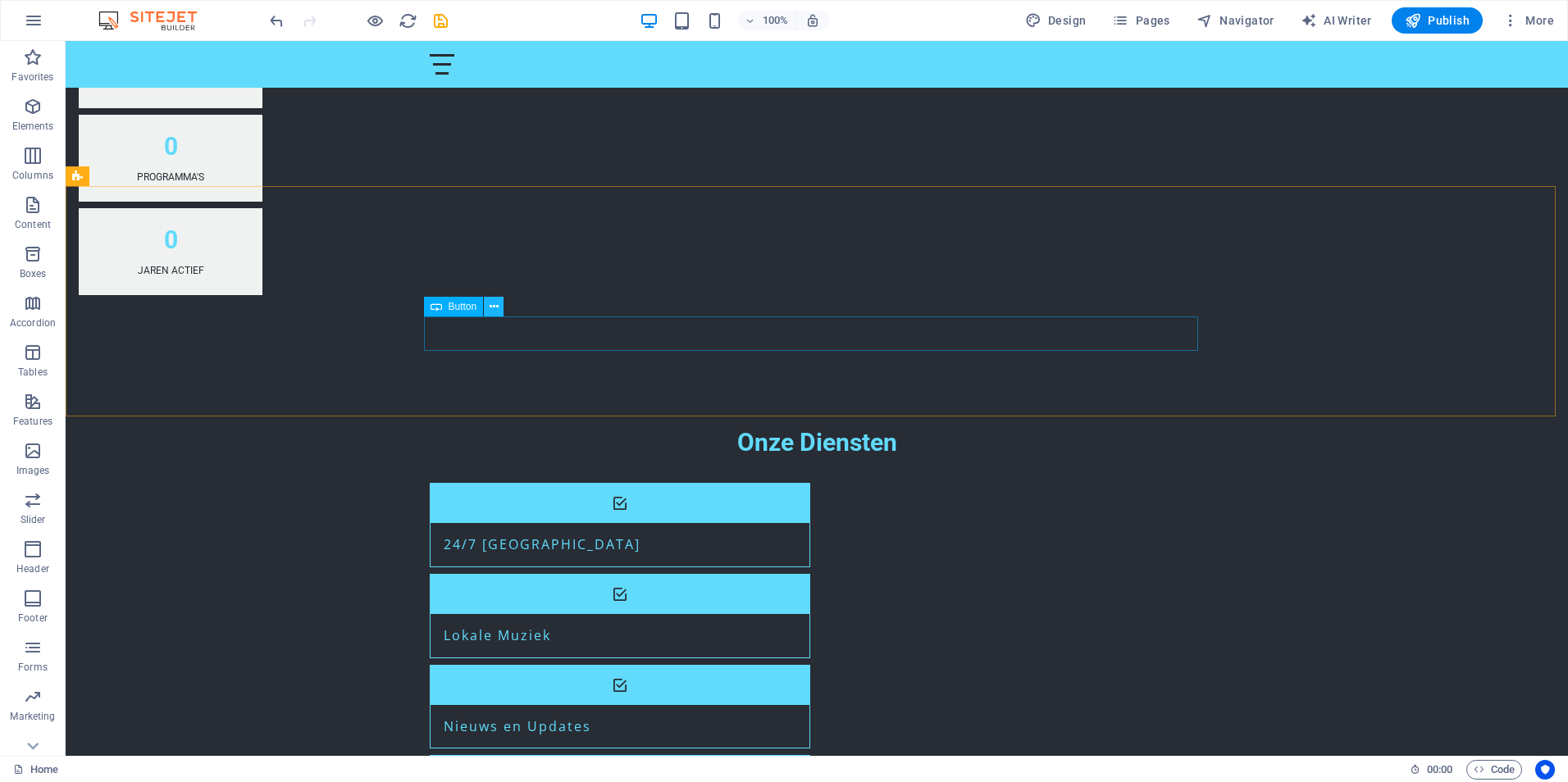
click at [492, 303] on icon at bounding box center [494, 307] width 9 height 18
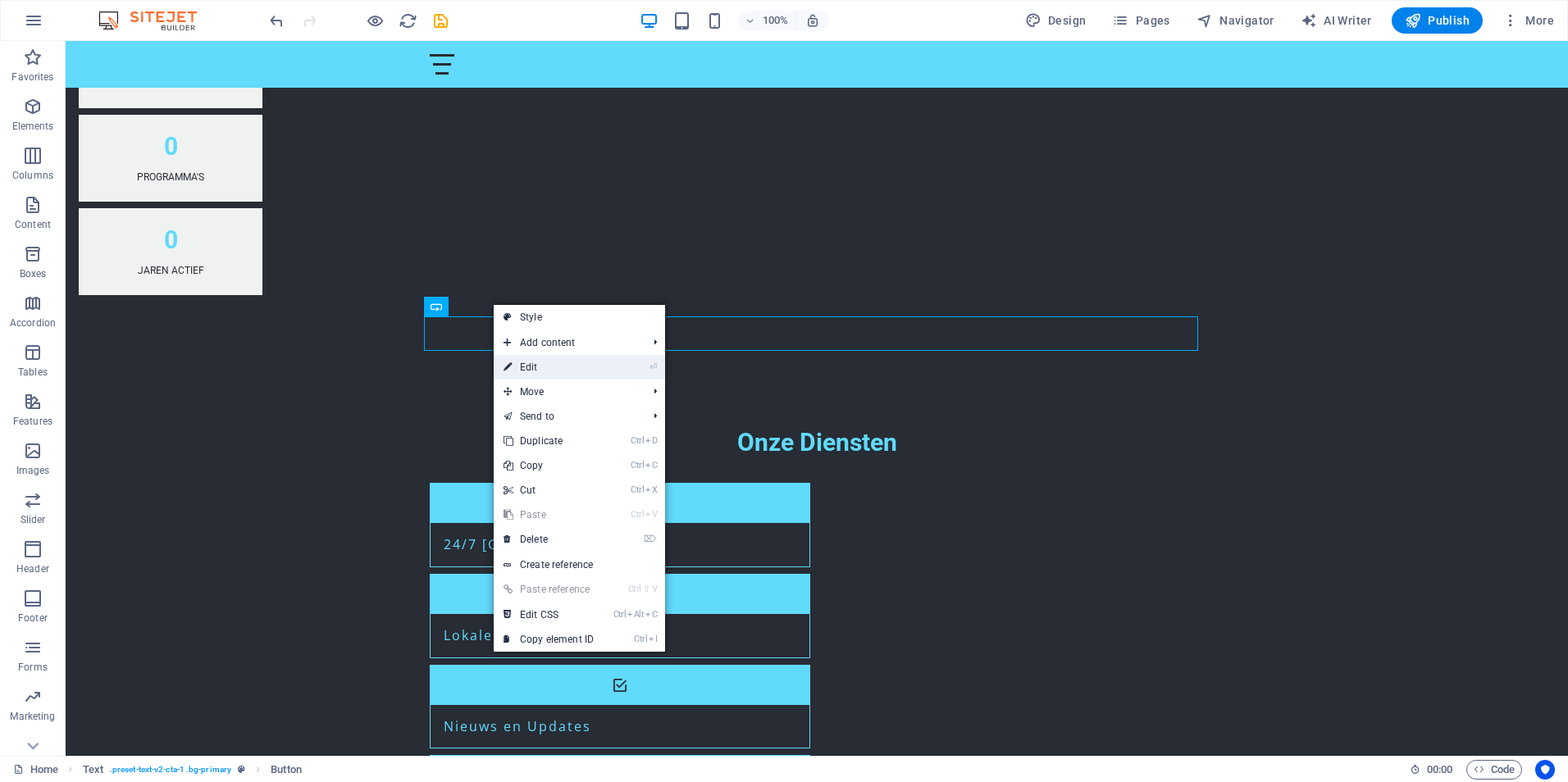
click at [536, 368] on link "⏎ Edit" at bounding box center [548, 367] width 110 height 24
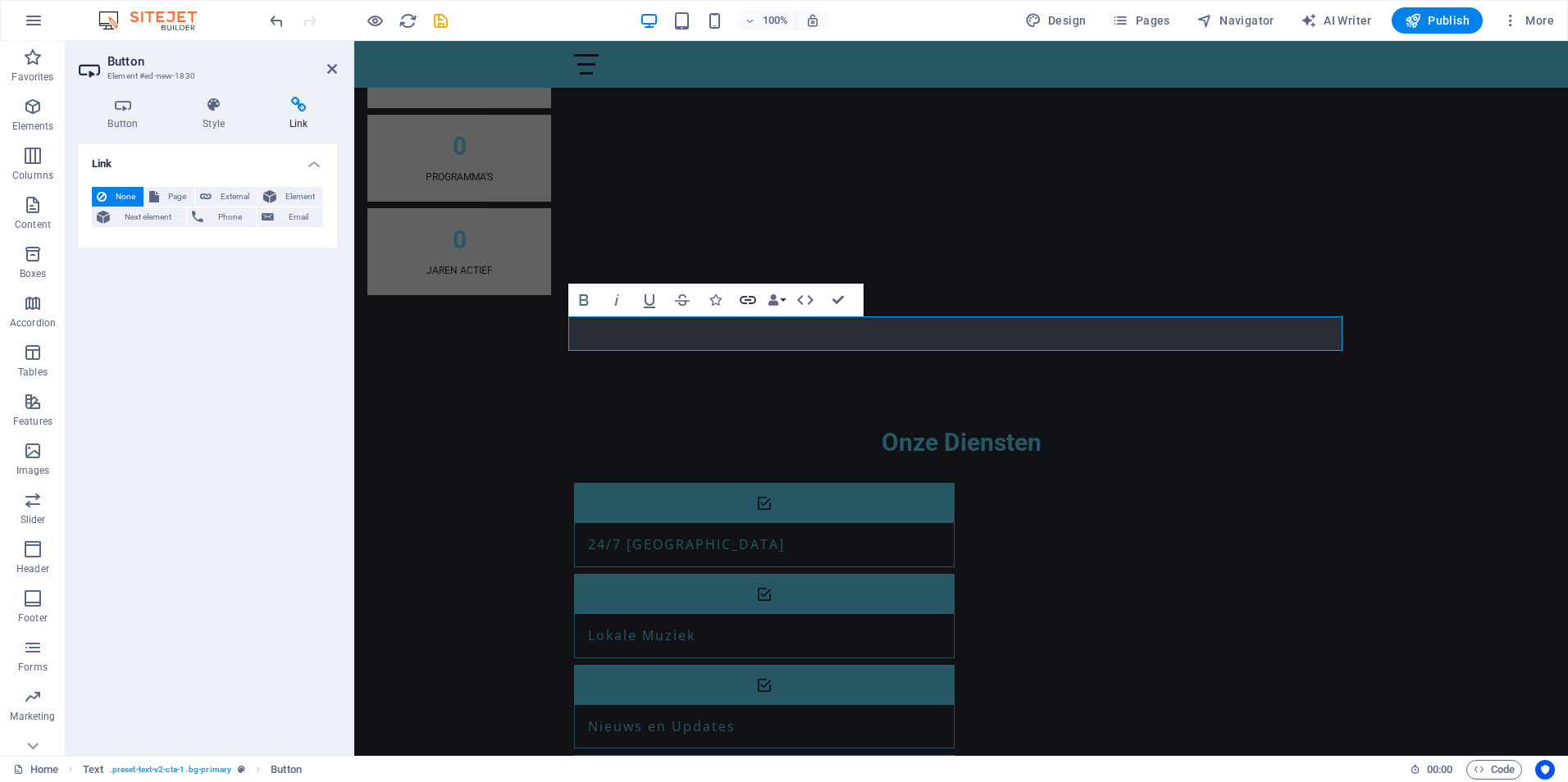
click at [745, 296] on icon "button" at bounding box center [747, 300] width 19 height 19
click at [802, 302] on icon "button" at bounding box center [805, 300] width 19 height 19
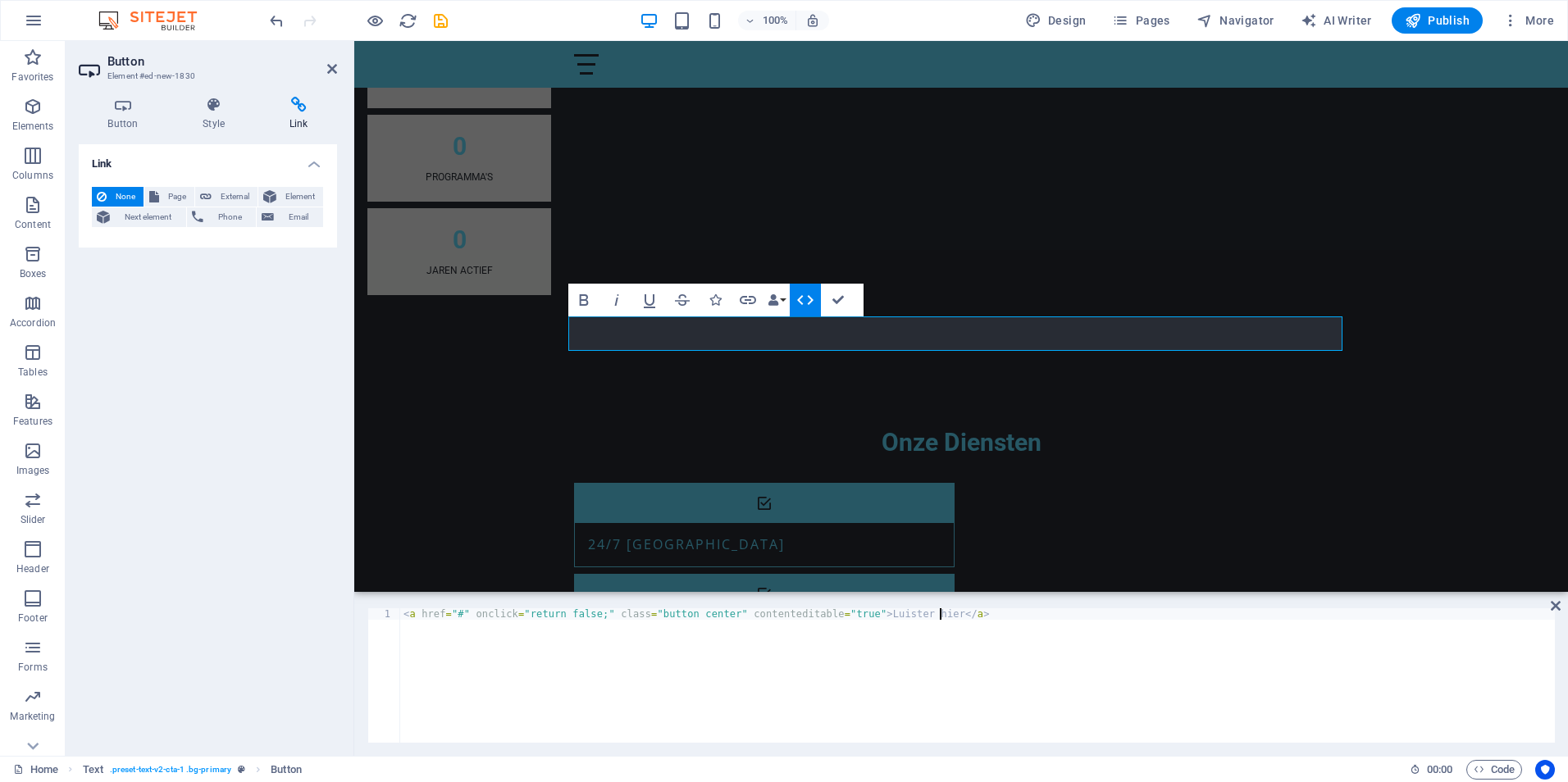
click at [957, 619] on div "< a href = "#" onclick = "return false;" class = "button center" contenteditabl…" at bounding box center [977, 686] width 1155 height 157
type textarea "<"
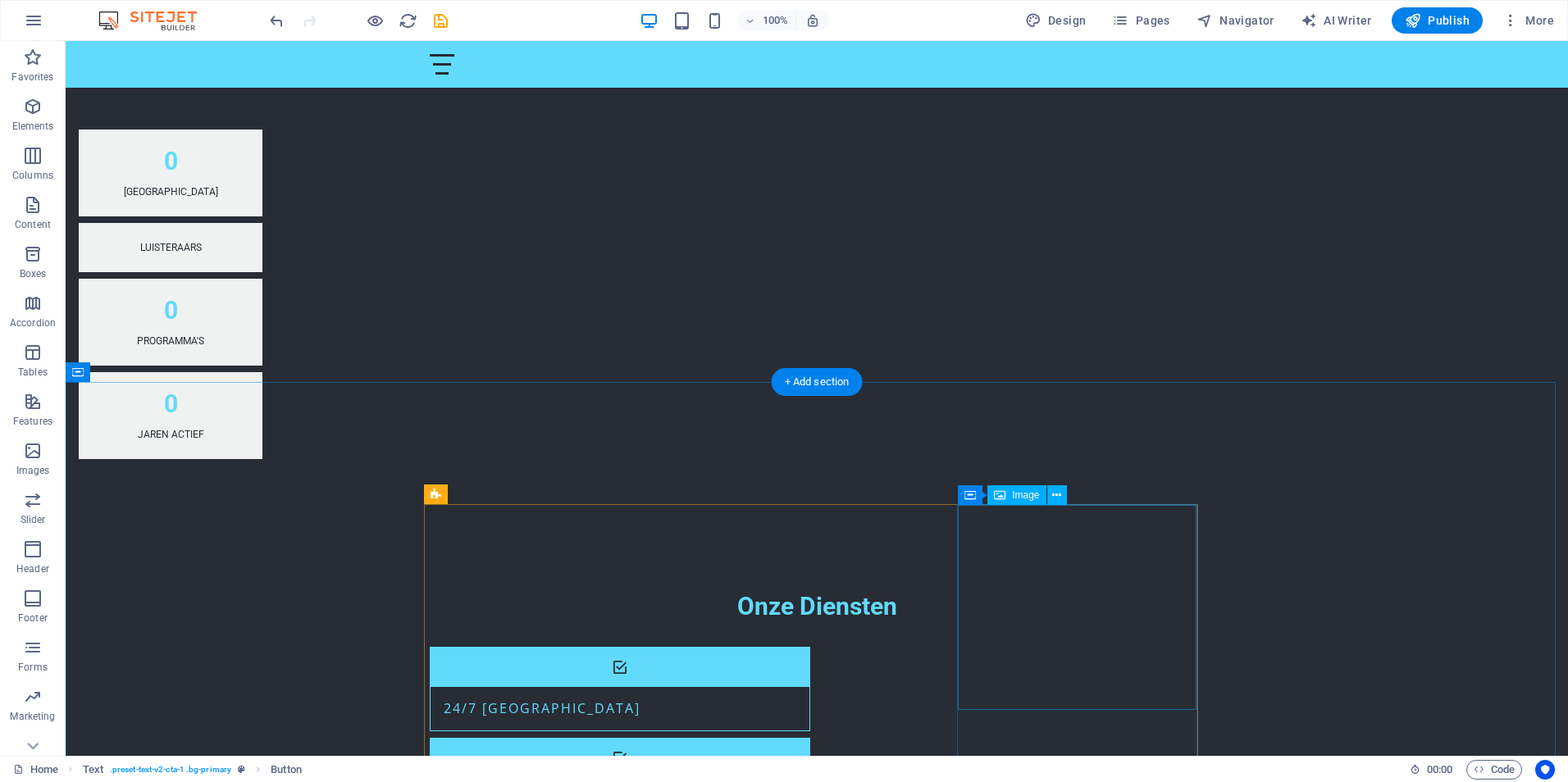
scroll to position [1136, 0]
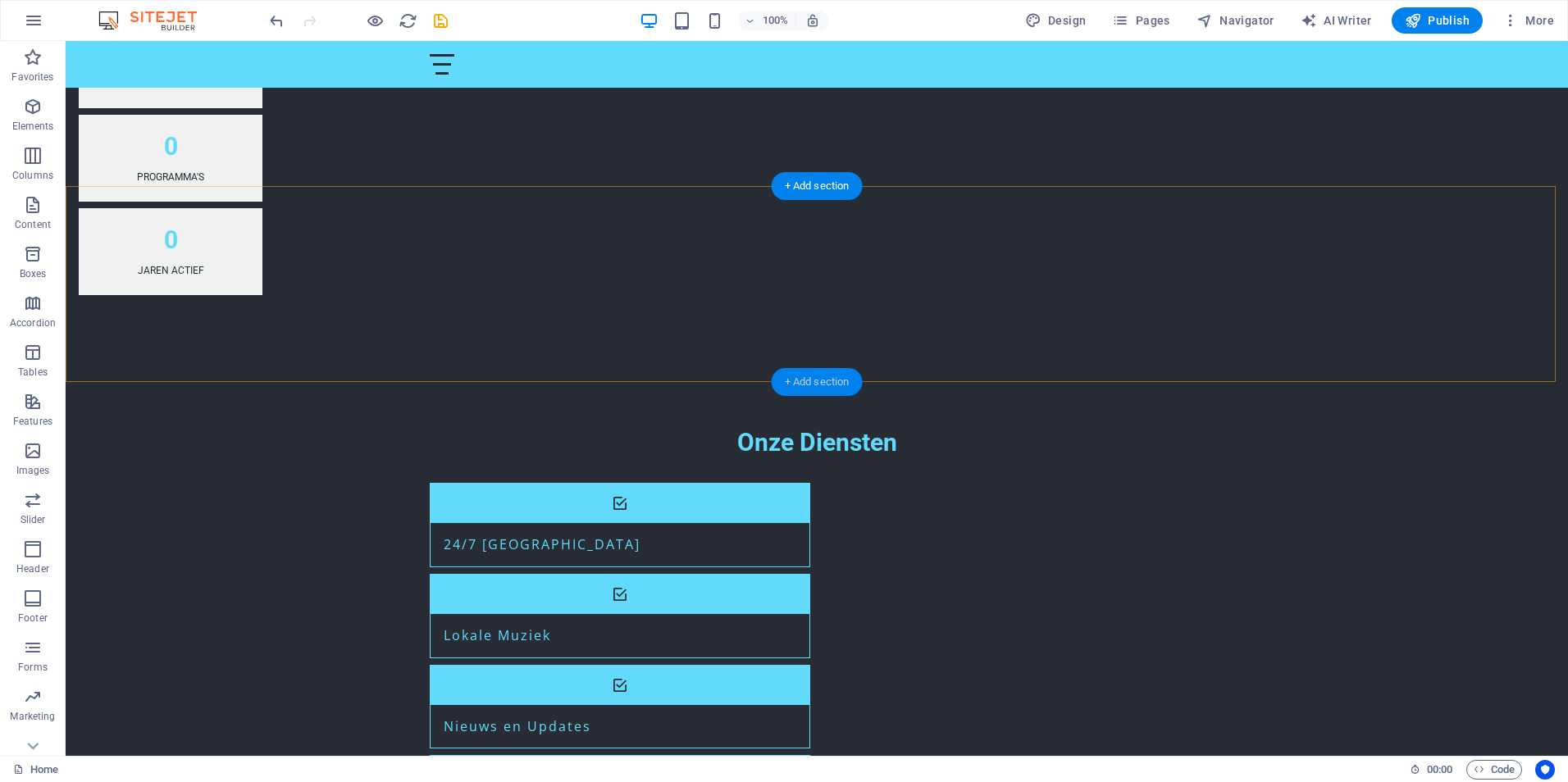
click at [815, 379] on div "+ Add section" at bounding box center [817, 381] width 91 height 28
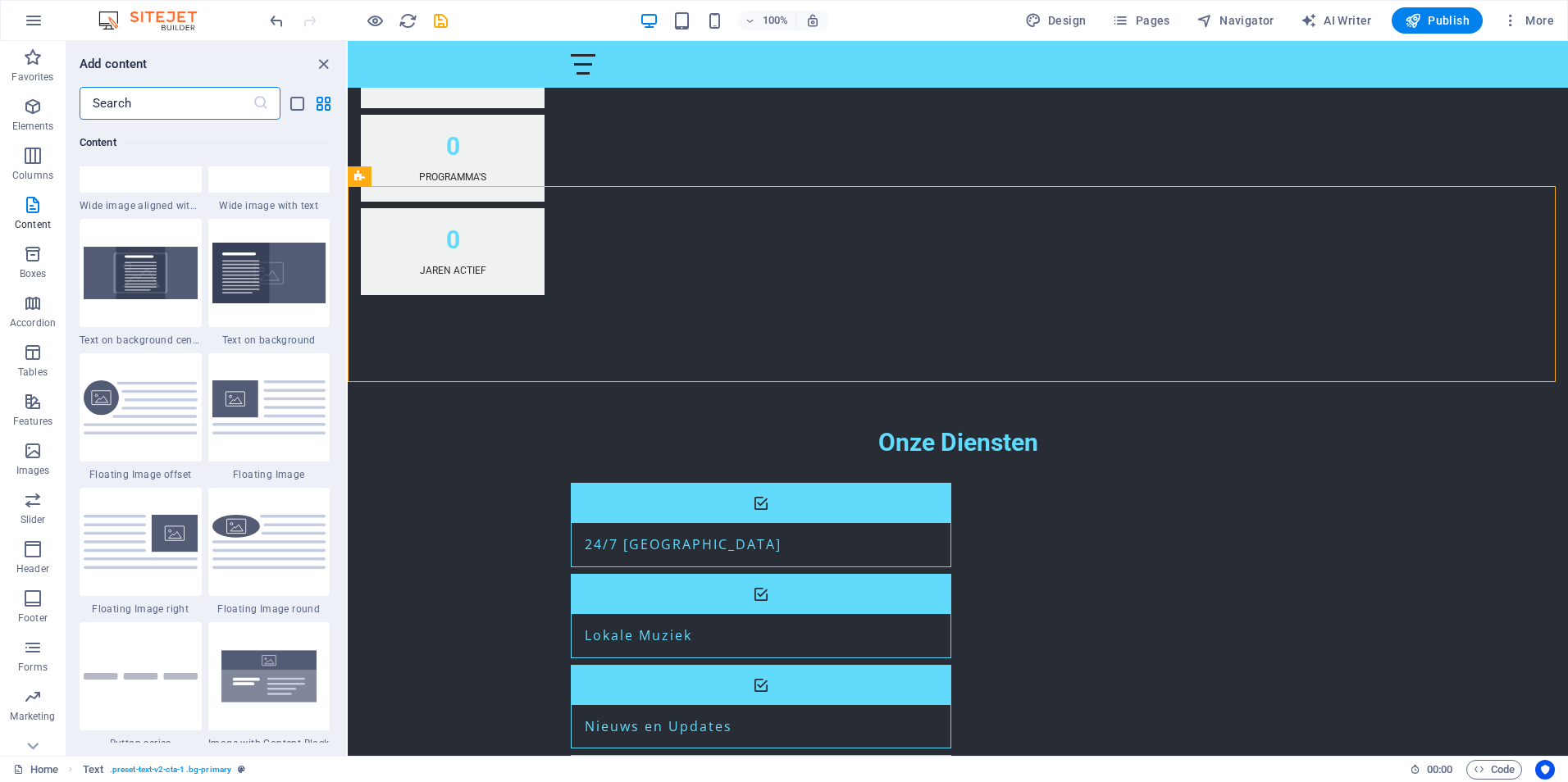
scroll to position [3362, 0]
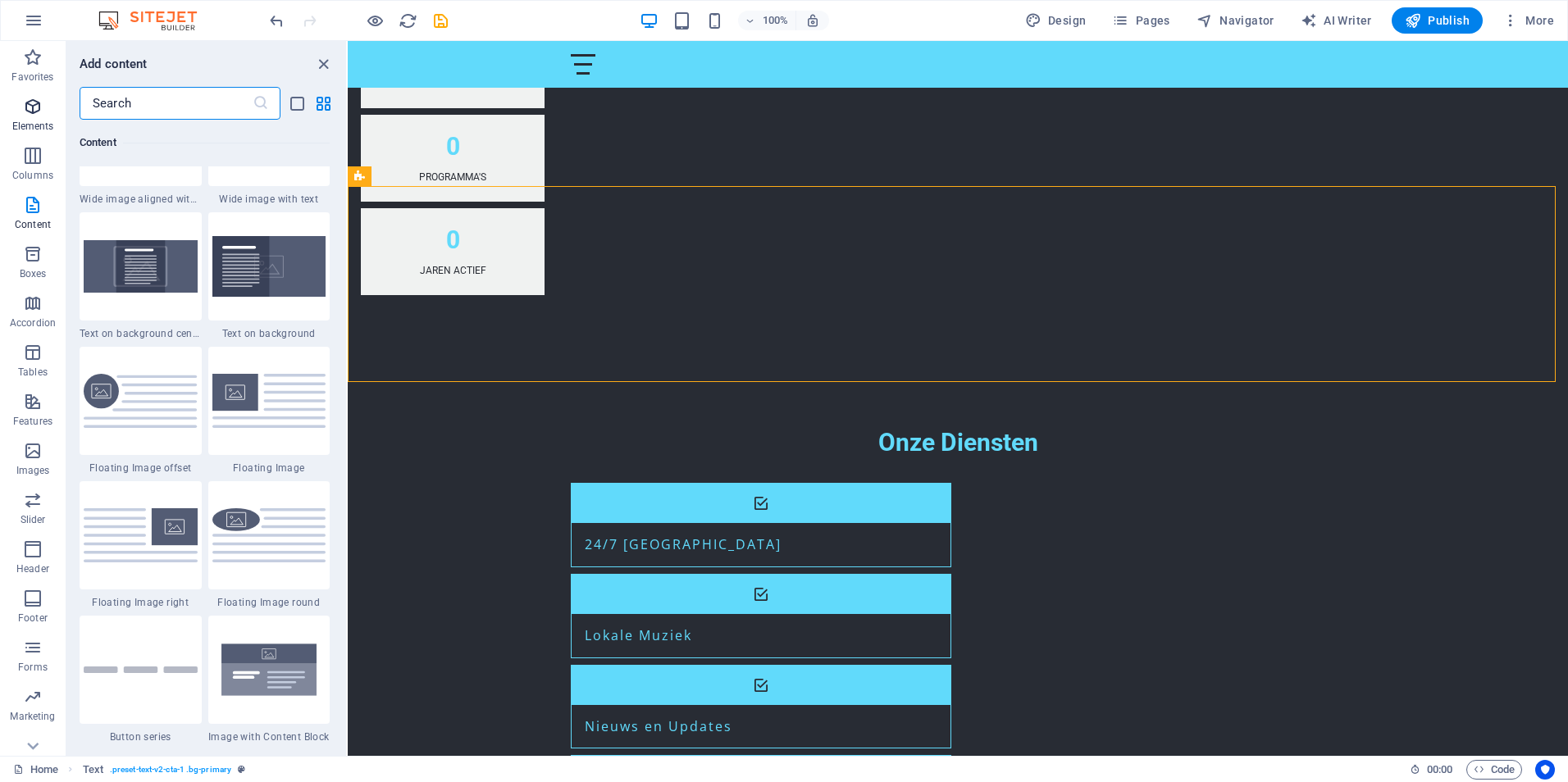
click at [36, 108] on icon "button" at bounding box center [32, 106] width 19 height 19
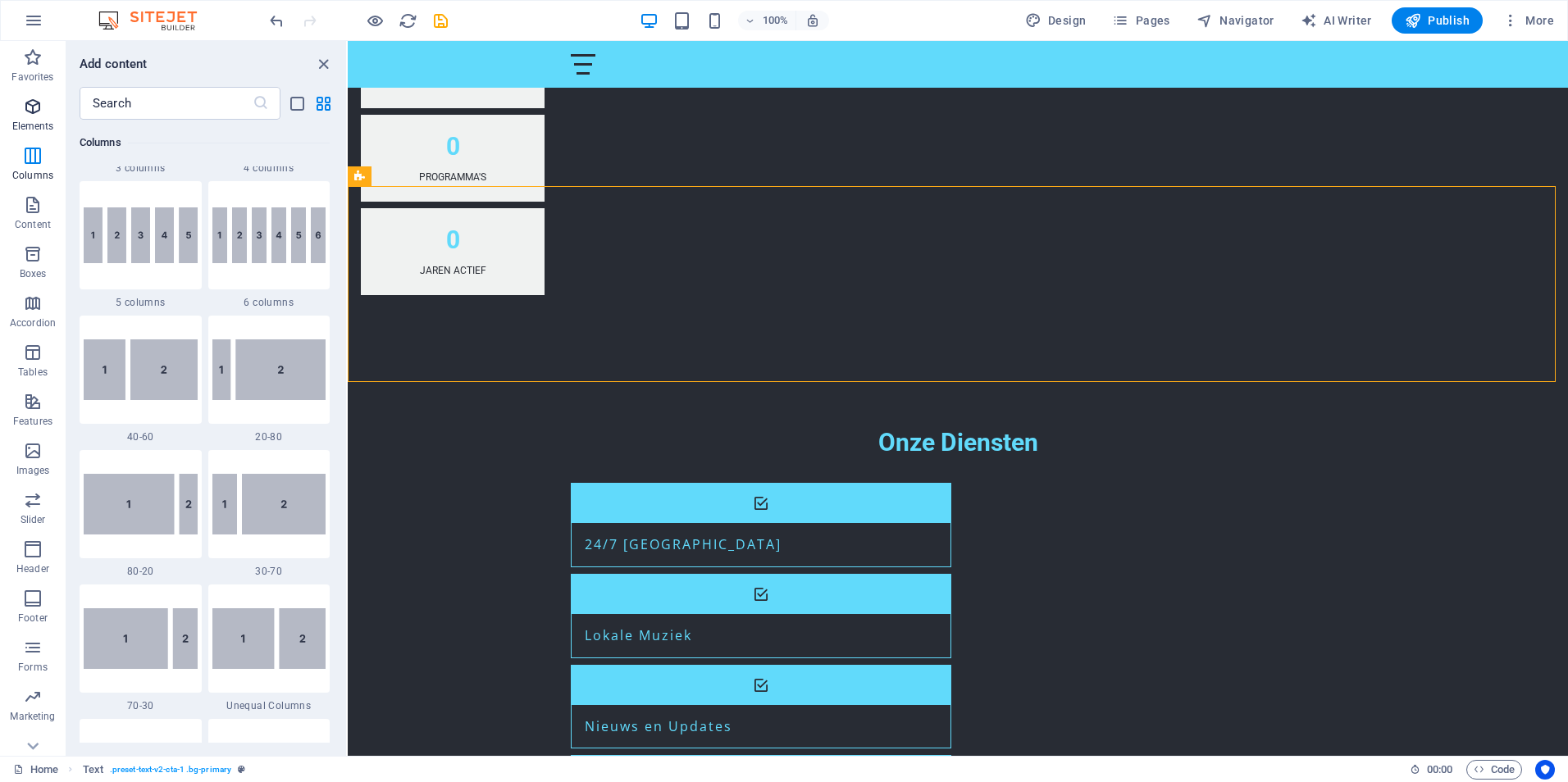
scroll to position [175, 0]
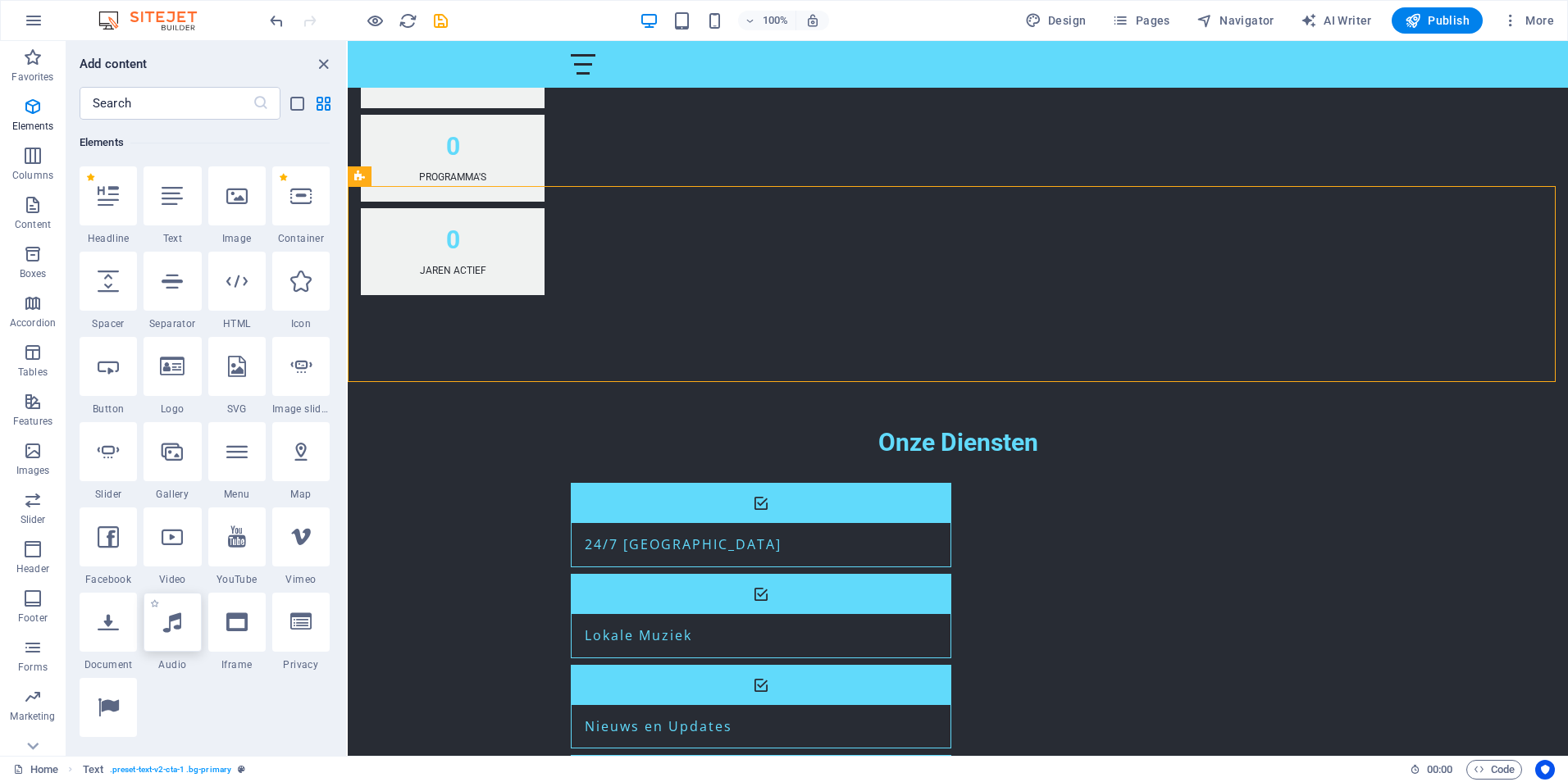
click at [186, 637] on div at bounding box center [172, 622] width 57 height 59
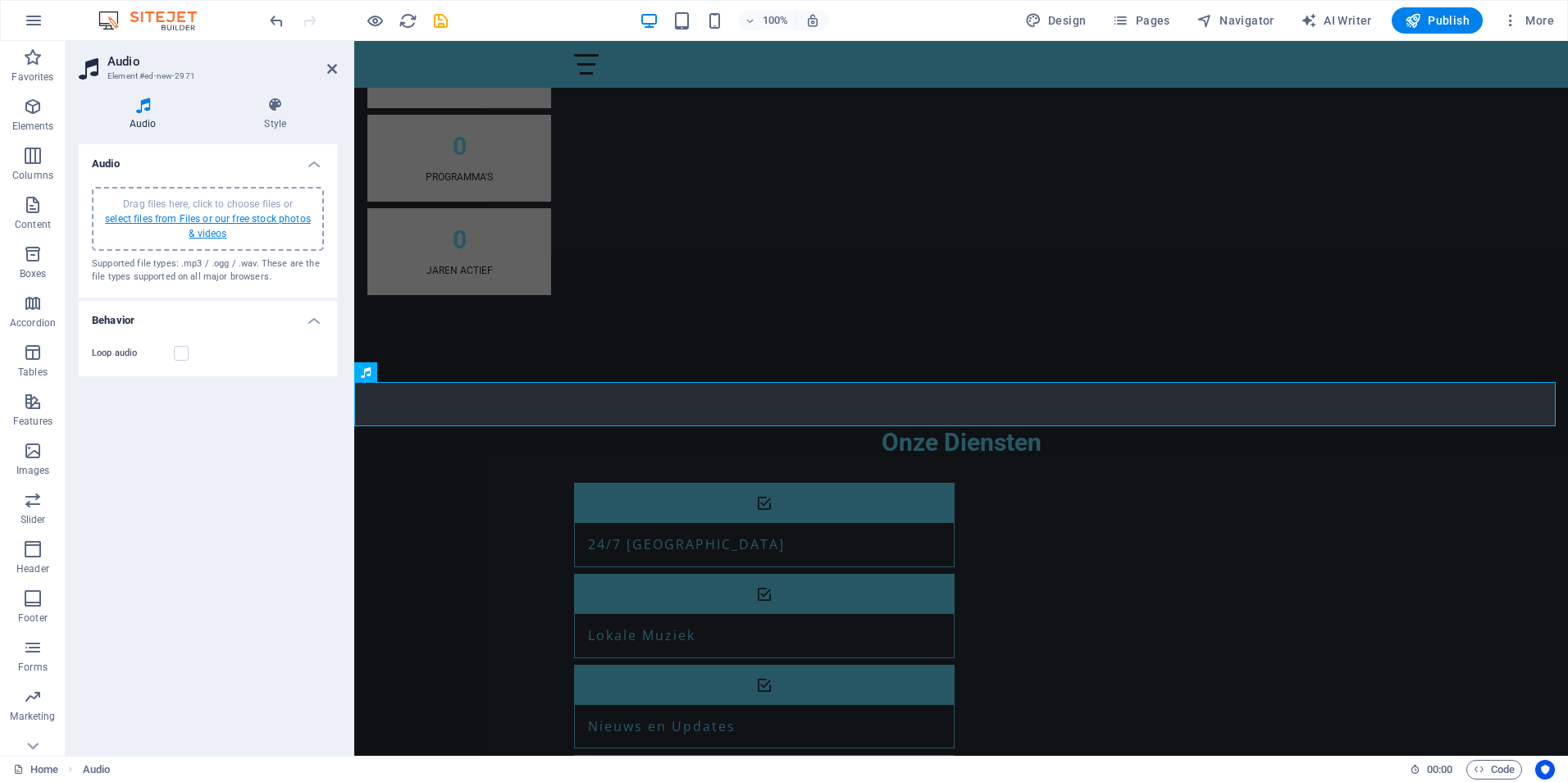
click at [180, 217] on link "select files from Files or our free stock photos & videos" at bounding box center [207, 226] width 206 height 26
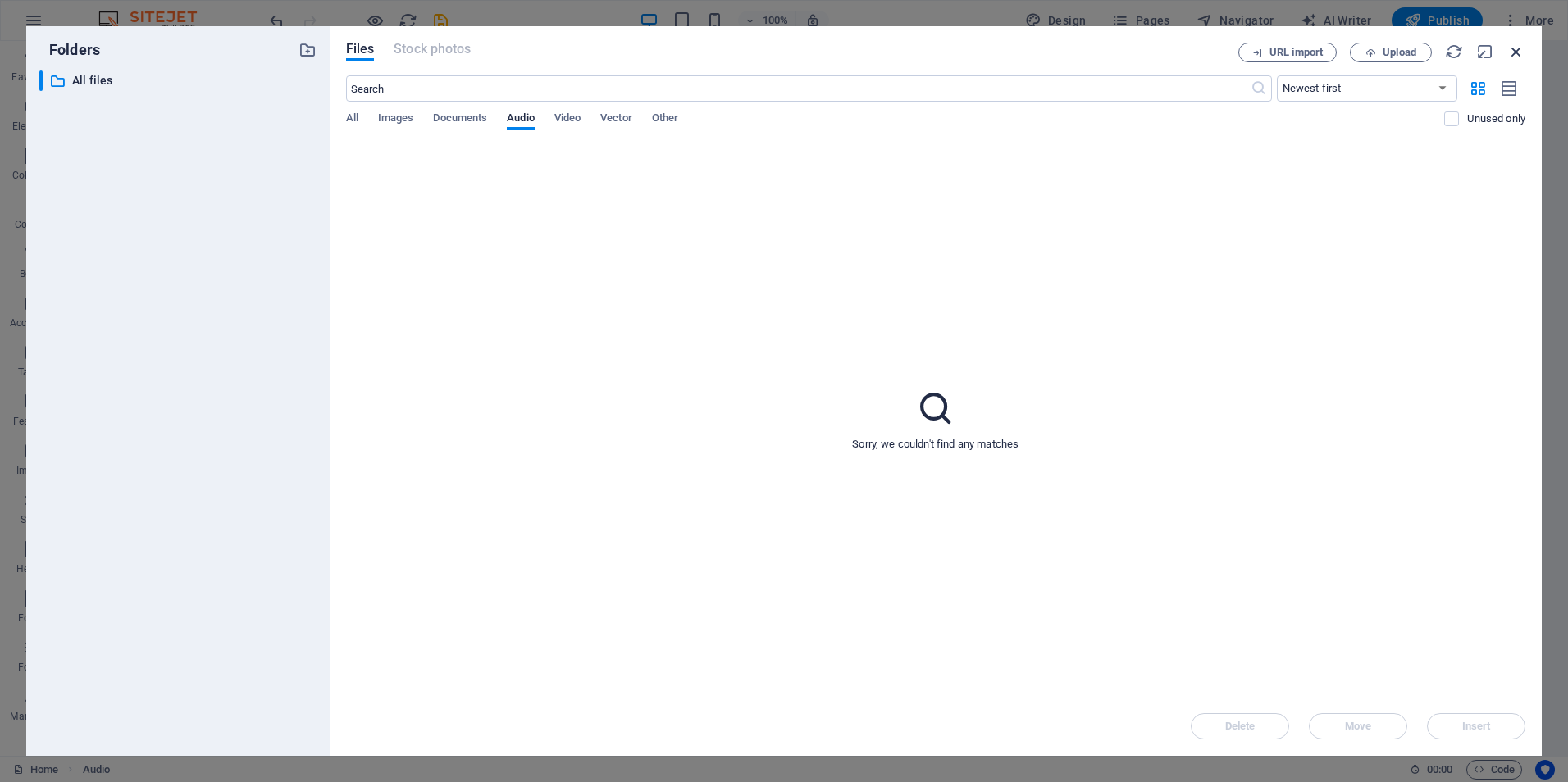
drag, startPoint x: 955, startPoint y: 406, endPoint x: 1520, endPoint y: 53, distance: 666.2
click at [1520, 53] on icon "button" at bounding box center [1516, 51] width 18 height 18
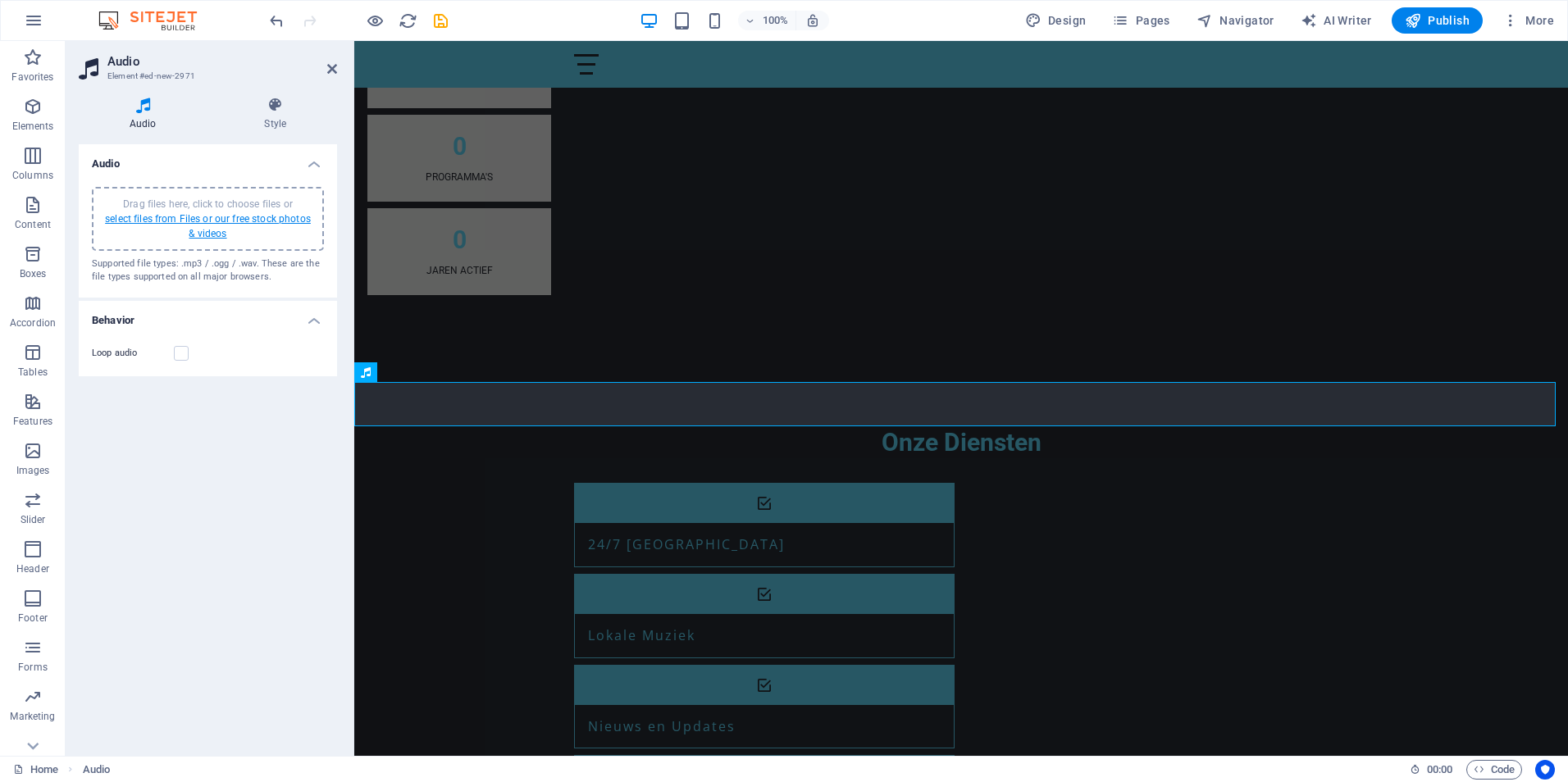
drag, startPoint x: 134, startPoint y: 210, endPoint x: 123, endPoint y: 220, distance: 14.9
click at [123, 220] on link "select files from Files or our free stock photos & videos" at bounding box center [207, 226] width 206 height 26
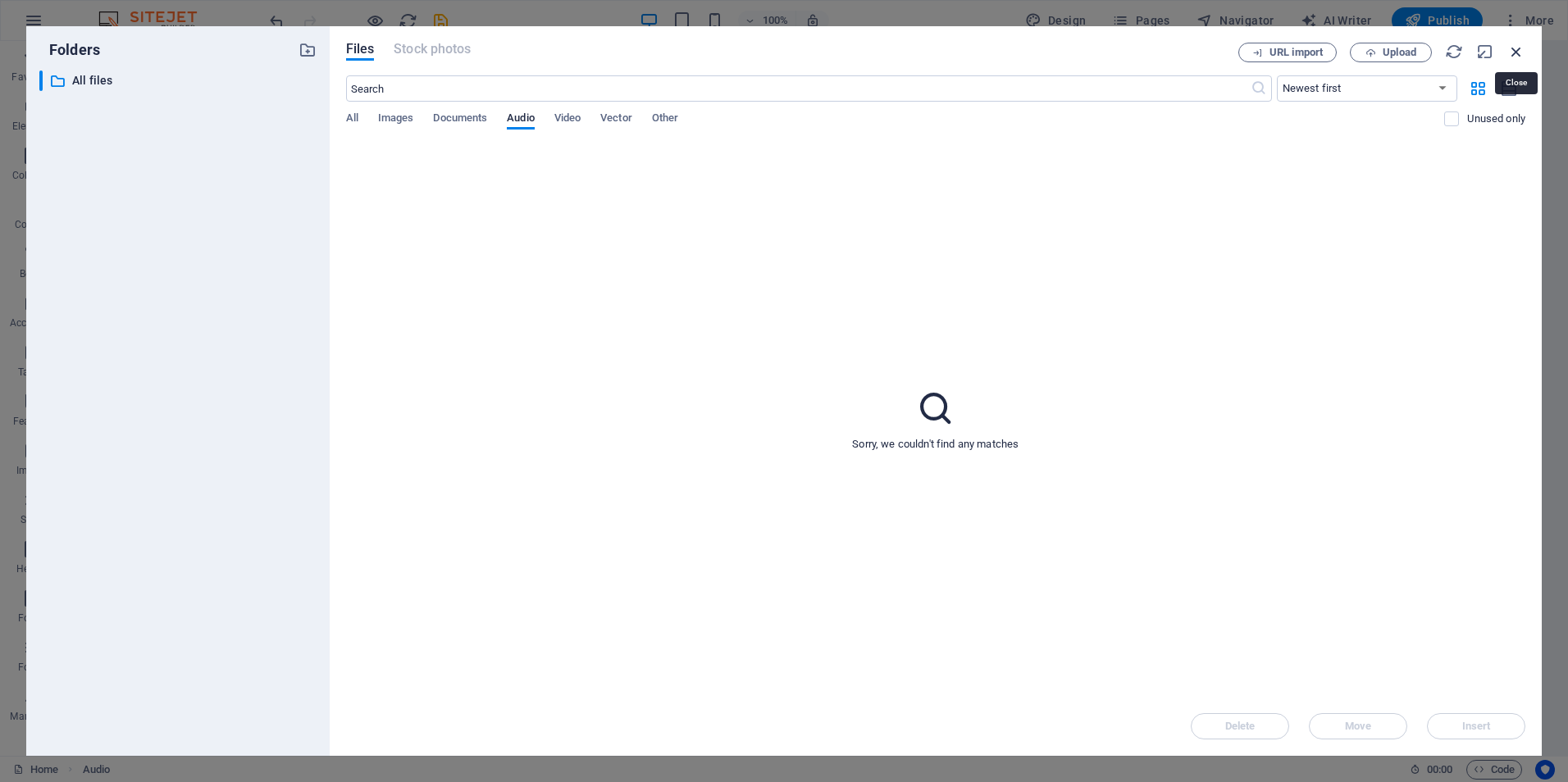
click at [1513, 47] on icon "button" at bounding box center [1516, 51] width 18 height 18
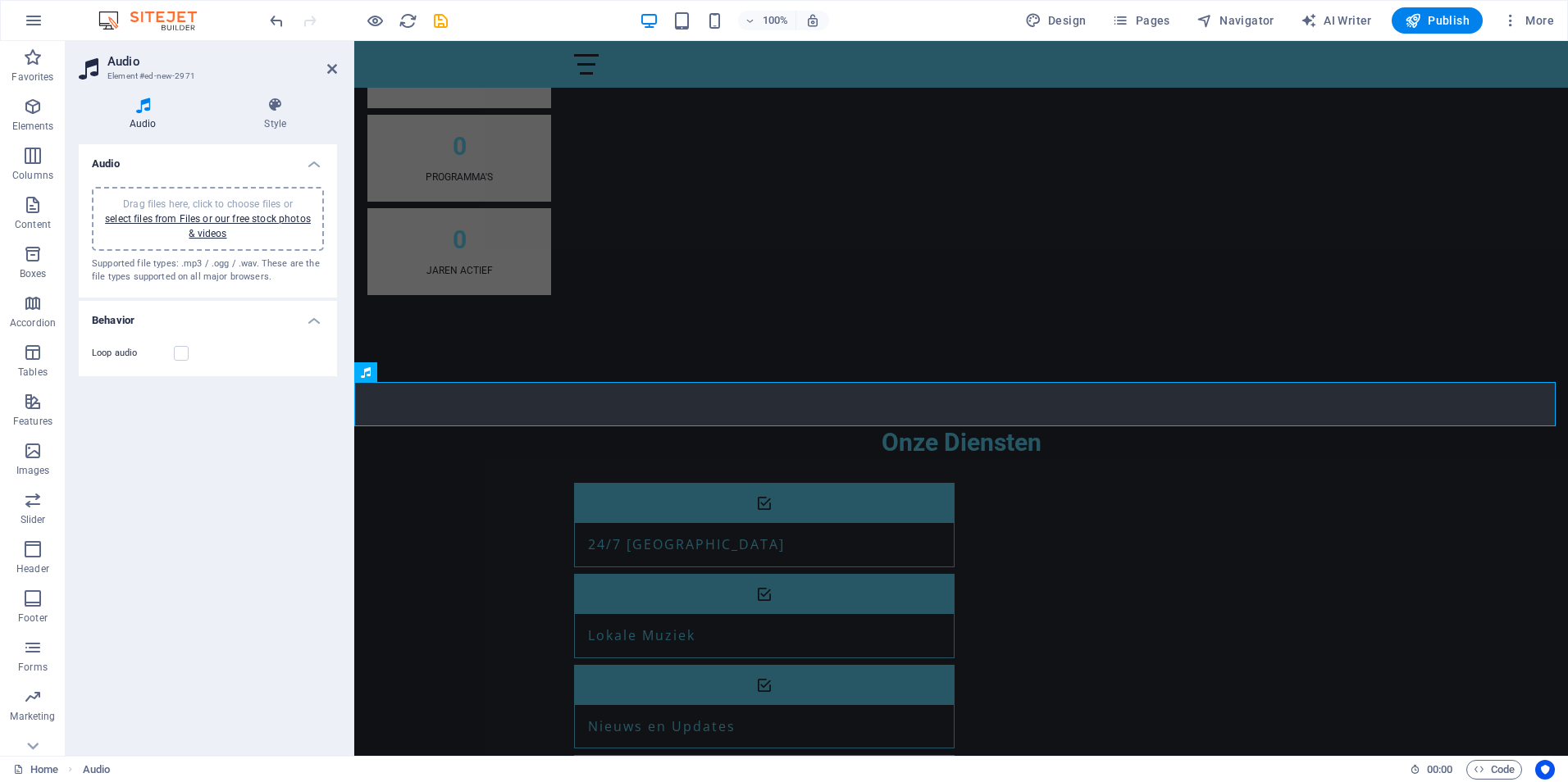
click at [100, 352] on label "Loop audio" at bounding box center [133, 353] width 82 height 19
click at [0, 0] on input "Loop audio" at bounding box center [0, 0] width 0 height 0
click at [385, 373] on span "Audio" at bounding box center [390, 372] width 25 height 10
click at [422, 368] on icon at bounding box center [419, 372] width 9 height 18
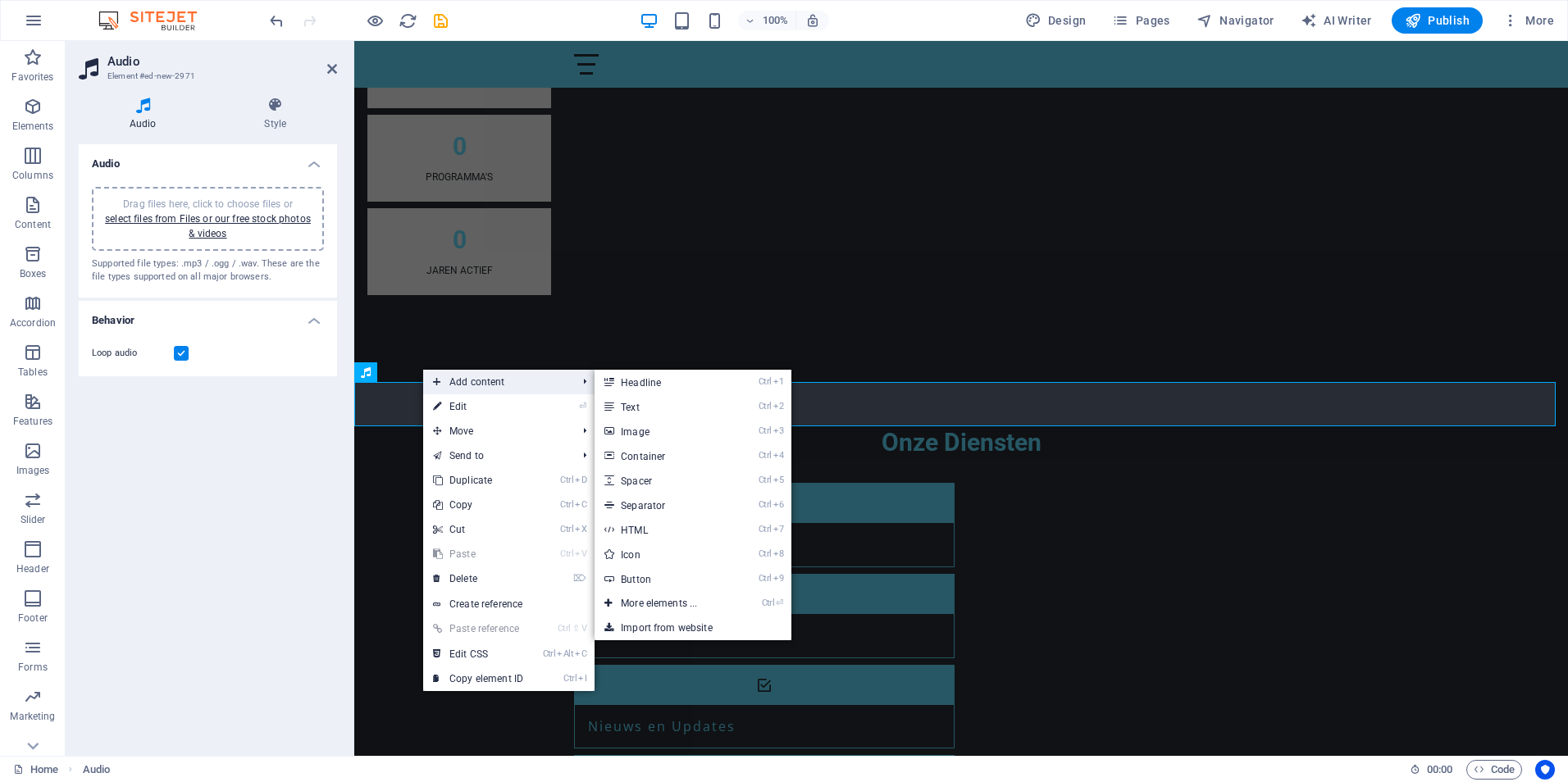
click at [490, 382] on span "Add content" at bounding box center [496, 381] width 147 height 24
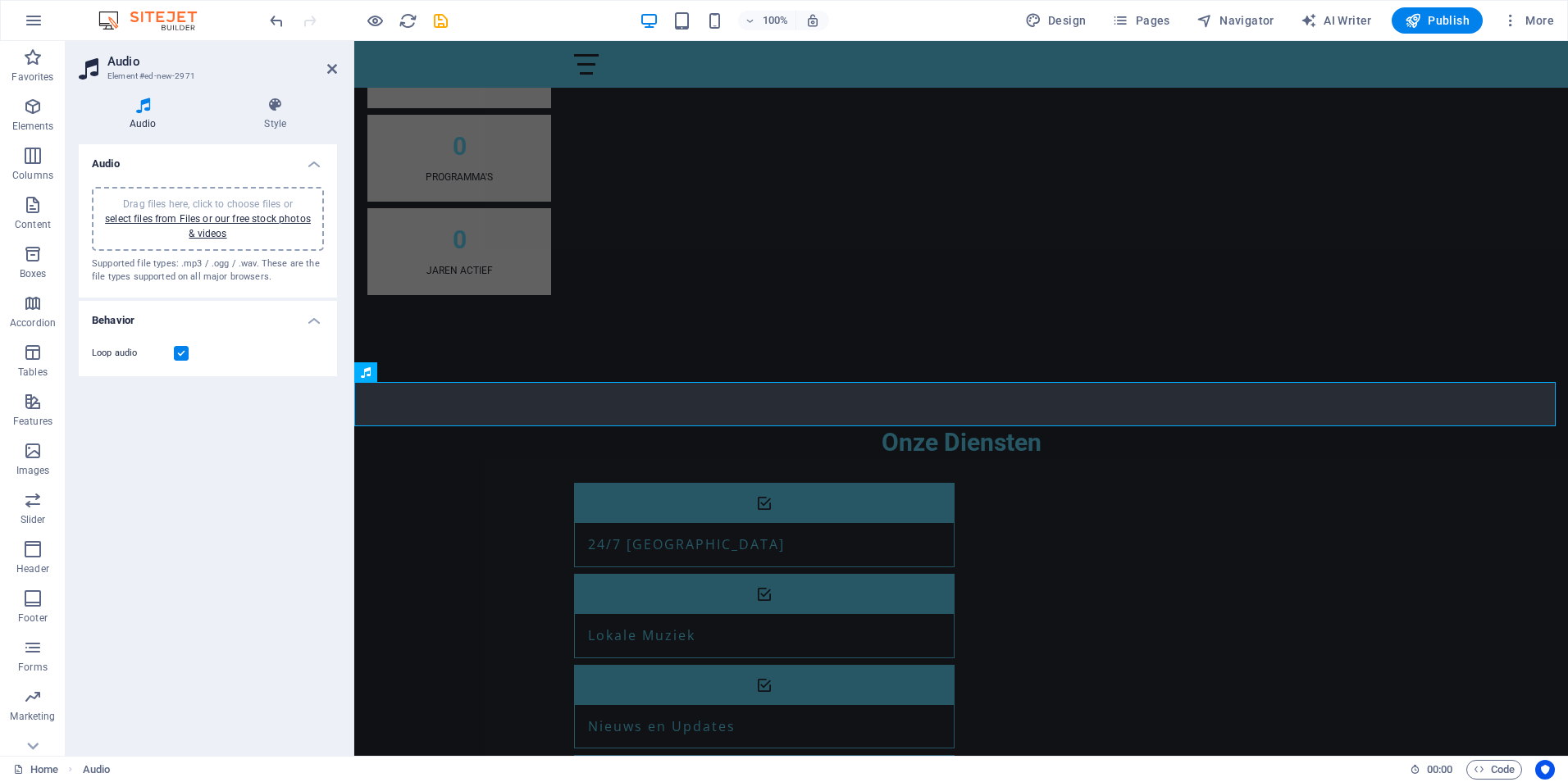
click at [322, 493] on div "Audio Drag files here, click to choose files or select files from Files or our …" at bounding box center [208, 443] width 259 height 599
click at [181, 358] on label at bounding box center [181, 354] width 15 height 15
click at [0, 0] on input "Loop audio" at bounding box center [0, 0] width 0 height 0
click at [181, 358] on label at bounding box center [181, 354] width 15 height 15
click at [0, 0] on input "Loop audio" at bounding box center [0, 0] width 0 height 0
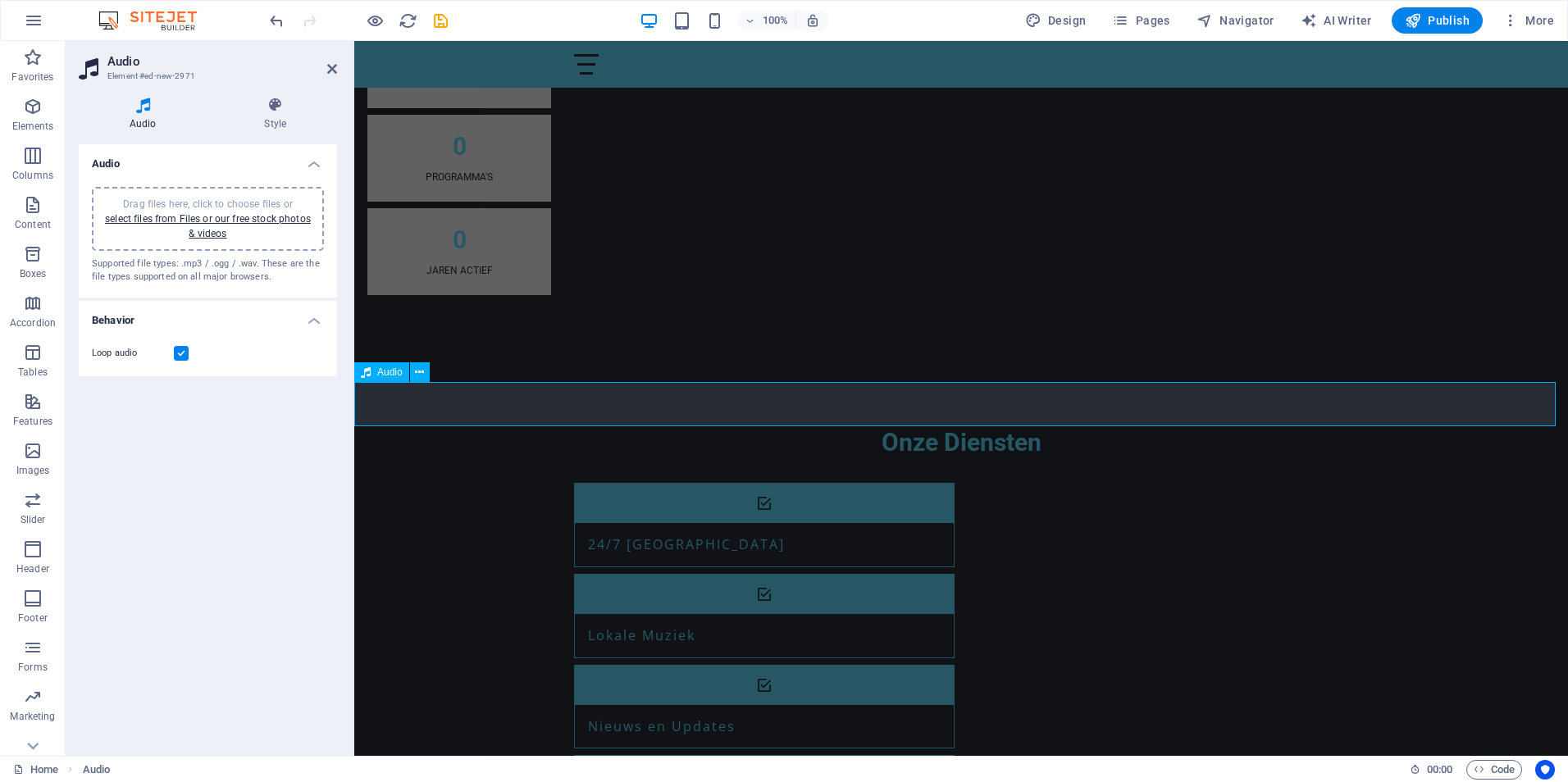
click at [364, 375] on icon at bounding box center [366, 372] width 10 height 19
click at [223, 224] on link "select files from Files or our free stock photos & videos" at bounding box center [207, 226] width 206 height 26
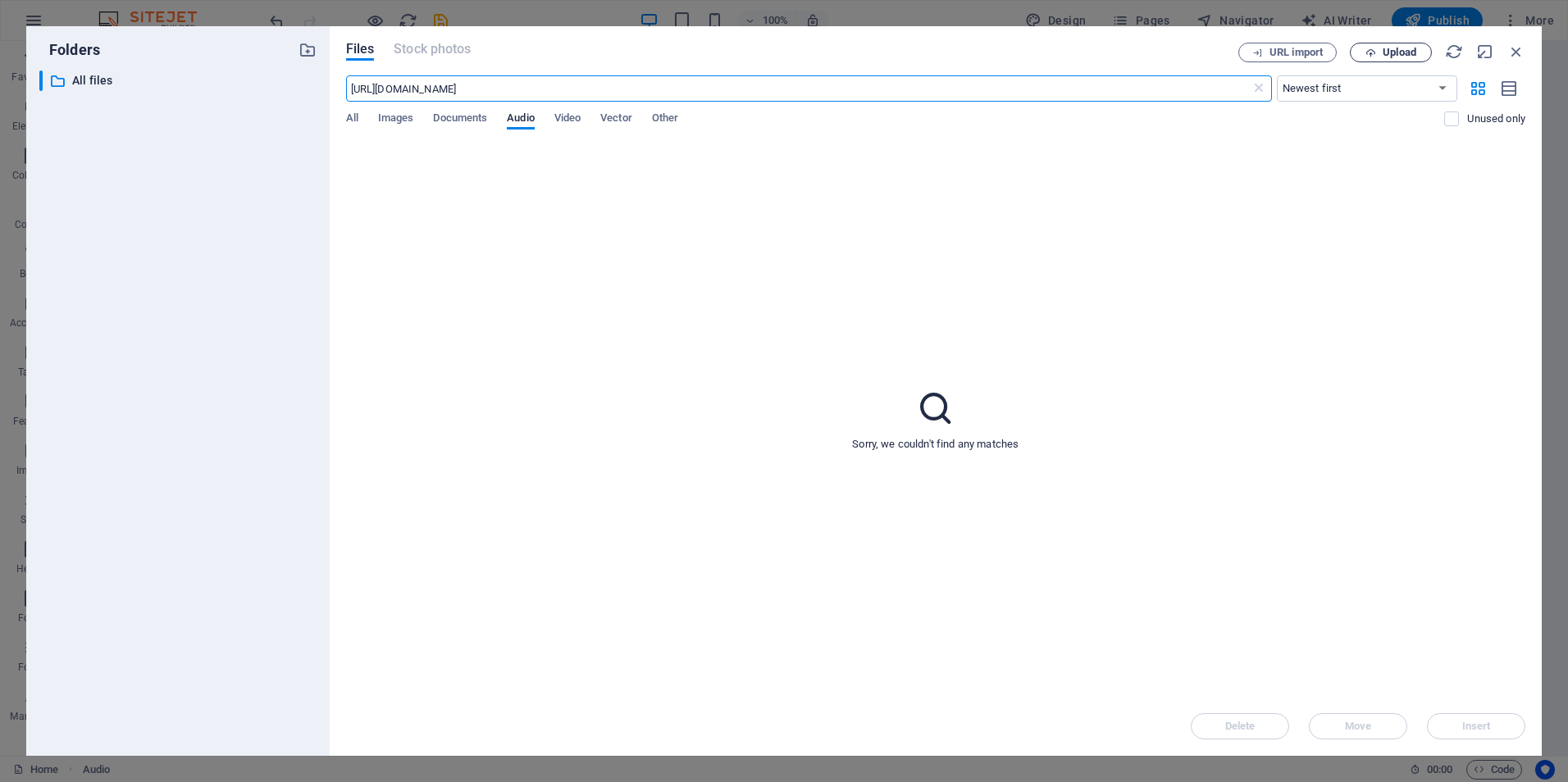
type input "[URL][DOMAIN_NAME]"
click at [1398, 52] on span "Upload" at bounding box center [1399, 53] width 34 height 10
click at [1289, 50] on span "URL import" at bounding box center [1295, 53] width 53 height 10
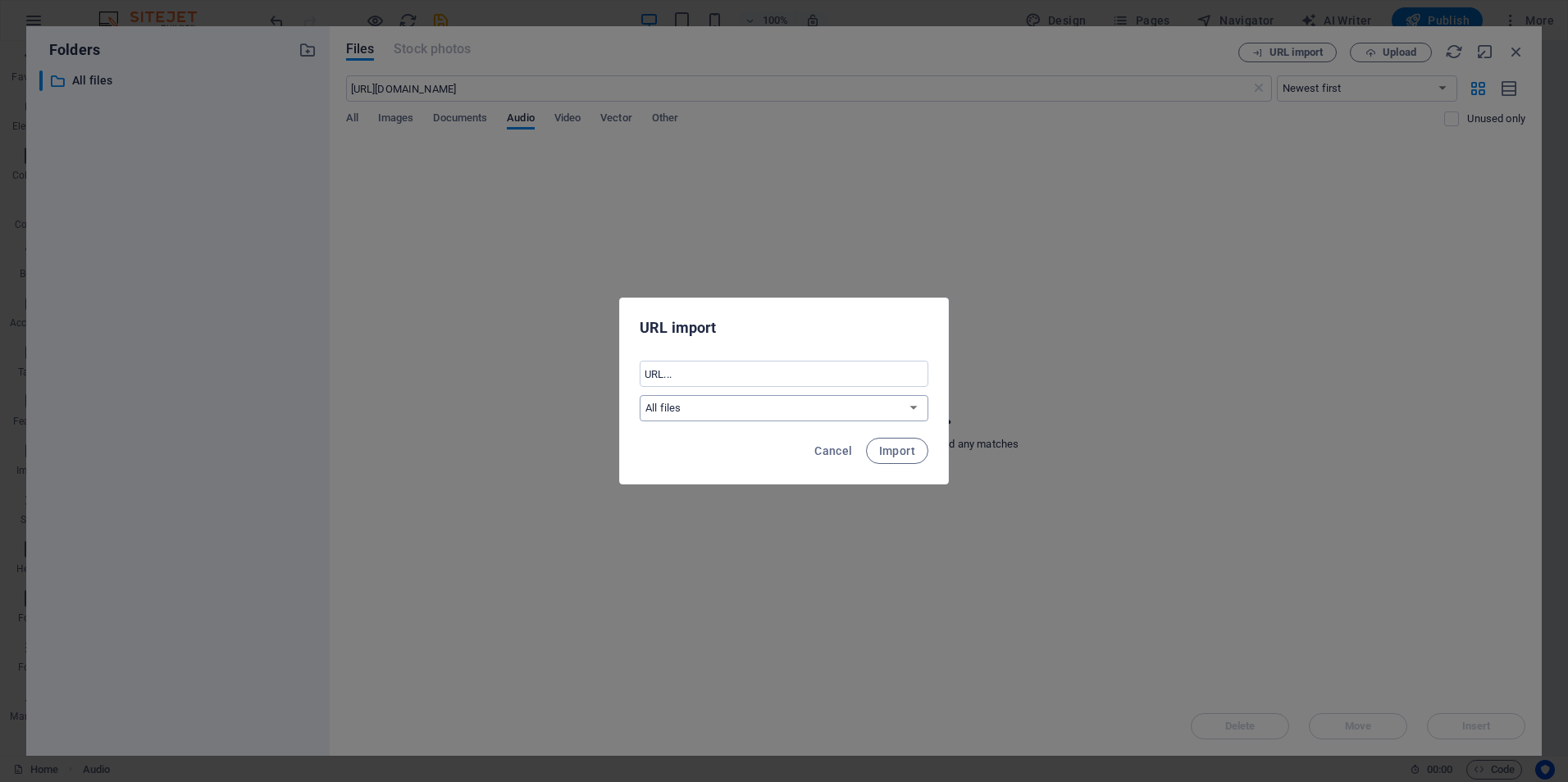
click at [919, 405] on select "All files" at bounding box center [784, 408] width 289 height 26
paste input "[URL][DOMAIN_NAME]"
type input "[URL][DOMAIN_NAME]"
click at [894, 449] on span "Import" at bounding box center [897, 451] width 36 height 13
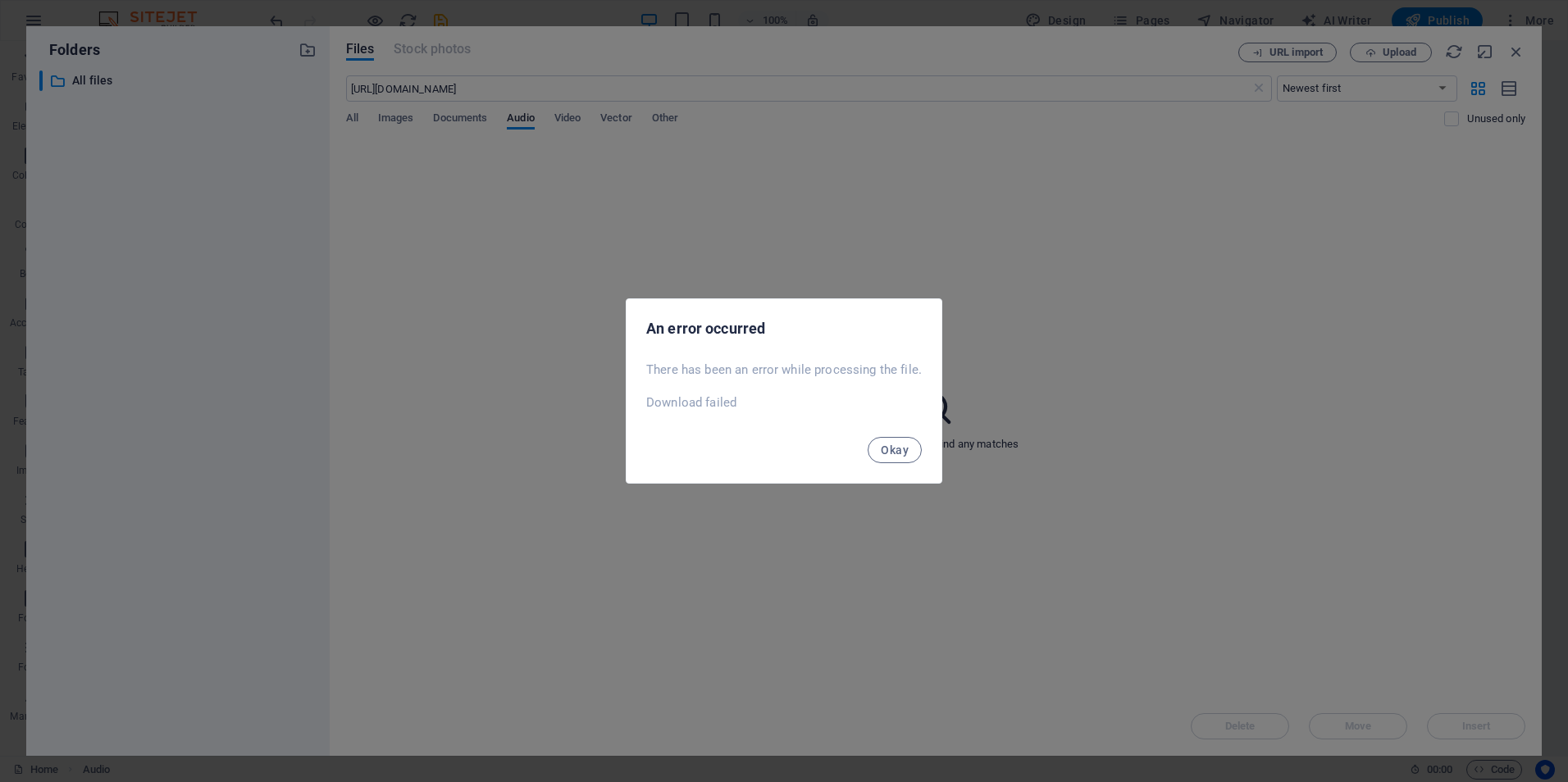
click at [894, 449] on span "Okay" at bounding box center [894, 450] width 28 height 13
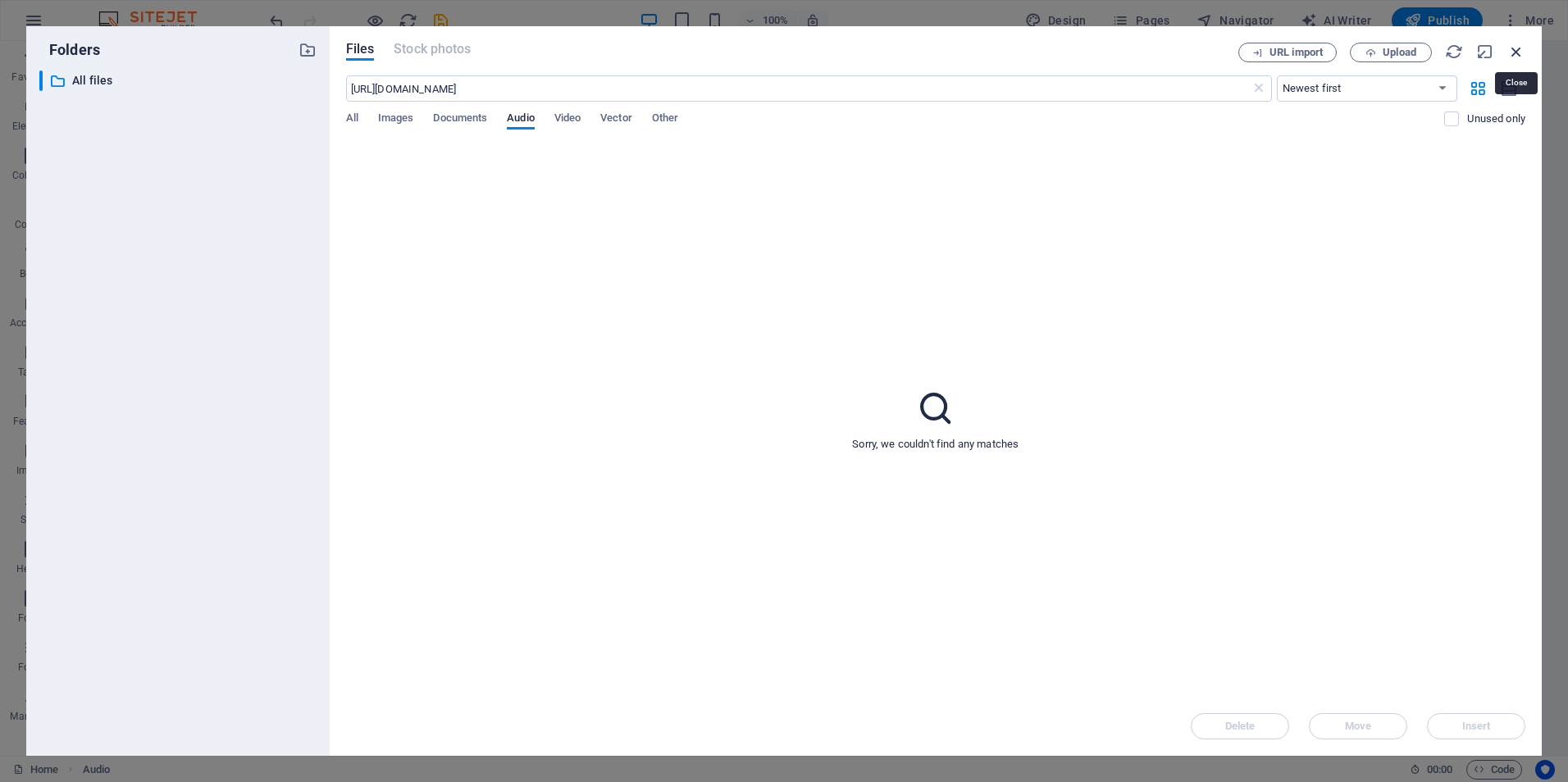
click at [1520, 50] on icon "button" at bounding box center [1516, 51] width 18 height 18
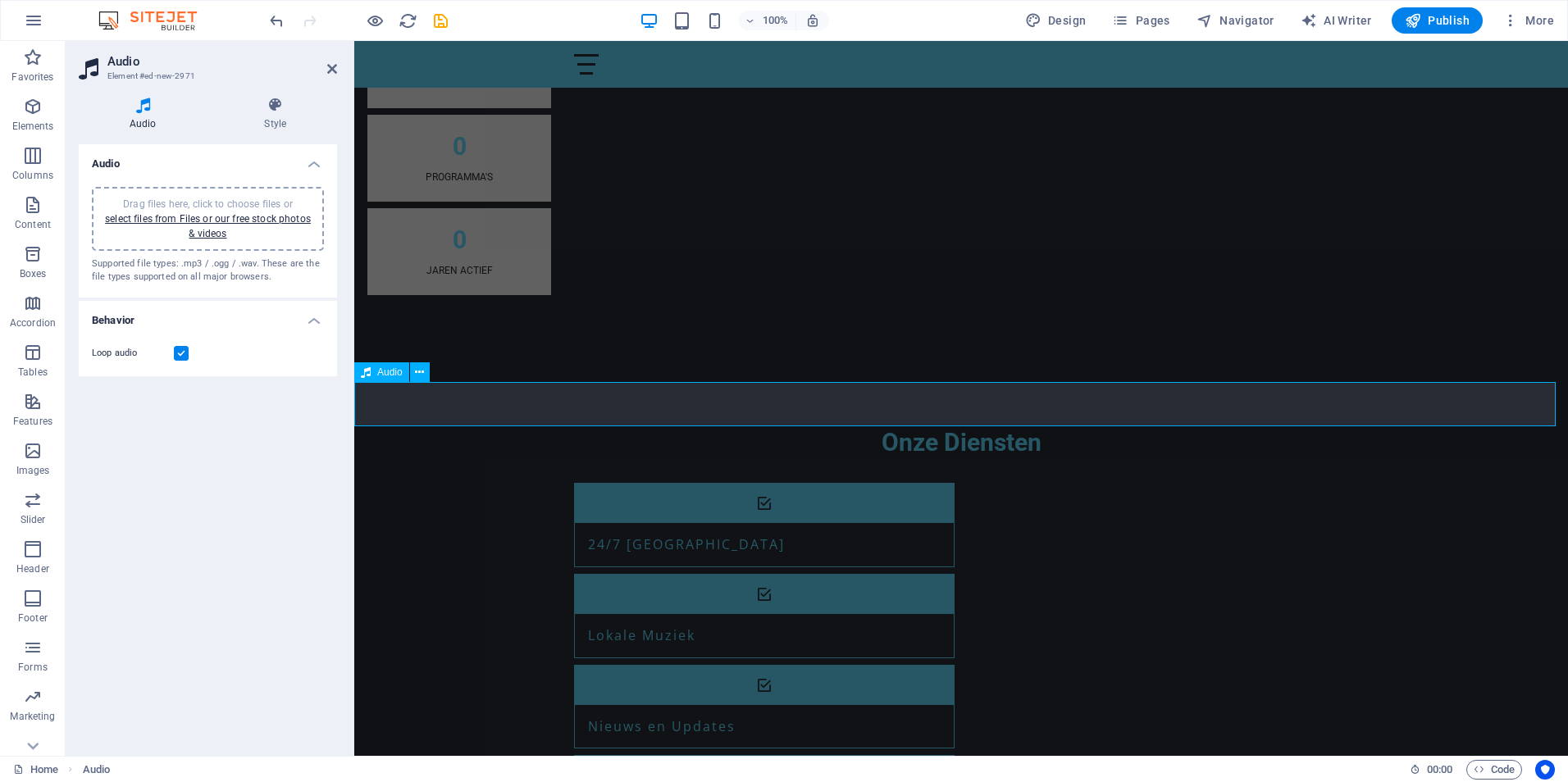
click at [215, 221] on link "select files from Files or our free stock photos & videos" at bounding box center [207, 226] width 206 height 26
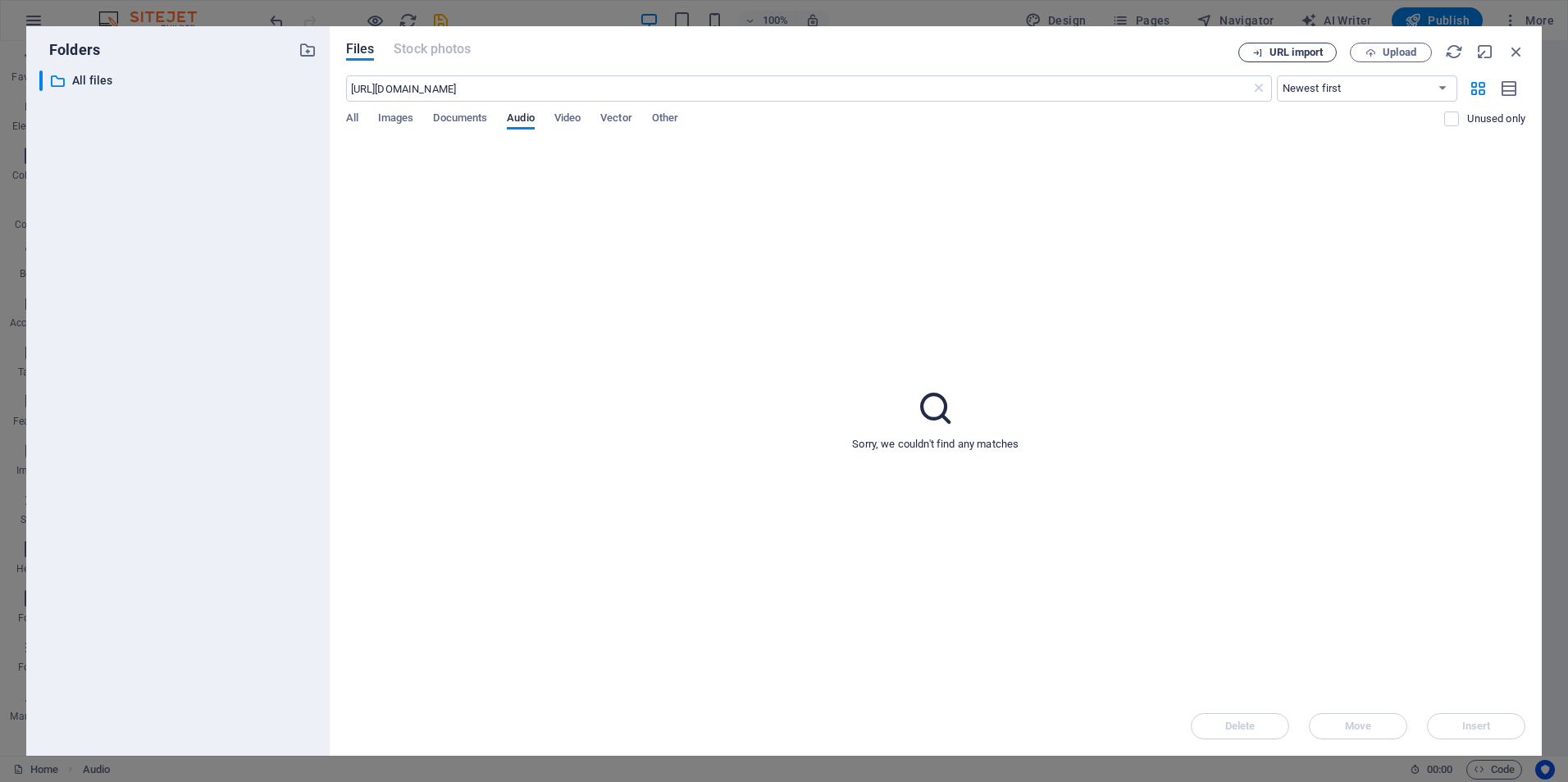
click at [1296, 55] on span "URL import" at bounding box center [1295, 53] width 53 height 10
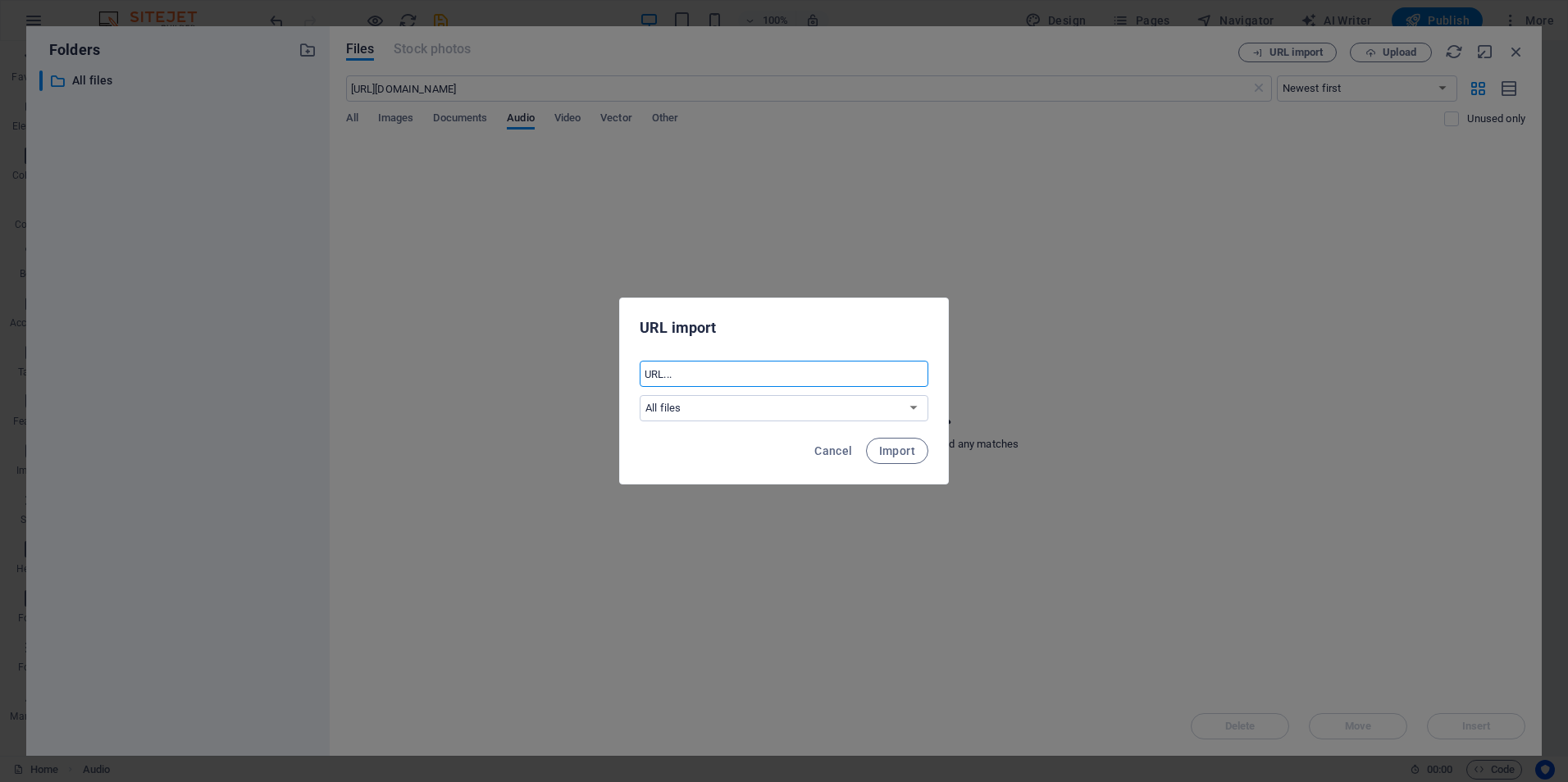
paste input "[URL][DOMAIN_NAME]"
type input "[URL][DOMAIN_NAME]"
click at [917, 412] on select "All files" at bounding box center [784, 408] width 289 height 26
click at [899, 454] on span "Import" at bounding box center [897, 451] width 36 height 13
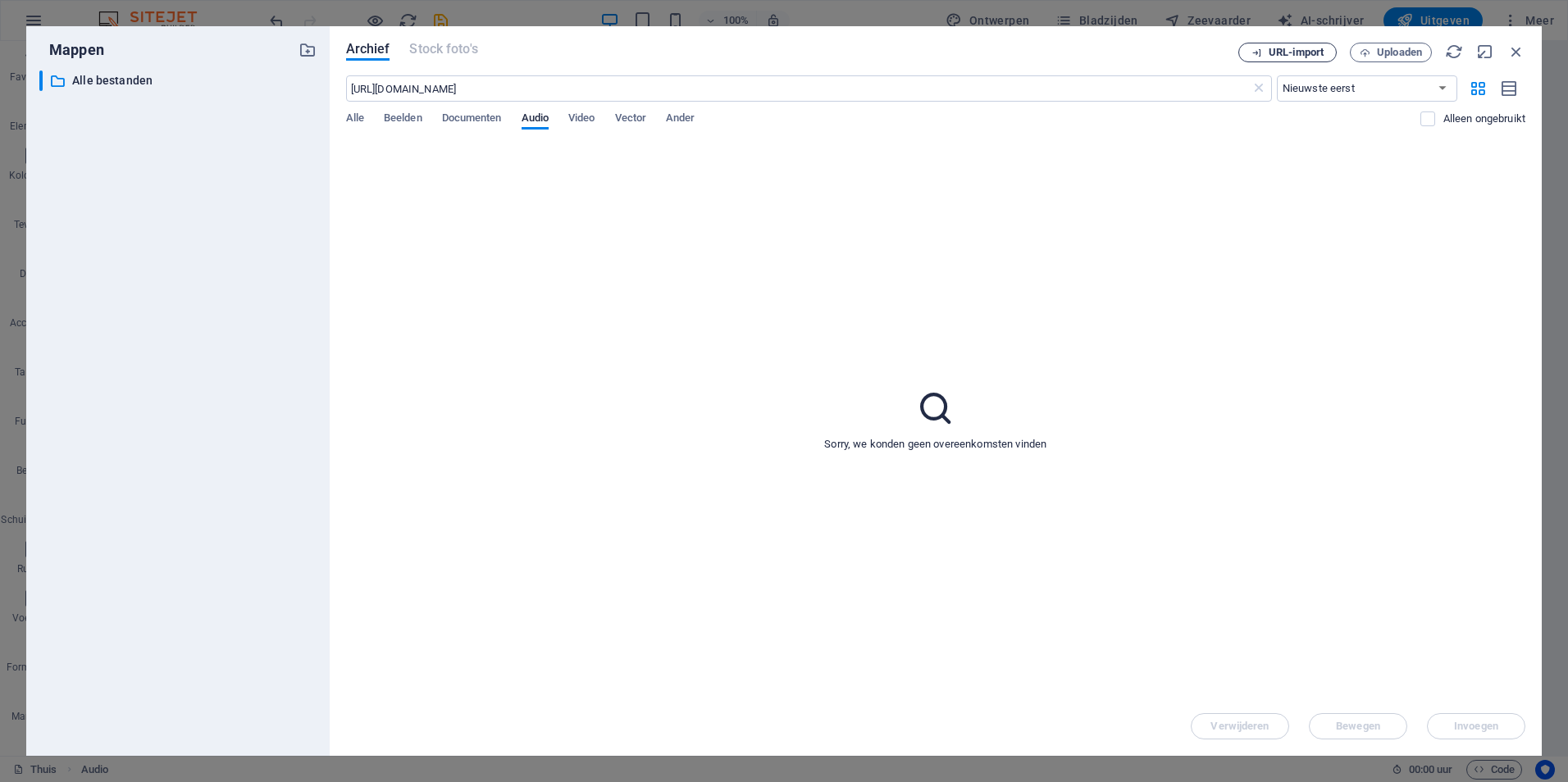
click at [1314, 52] on span "URL-import" at bounding box center [1295, 53] width 55 height 10
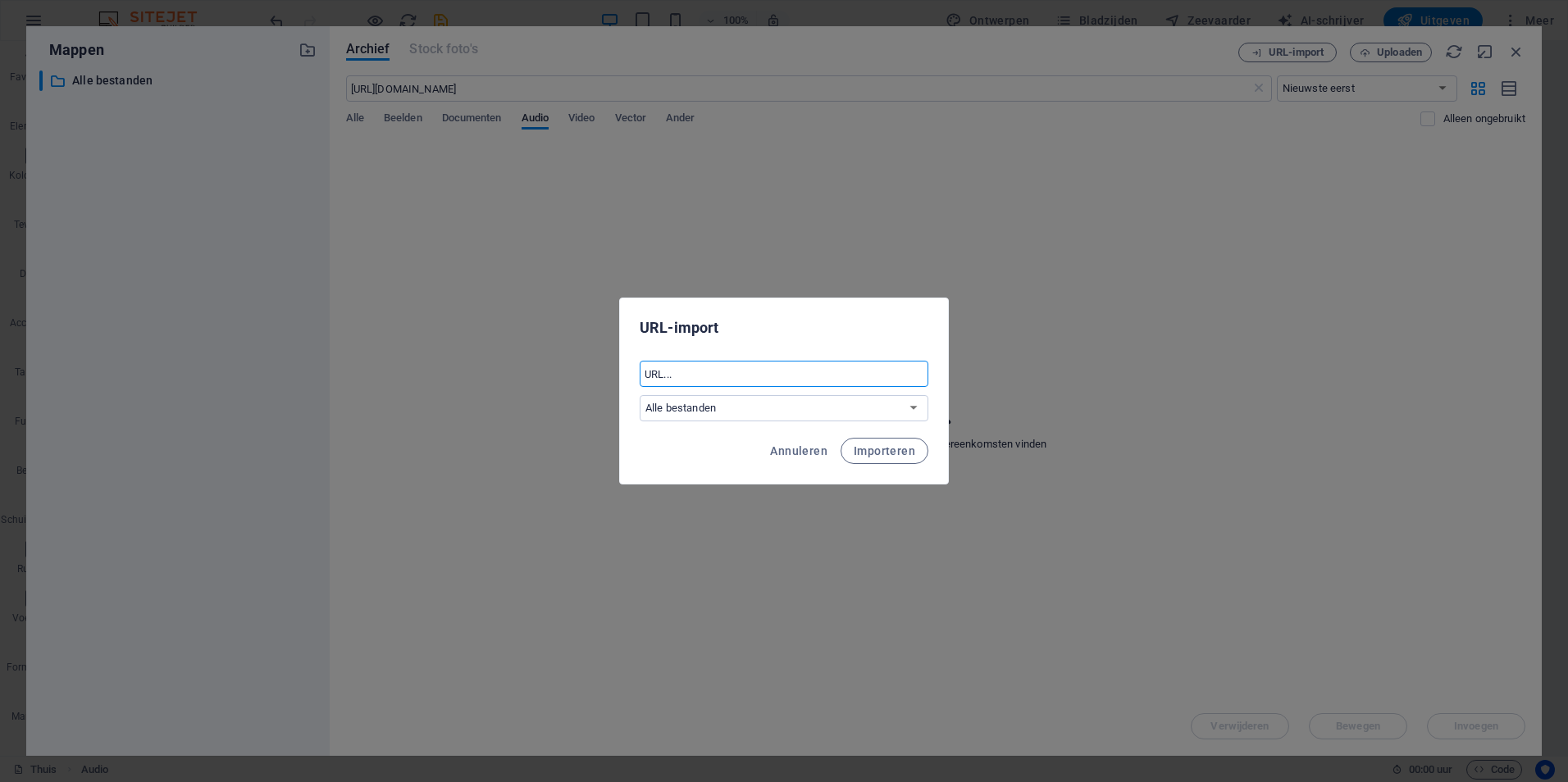
paste input "[URL][DOMAIN_NAME]"
type input "[URL][DOMAIN_NAME]"
click at [888, 449] on span "Importeren" at bounding box center [884, 451] width 61 height 13
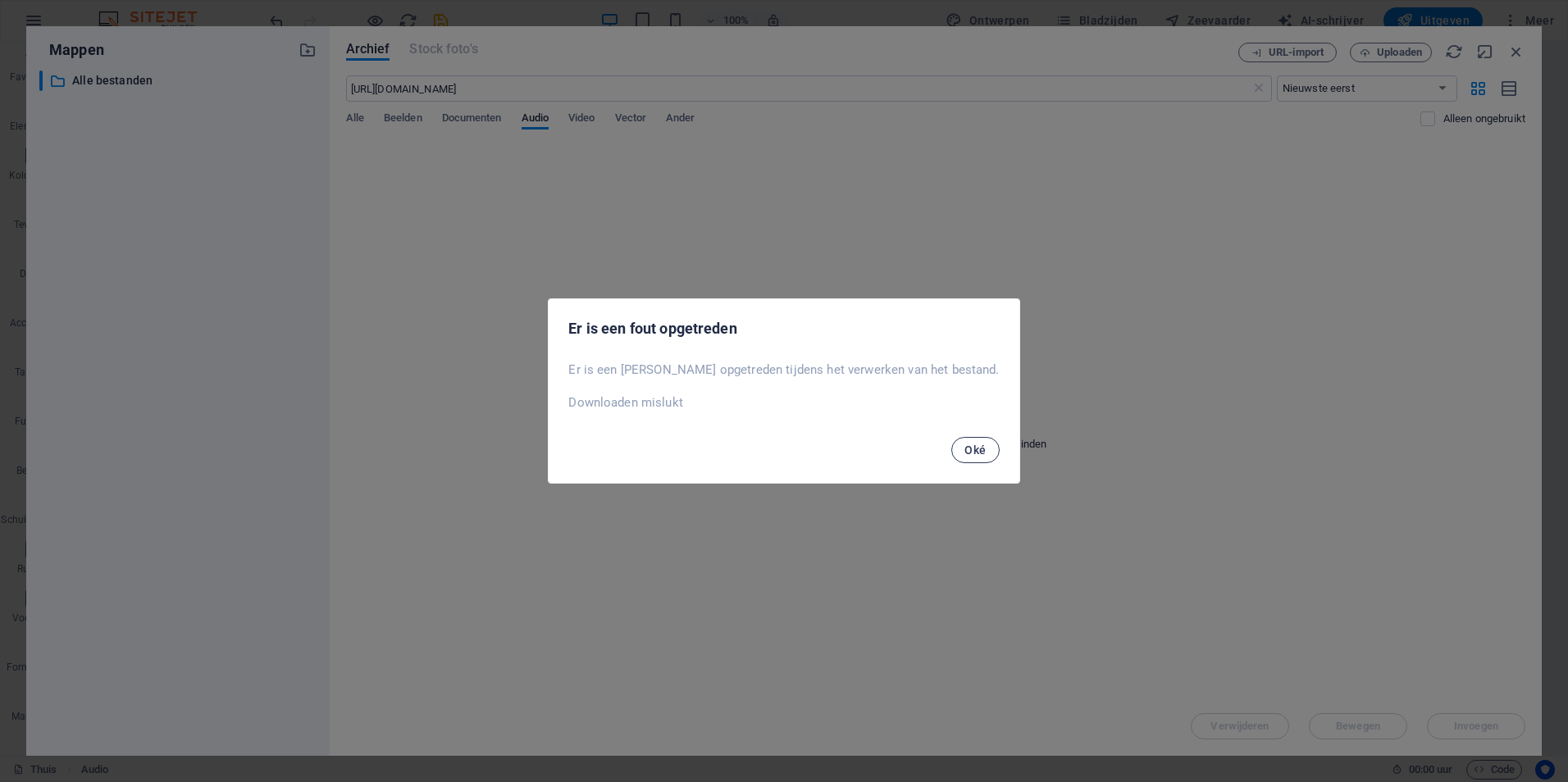
click at [952, 457] on button "Oké" at bounding box center [975, 449] width 48 height 26
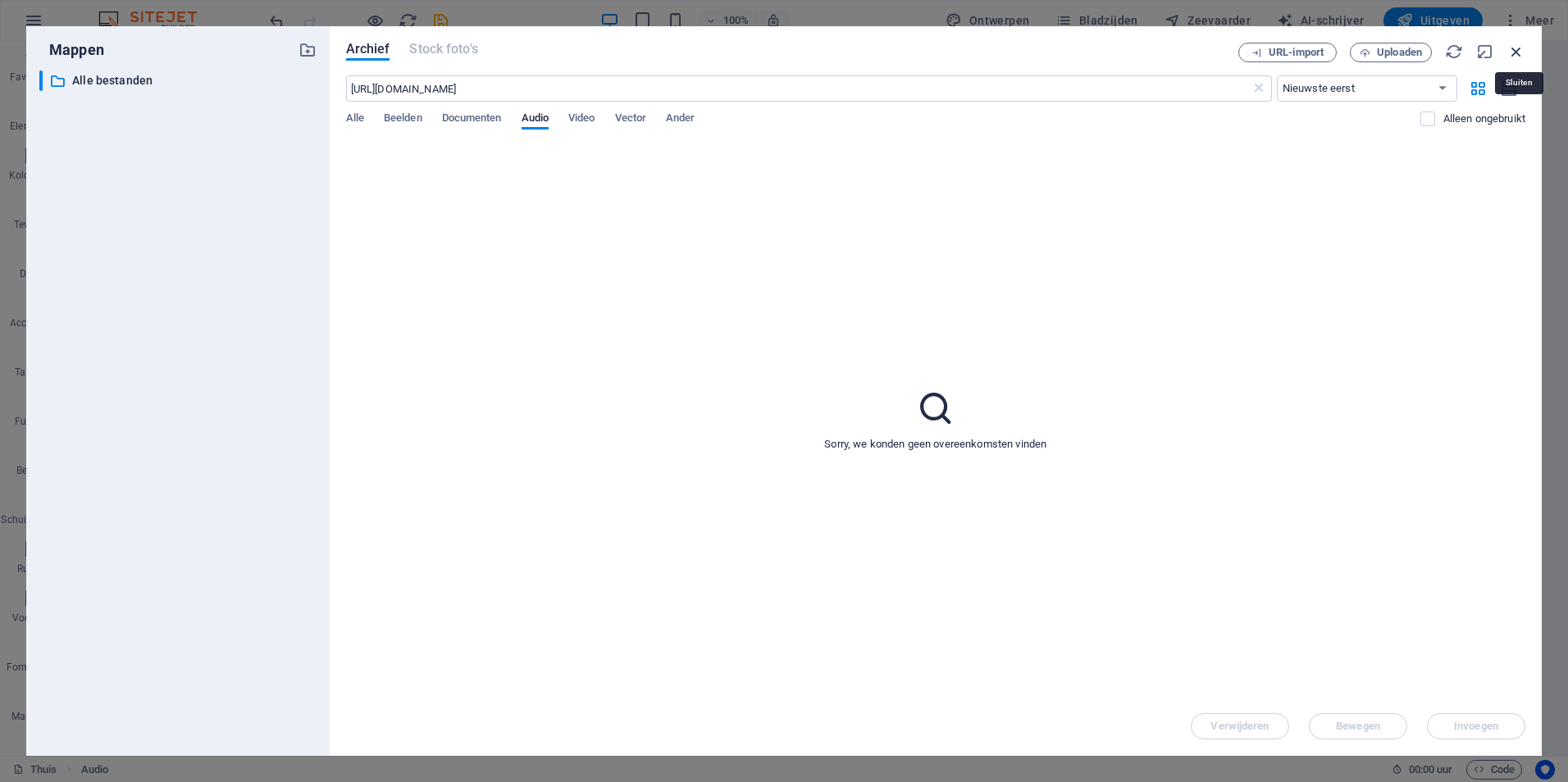
click at [1512, 48] on icon "button" at bounding box center [1516, 51] width 18 height 18
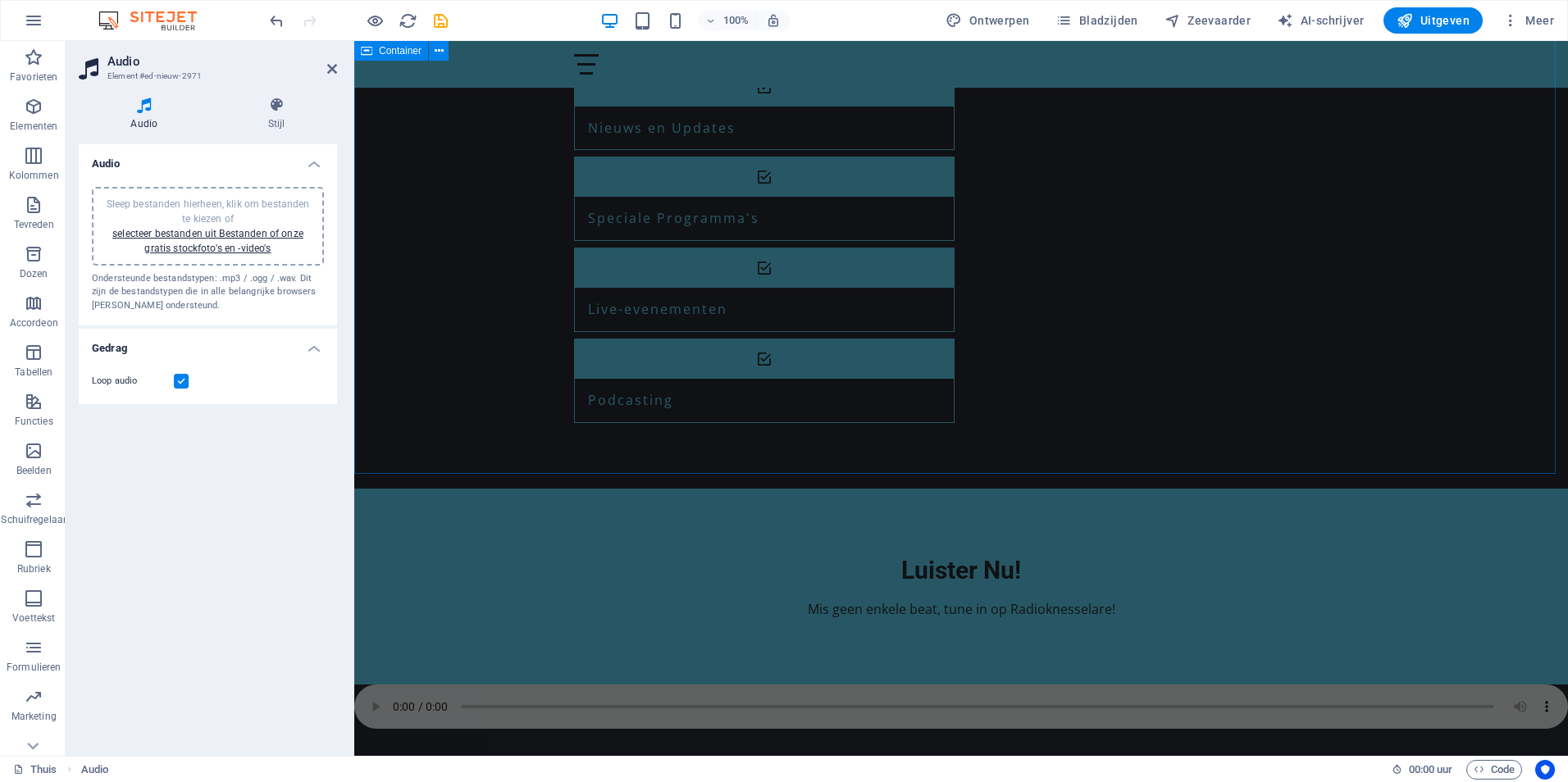
scroll to position [1724, 0]
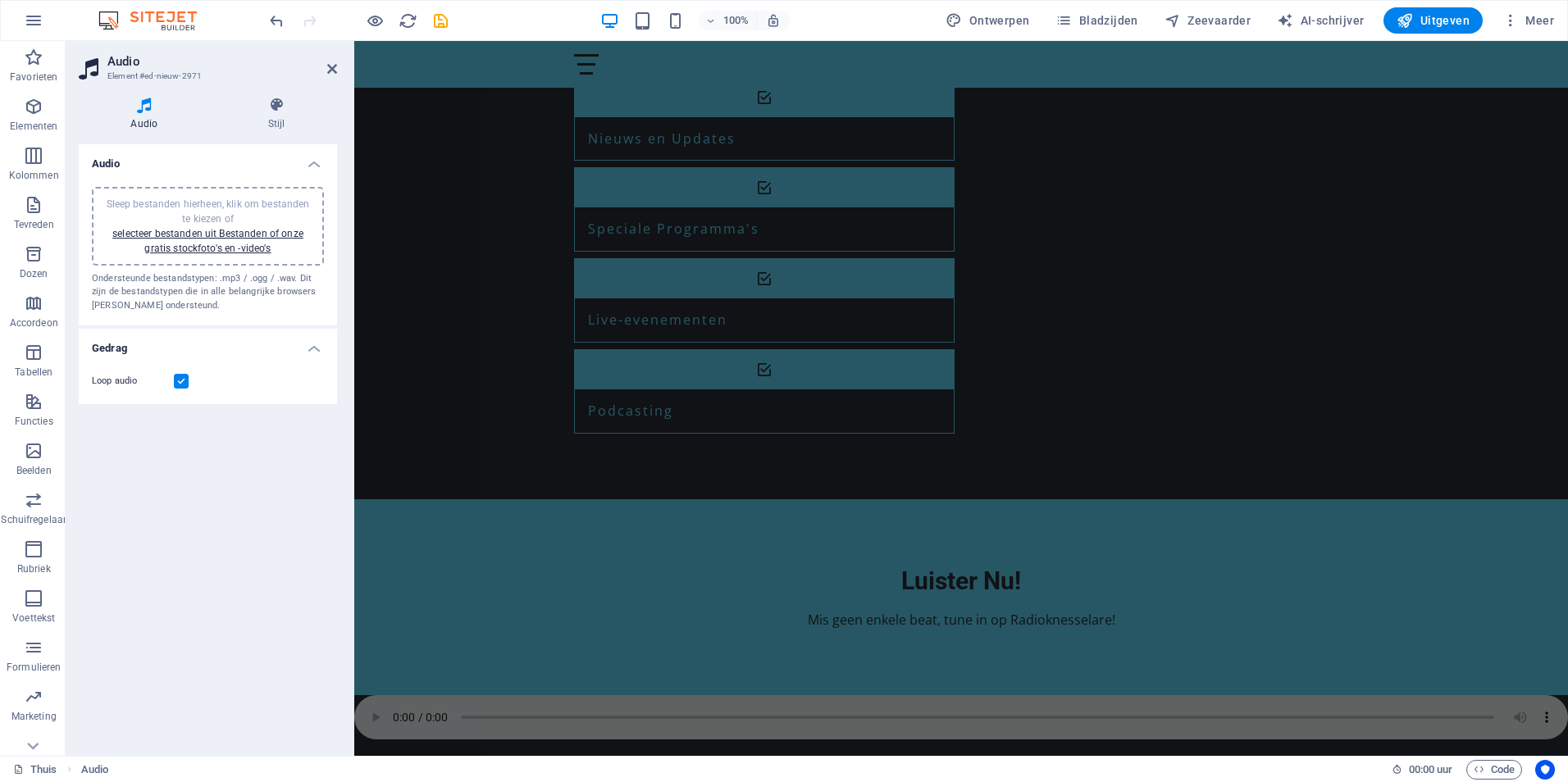
click at [310, 358] on h4 "Gedrag" at bounding box center [208, 344] width 259 height 29
click at [310, 358] on h4 "Gedrag" at bounding box center [208, 349] width 259 height 39
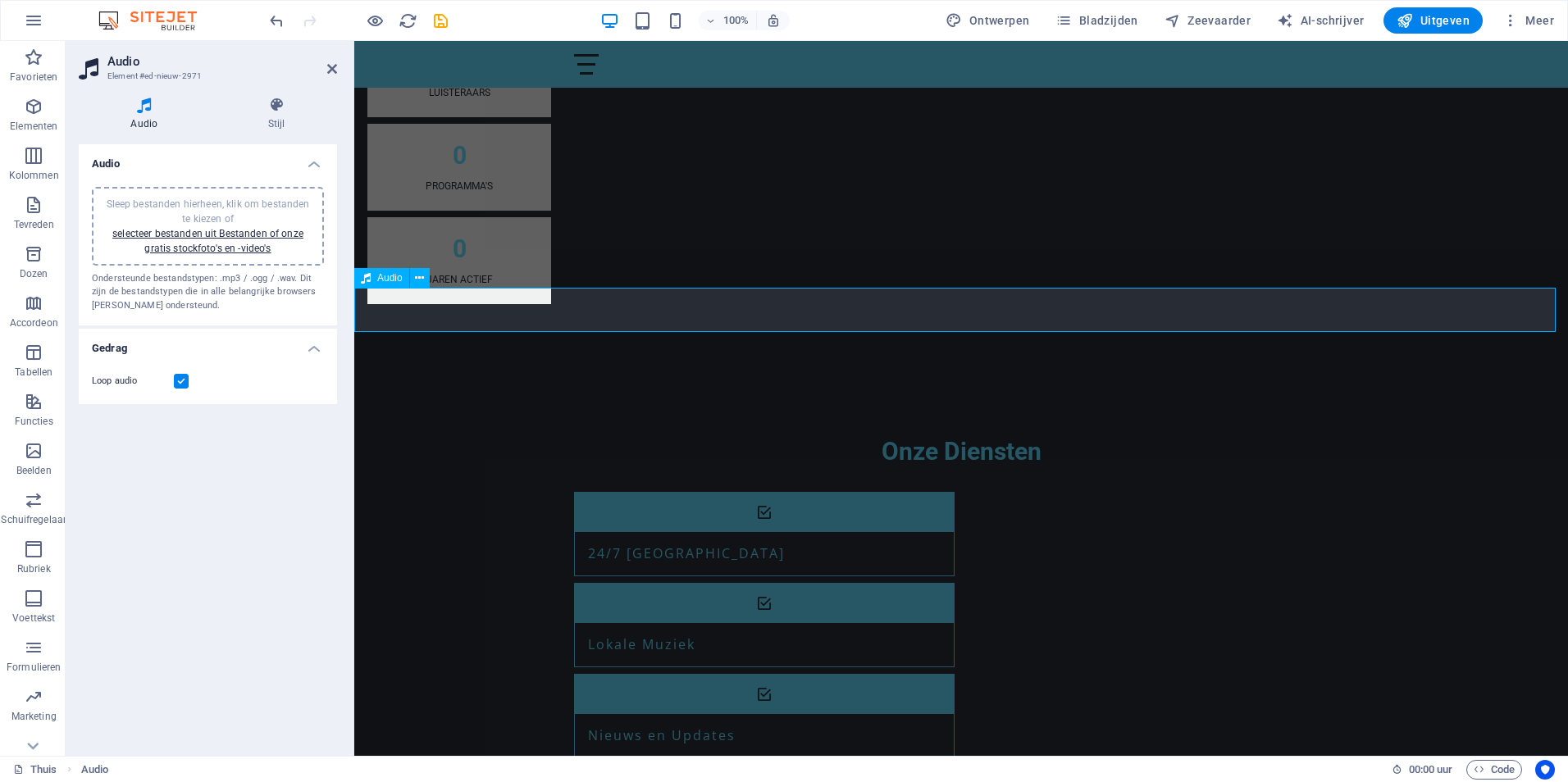
scroll to position [822, 0]
